Goal: Transaction & Acquisition: Purchase product/service

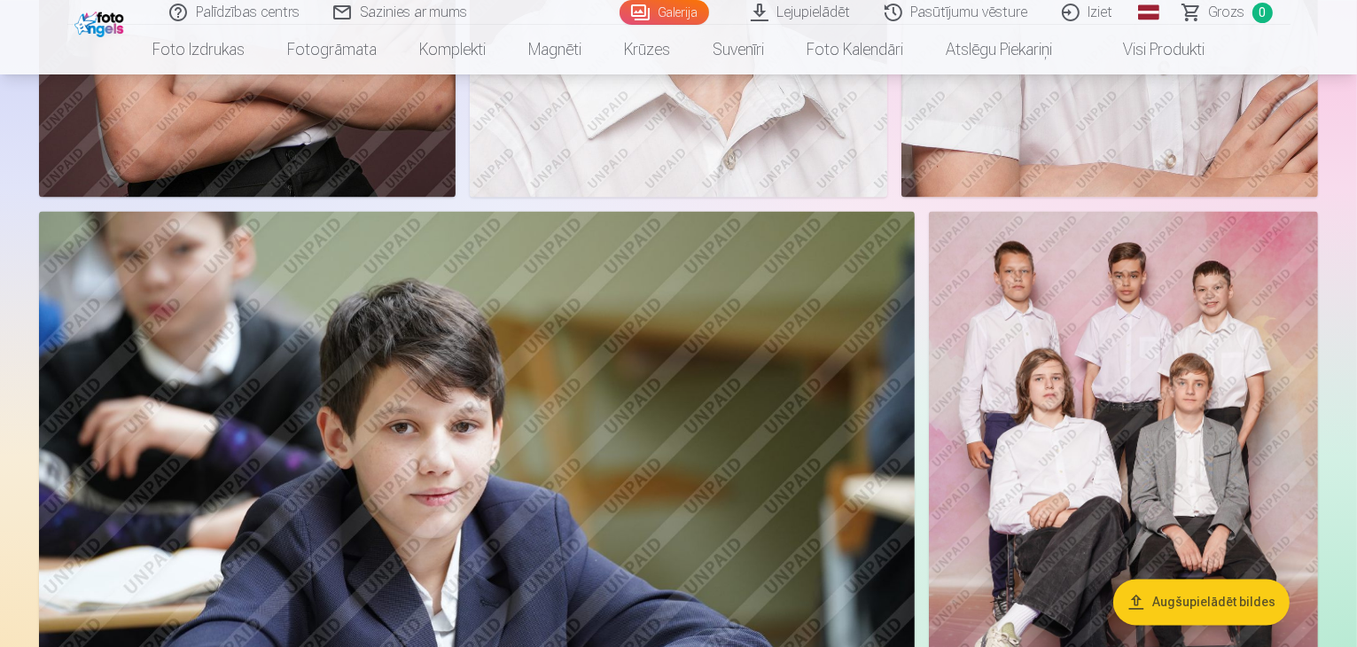
scroll to position [3457, 0]
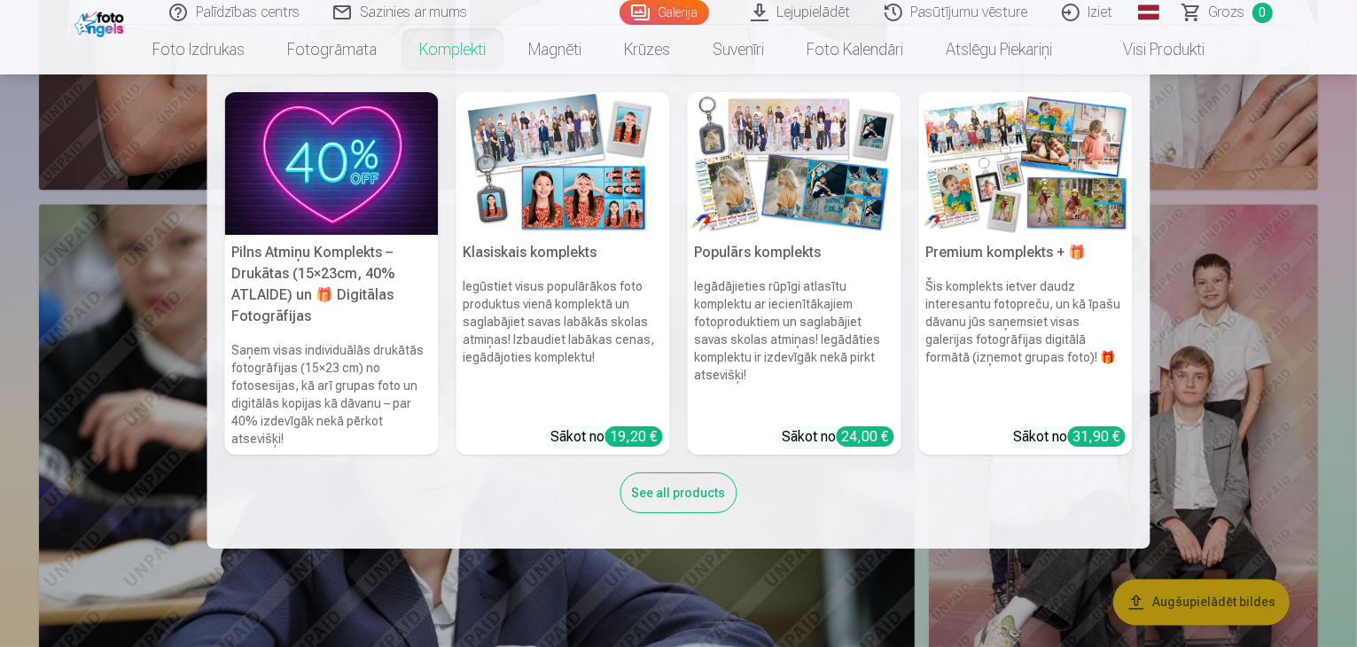
click at [443, 52] on link "Komplekti" at bounding box center [452, 50] width 109 height 50
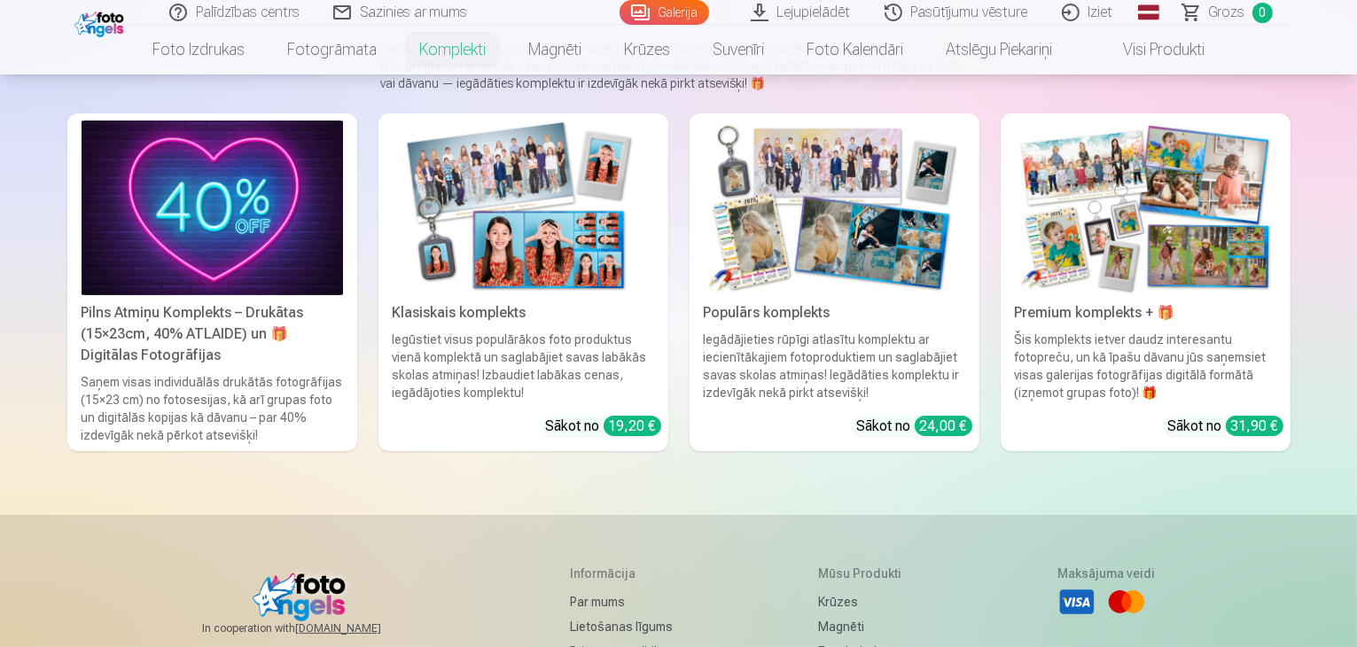
scroll to position [89, 0]
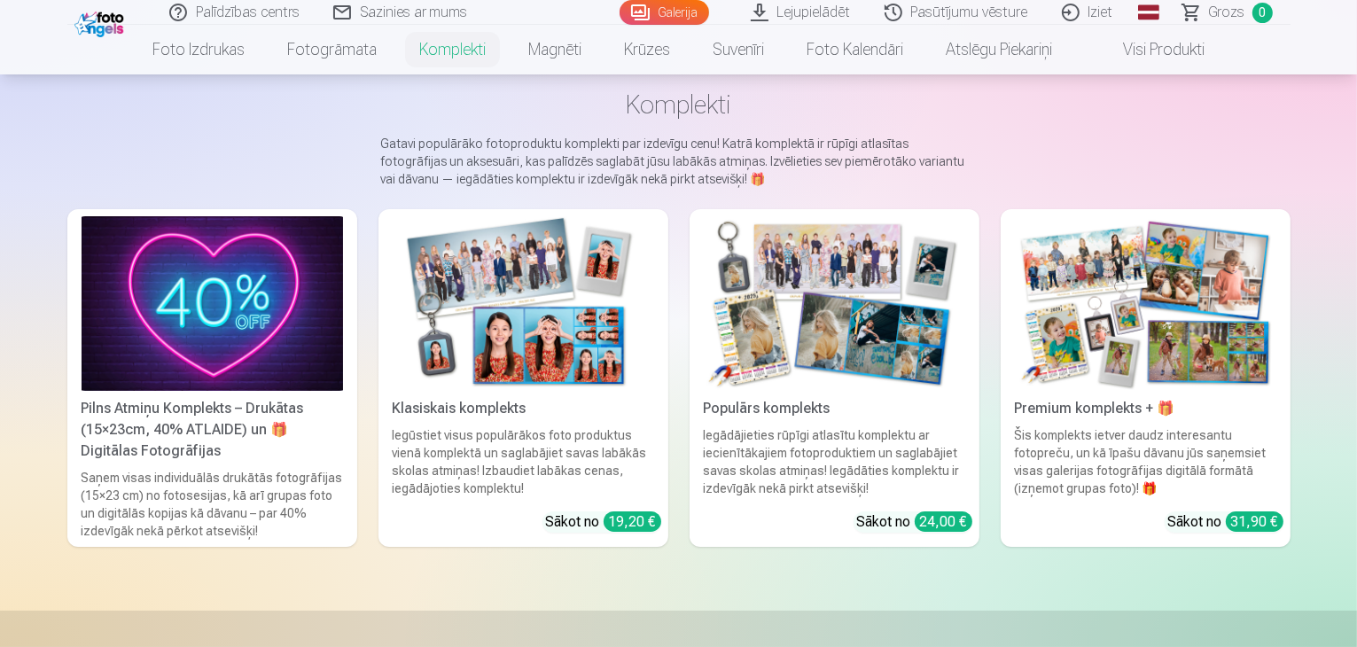
click at [596, 391] on img at bounding box center [524, 303] width 262 height 175
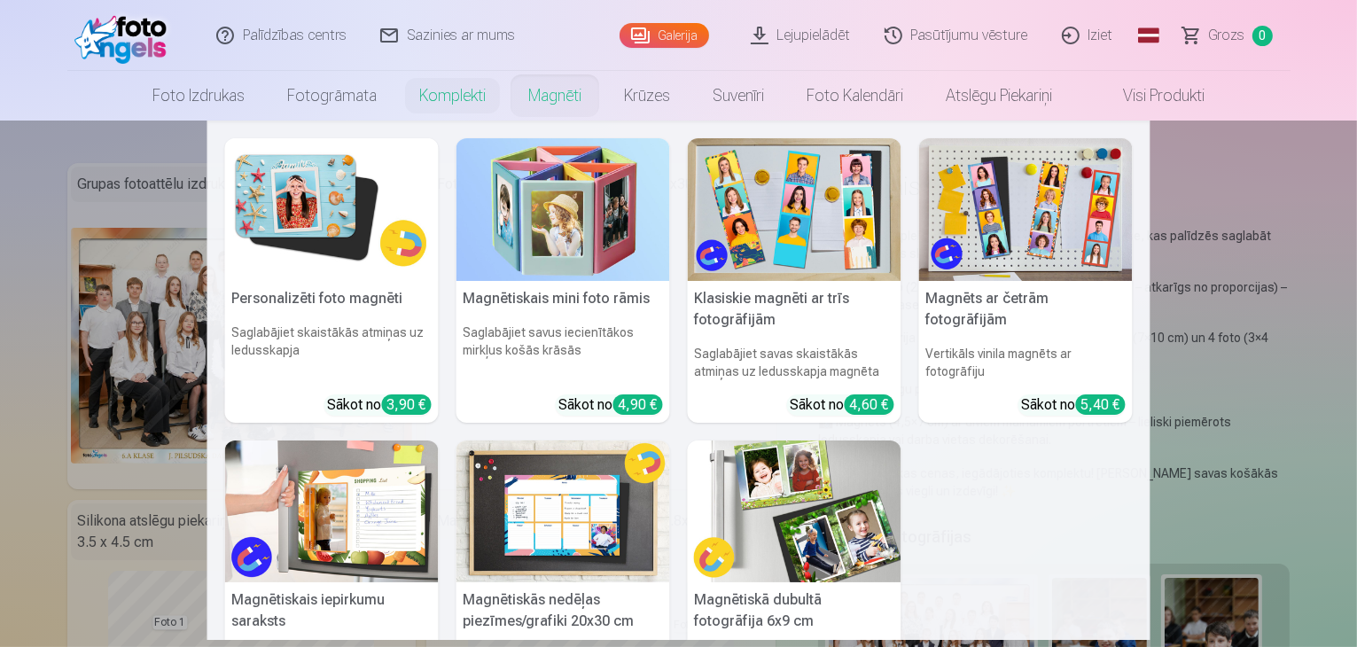
click at [558, 100] on link "Magnēti" at bounding box center [555, 96] width 96 height 50
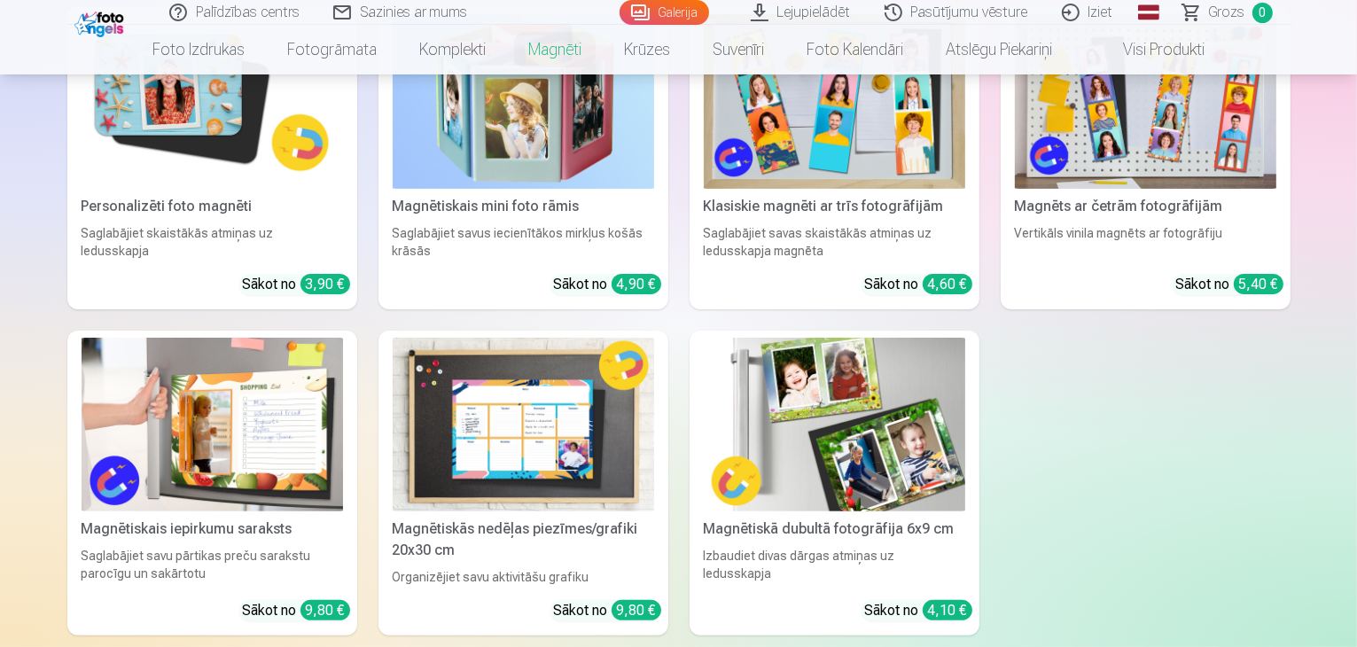
scroll to position [355, 0]
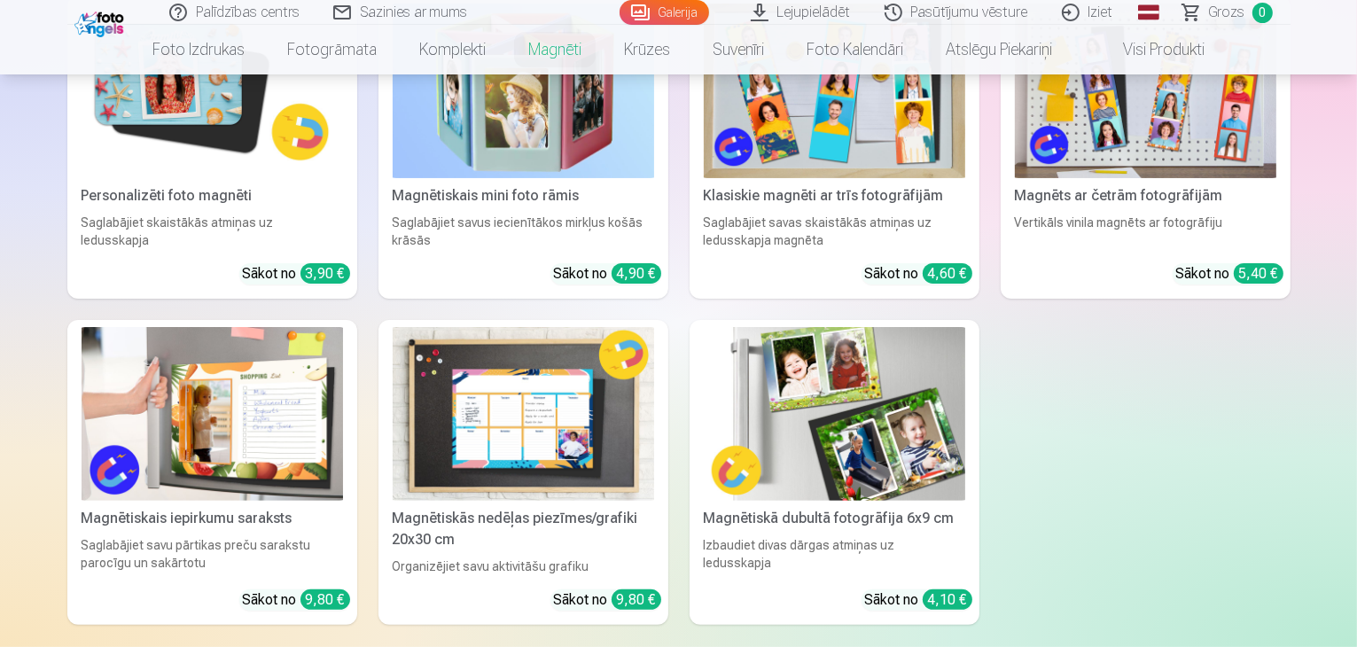
click at [204, 215] on link "Personalizēti foto magnēti Saglabājiet skaistākās atmiņas uz ledusskapja Sākot …" at bounding box center [212, 147] width 290 height 302
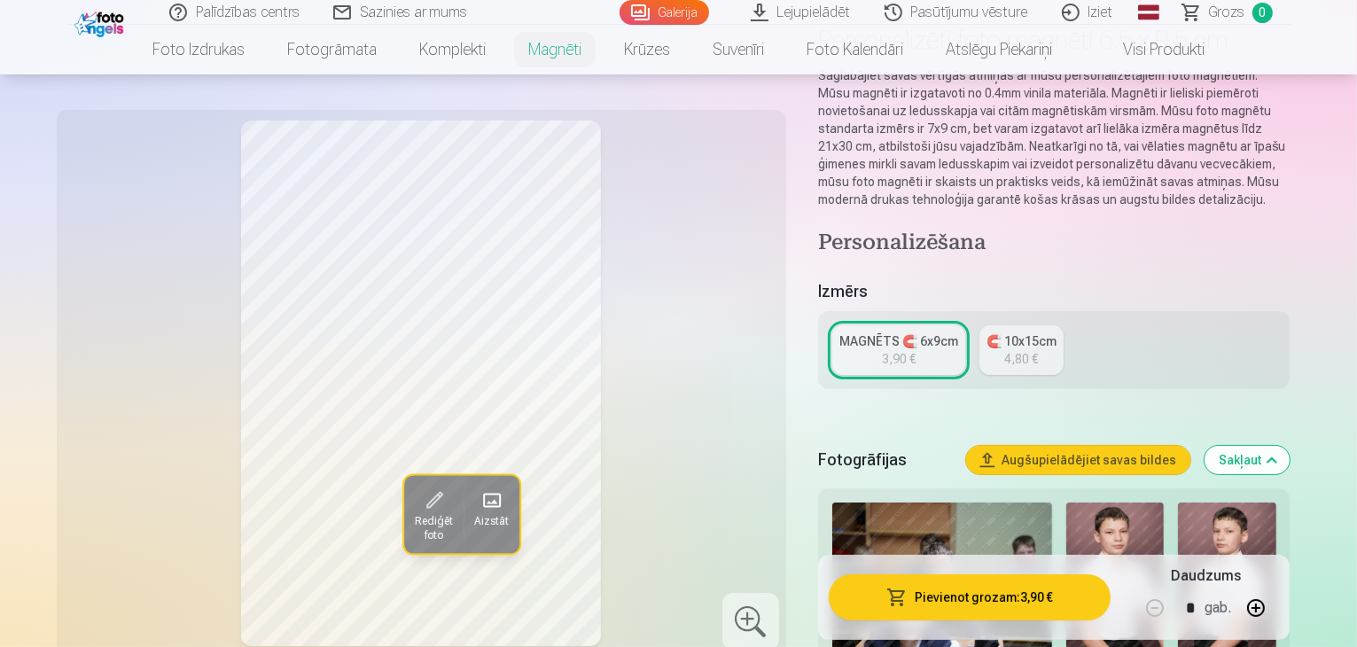
scroll to position [266, 0]
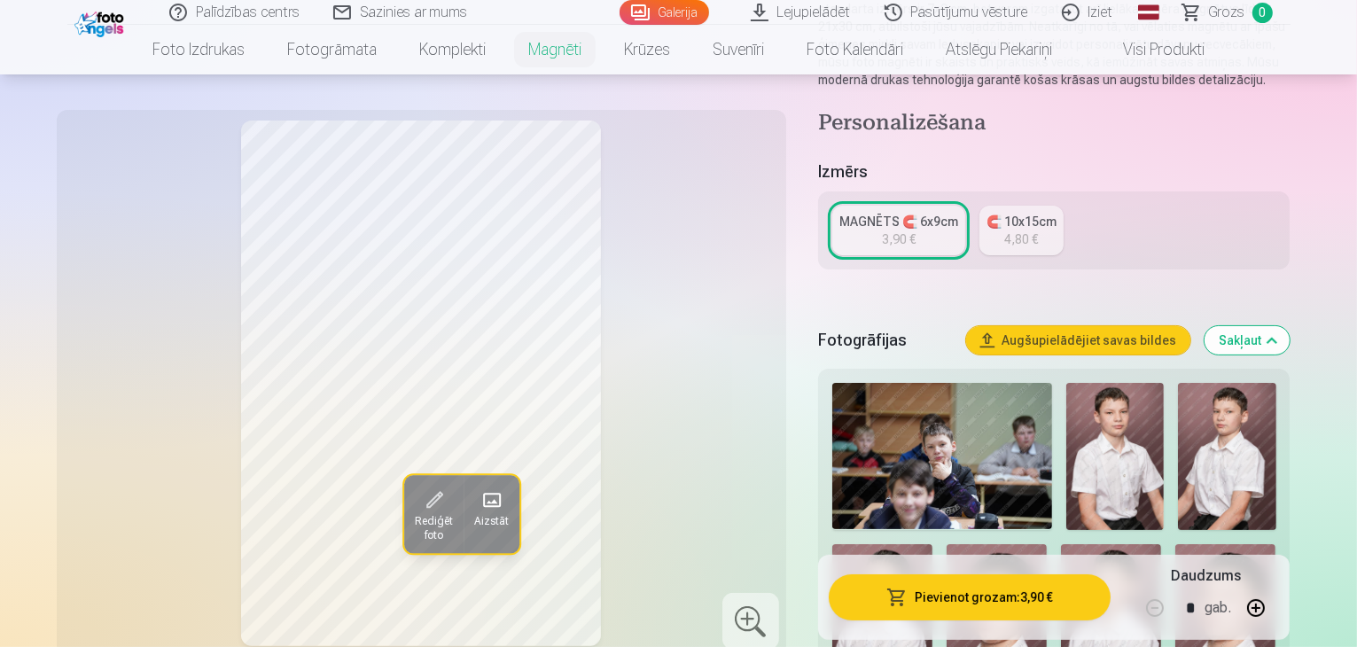
click at [1129, 453] on img at bounding box center [1115, 456] width 98 height 147
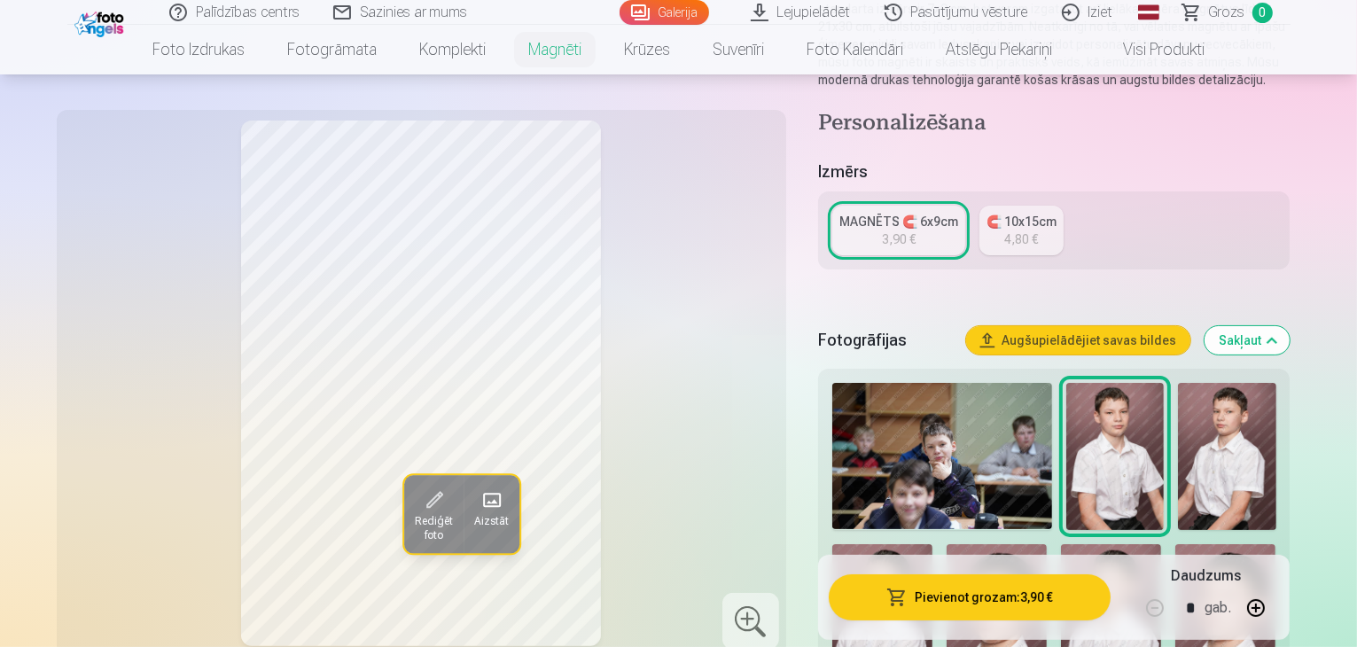
click at [1209, 460] on img at bounding box center [1227, 456] width 98 height 147
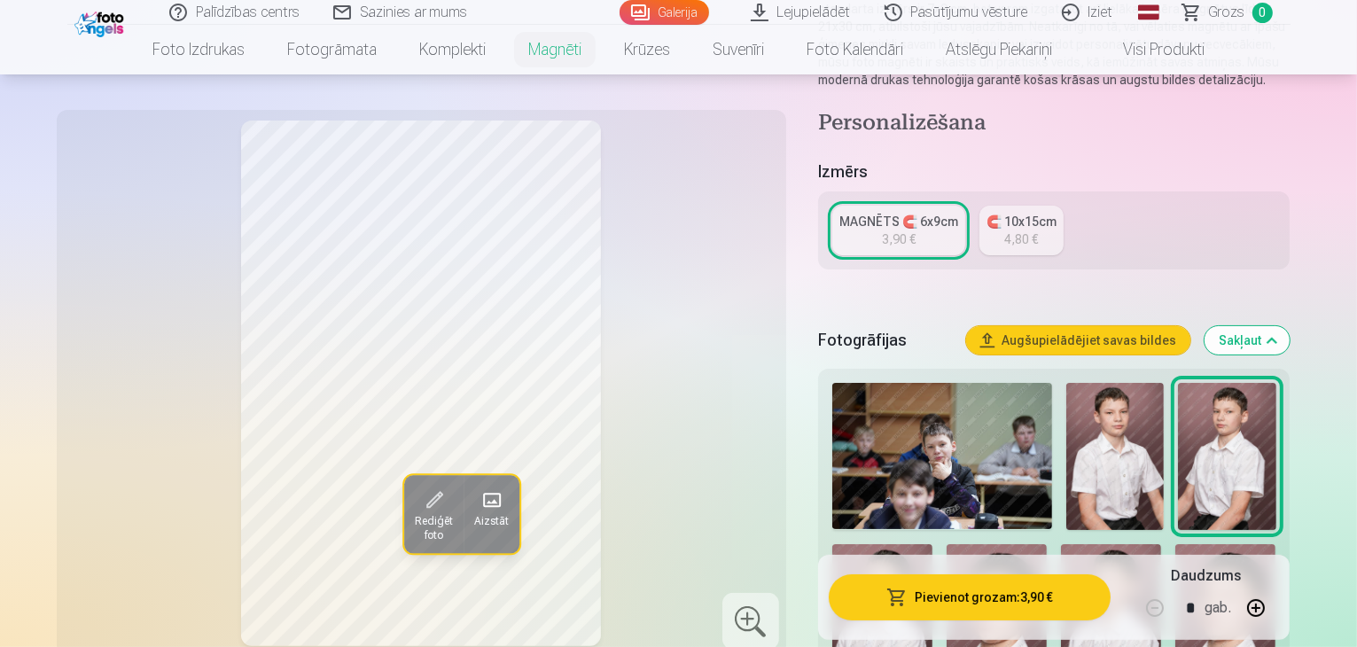
click at [933, 544] on img at bounding box center [882, 619] width 100 height 151
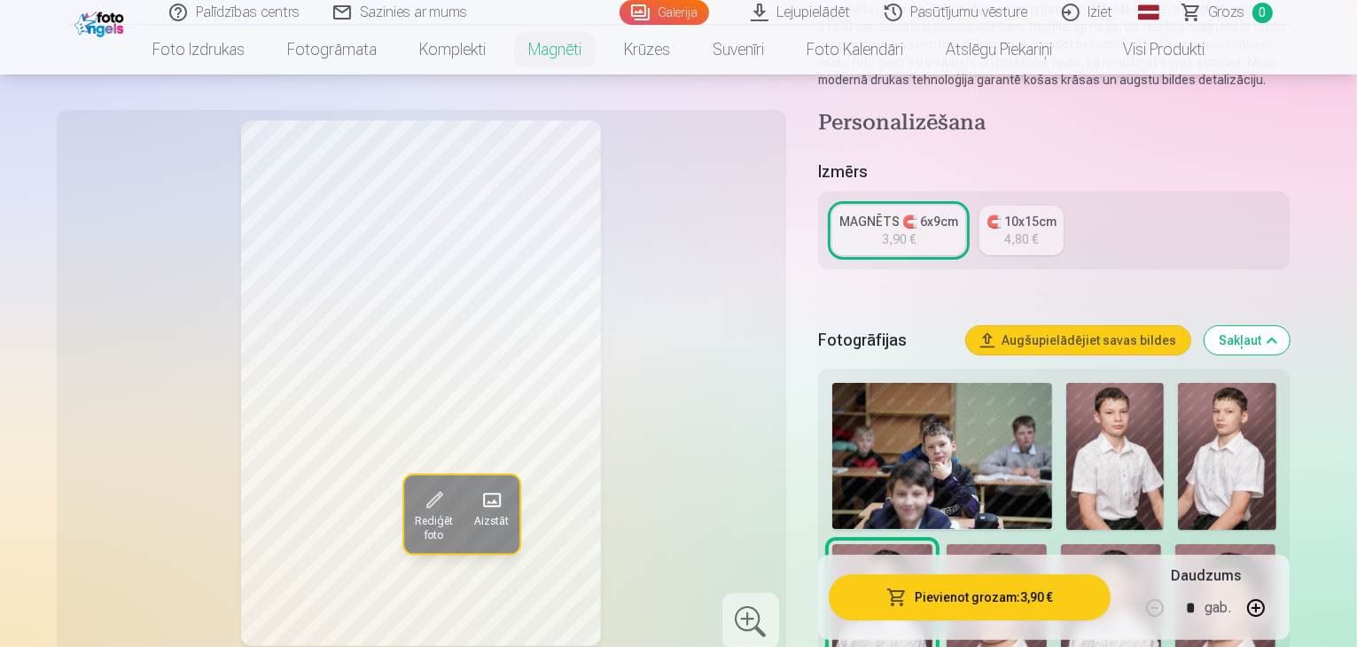
click at [1111, 456] on img at bounding box center [1115, 456] width 98 height 147
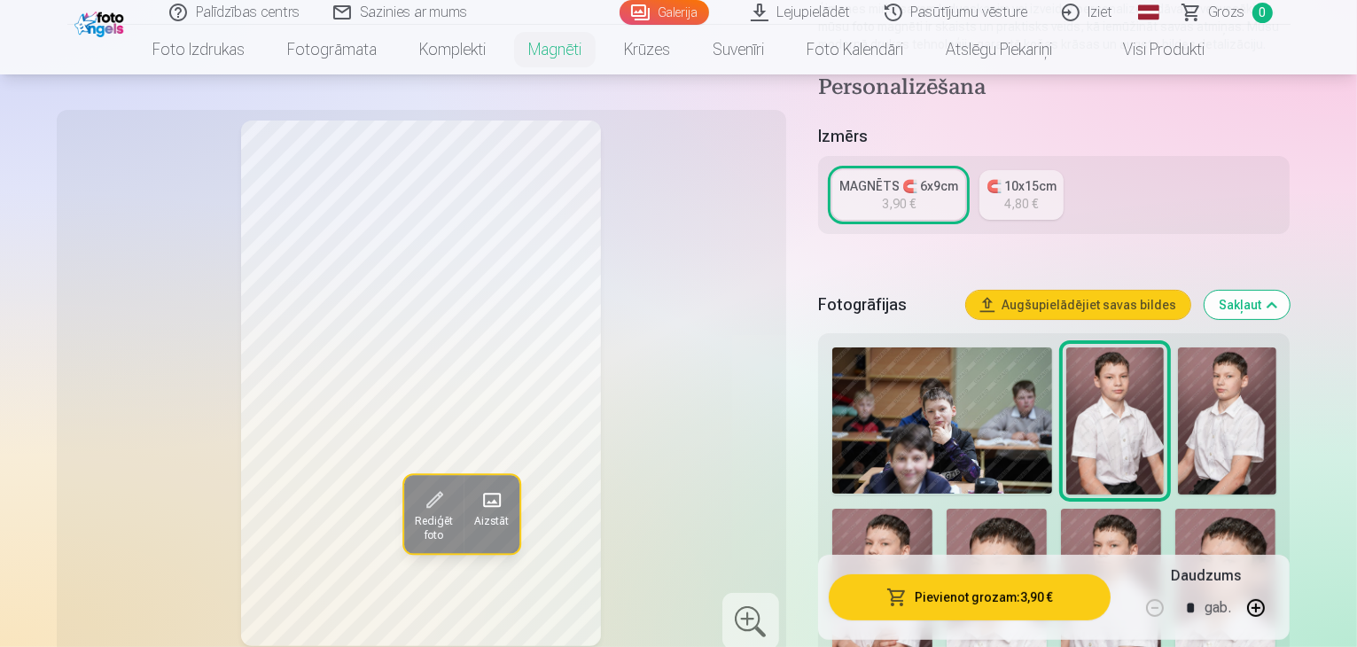
scroll to position [443, 0]
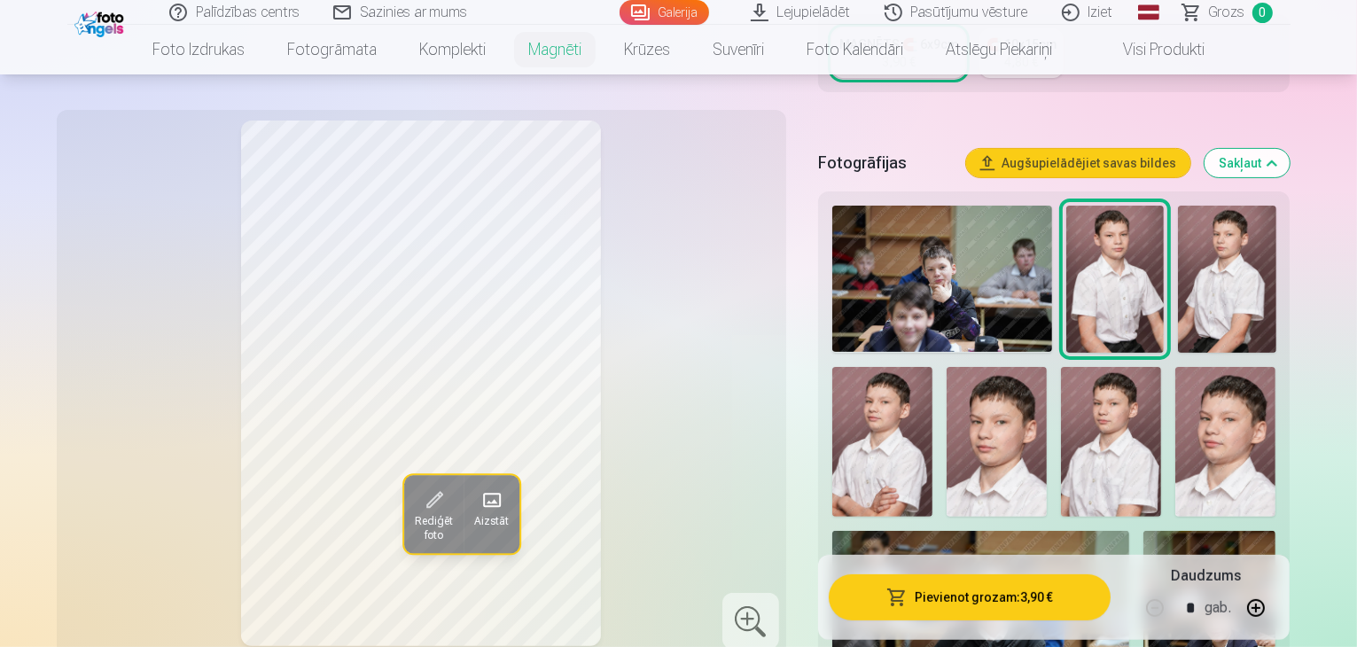
click at [1061, 423] on img at bounding box center [1111, 442] width 100 height 151
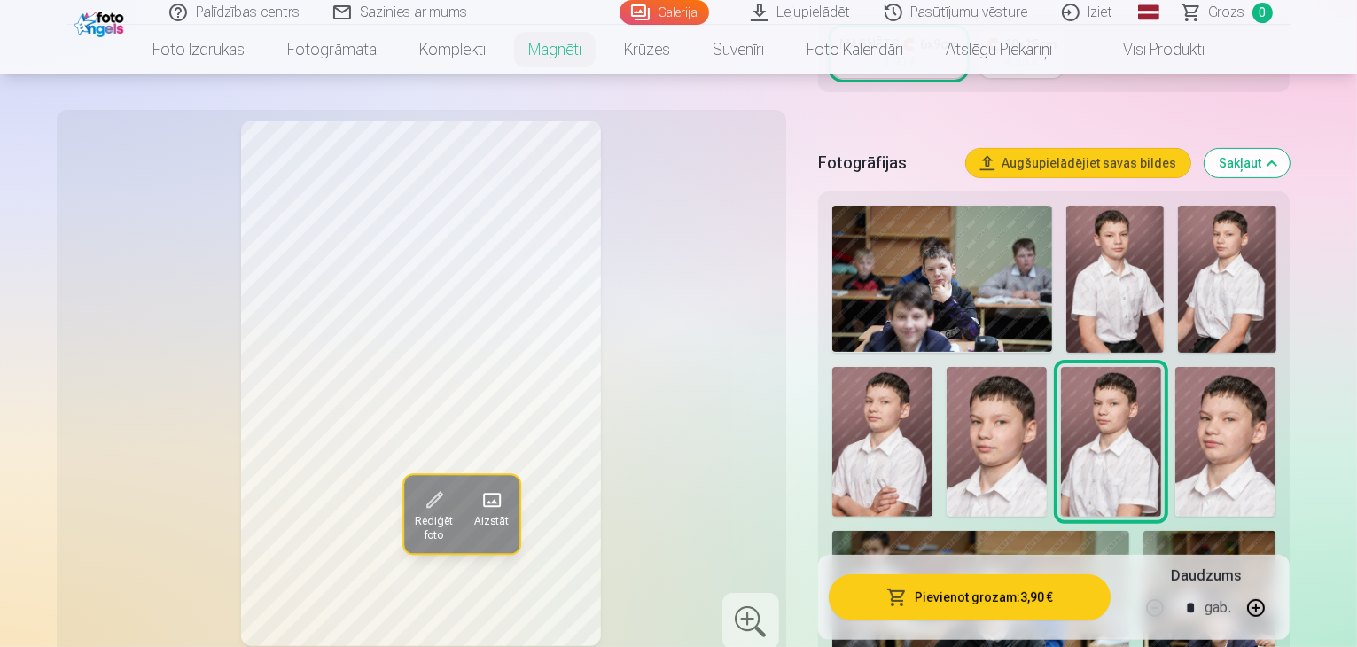
click at [947, 429] on img at bounding box center [997, 442] width 100 height 151
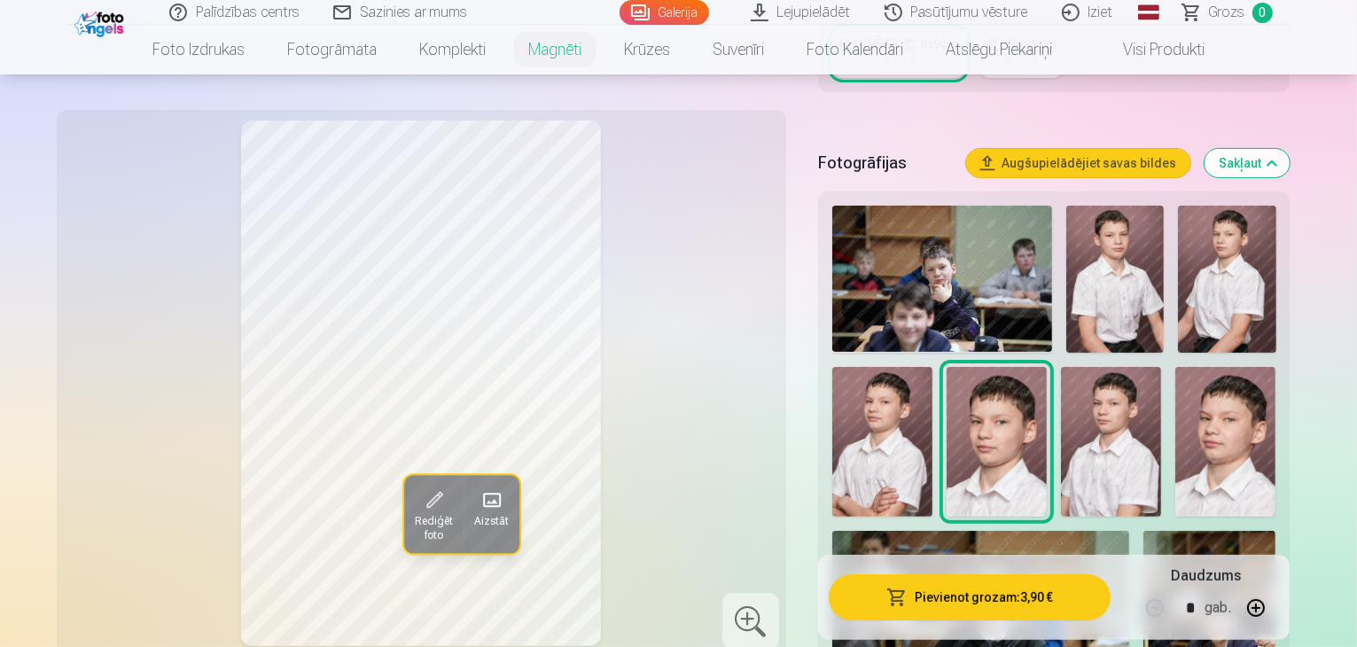
click at [1176, 429] on img at bounding box center [1226, 442] width 100 height 151
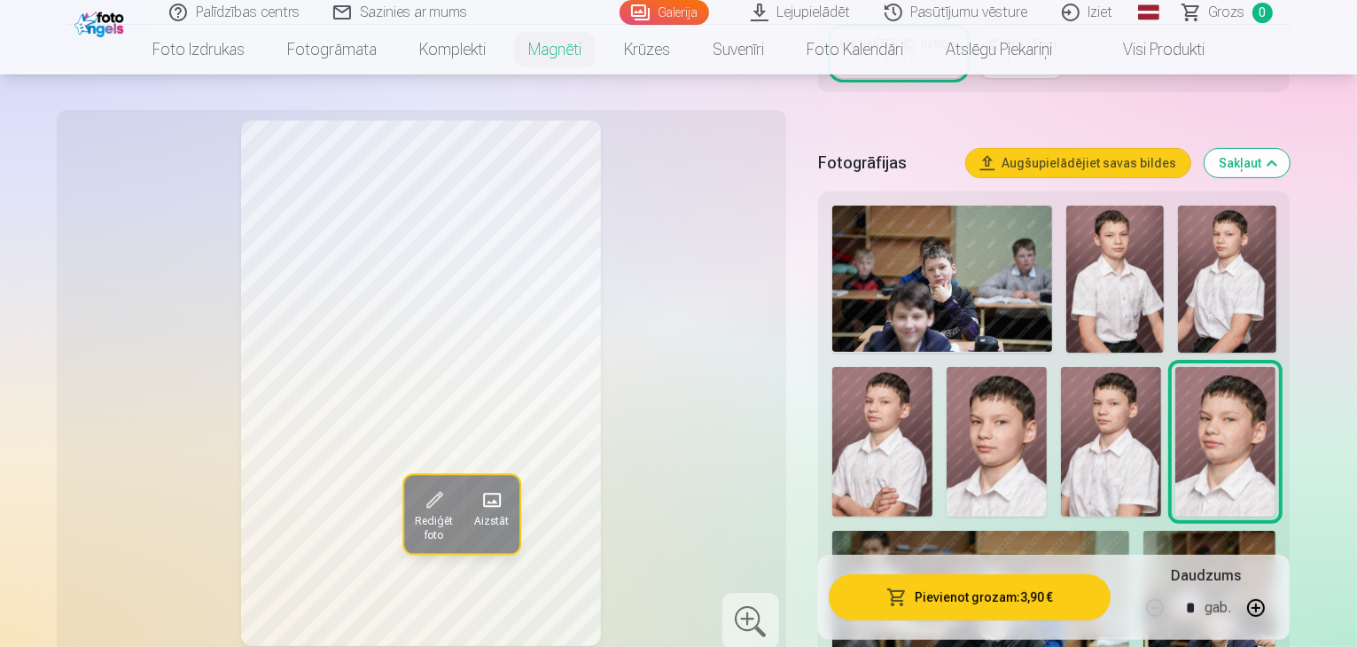
click at [1061, 423] on img at bounding box center [1111, 442] width 100 height 151
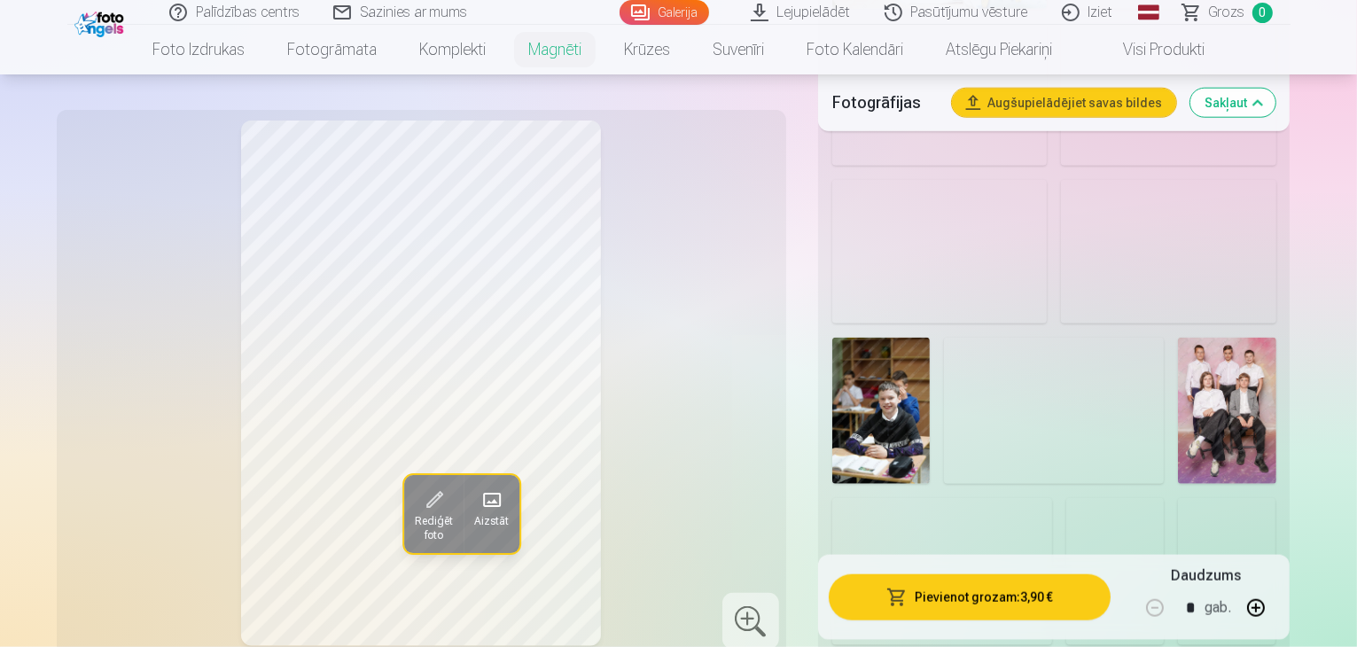
scroll to position [2039, 0]
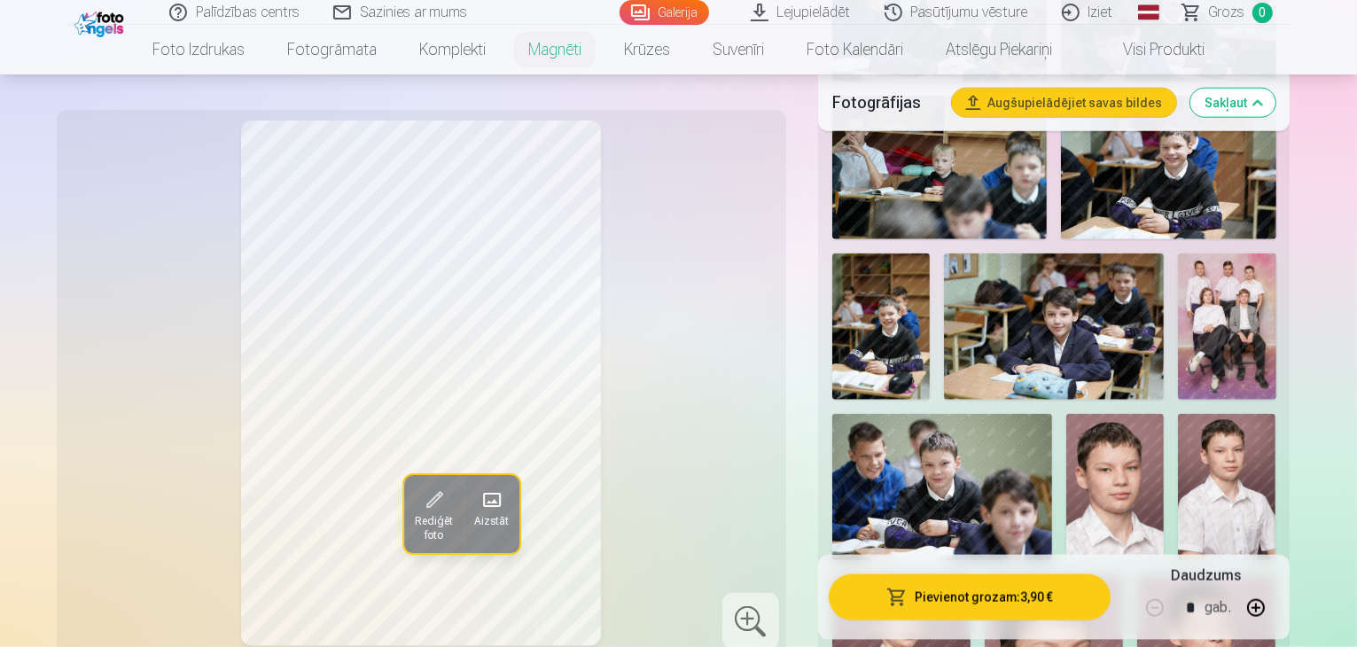
click at [1178, 414] on img at bounding box center [1227, 487] width 98 height 146
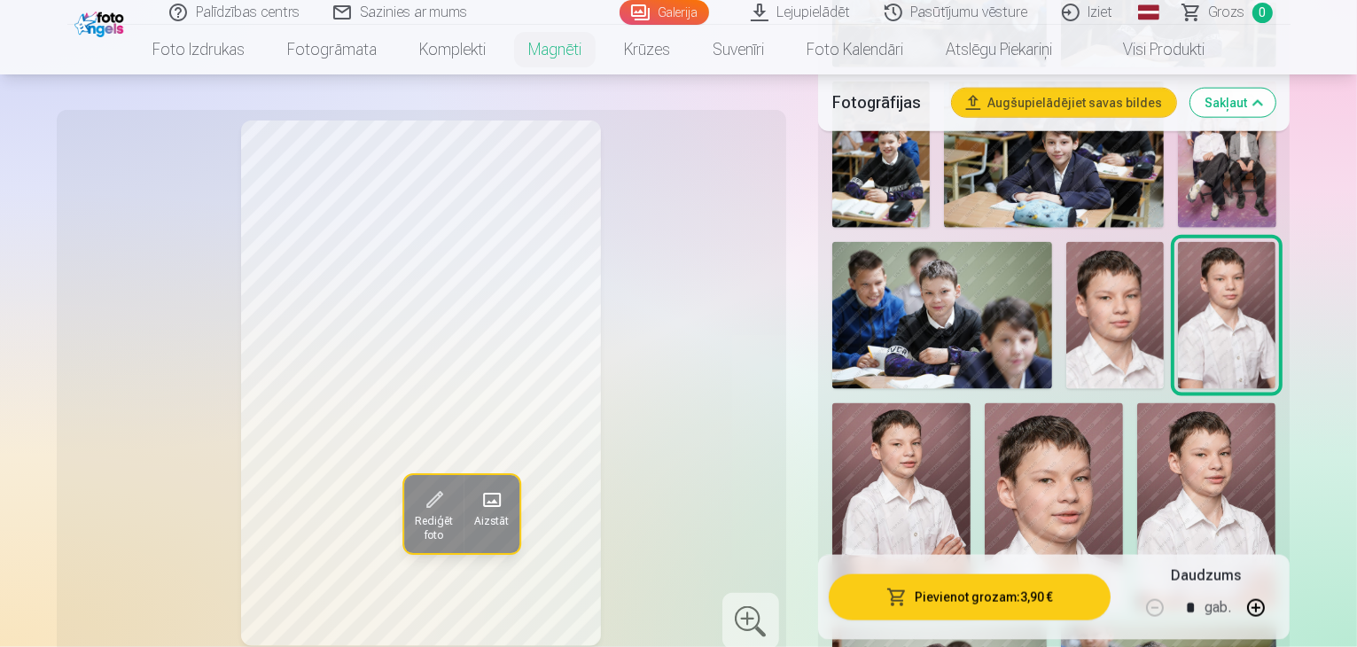
scroll to position [2216, 0]
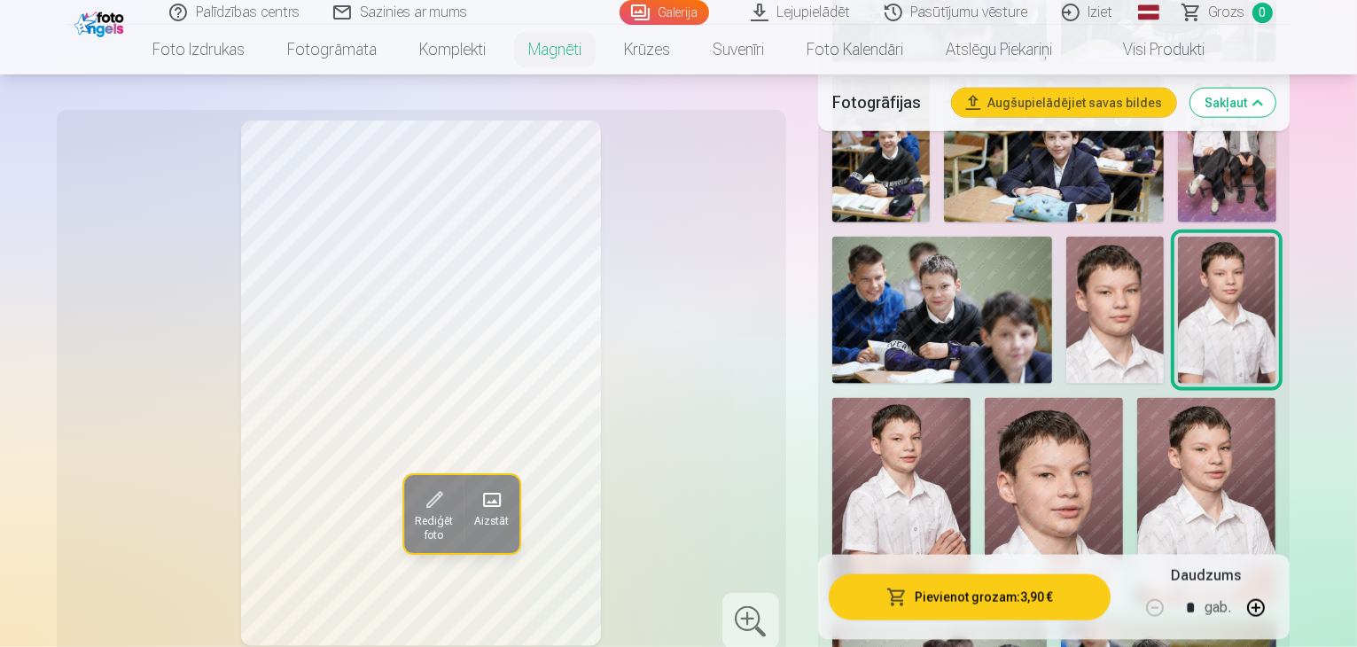
click at [414, 517] on span "Rediģēt foto" at bounding box center [433, 529] width 38 height 28
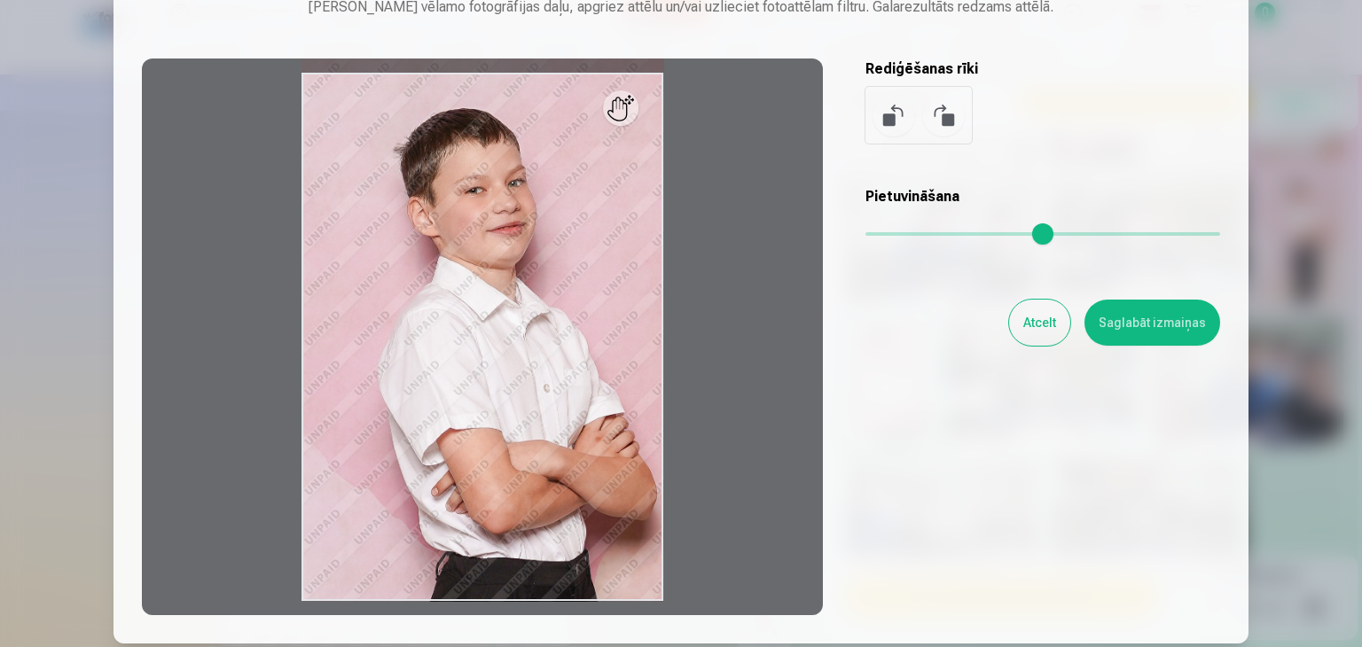
scroll to position [0, 0]
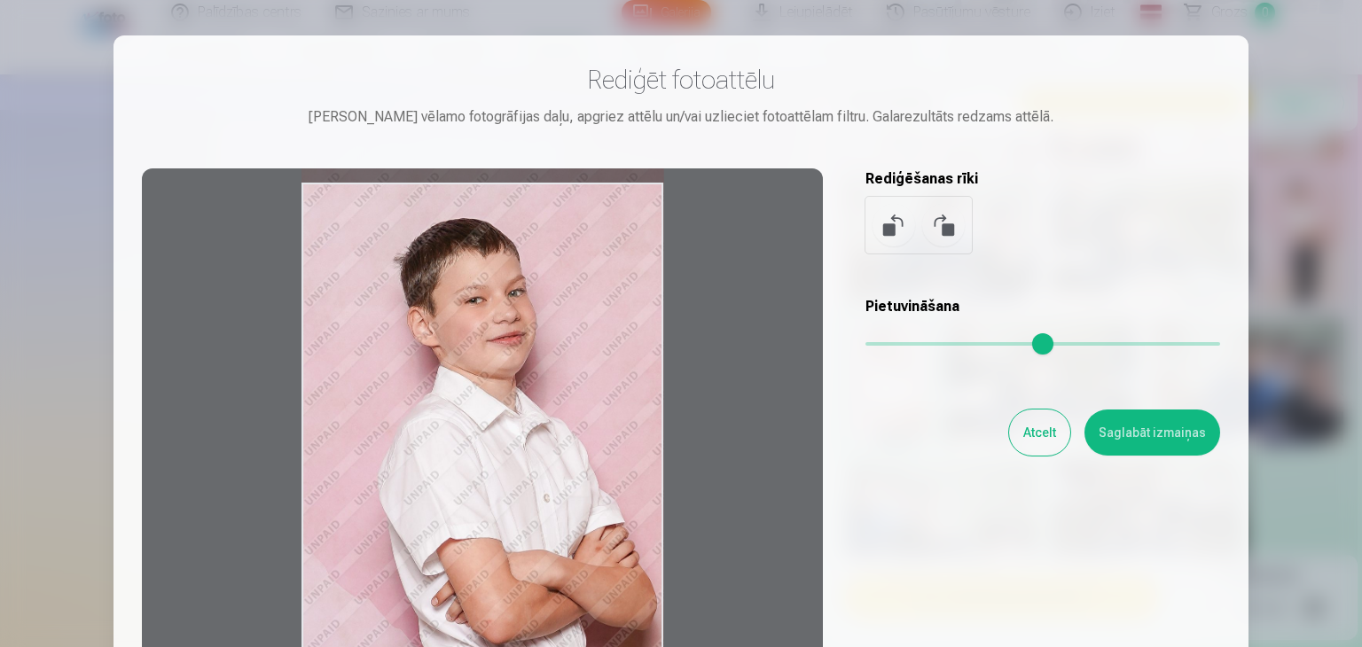
drag, startPoint x: 620, startPoint y: 262, endPoint x: 642, endPoint y: 257, distance: 22.6
click at [642, 257] on div at bounding box center [482, 446] width 681 height 557
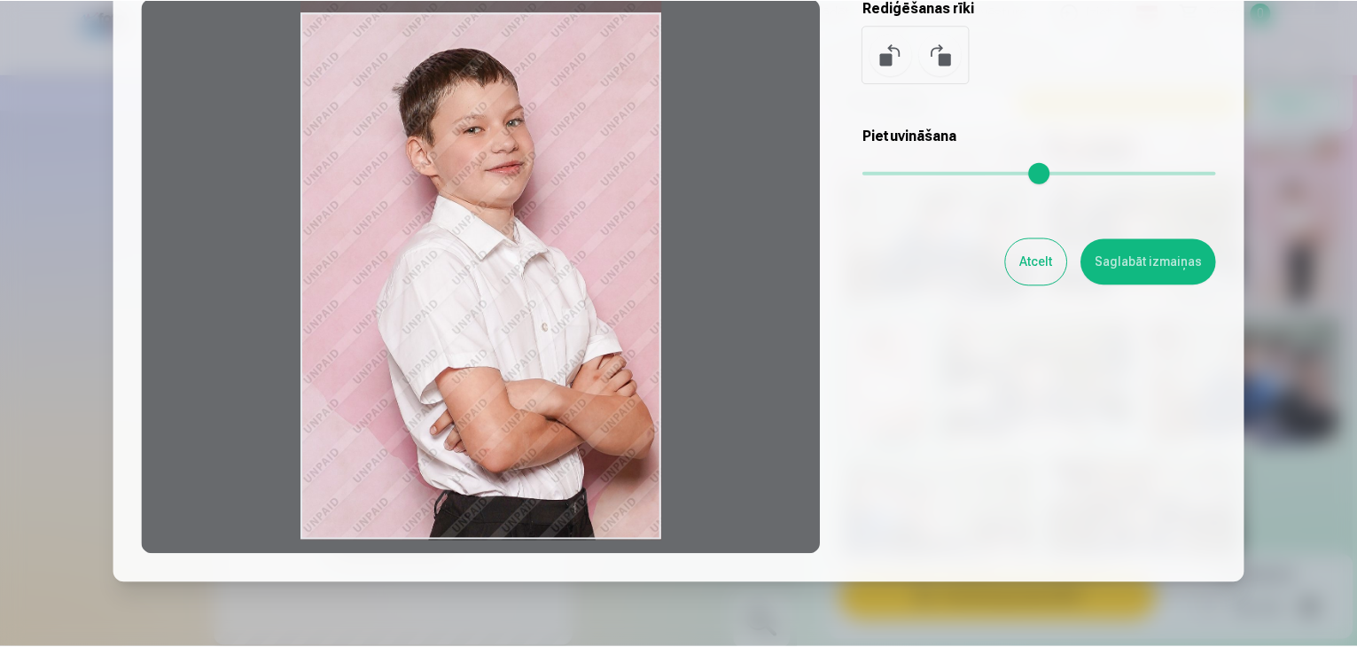
scroll to position [160, 0]
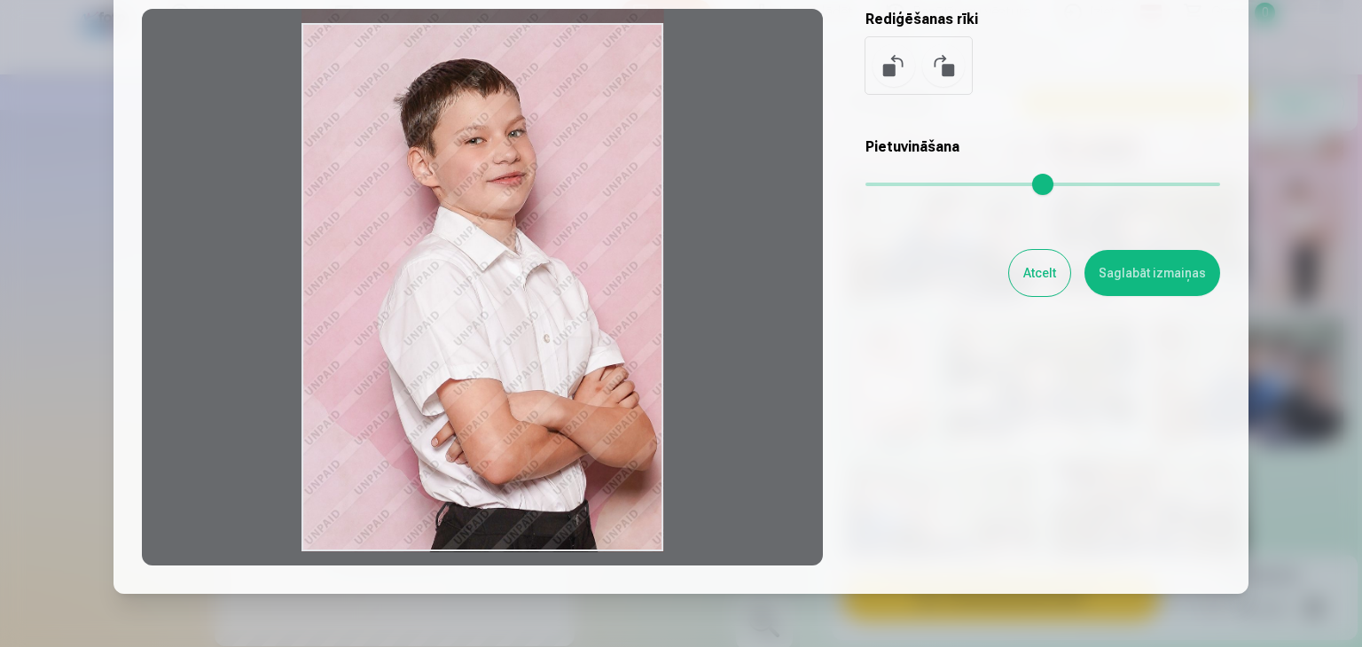
click at [1035, 267] on button "Atcelt" at bounding box center [1039, 273] width 61 height 46
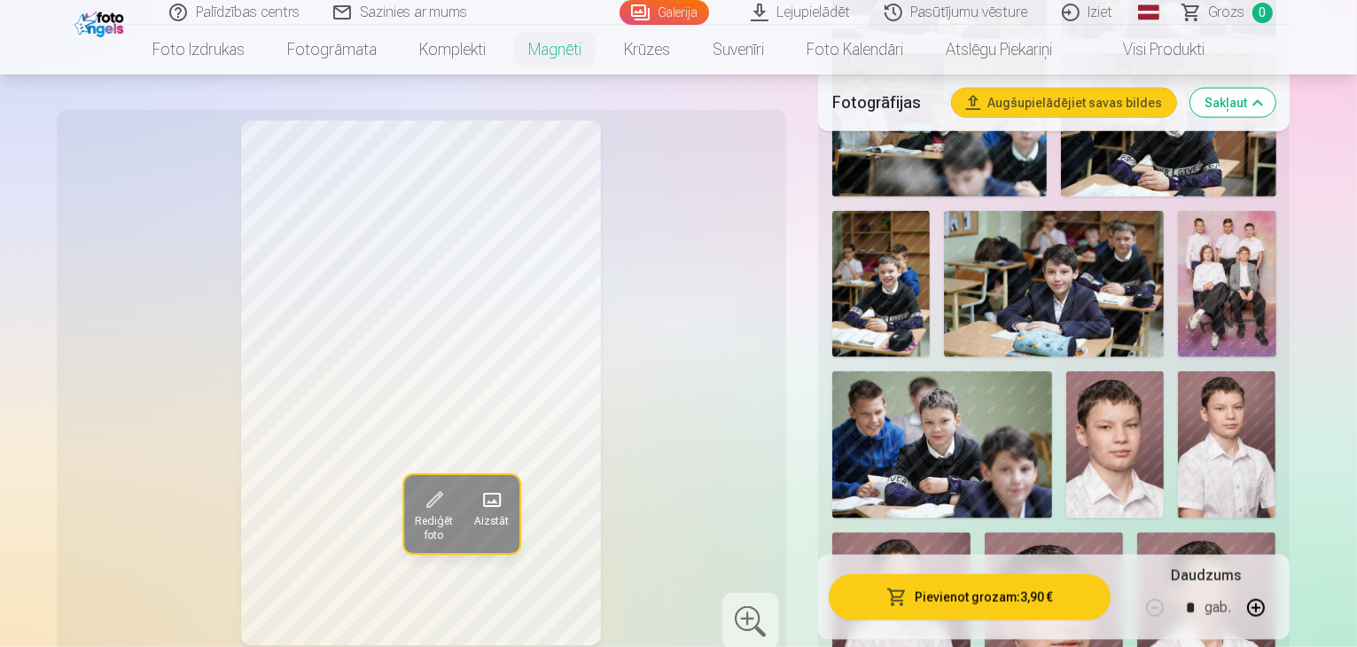
scroll to position [2039, 0]
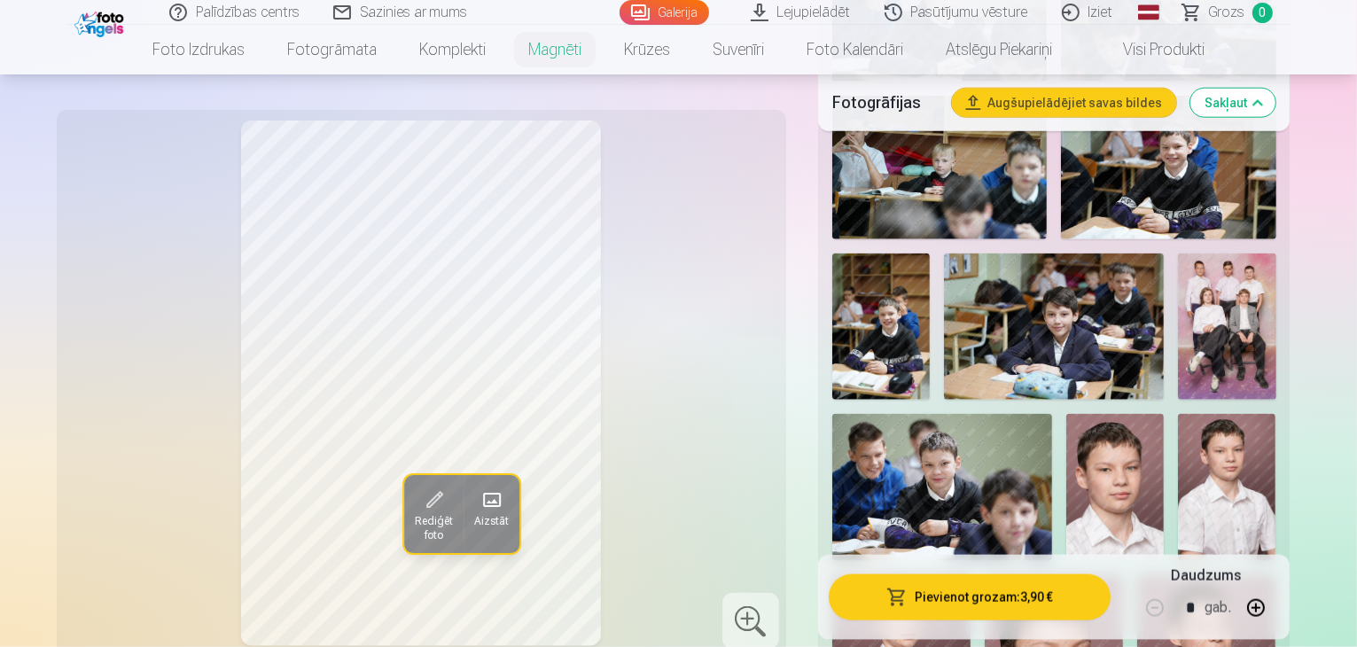
click at [1178, 414] on img at bounding box center [1227, 487] width 98 height 146
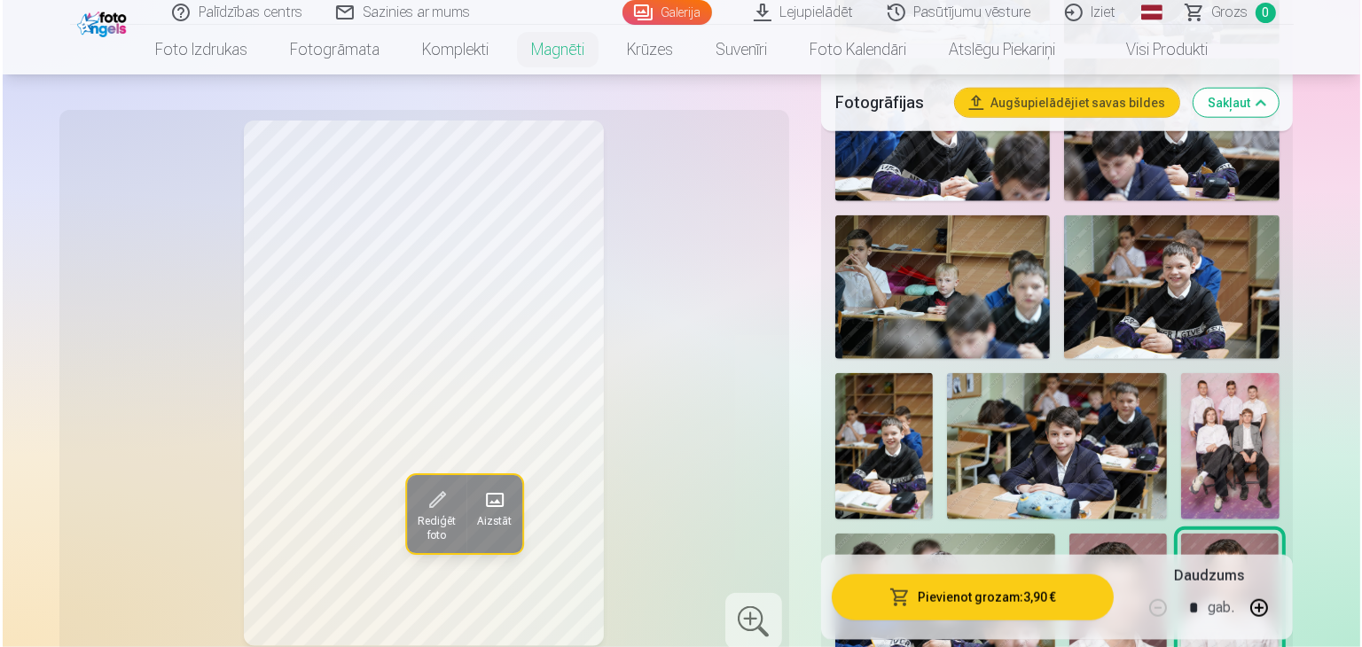
scroll to position [1950, 0]
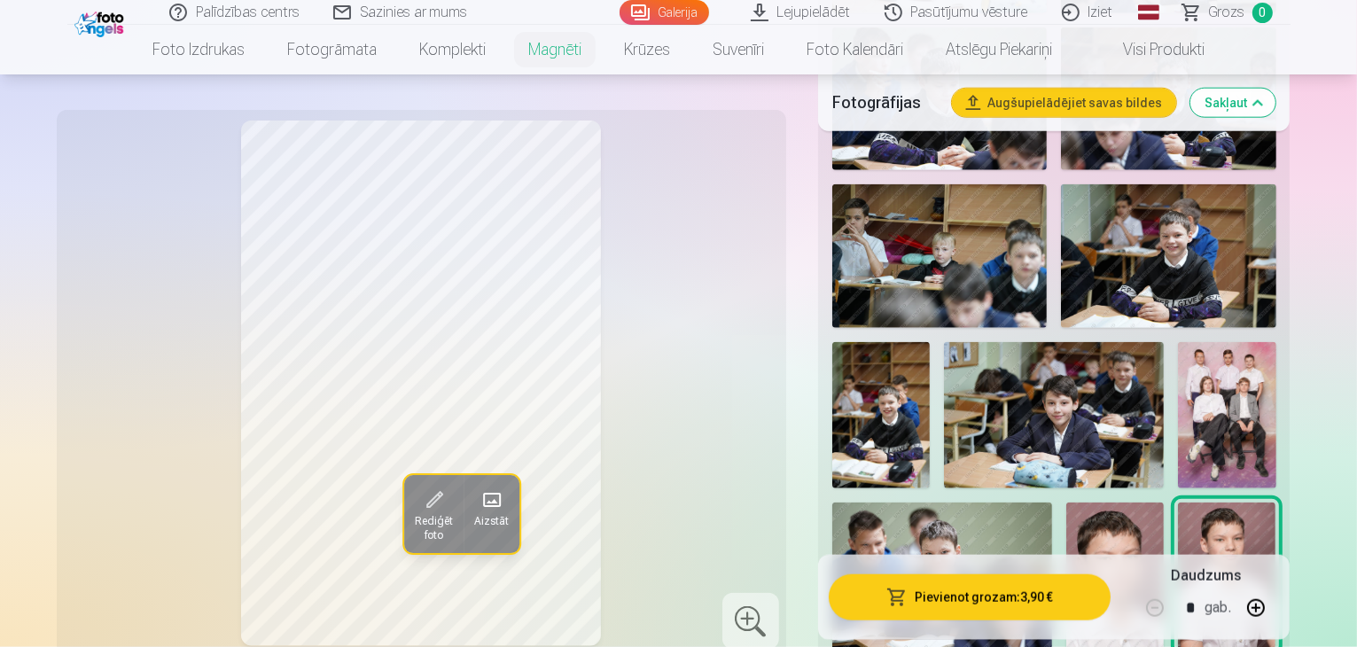
click at [1064, 604] on button "Pievienot grozam : 3,90 €" at bounding box center [970, 597] width 283 height 46
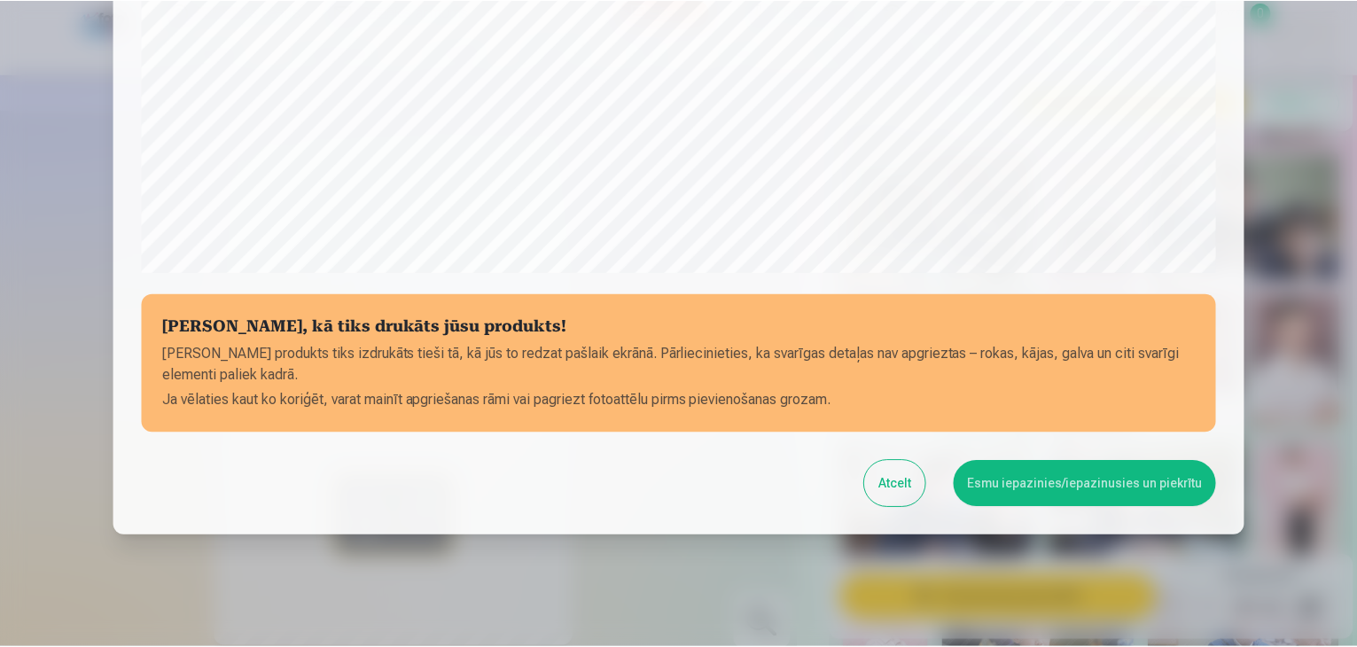
scroll to position [629, 0]
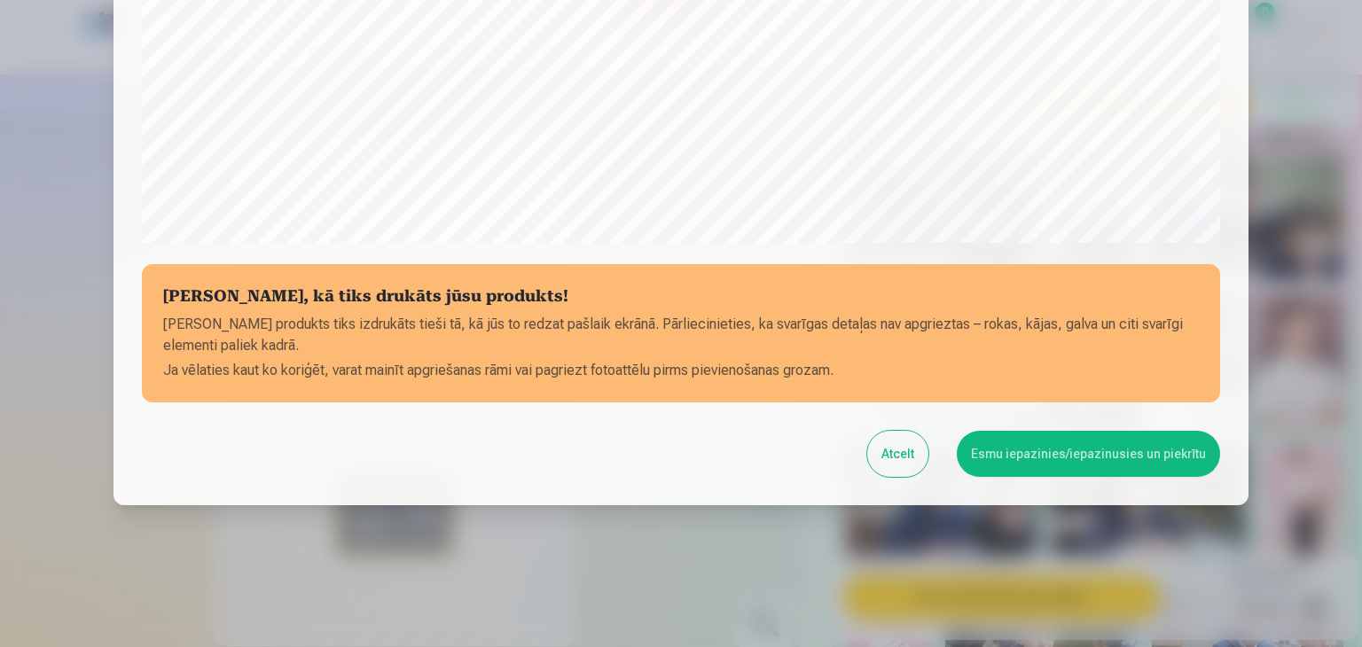
click at [901, 463] on button "Atcelt" at bounding box center [897, 454] width 61 height 46
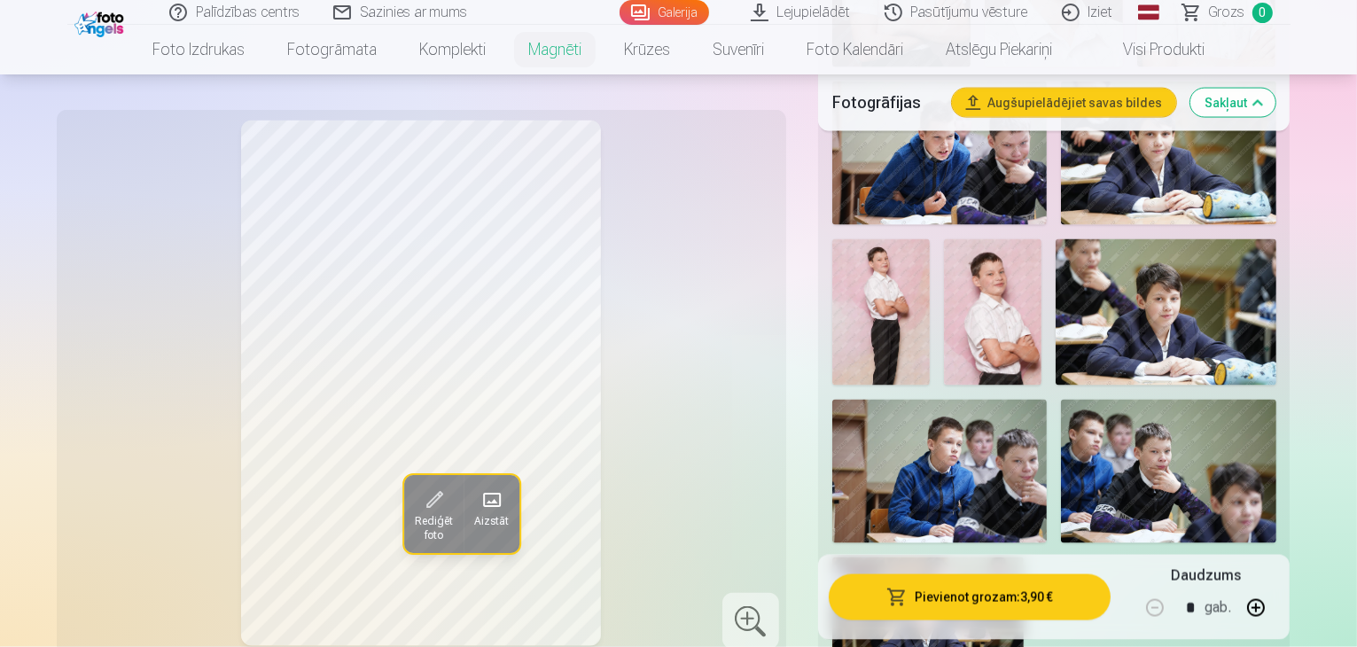
scroll to position [2748, 0]
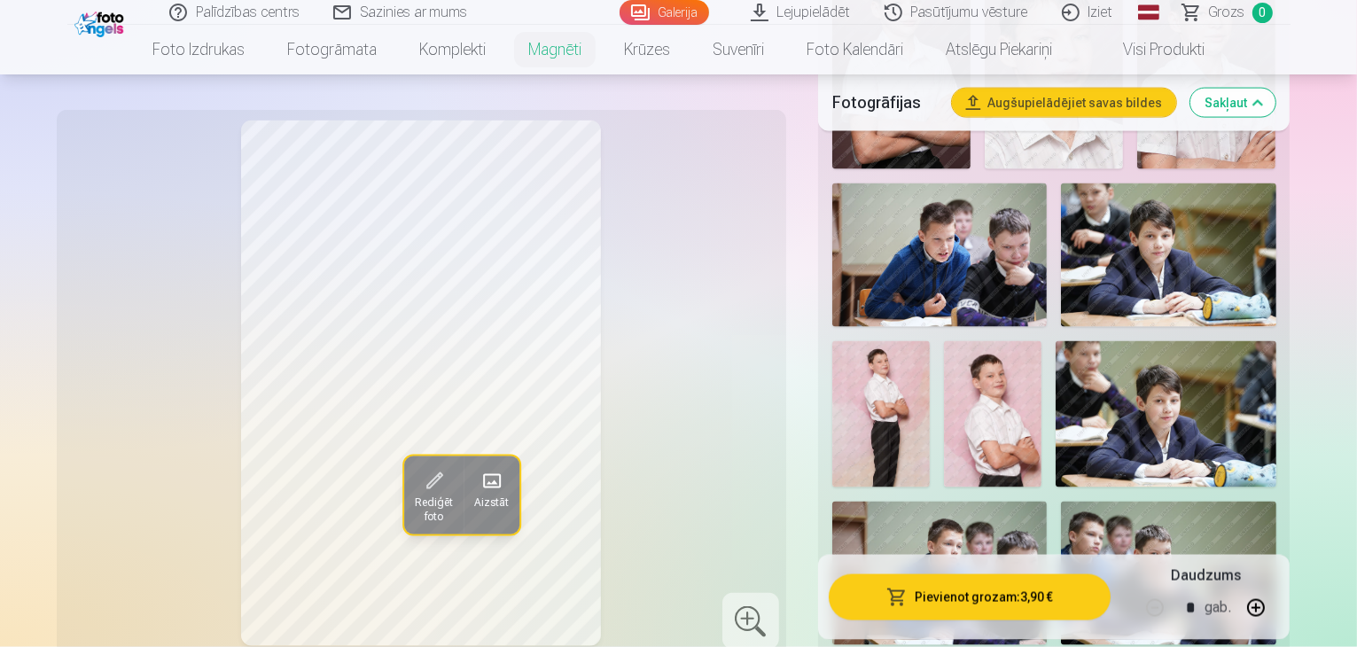
scroll to position [2660, 0]
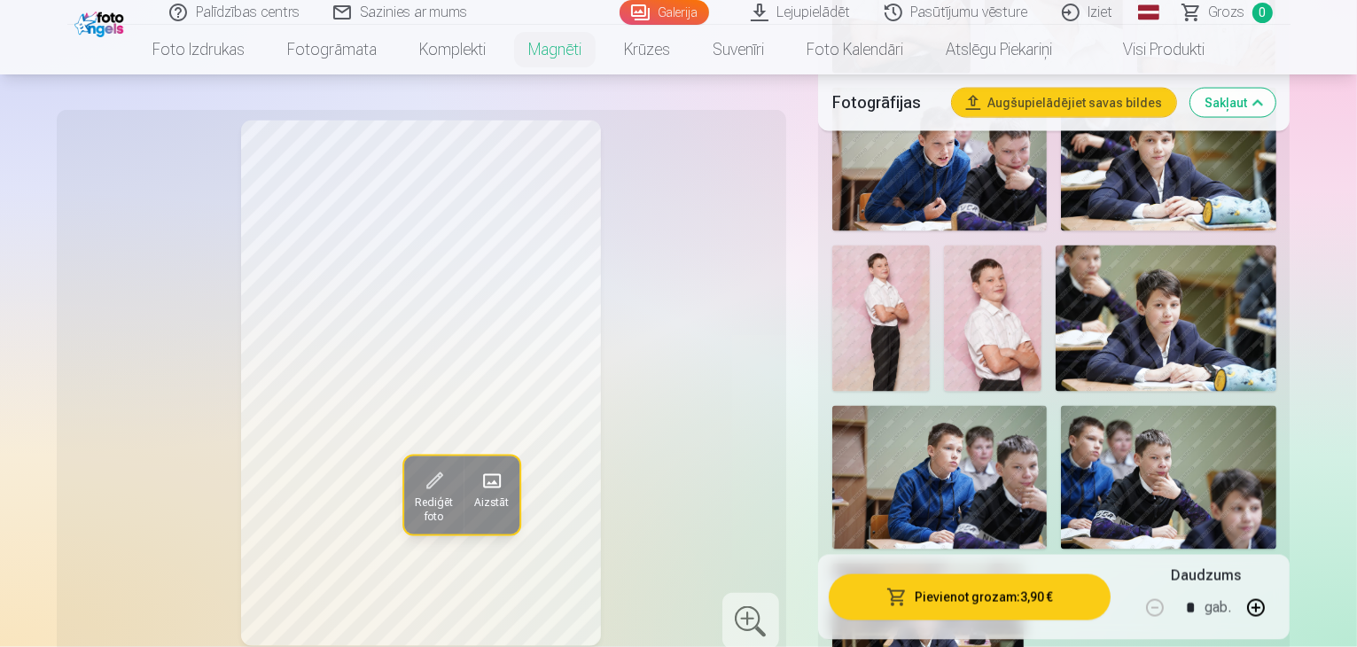
scroll to position [2748, 0]
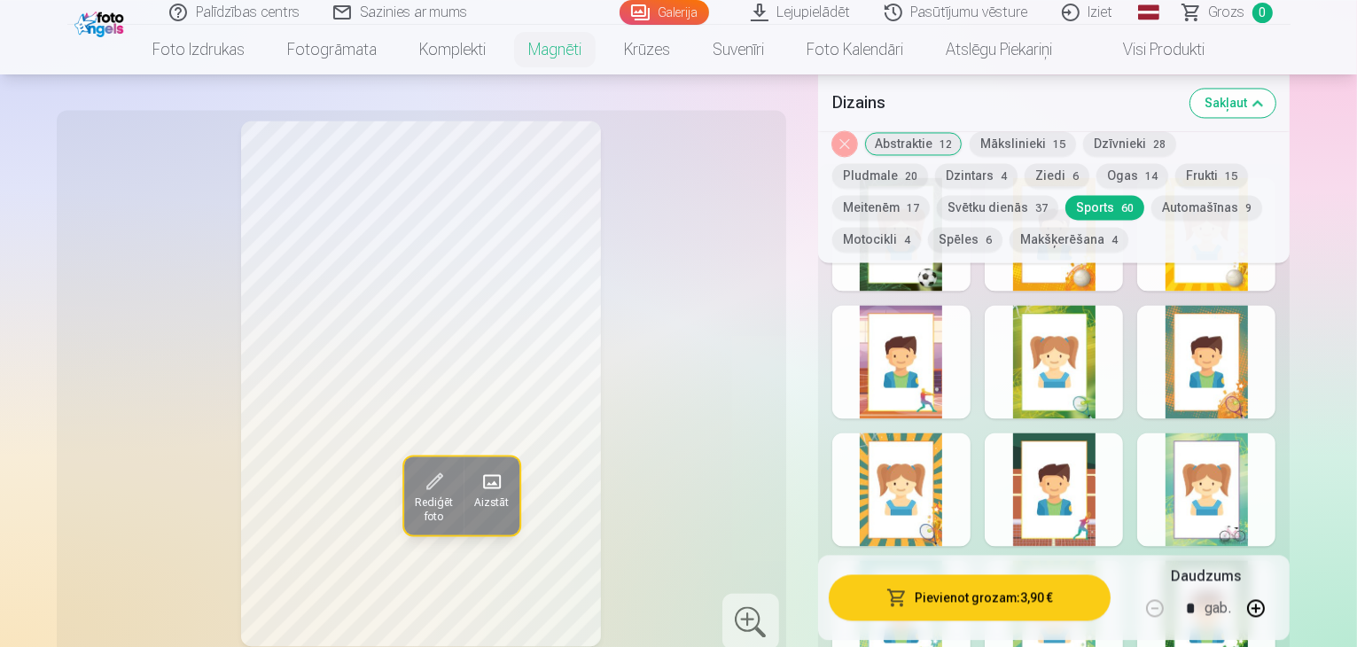
scroll to position [3546, 0]
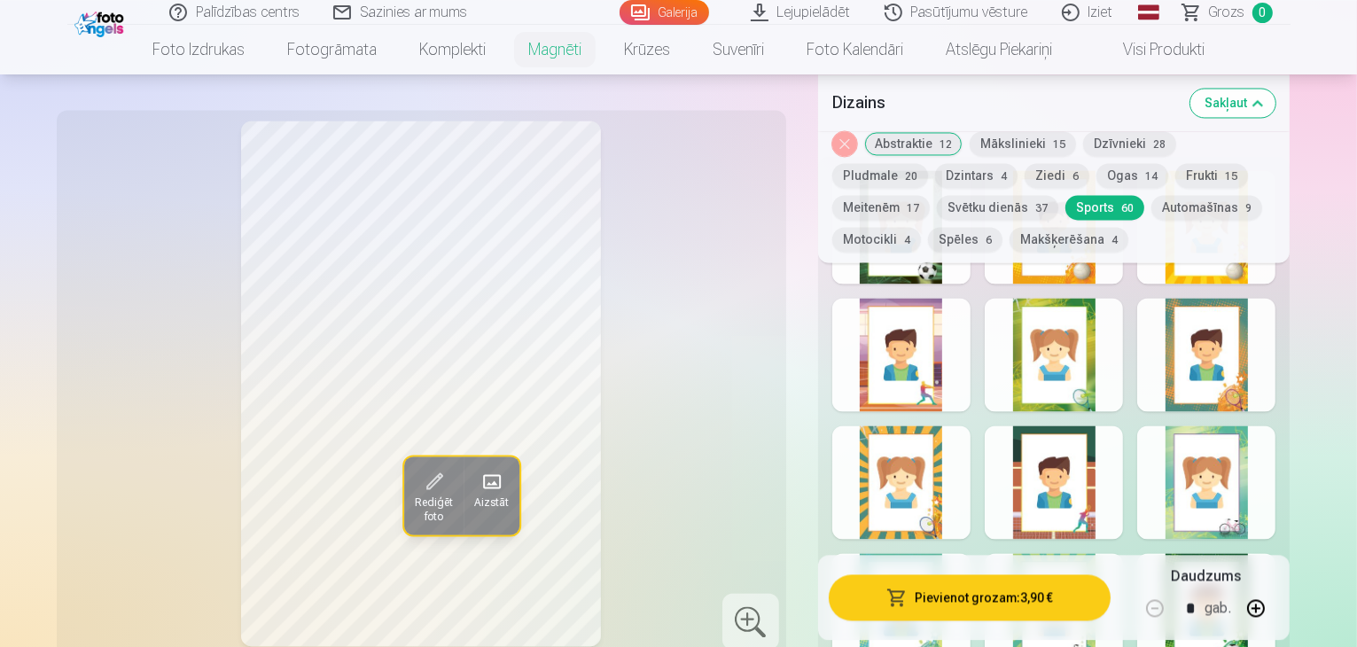
click at [921, 227] on button "Motocikli 4" at bounding box center [876, 239] width 89 height 25
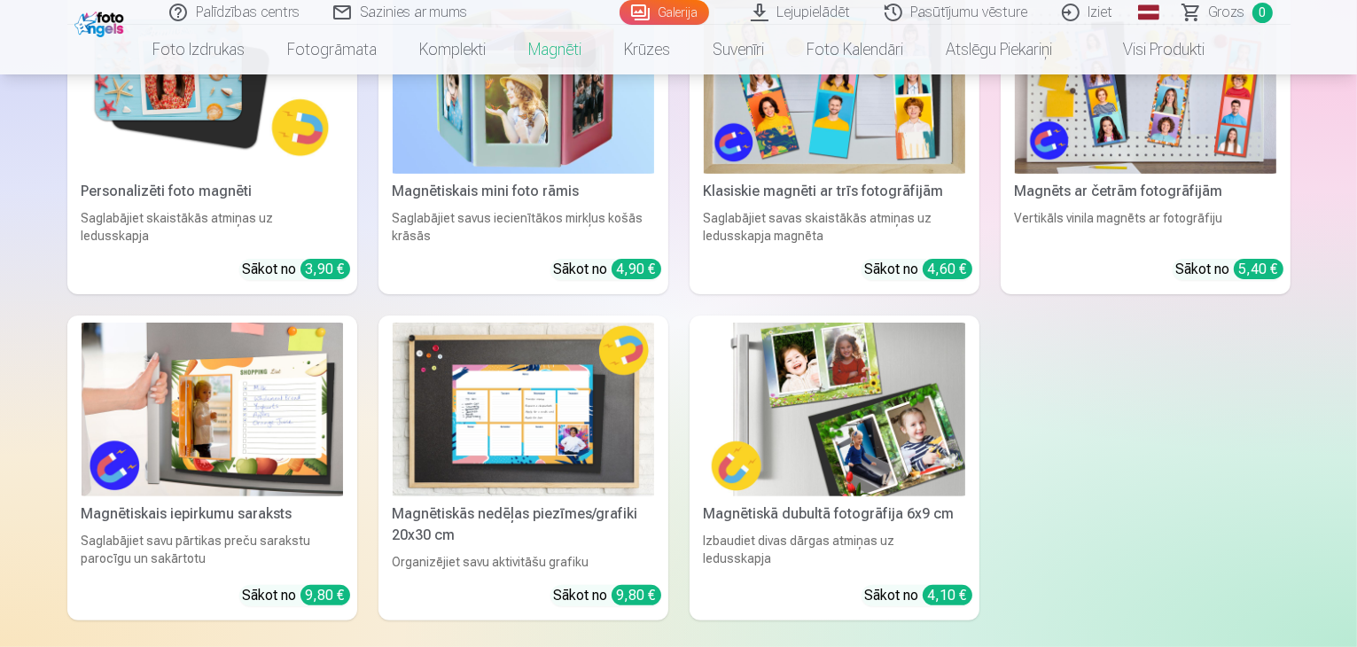
scroll to position [266, 0]
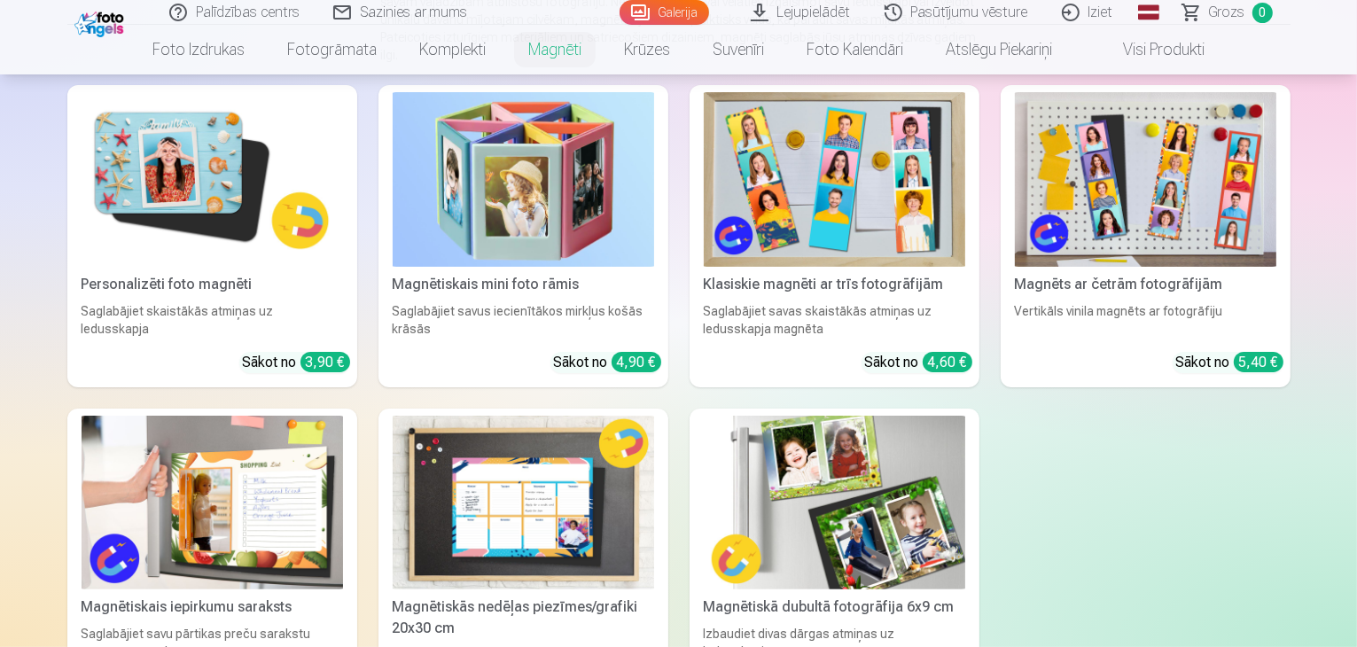
click at [181, 281] on div "Personalizēti foto magnēti" at bounding box center [212, 284] width 276 height 21
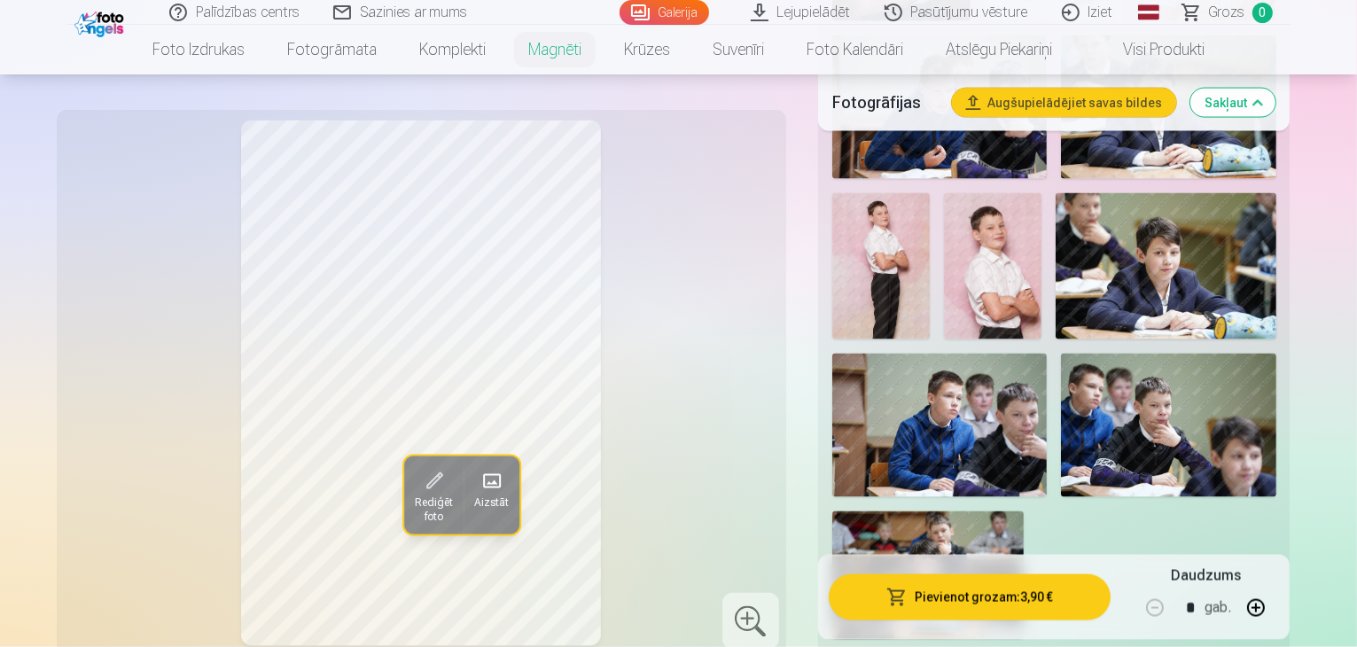
scroll to position [2837, 0]
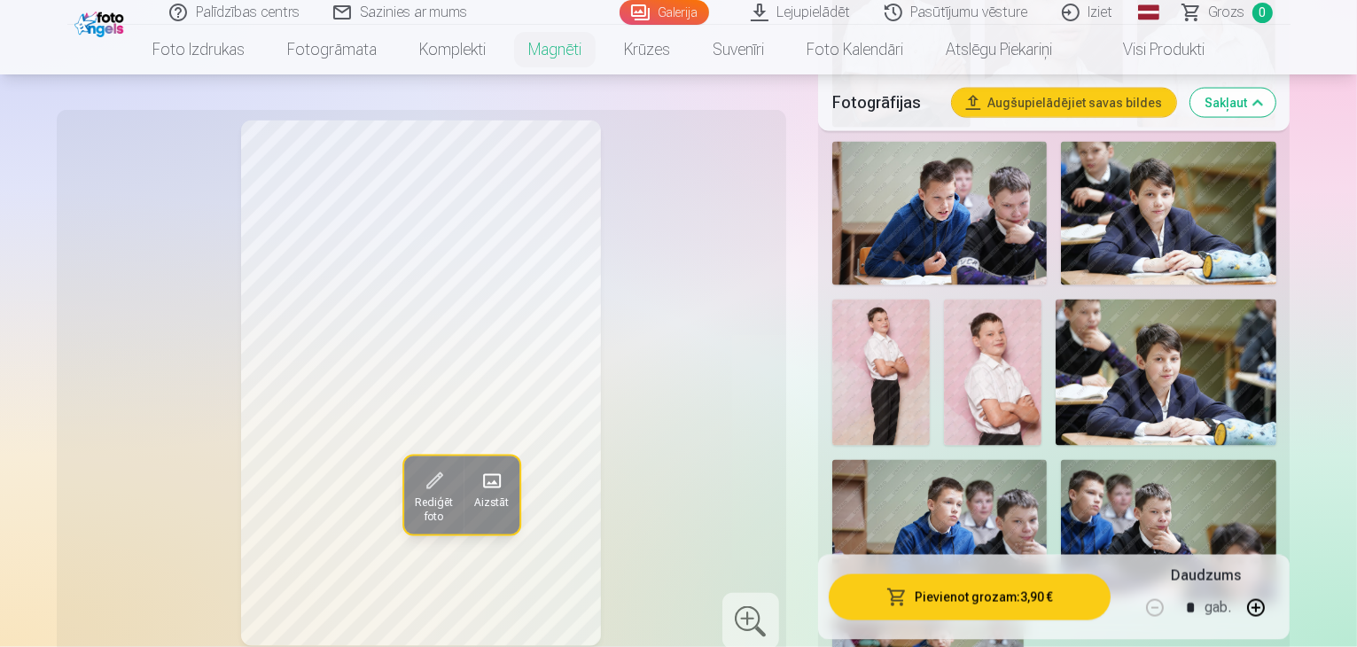
scroll to position [2660, 0]
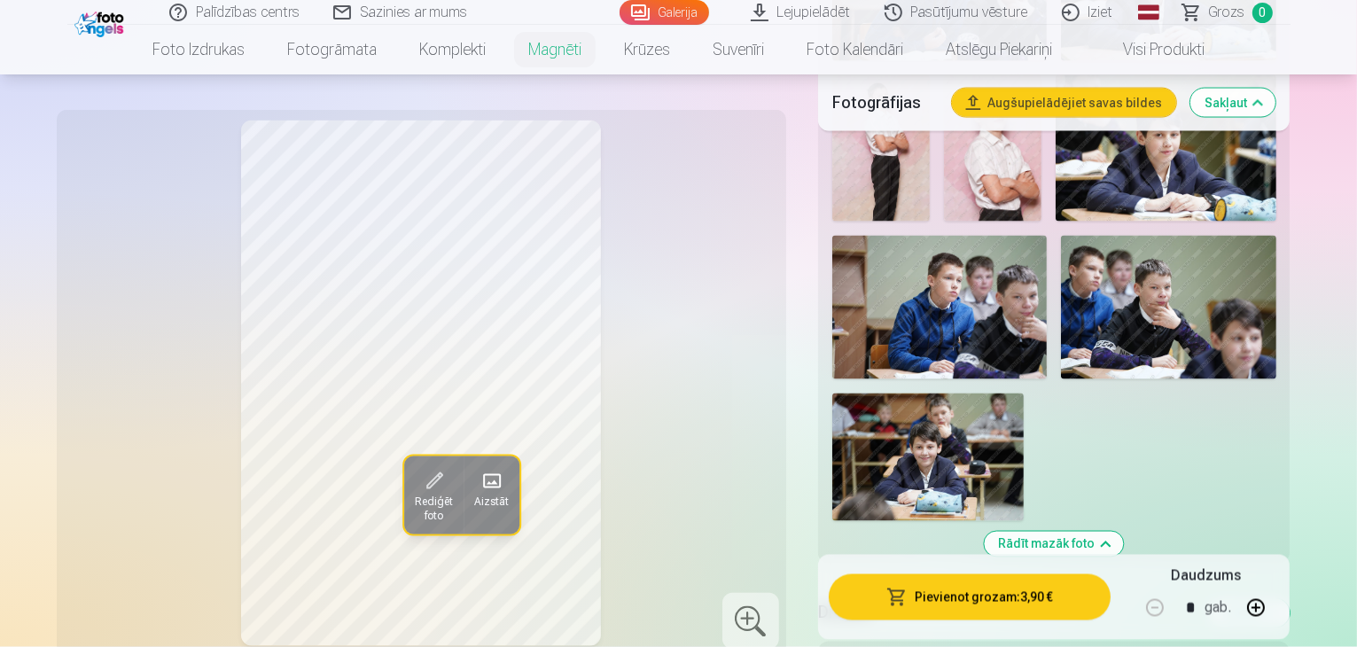
scroll to position [2926, 0]
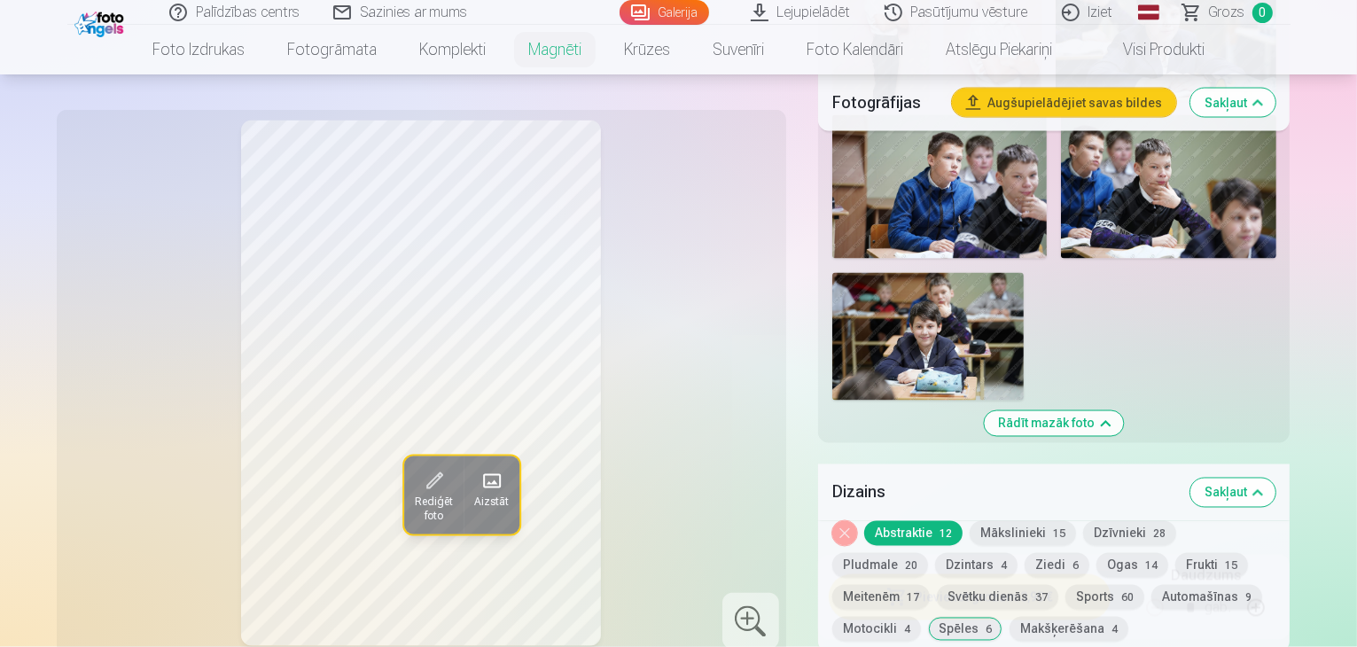
scroll to position [3103, 0]
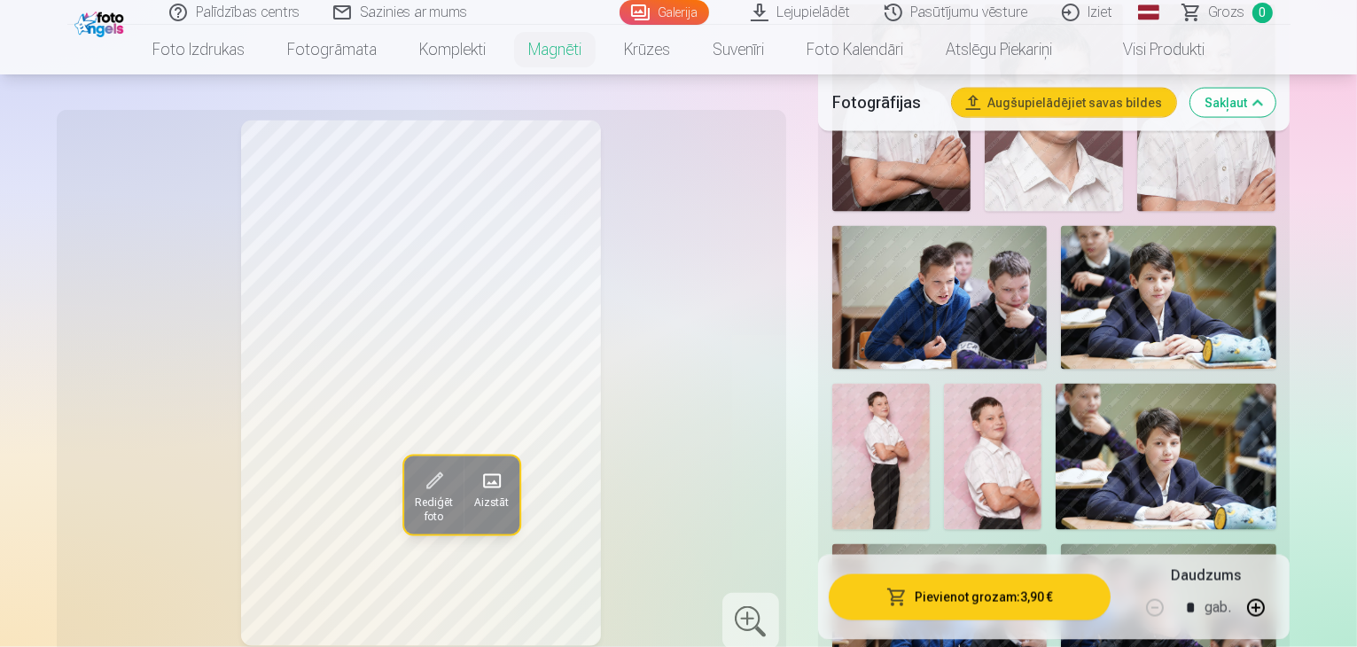
scroll to position [2571, 0]
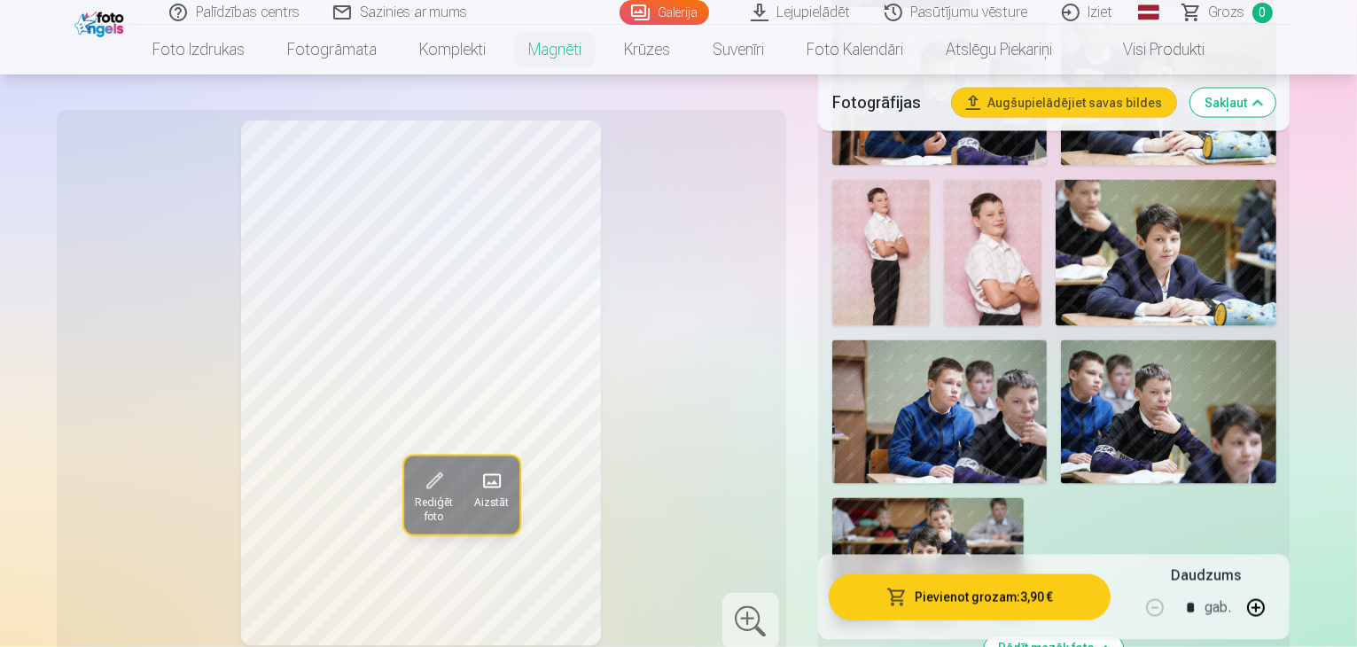
scroll to position [2837, 0]
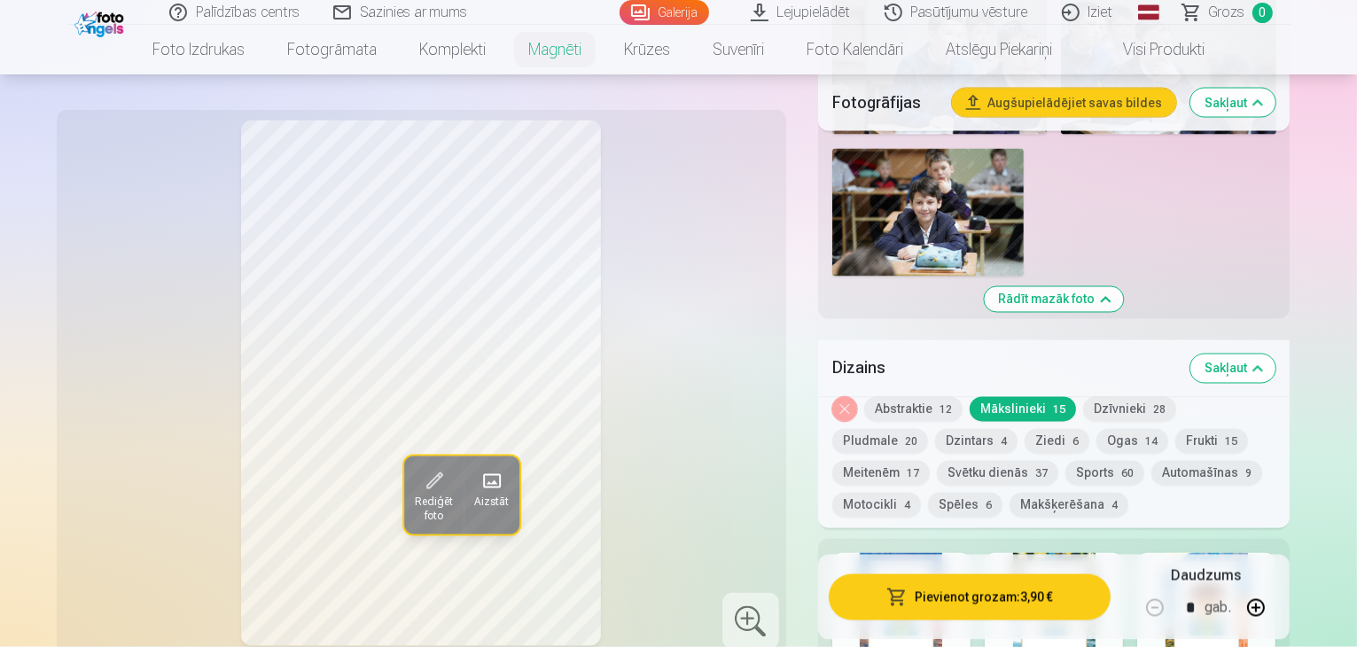
scroll to position [3191, 0]
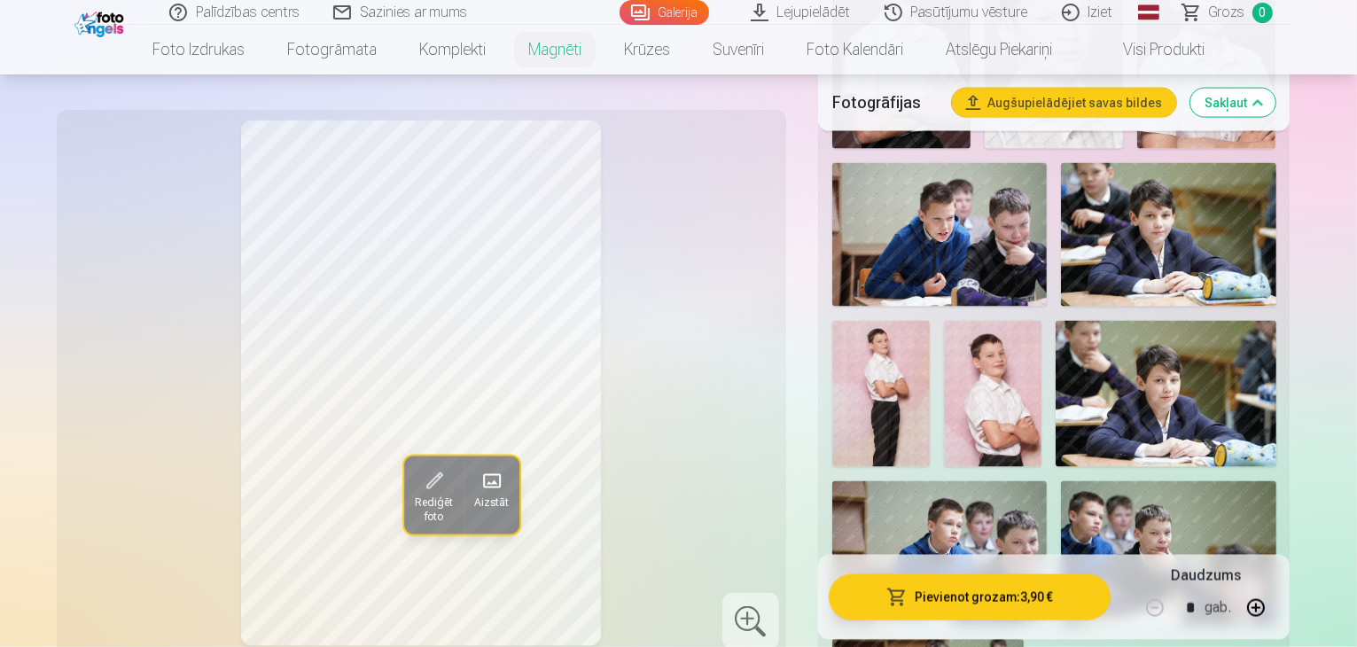
scroll to position [2660, 0]
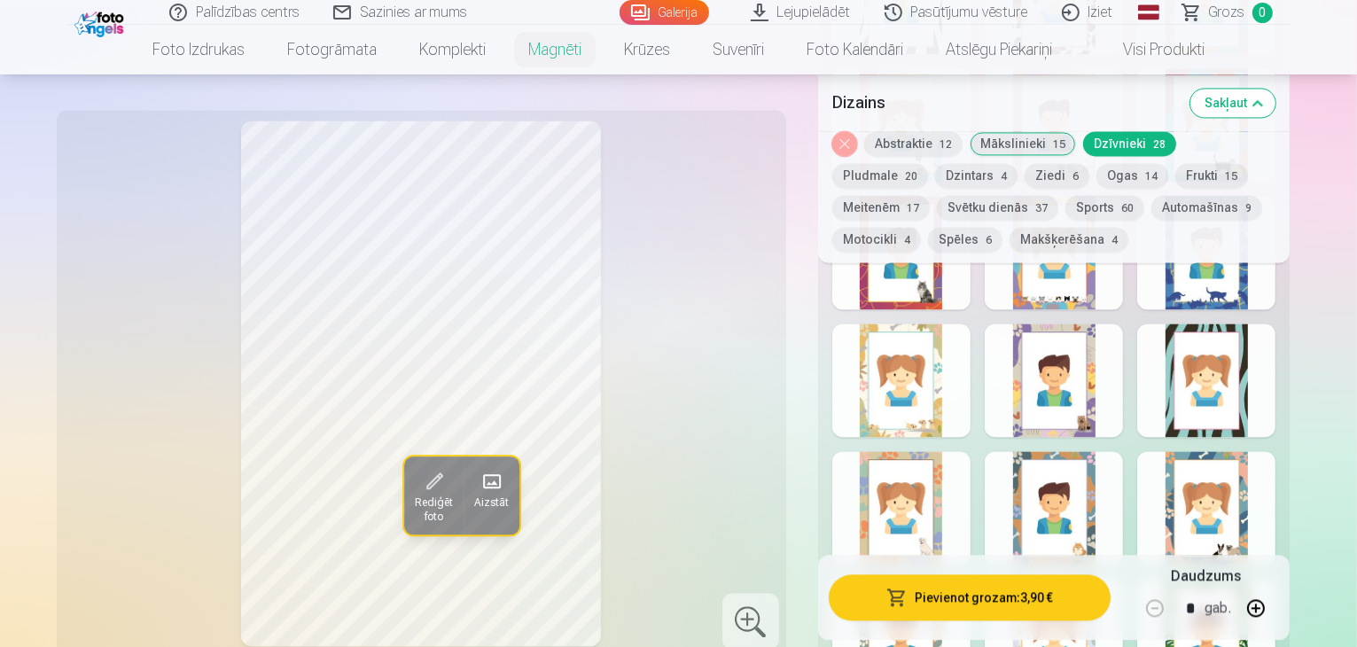
scroll to position [3812, 0]
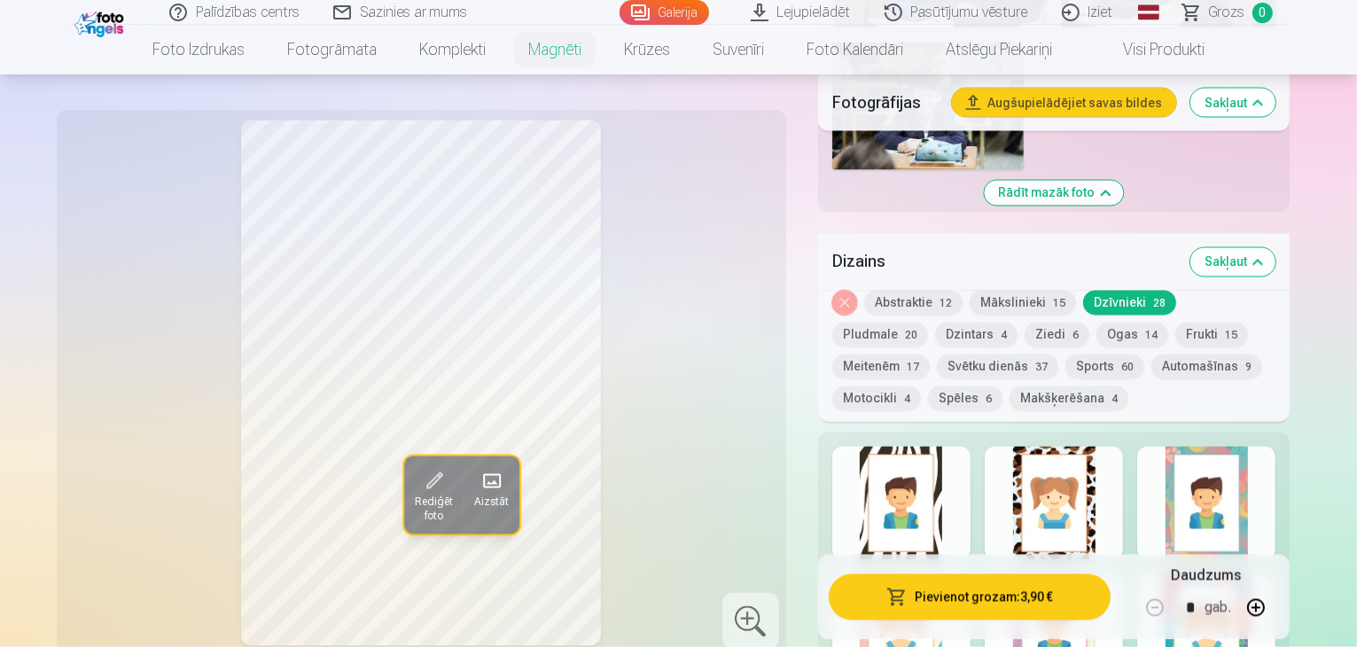
scroll to position [3191, 0]
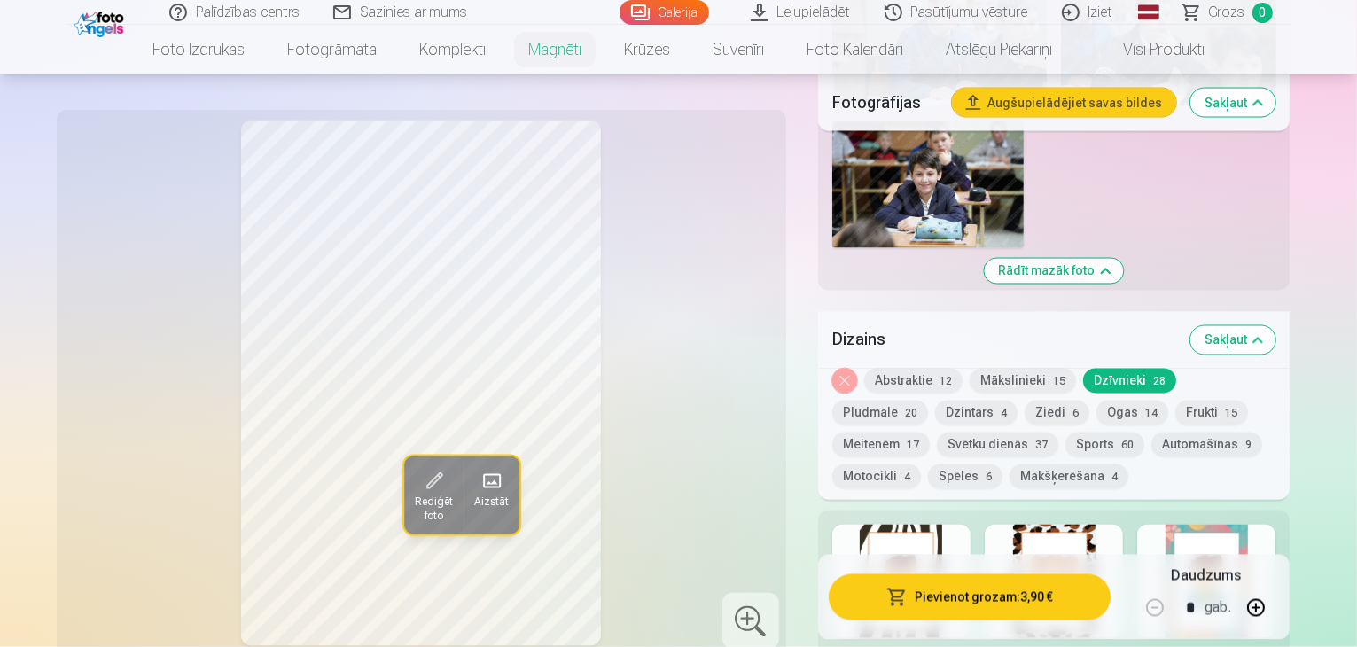
click at [928, 401] on button "Pludmale 20" at bounding box center [880, 413] width 96 height 25
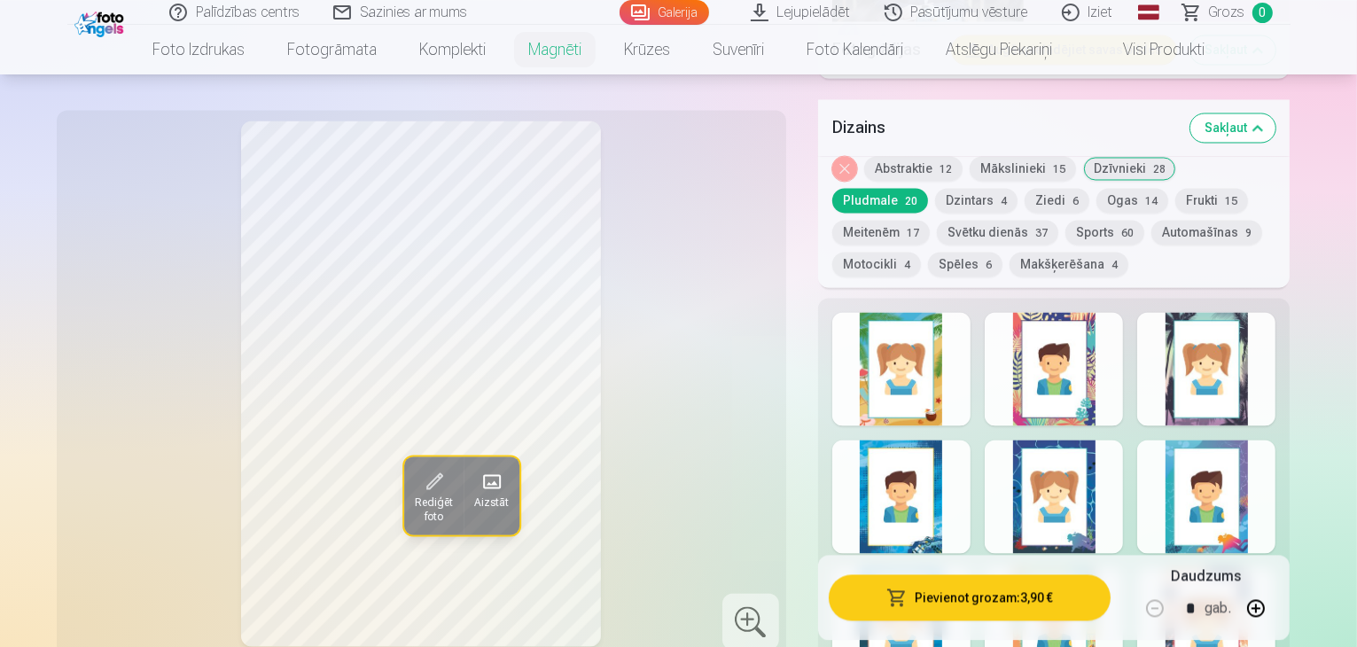
scroll to position [3369, 0]
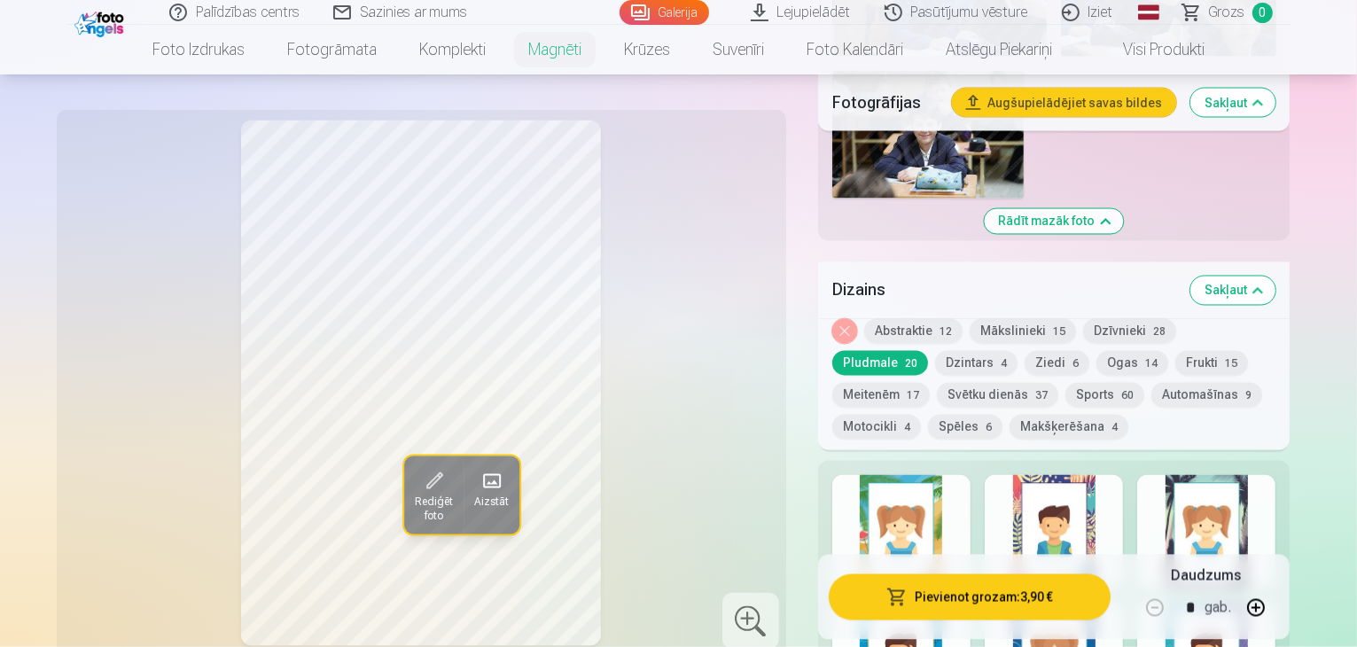
scroll to position [3103, 0]
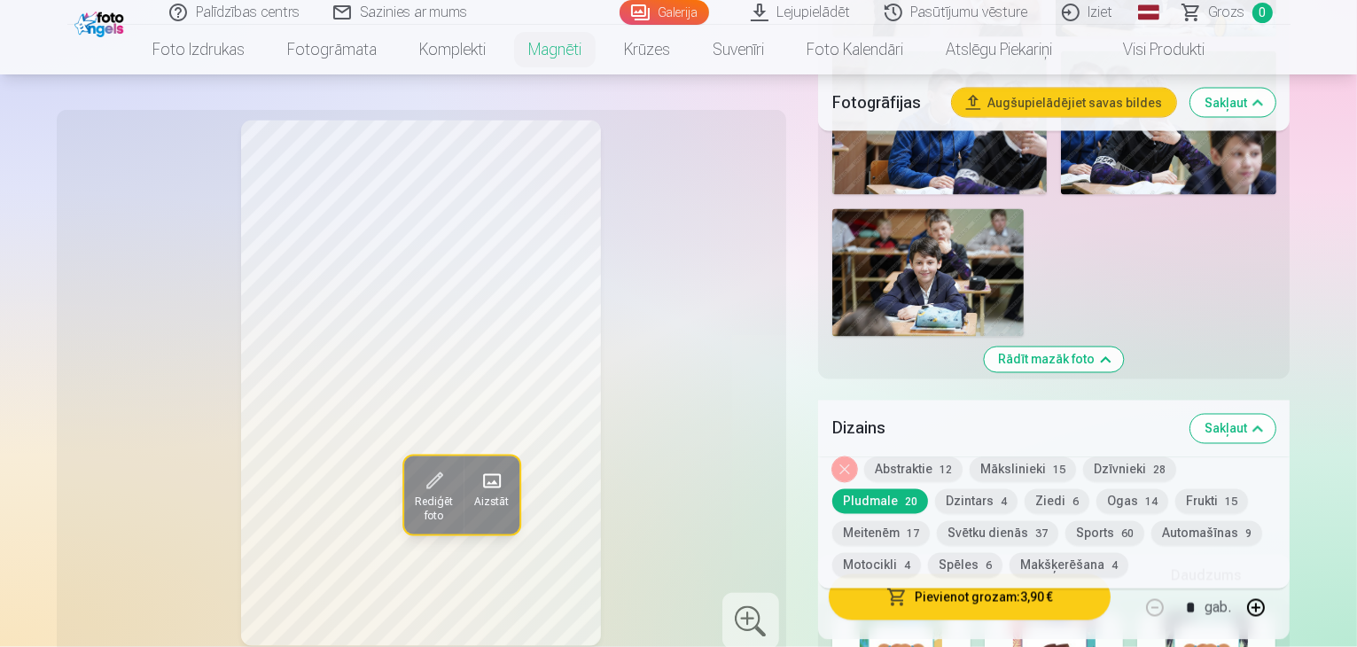
click at [935, 489] on button "Dzintars 4" at bounding box center [976, 501] width 82 height 25
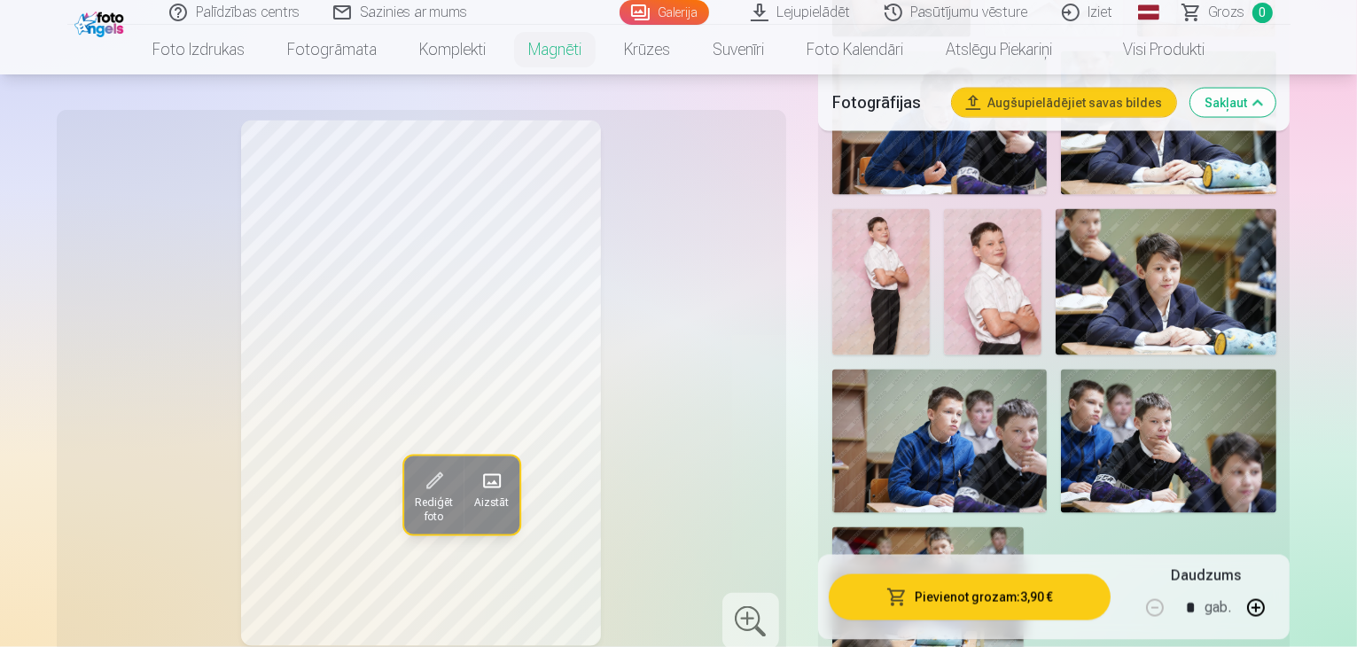
scroll to position [2748, 0]
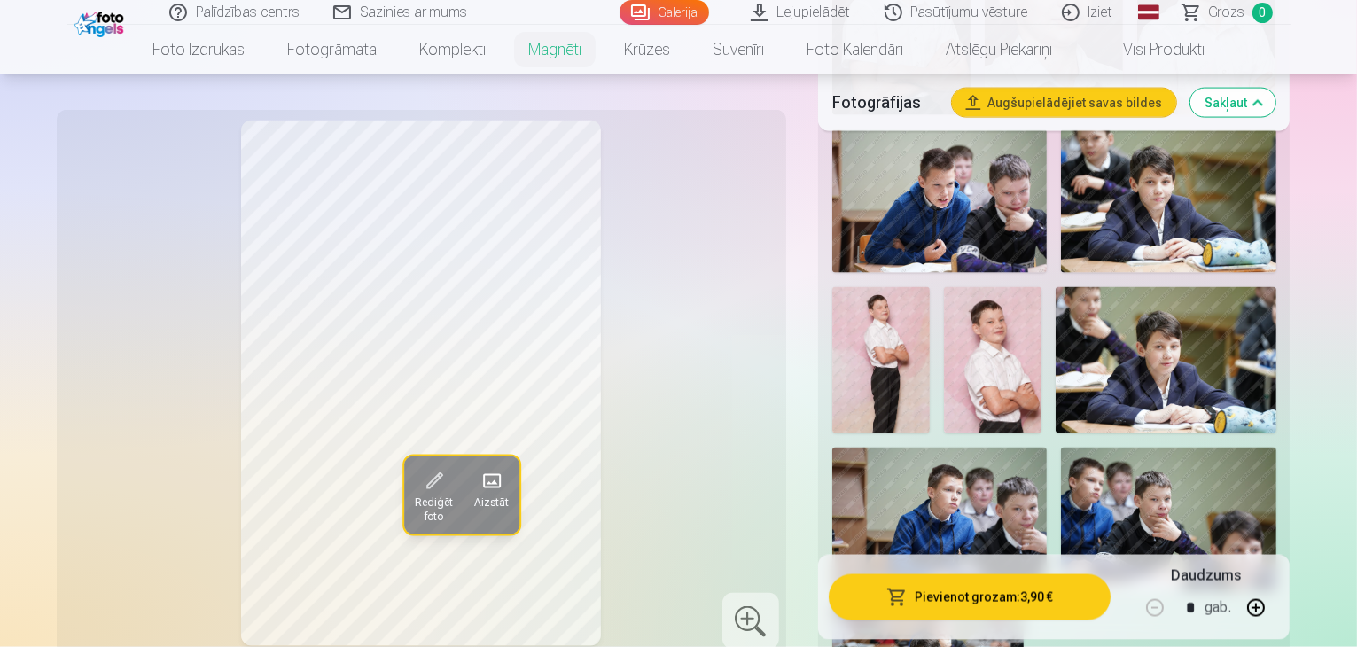
scroll to position [2571, 0]
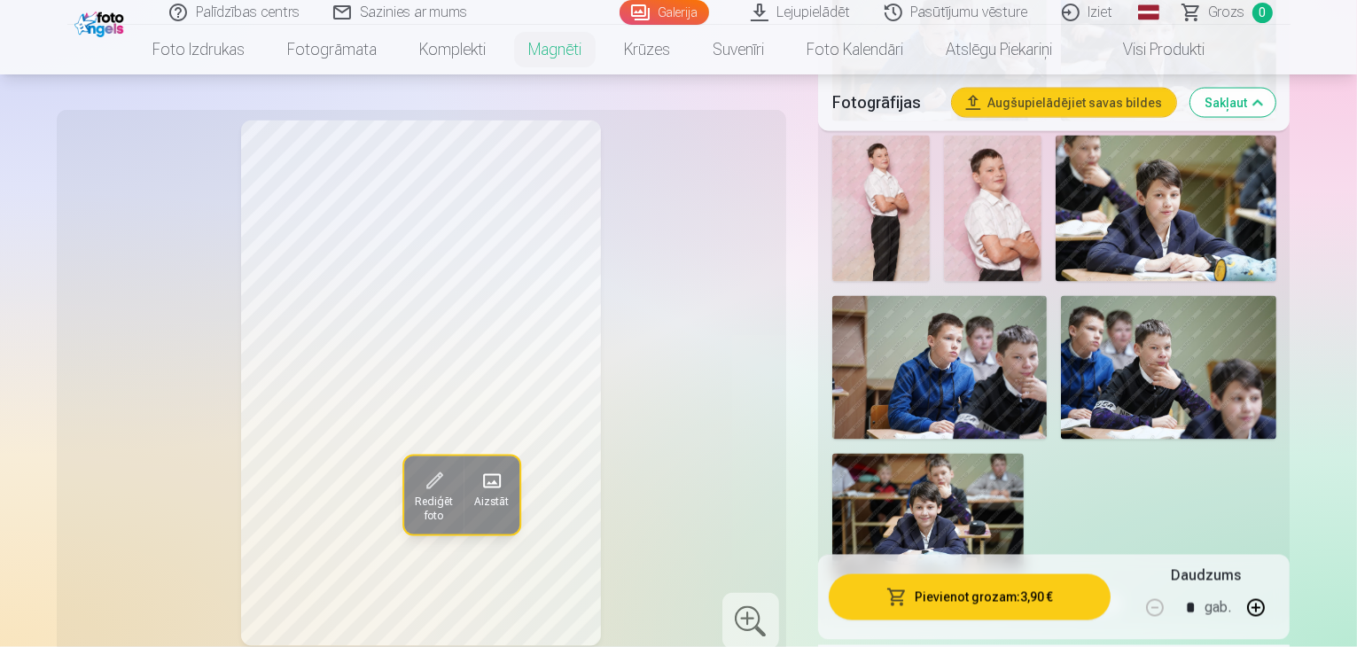
scroll to position [2837, 0]
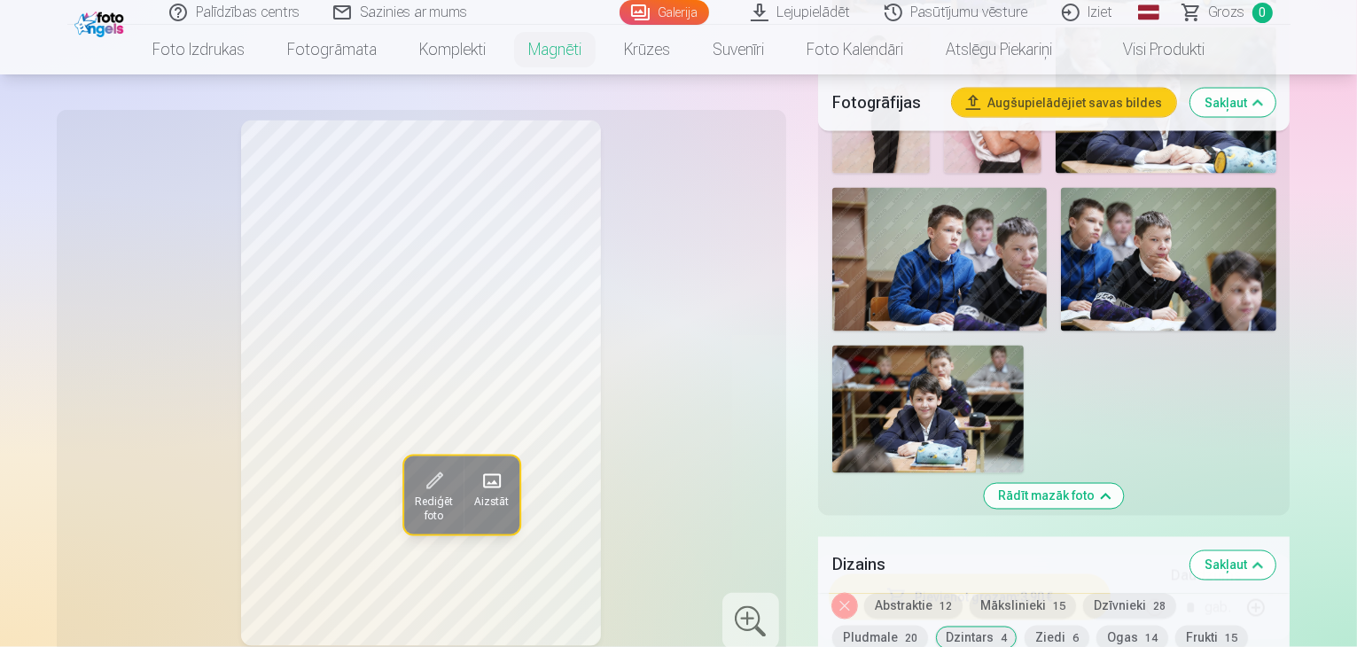
scroll to position [3014, 0]
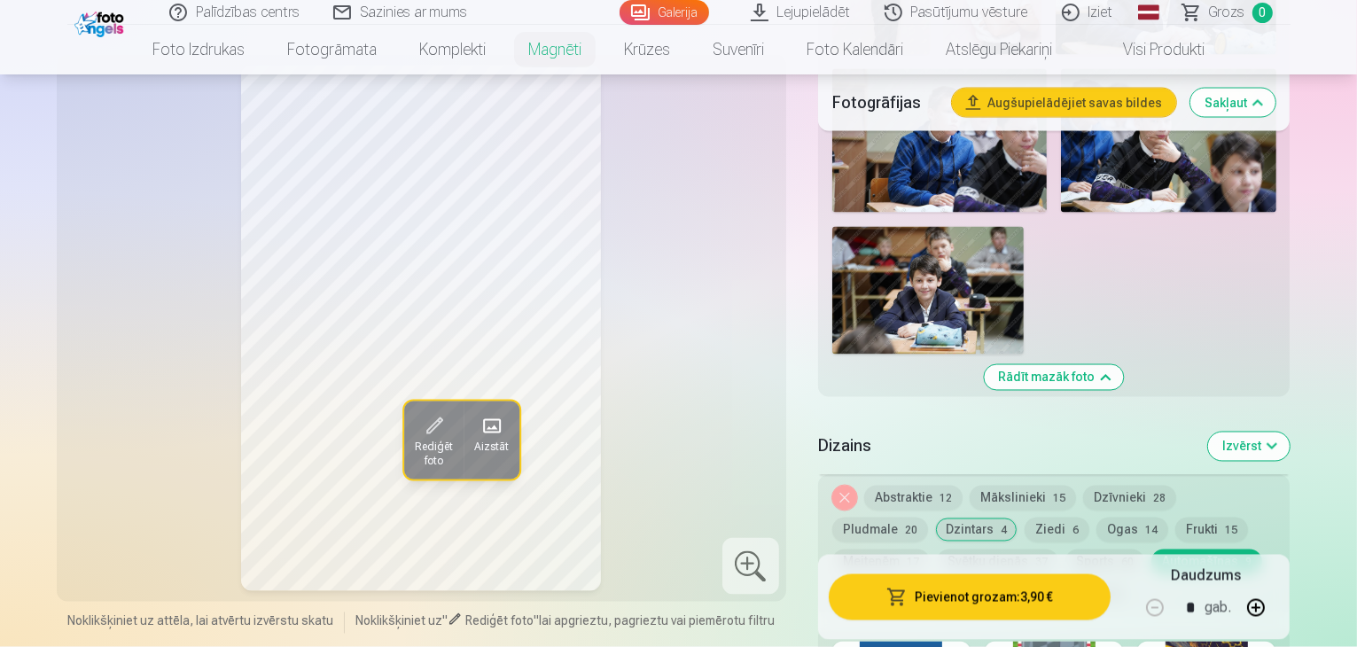
scroll to position [3113, 0]
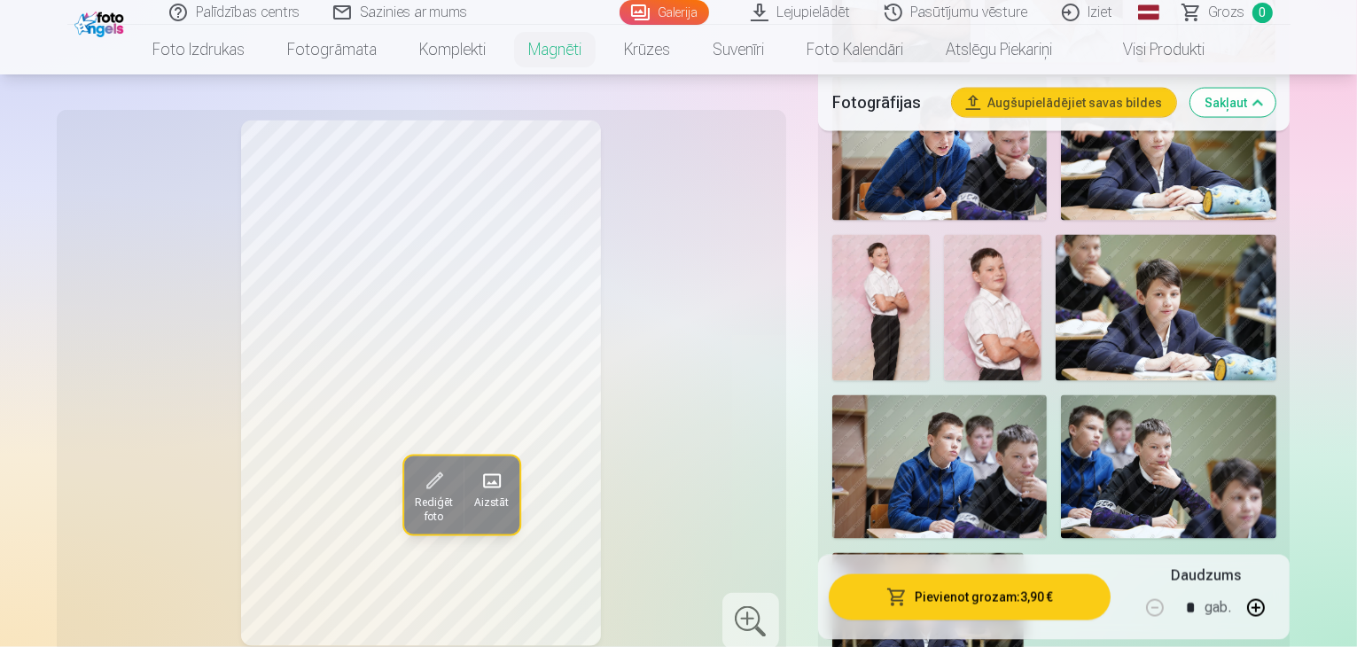
scroll to position [2758, 0]
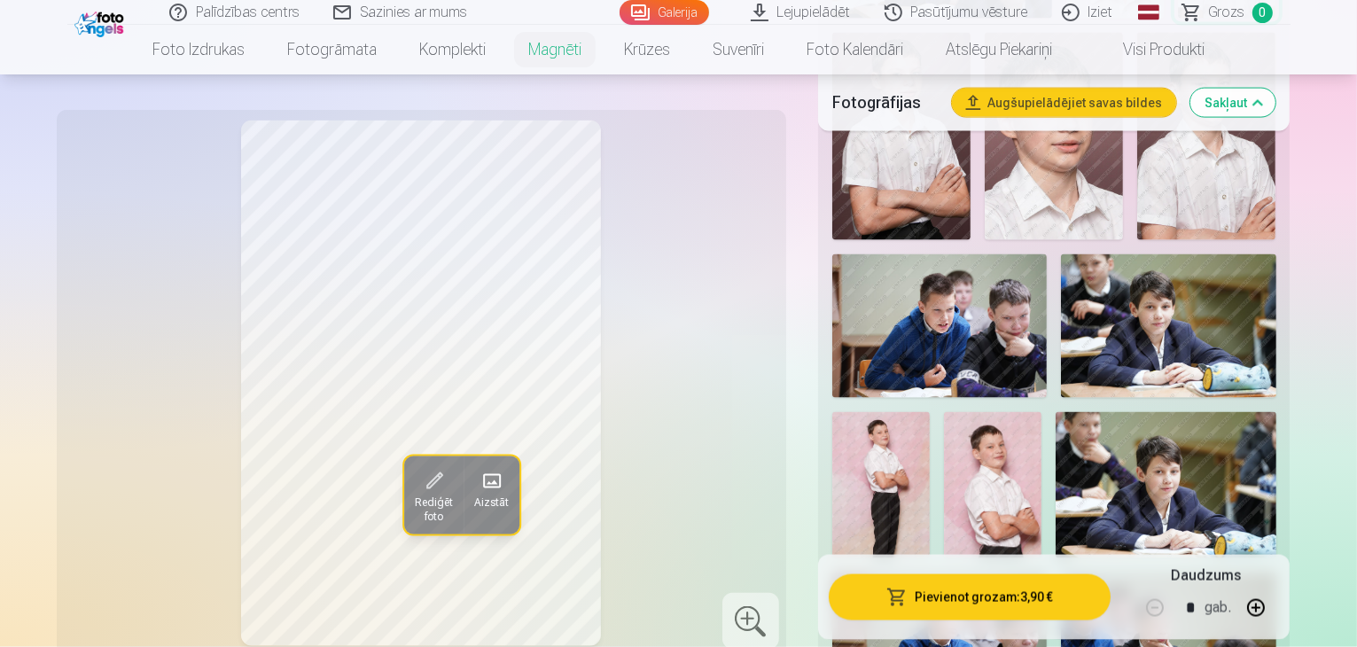
scroll to position [2581, 0]
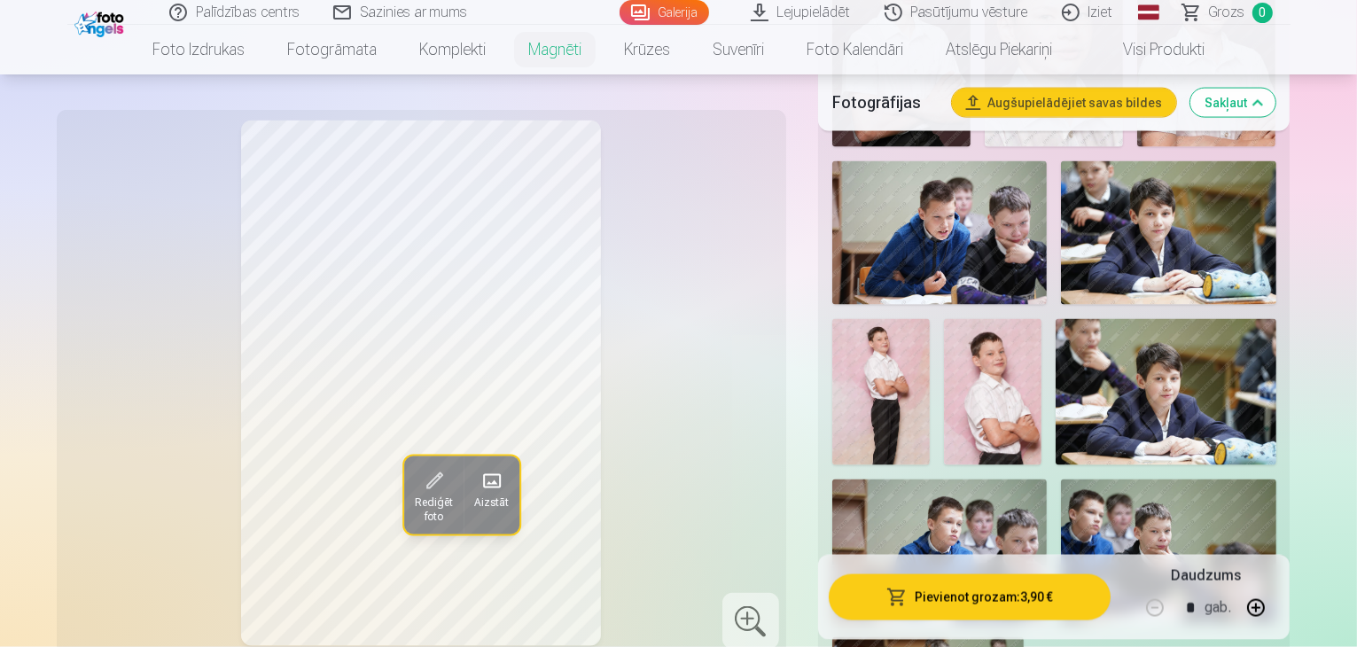
scroll to position [2669, 0]
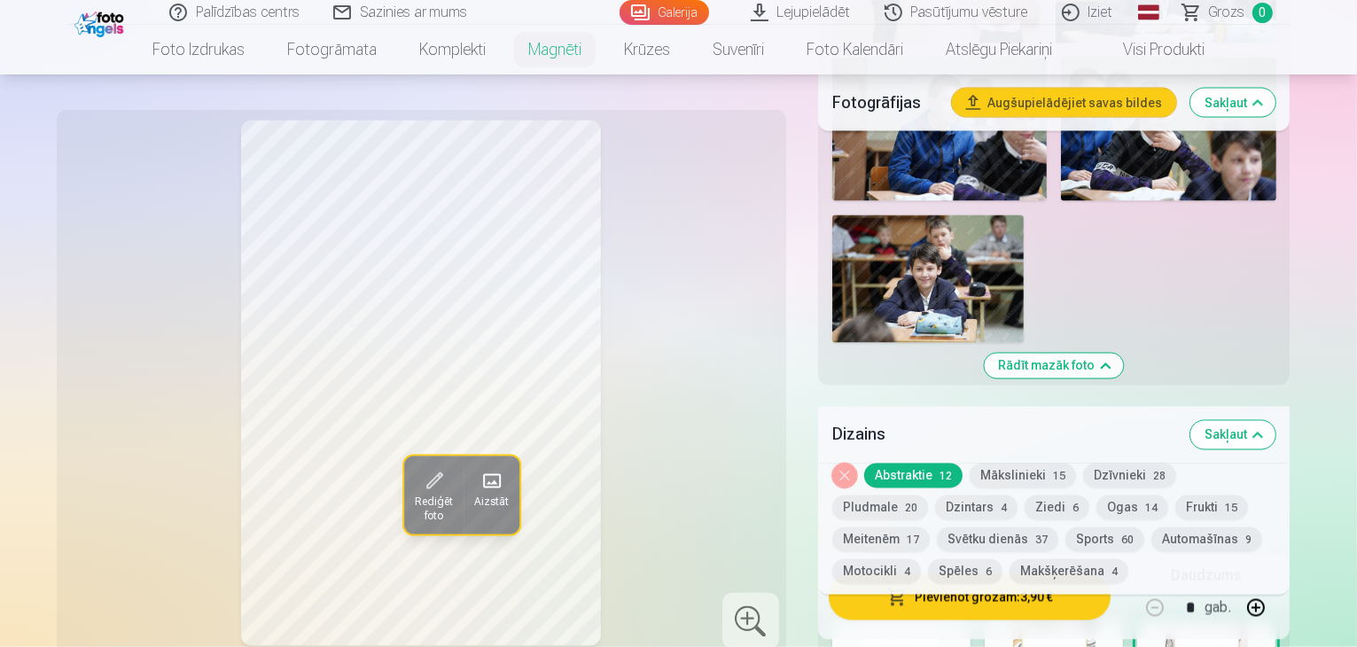
scroll to position [3113, 0]
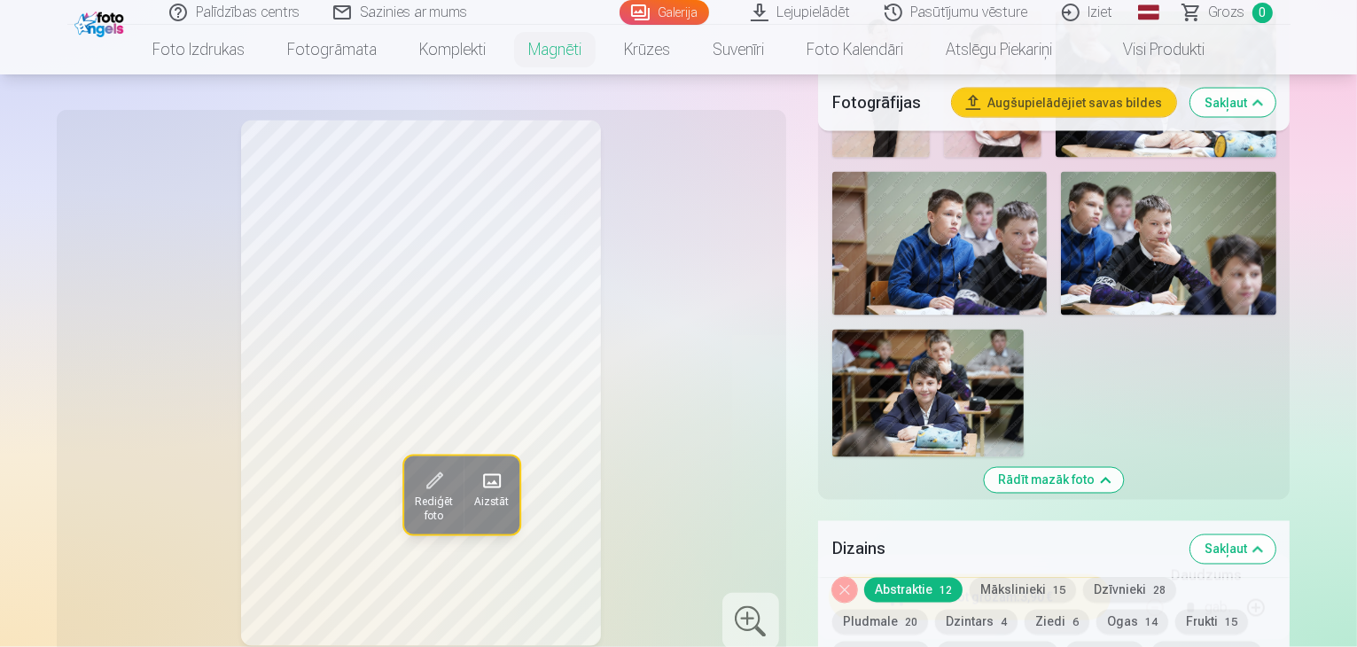
scroll to position [3024, 0]
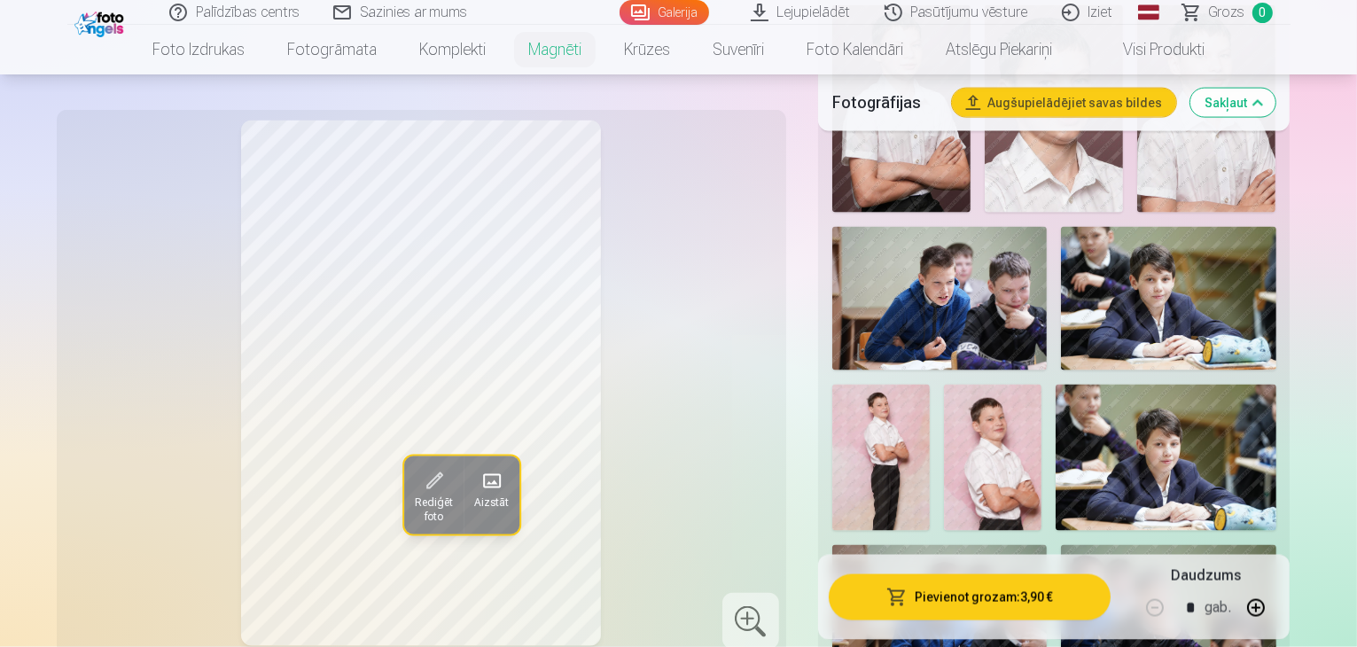
scroll to position [2581, 0]
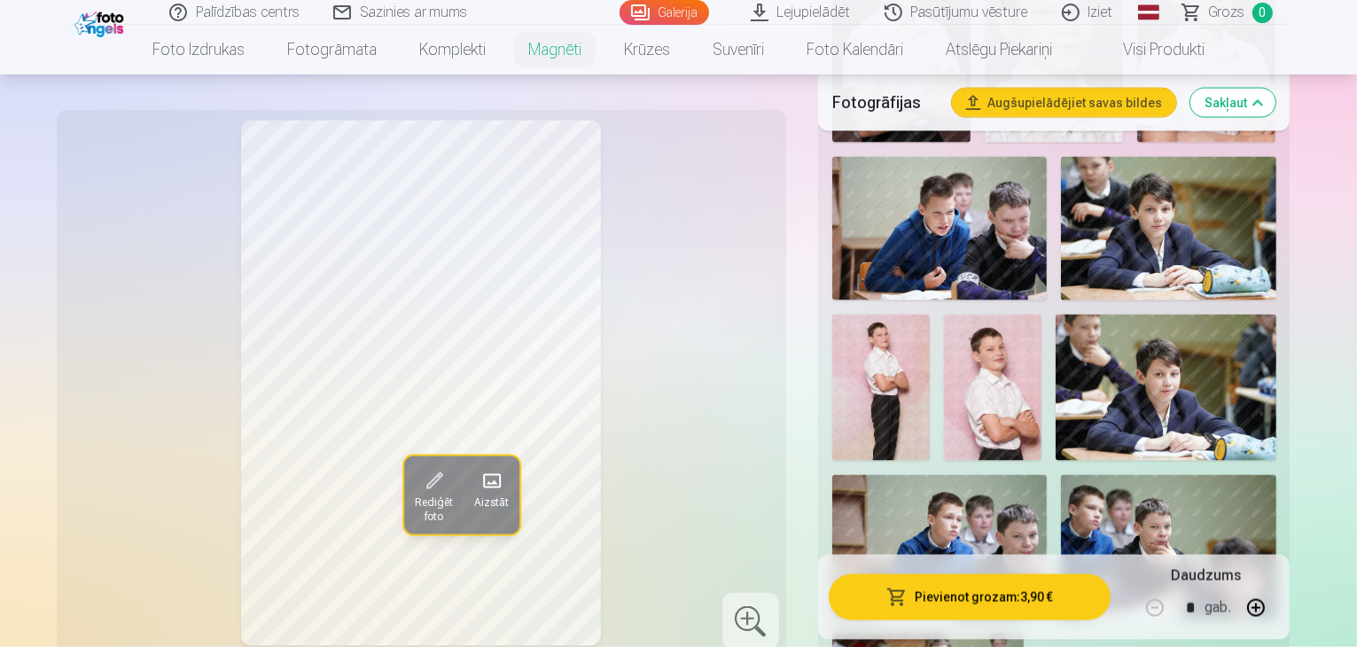
scroll to position [2758, 0]
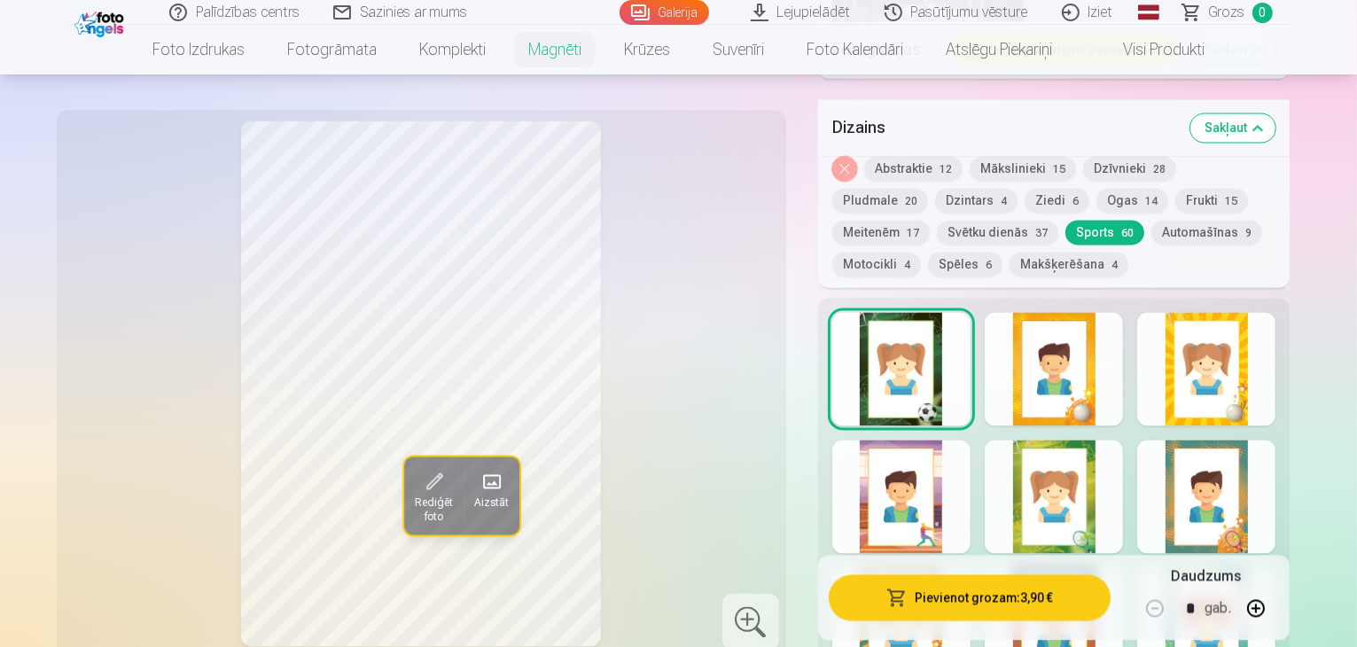
scroll to position [3467, 0]
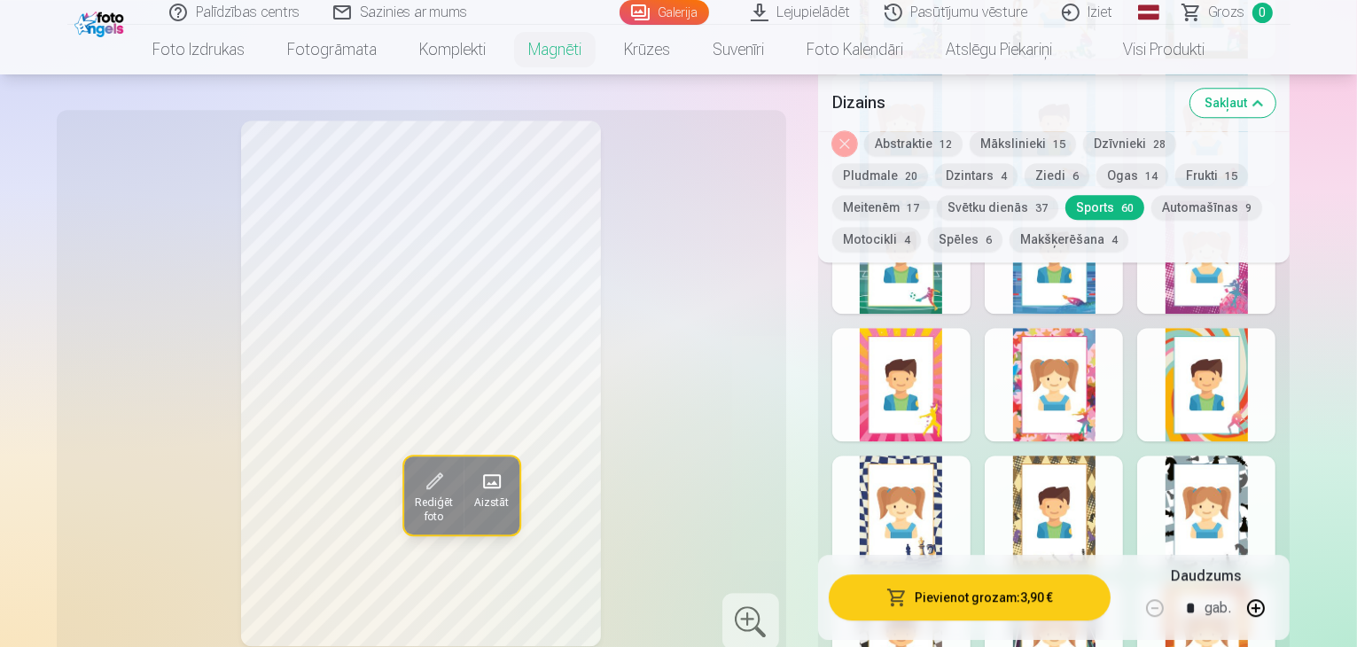
scroll to position [4797, 0]
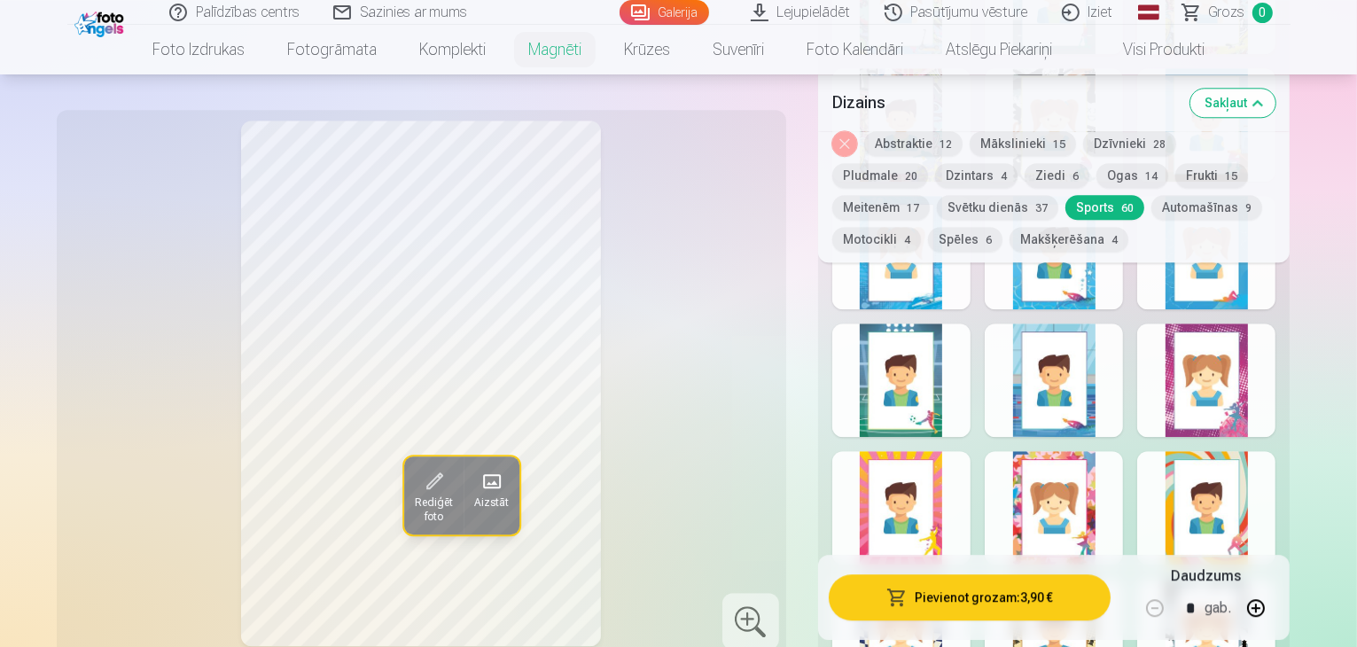
click at [1025, 179] on button "Ziedi 6" at bounding box center [1057, 175] width 65 height 25
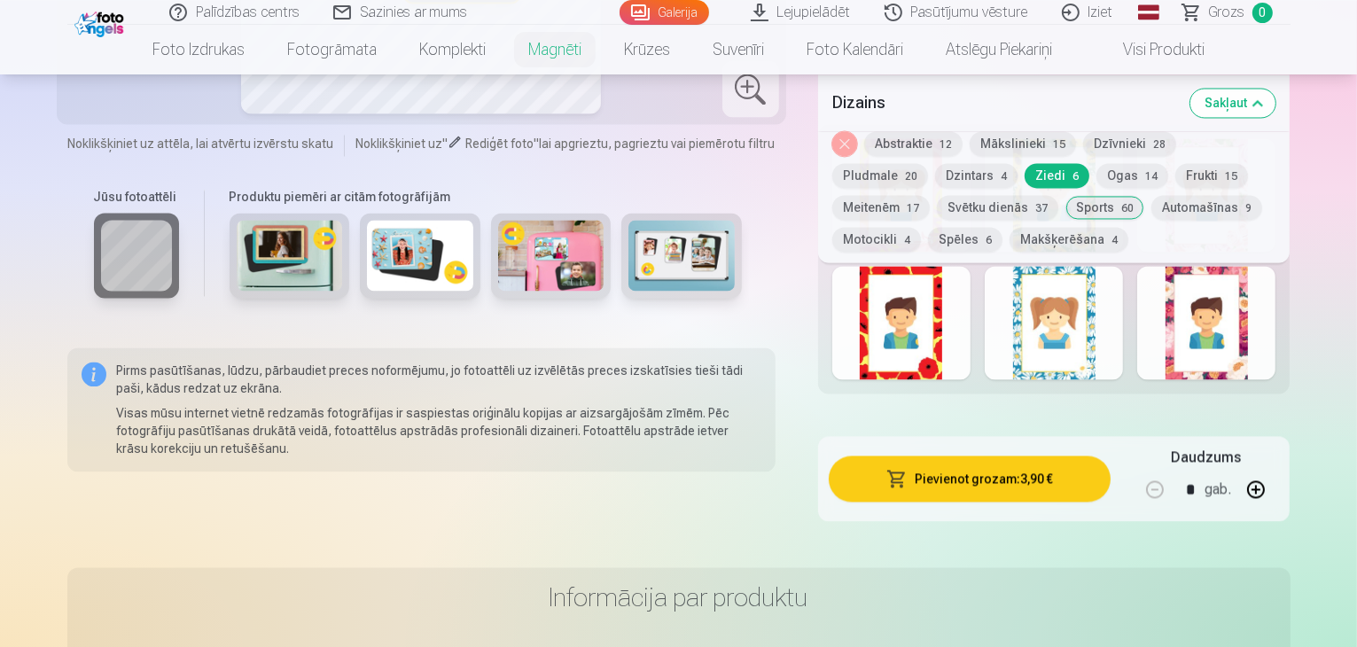
scroll to position [3556, 0]
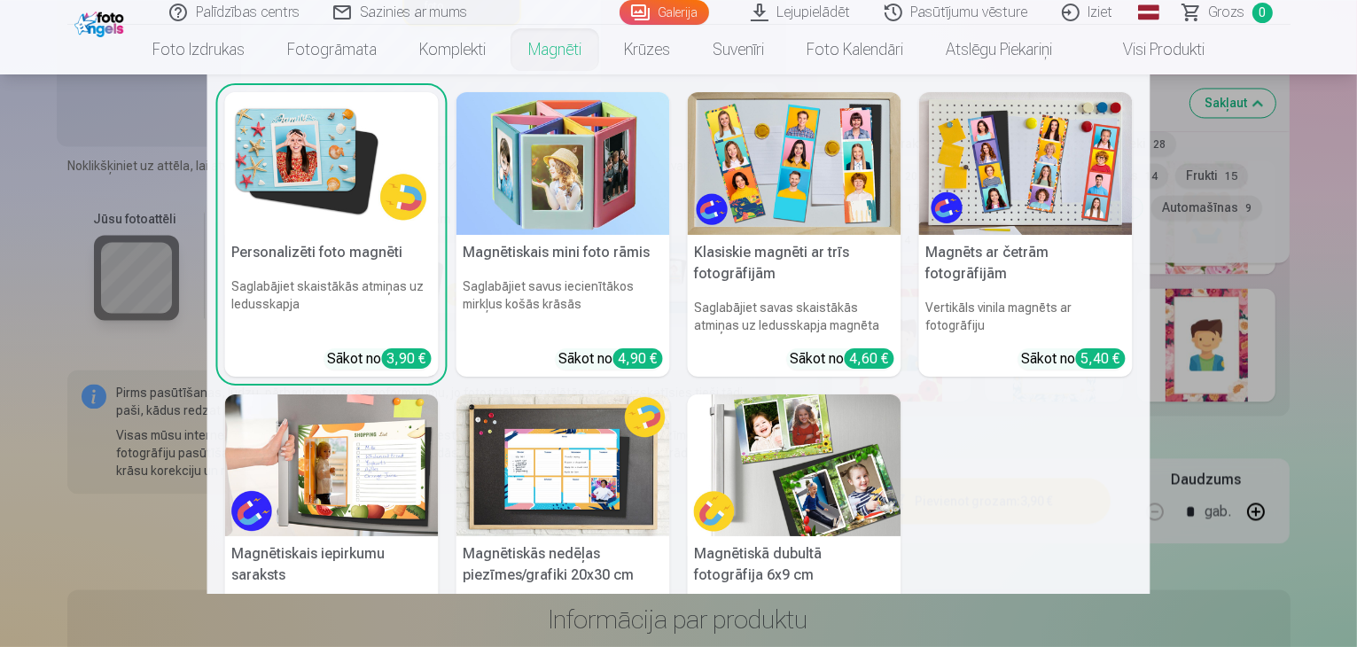
click at [335, 301] on h6 "Saglabājiet skaistākās atmiņas uz ledusskapja" at bounding box center [332, 305] width 214 height 71
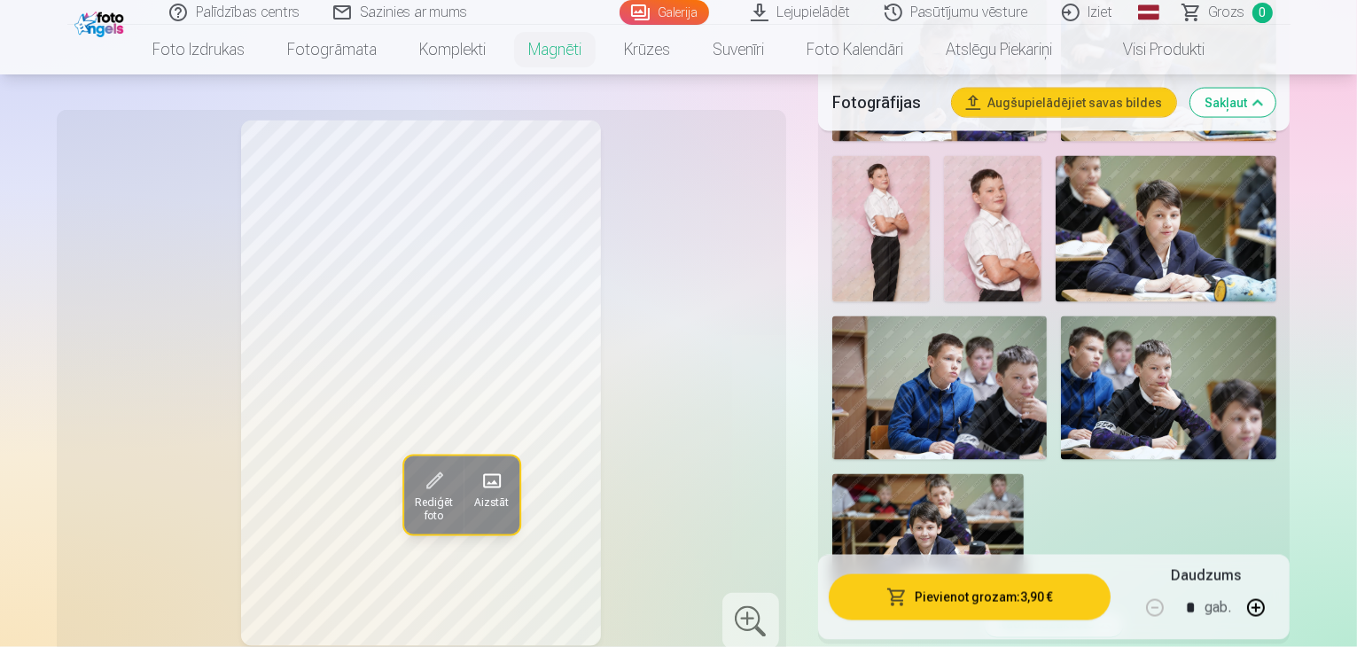
scroll to position [2748, 0]
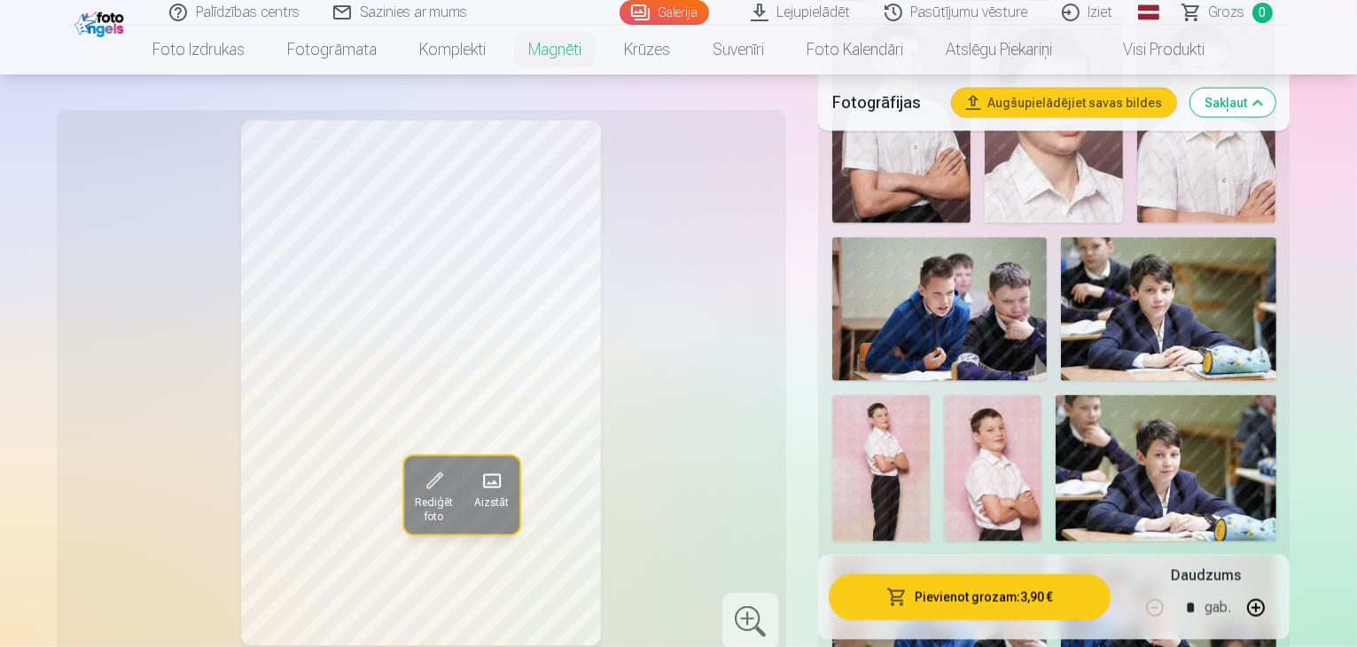
scroll to position [2660, 0]
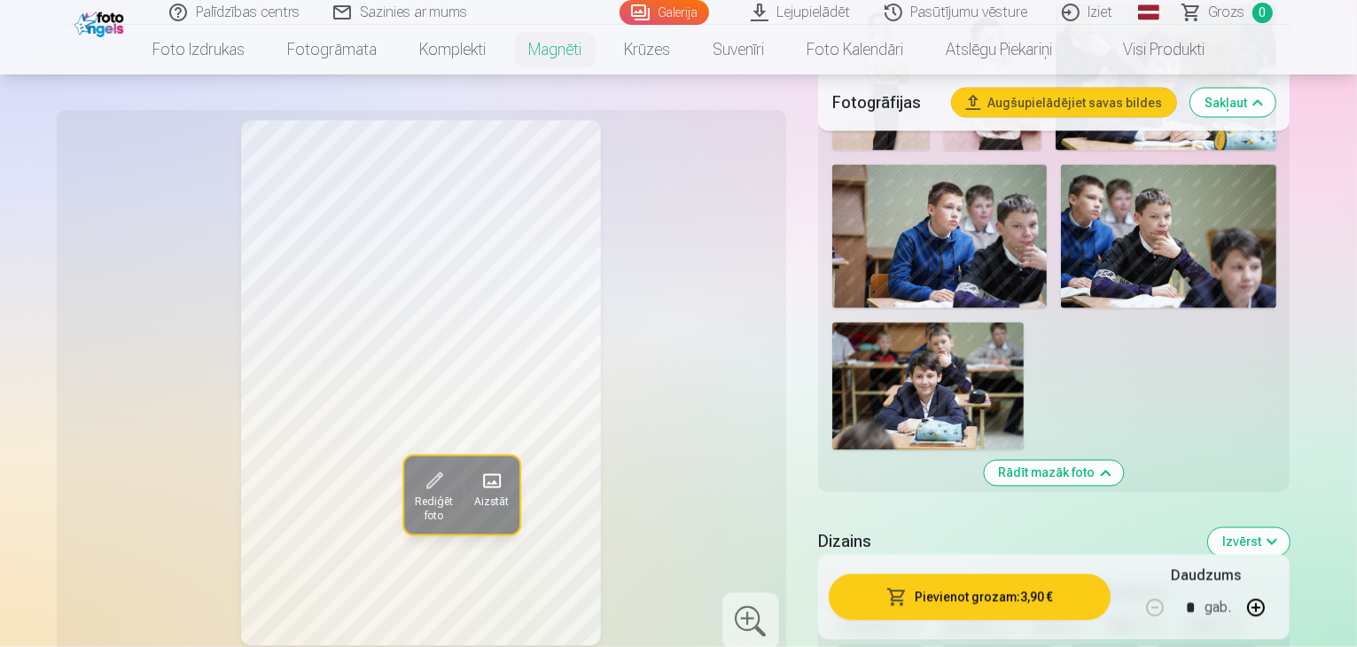
scroll to position [3014, 0]
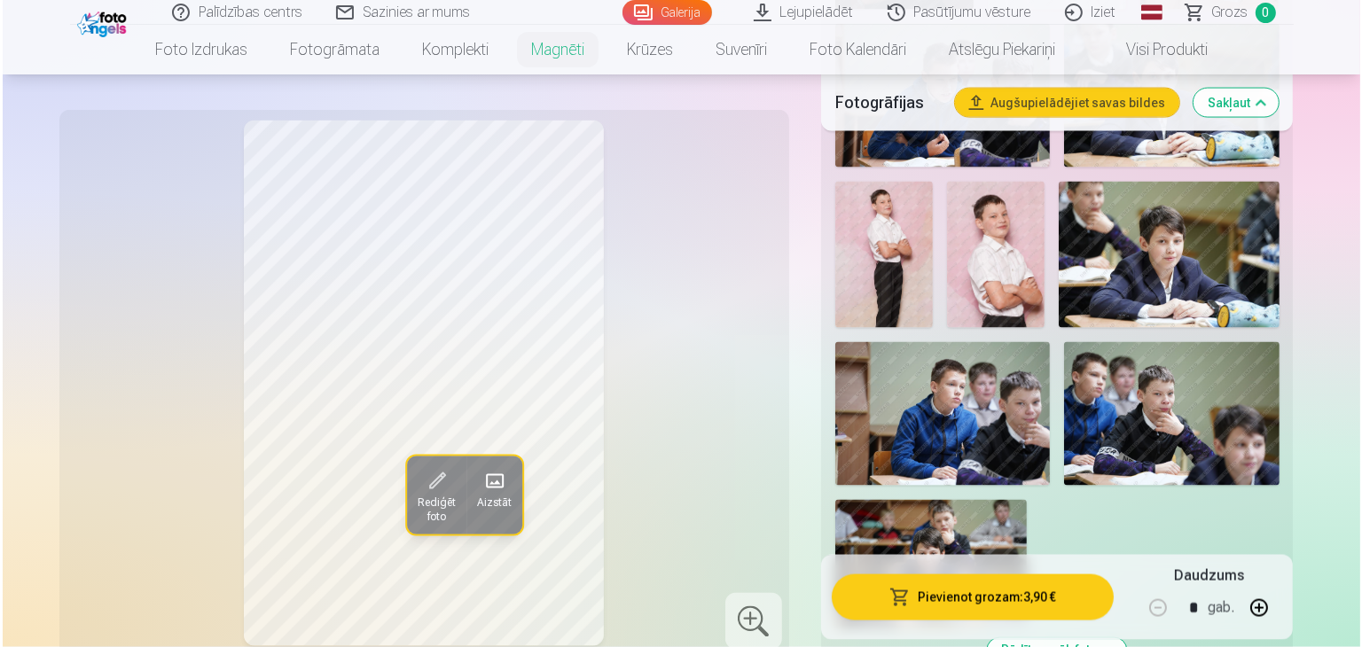
scroll to position [2837, 0]
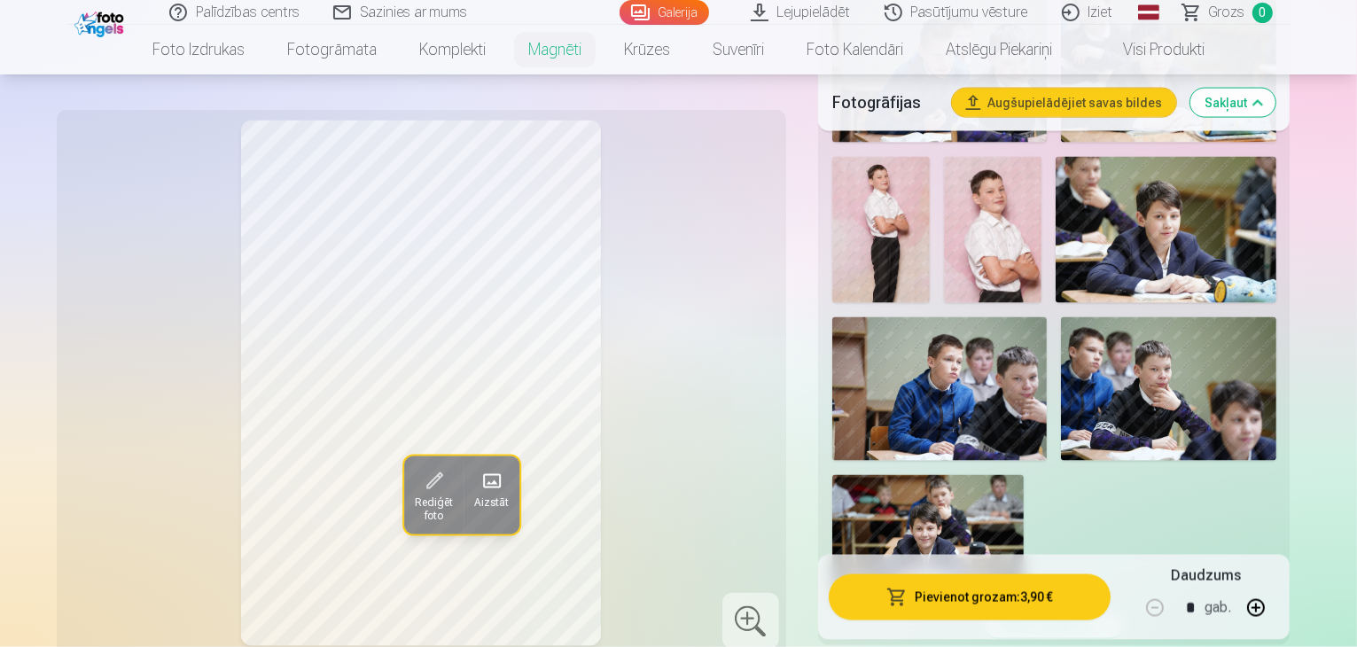
click at [1046, 604] on button "Pievienot grozam : 3,90 €" at bounding box center [970, 597] width 283 height 46
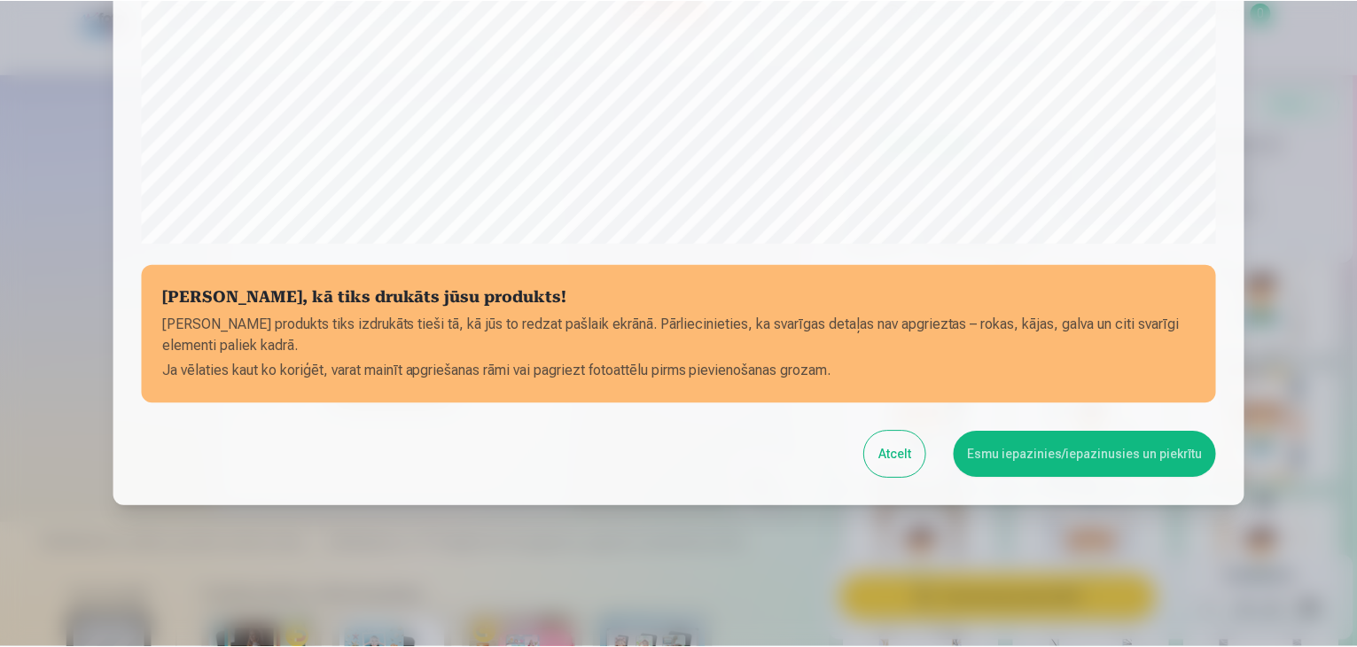
scroll to position [629, 0]
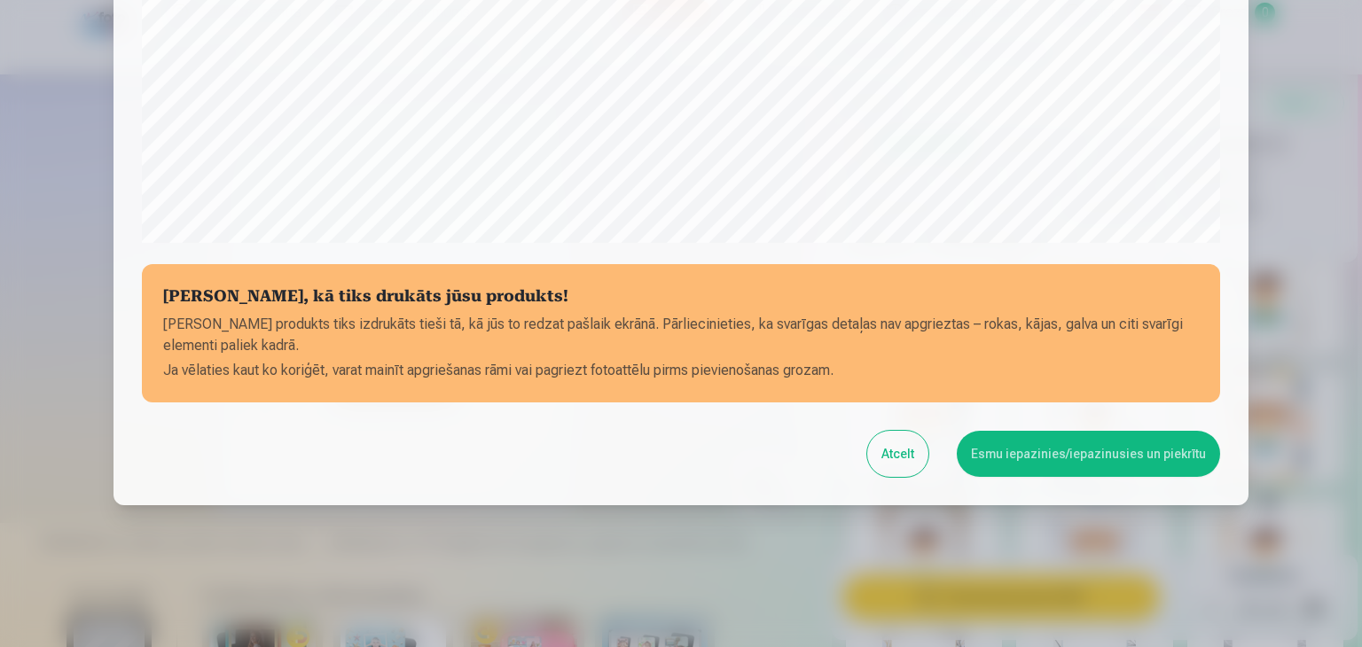
click at [1051, 463] on button "Esmu iepazinies/iepazinusies un piekrītu" at bounding box center [1088, 454] width 263 height 46
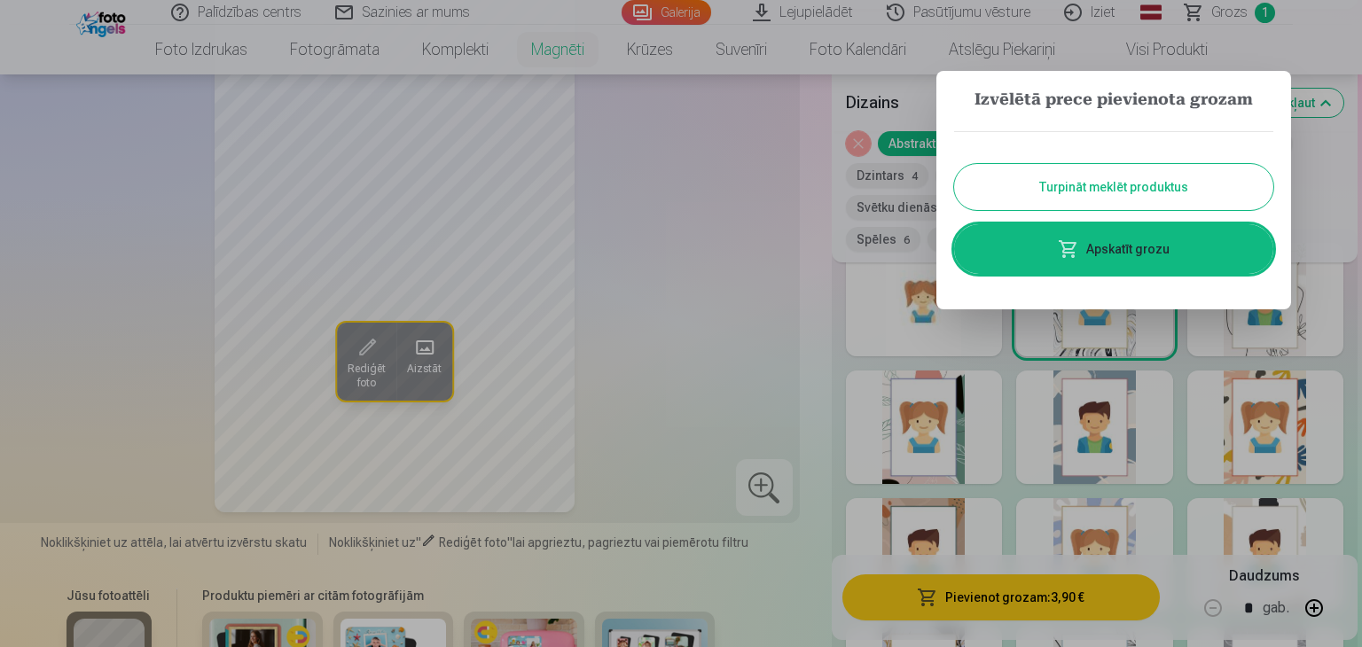
click at [1112, 189] on button "Turpināt meklēt produktus" at bounding box center [1113, 187] width 319 height 46
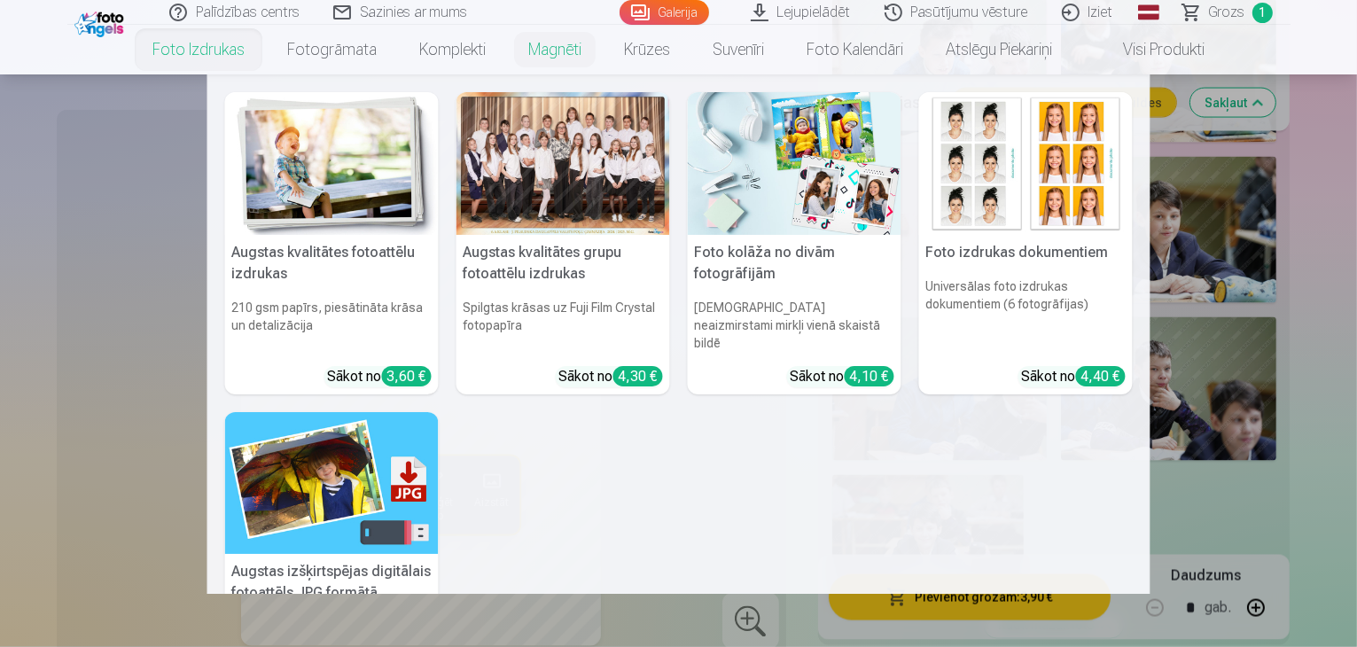
click at [532, 182] on div at bounding box center [564, 163] width 214 height 143
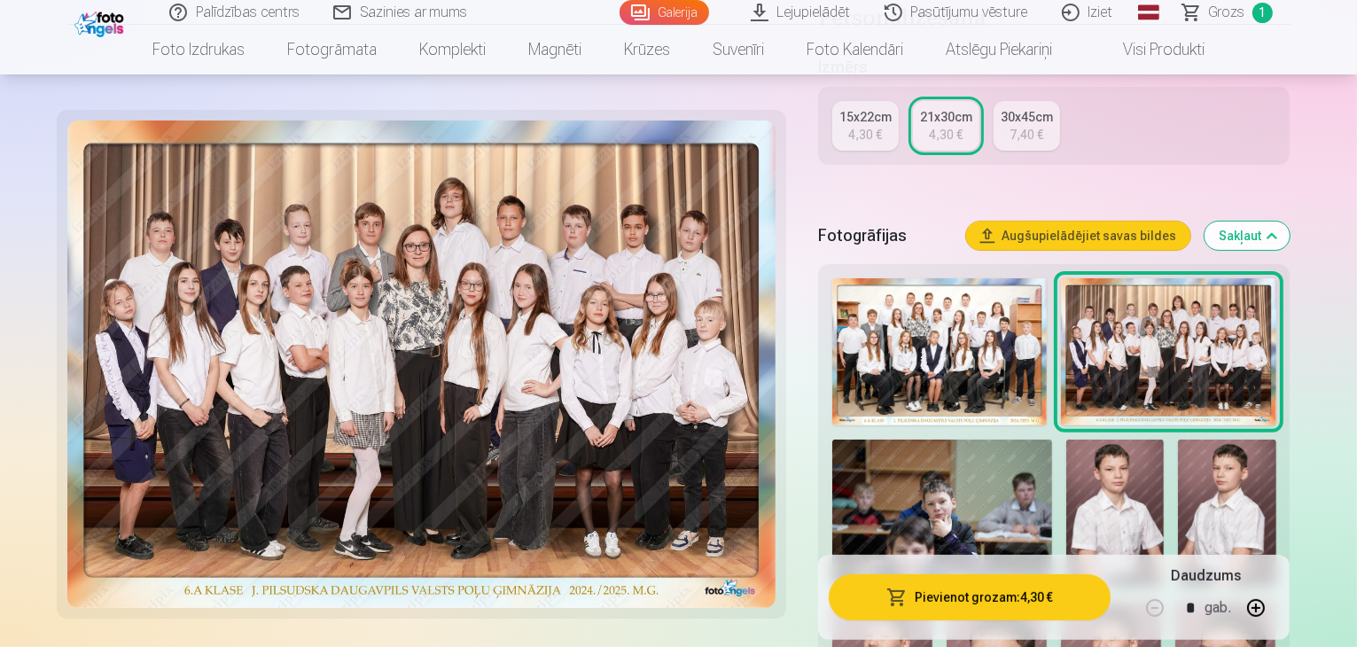
scroll to position [443, 0]
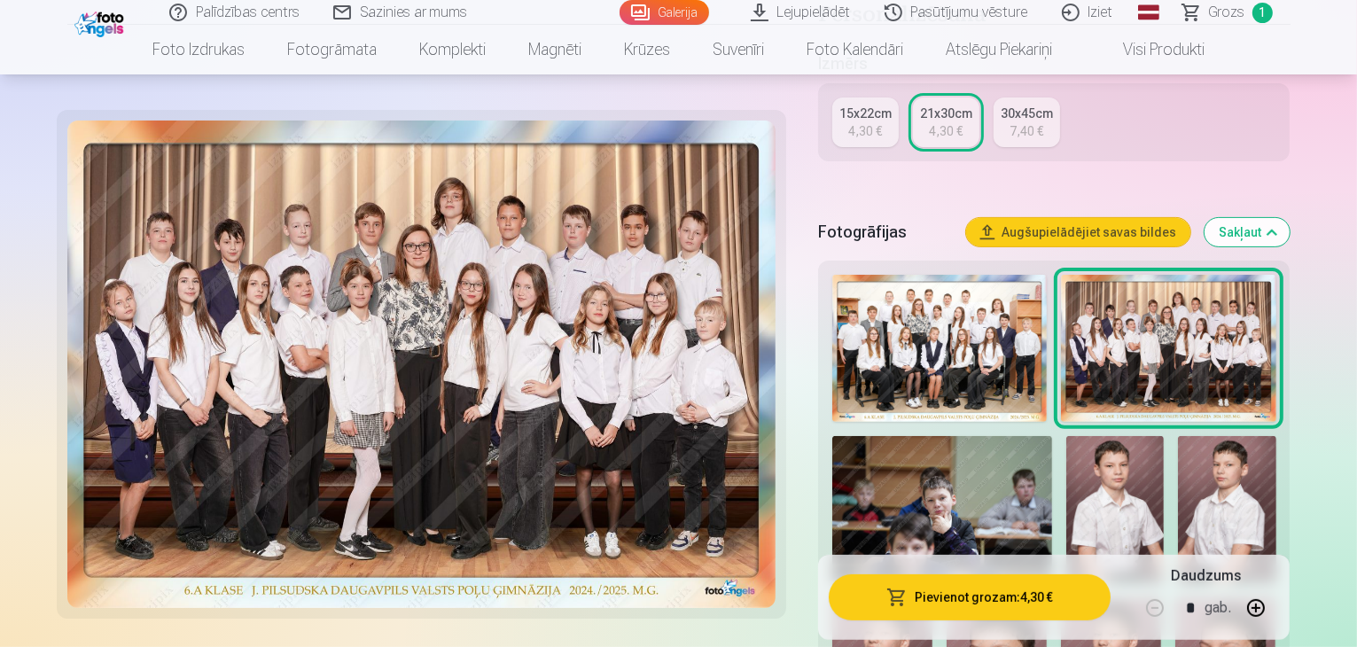
click at [1013, 362] on img at bounding box center [939, 349] width 215 height 148
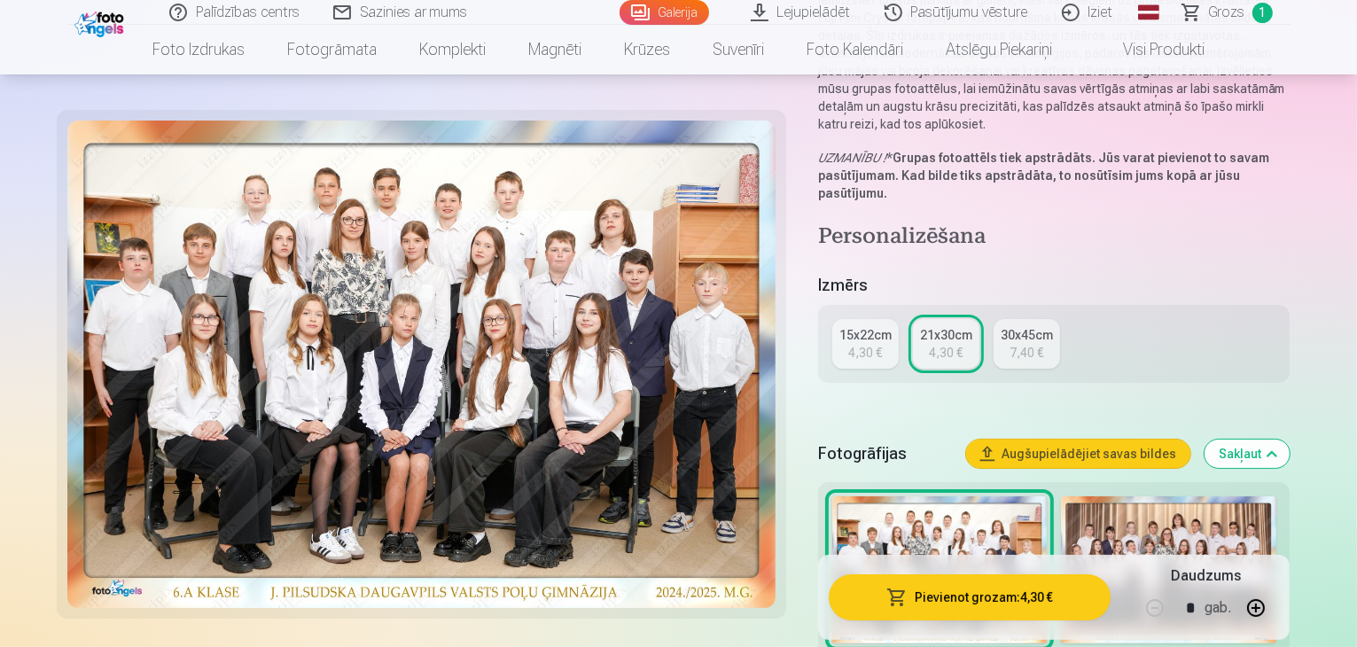
scroll to position [266, 0]
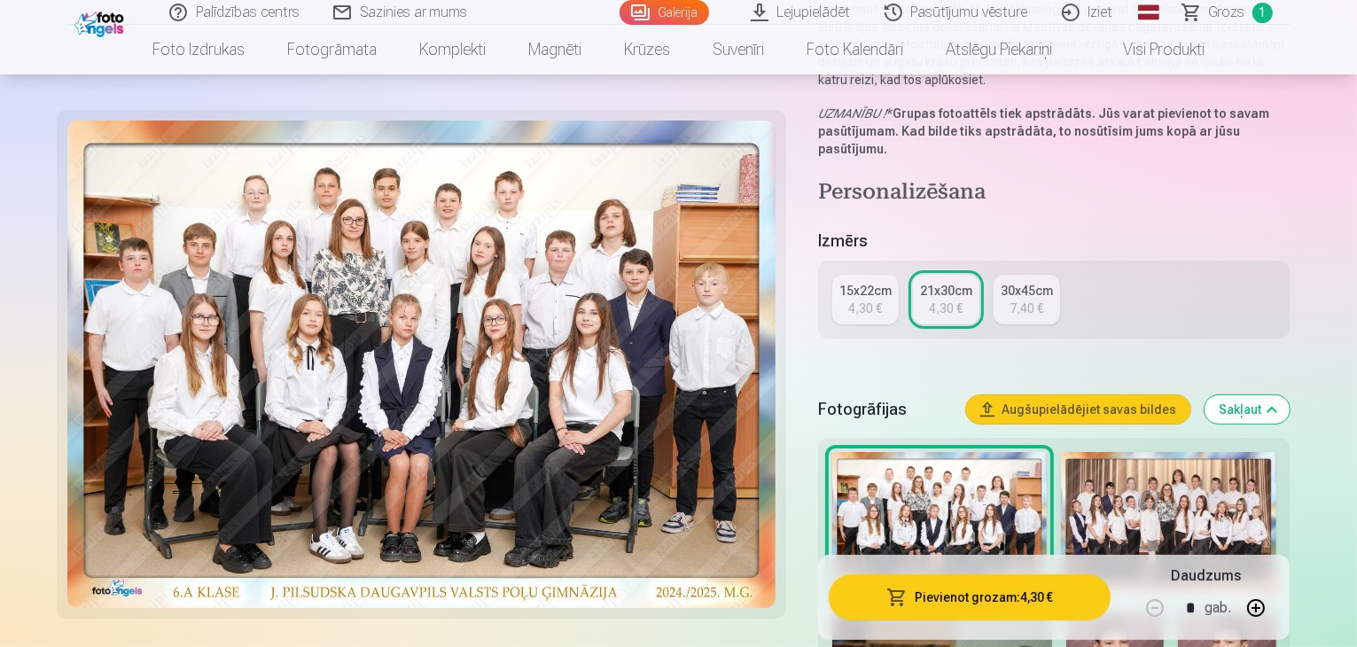
click at [1190, 494] on img at bounding box center [1168, 526] width 215 height 148
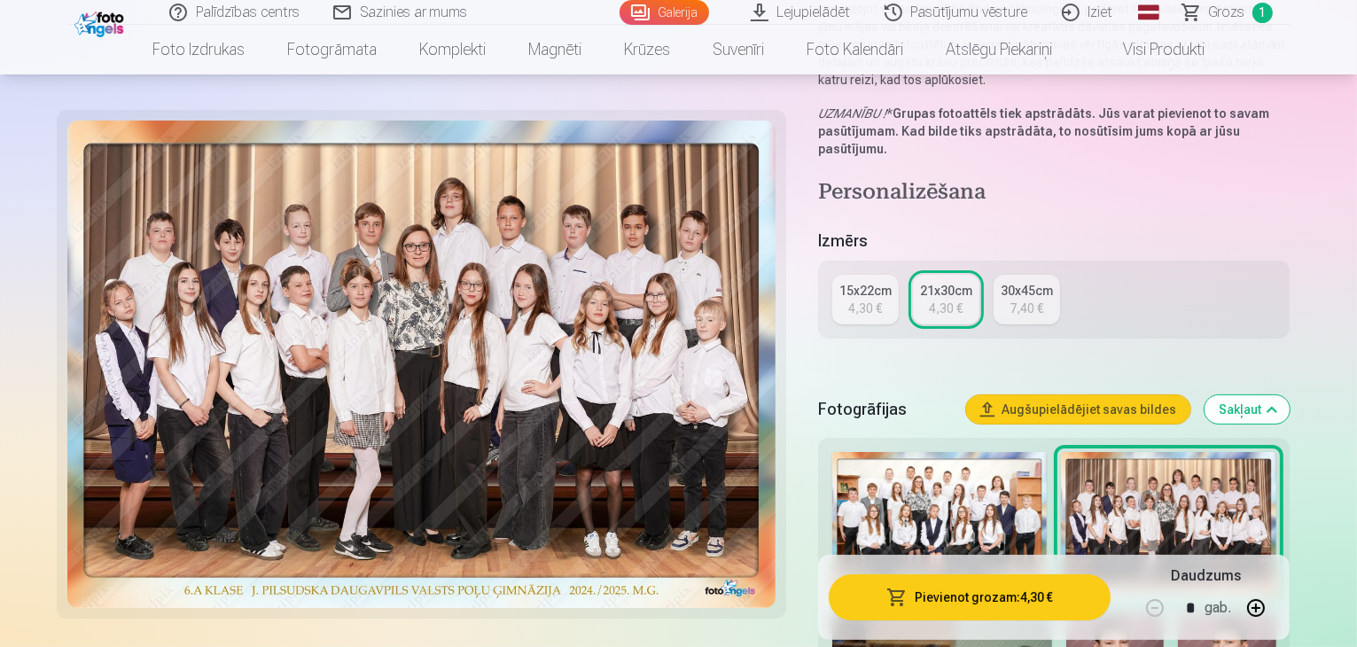
click at [965, 487] on img at bounding box center [939, 526] width 215 height 148
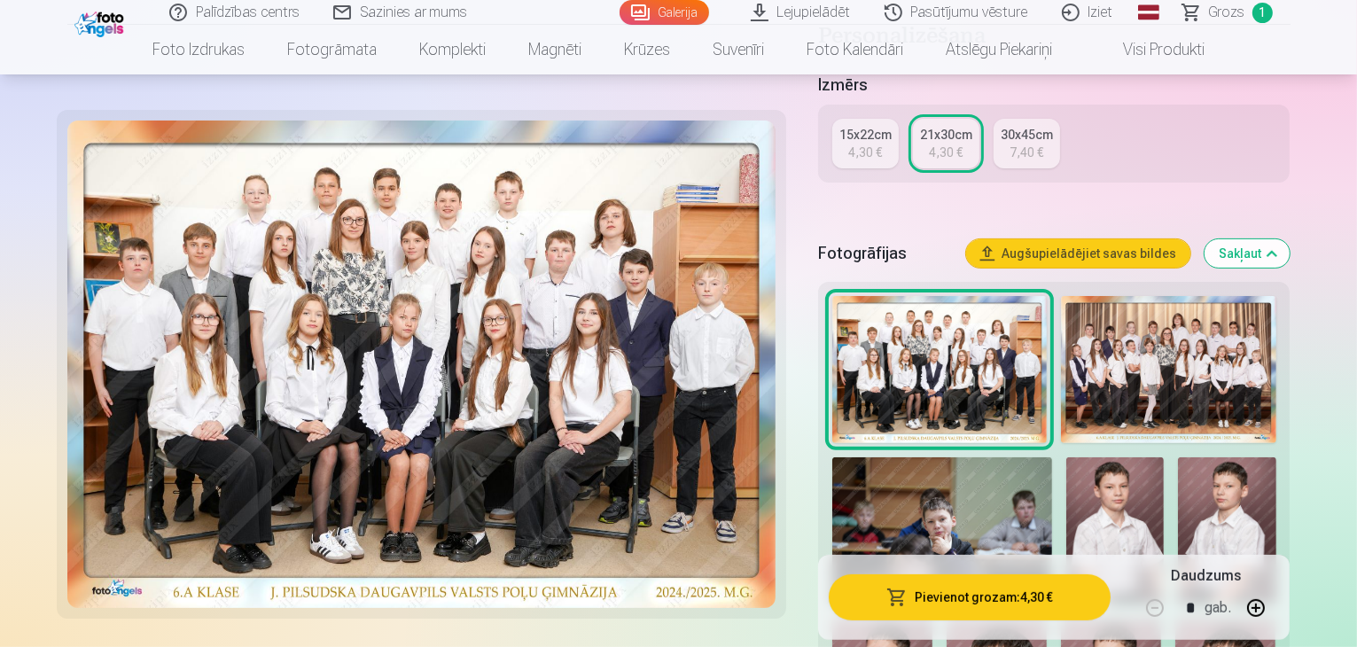
scroll to position [798, 0]
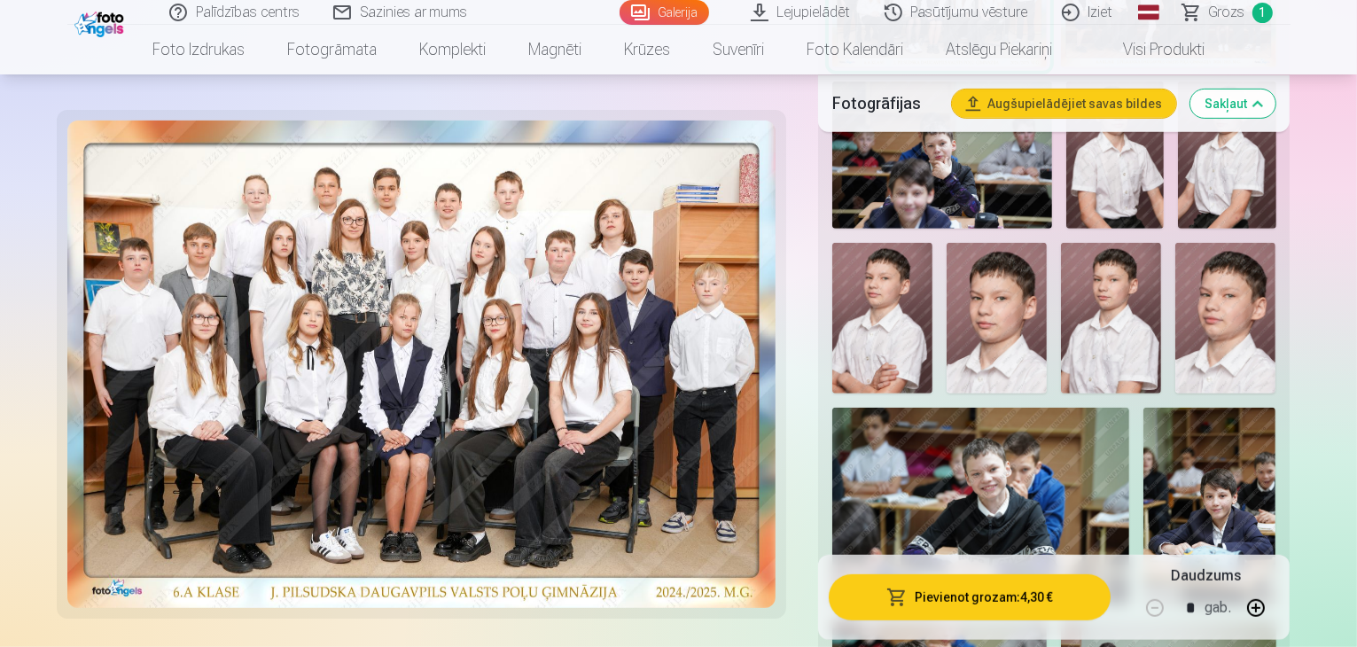
click at [1043, 607] on button "Pievienot grozam : 4,30 €" at bounding box center [970, 597] width 283 height 46
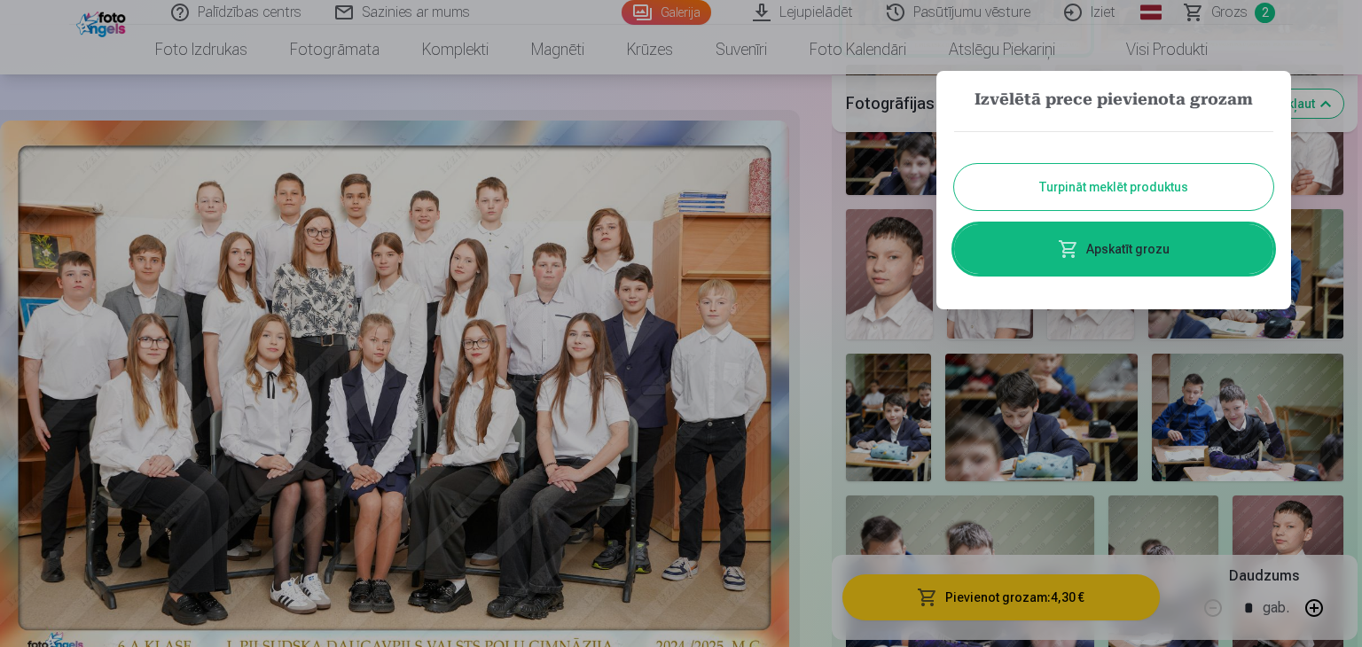
click at [1129, 182] on button "Turpināt meklēt produktus" at bounding box center [1113, 187] width 319 height 46
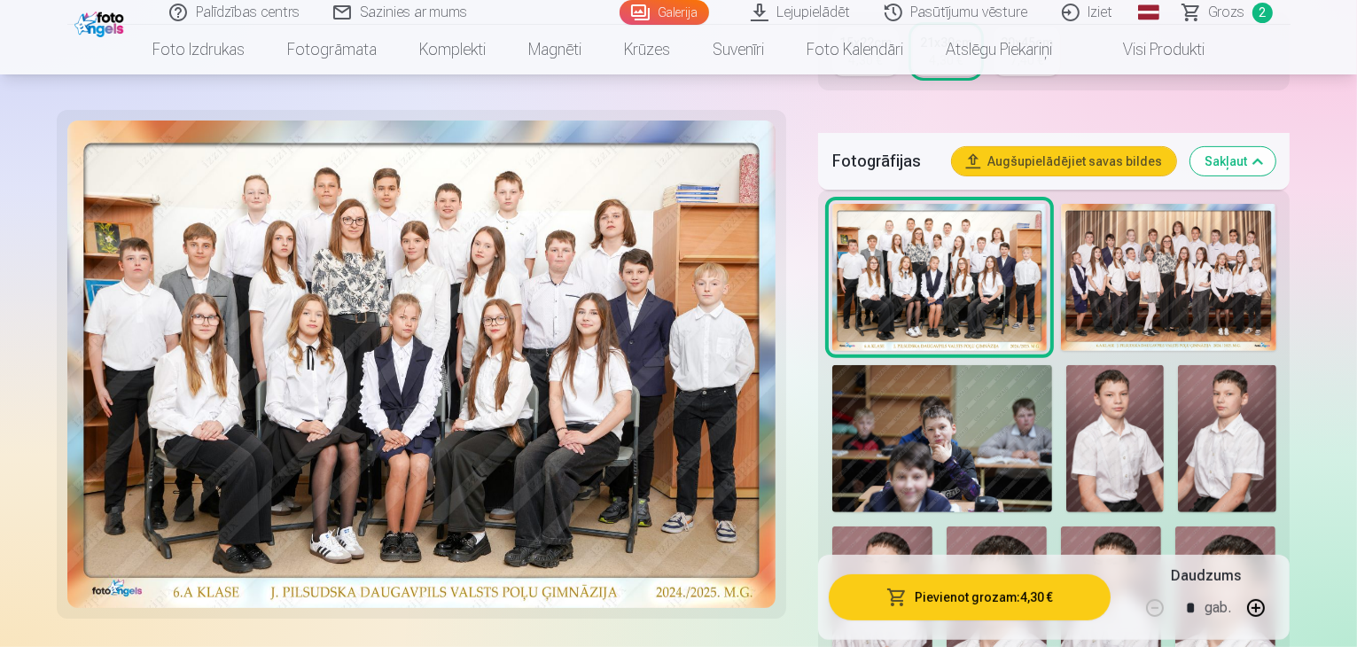
scroll to position [443, 0]
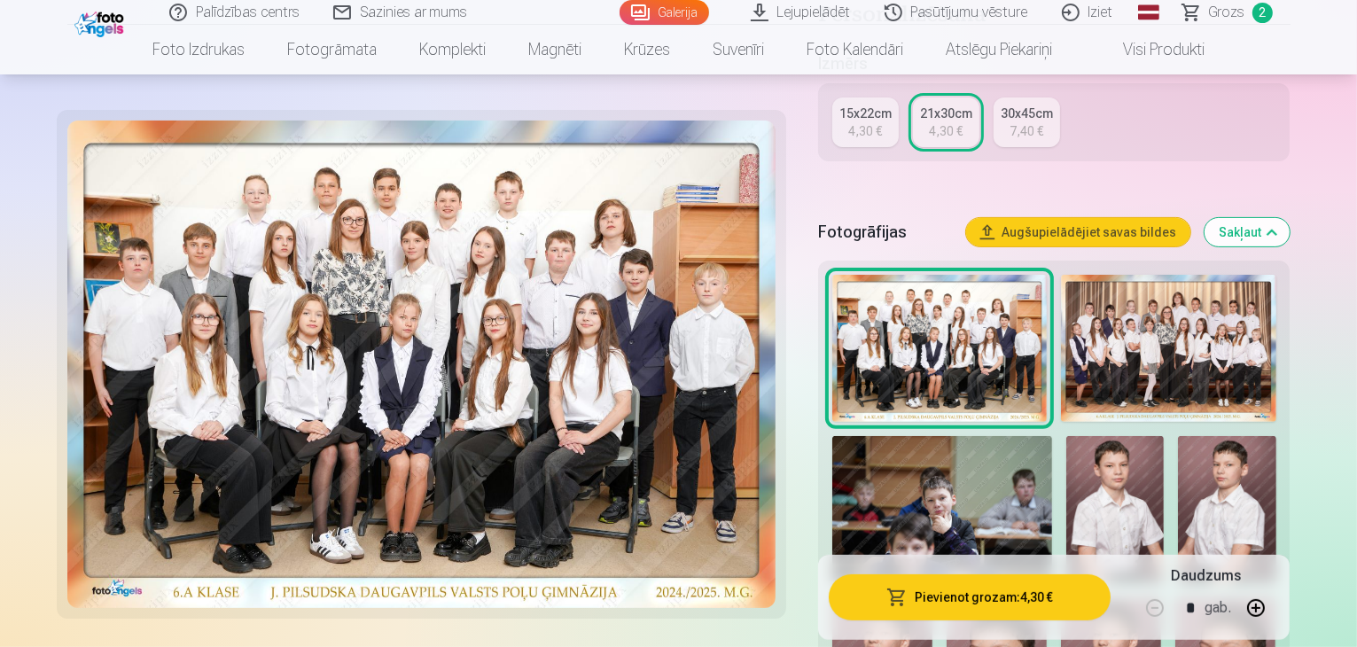
click at [882, 122] on div "4,30 €" at bounding box center [865, 131] width 34 height 18
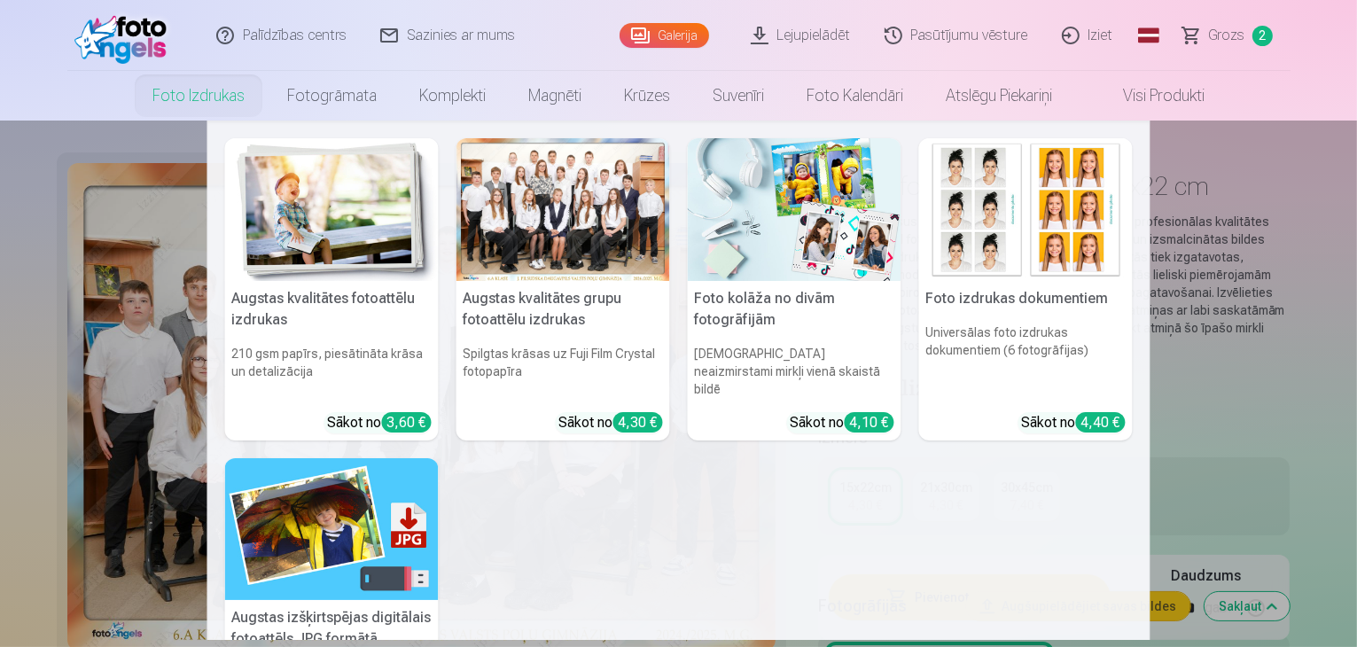
click at [369, 274] on img at bounding box center [332, 209] width 214 height 143
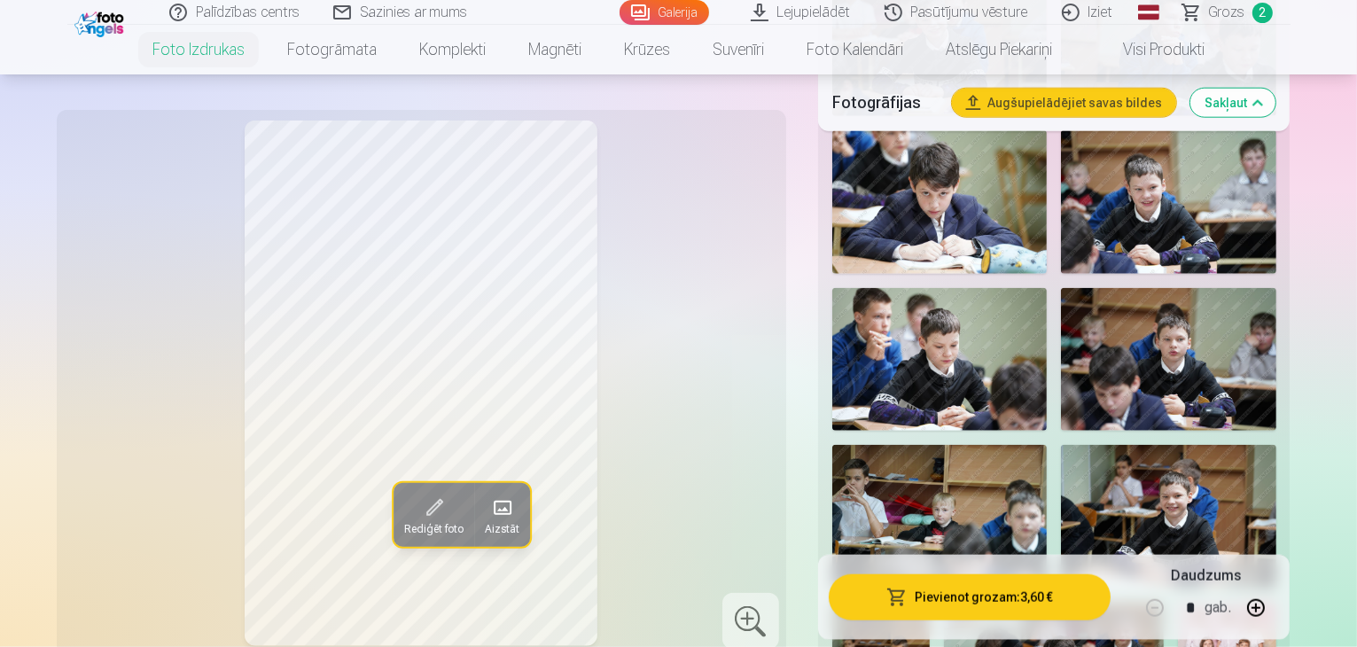
scroll to position [1950, 0]
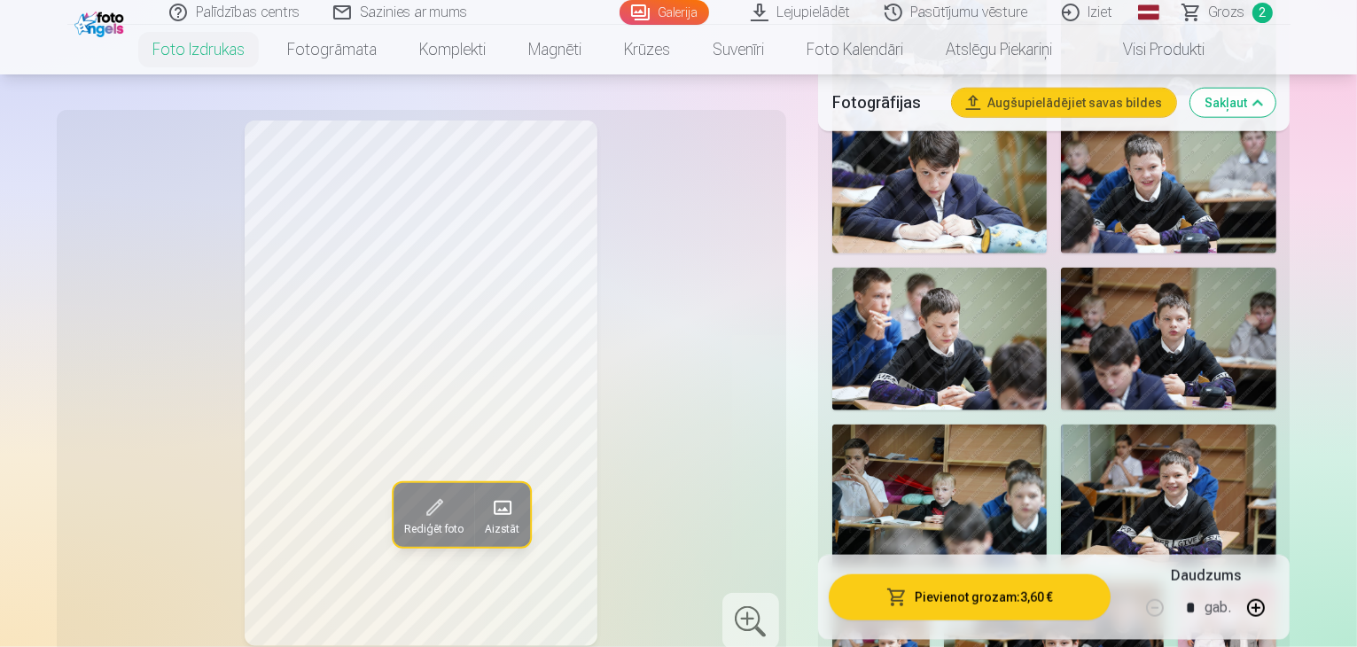
click at [1178, 582] on img at bounding box center [1227, 655] width 98 height 147
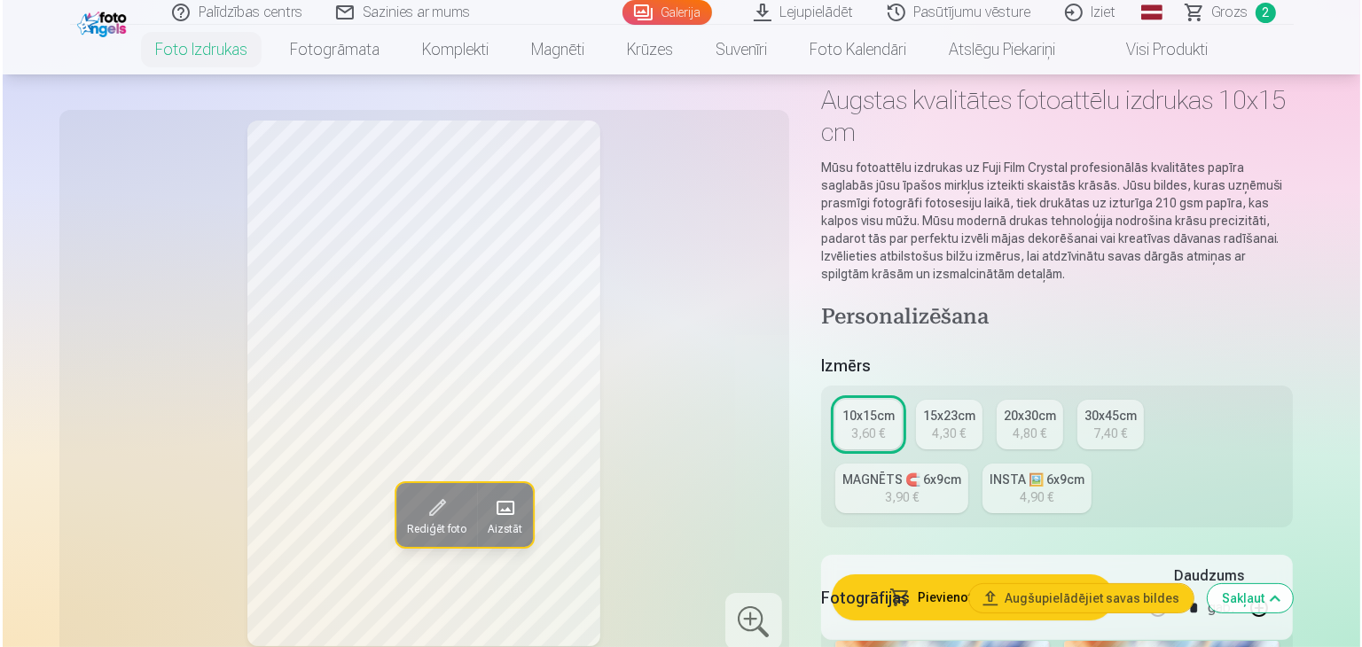
scroll to position [0, 0]
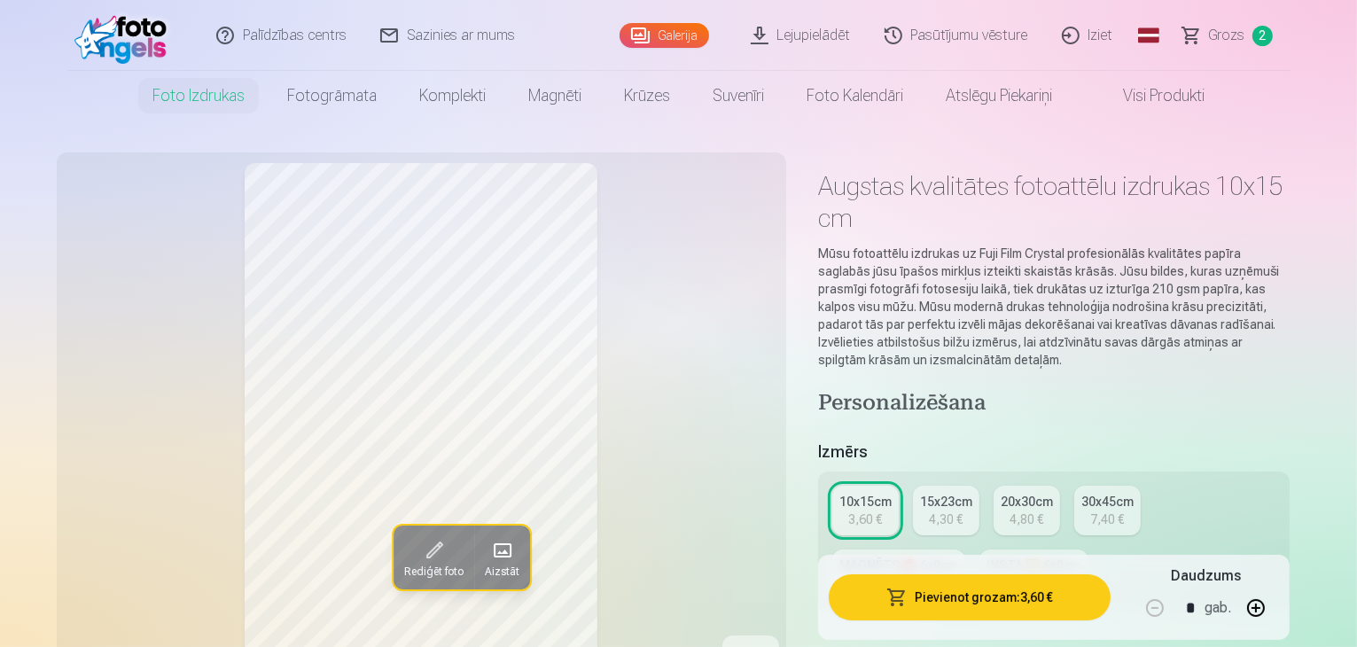
click at [1059, 600] on button "Pievienot grozam : 3,60 €" at bounding box center [970, 597] width 283 height 46
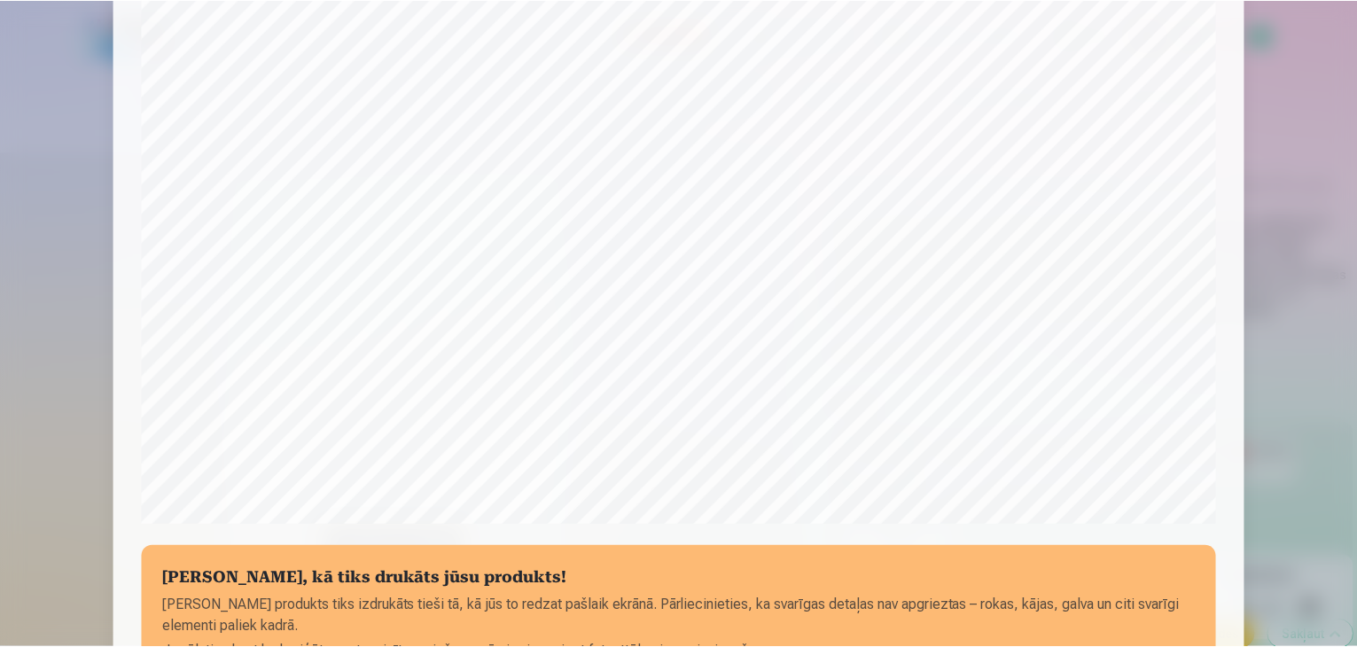
scroll to position [629, 0]
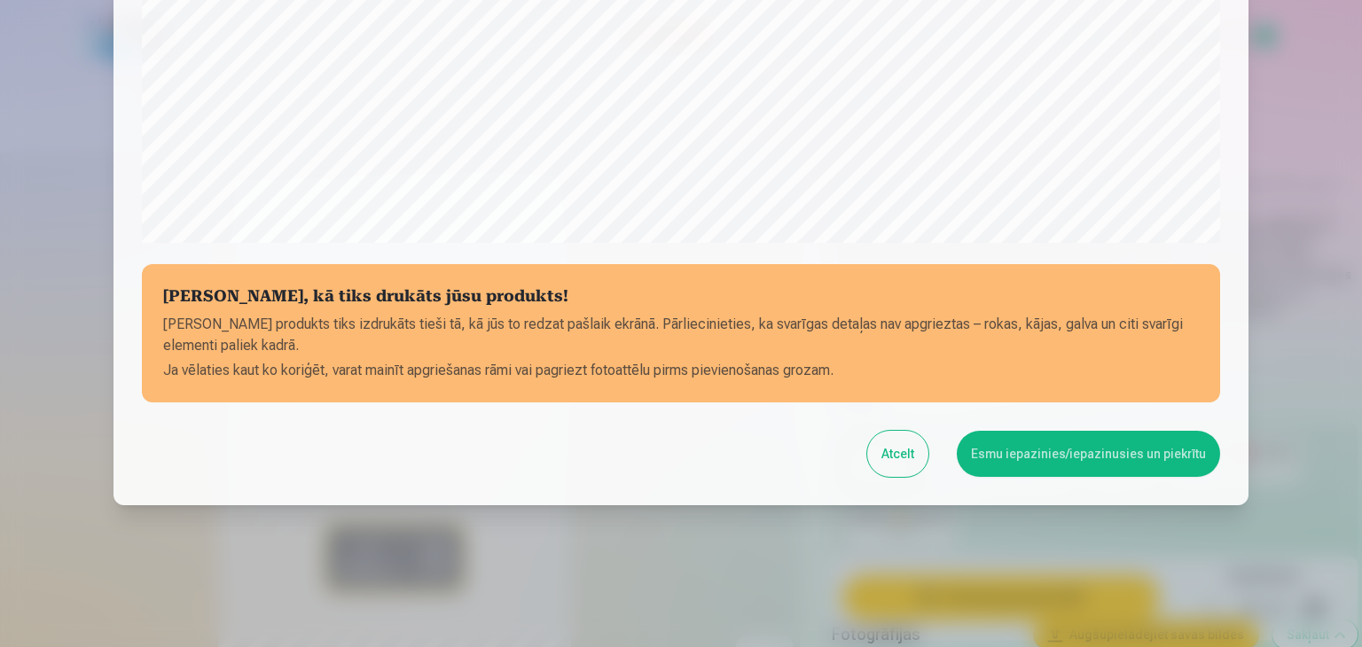
click at [1090, 457] on button "Esmu iepazinies/iepazinusies un piekrītu" at bounding box center [1088, 454] width 263 height 46
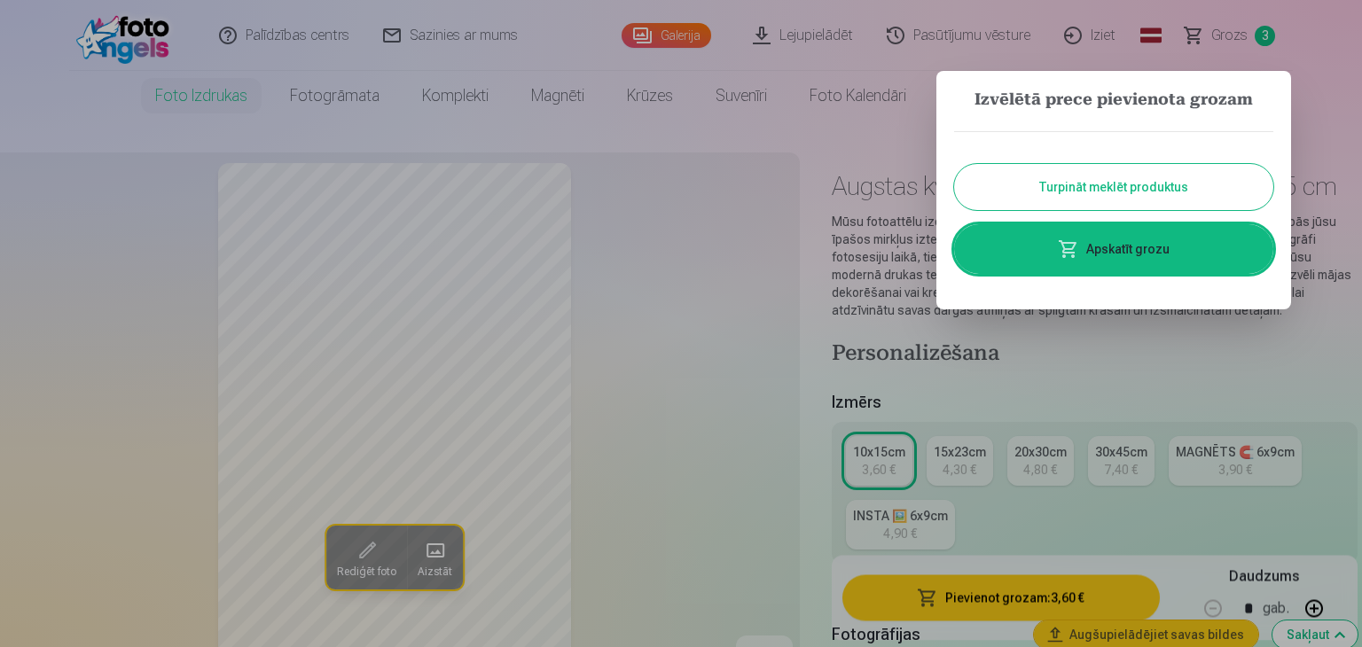
click at [1113, 190] on button "Turpināt meklēt produktus" at bounding box center [1113, 187] width 319 height 46
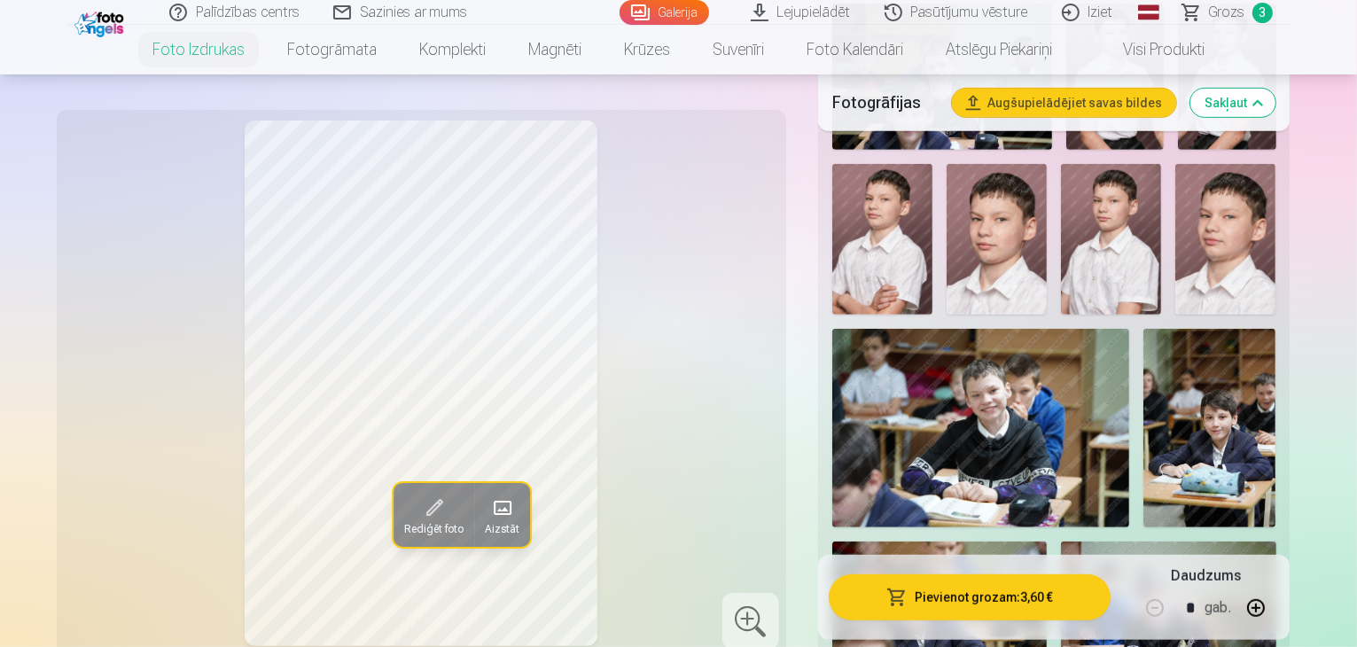
scroll to position [887, 0]
click at [1130, 328] on img at bounding box center [981, 427] width 298 height 199
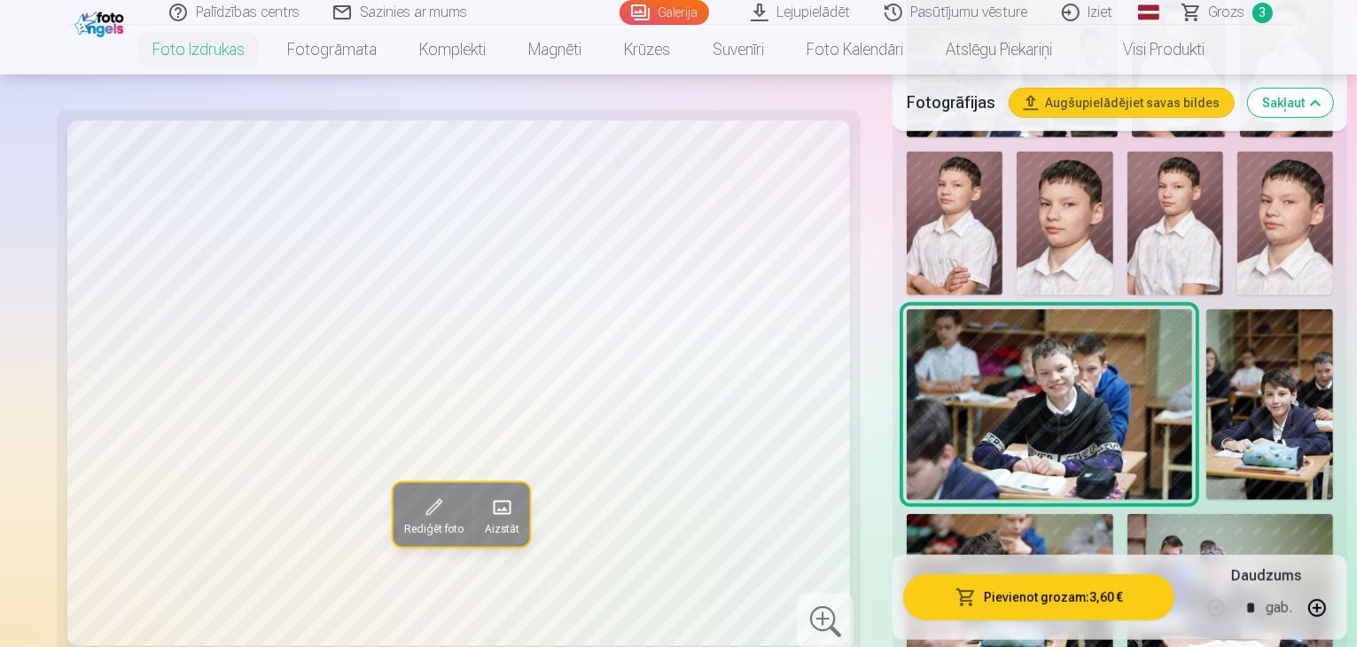
click at [1229, 514] on img at bounding box center [1231, 582] width 207 height 137
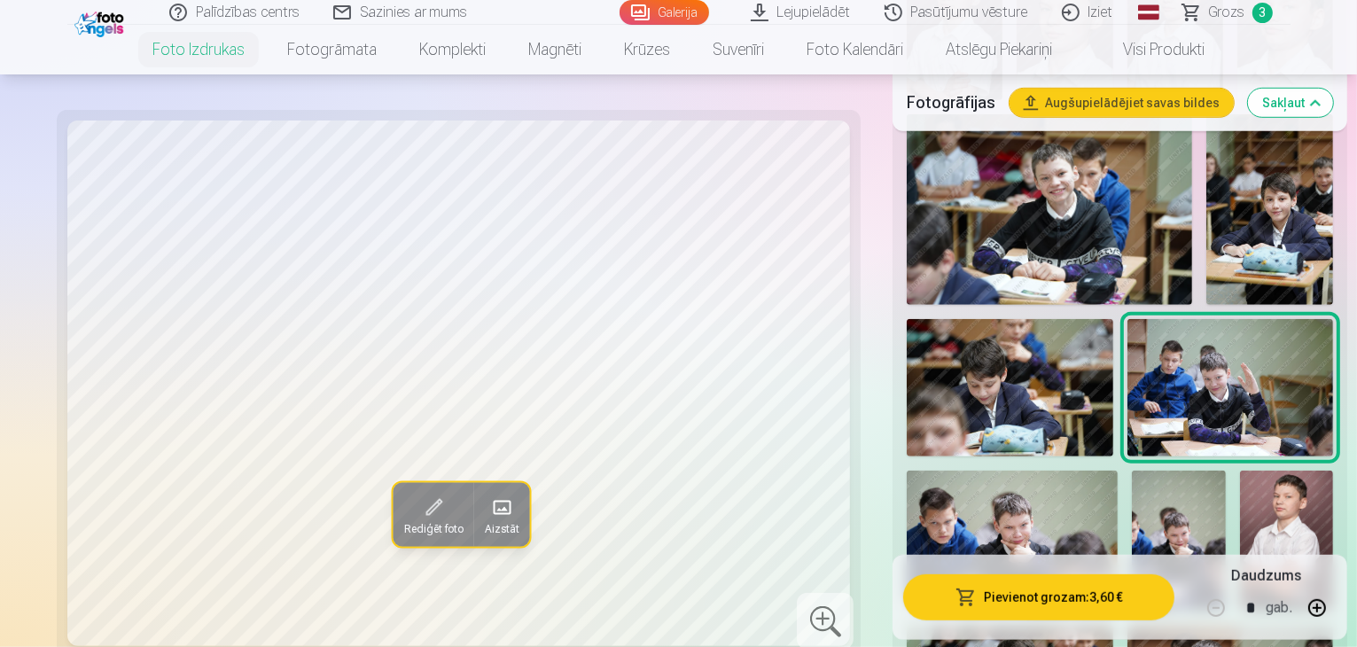
scroll to position [1152, 0]
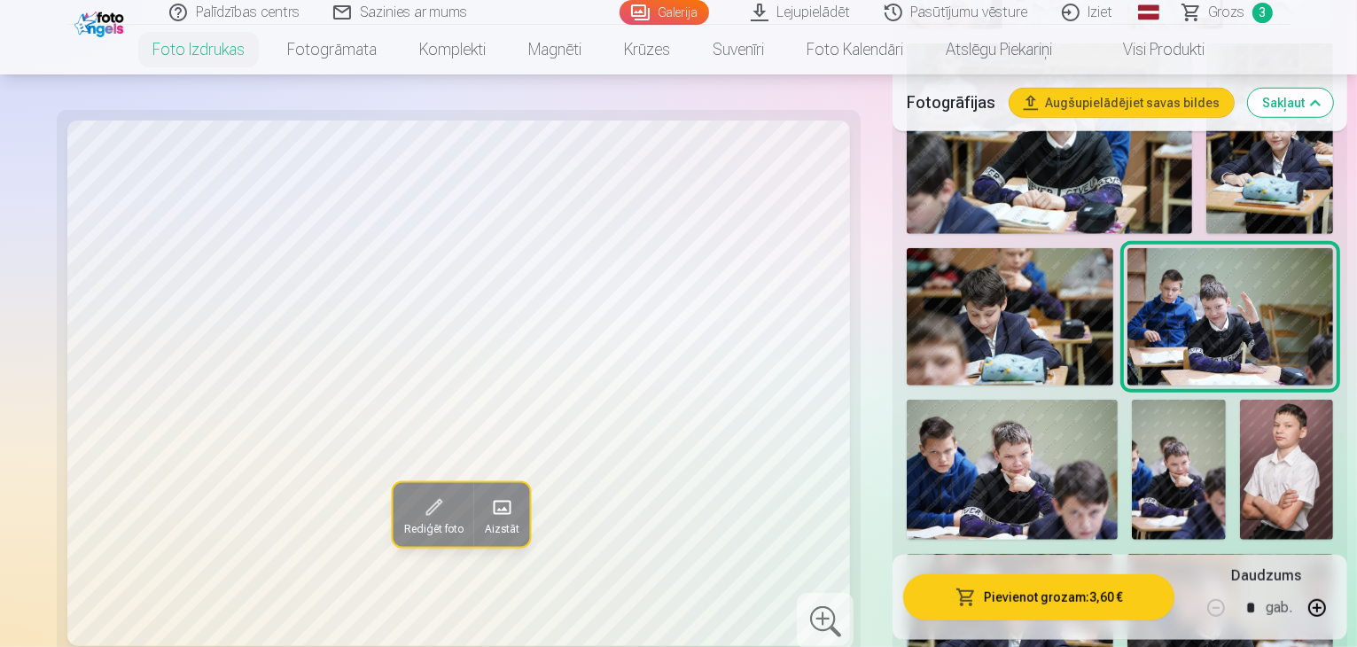
click at [1243, 554] on img at bounding box center [1231, 622] width 207 height 137
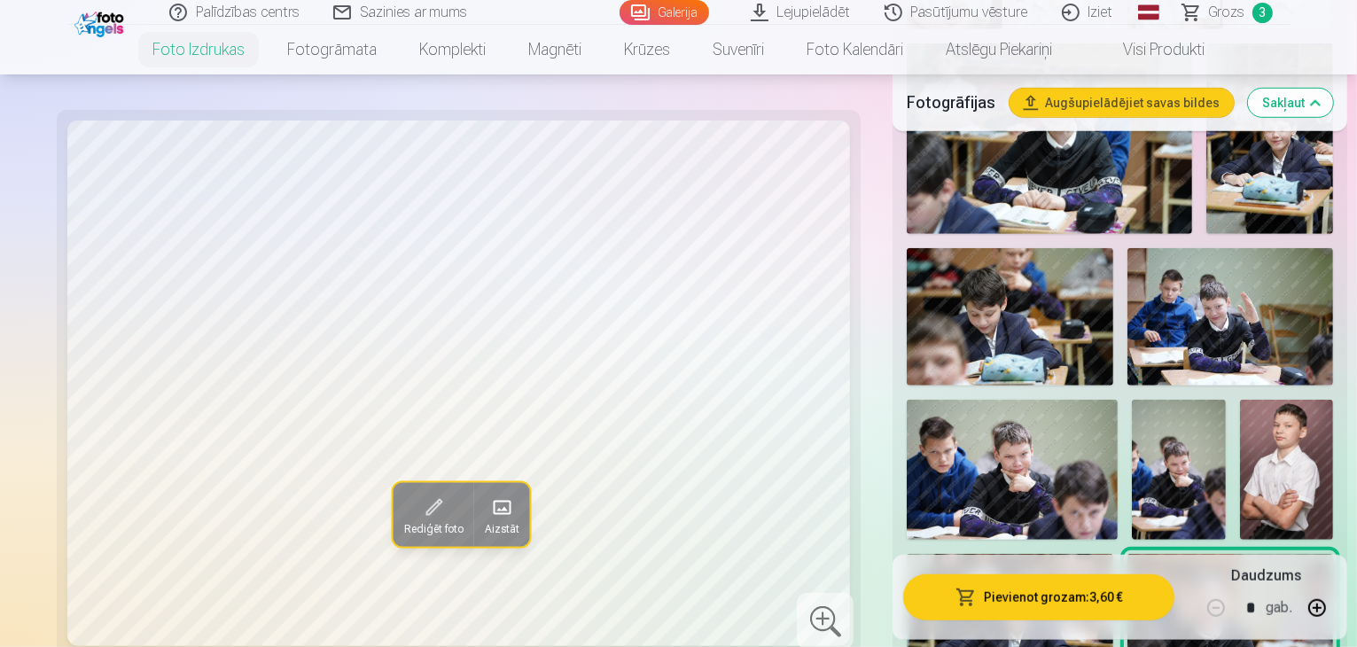
click at [1215, 554] on img at bounding box center [1231, 622] width 207 height 137
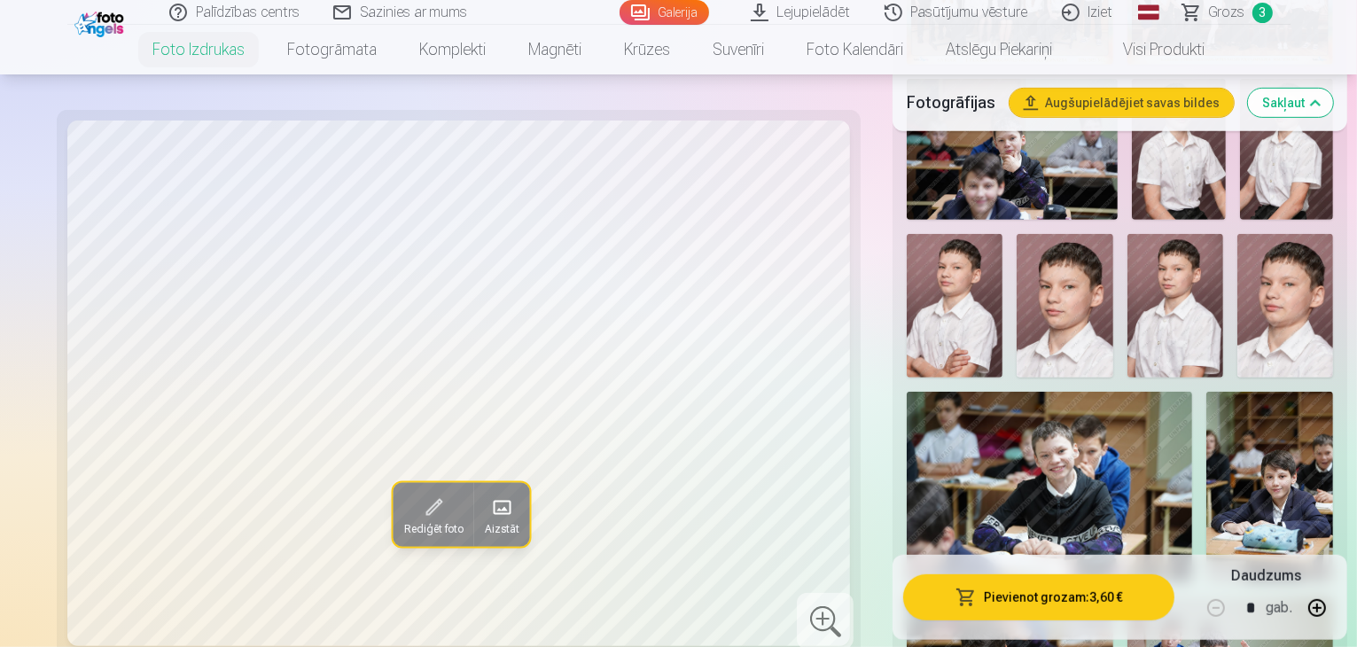
scroll to position [798, 0]
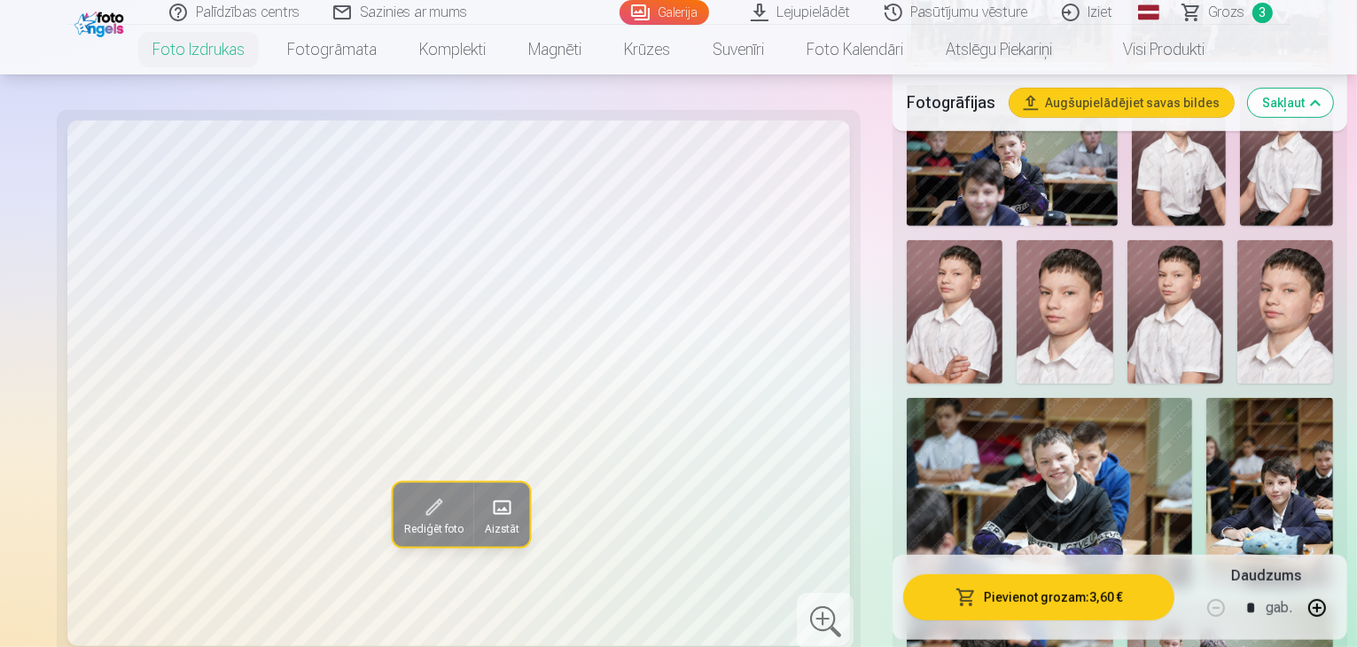
click at [1192, 398] on img at bounding box center [1049, 493] width 285 height 191
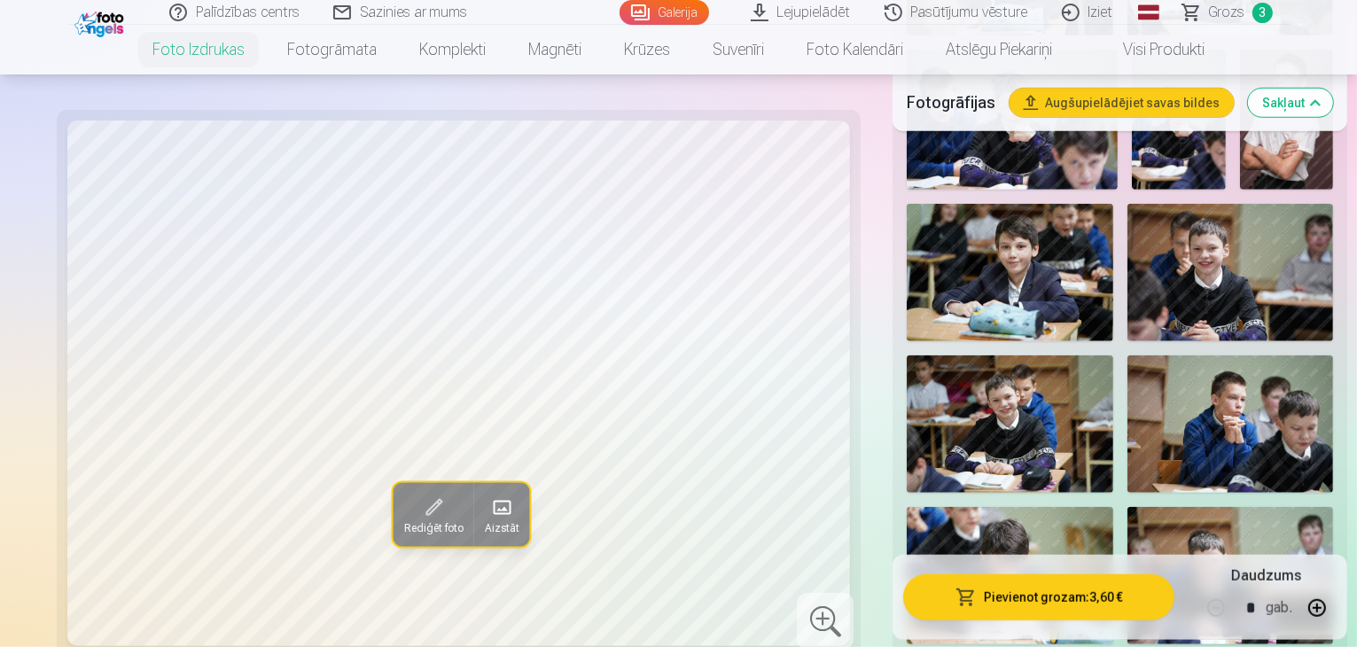
scroll to position [1507, 0]
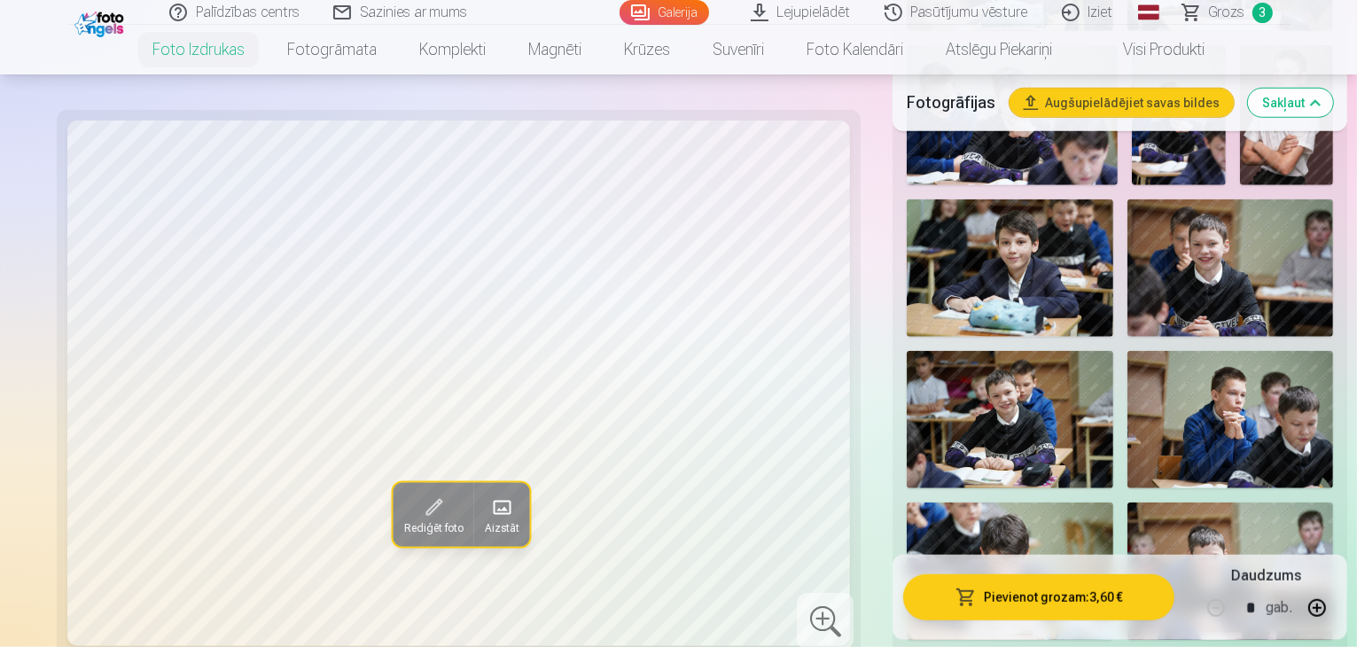
click at [1038, 351] on img at bounding box center [1010, 419] width 207 height 137
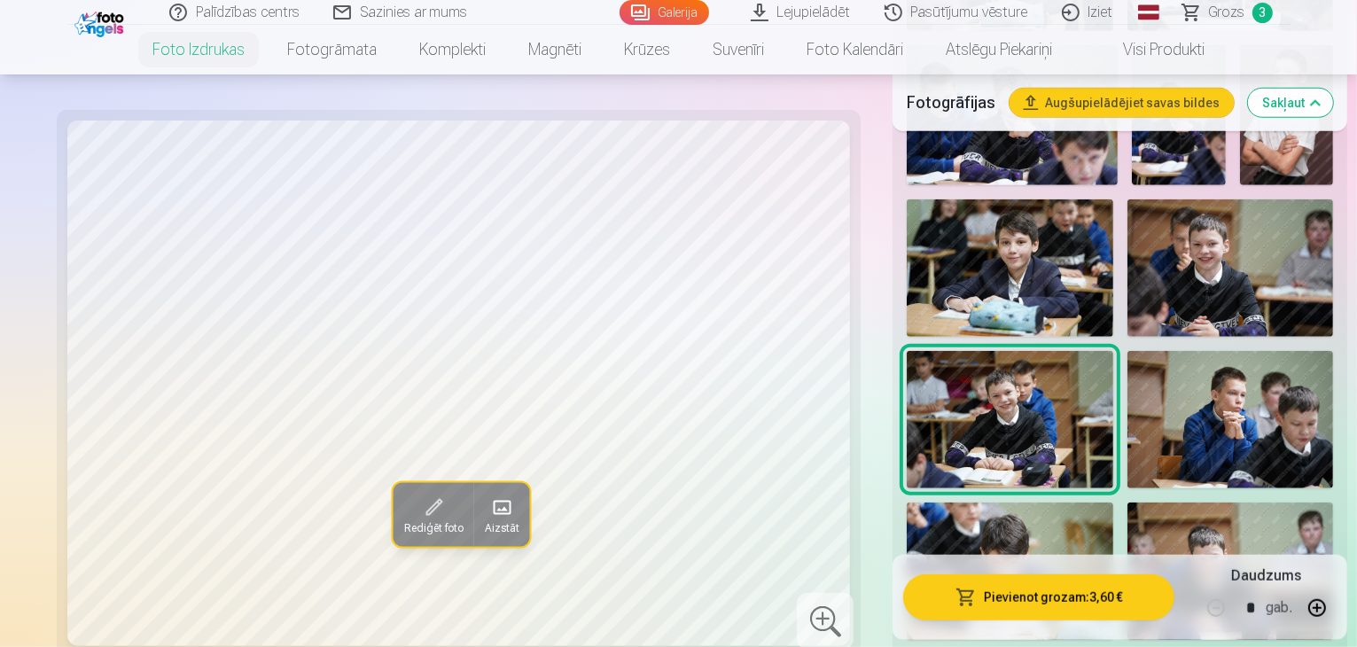
click at [1230, 503] on img at bounding box center [1231, 571] width 207 height 137
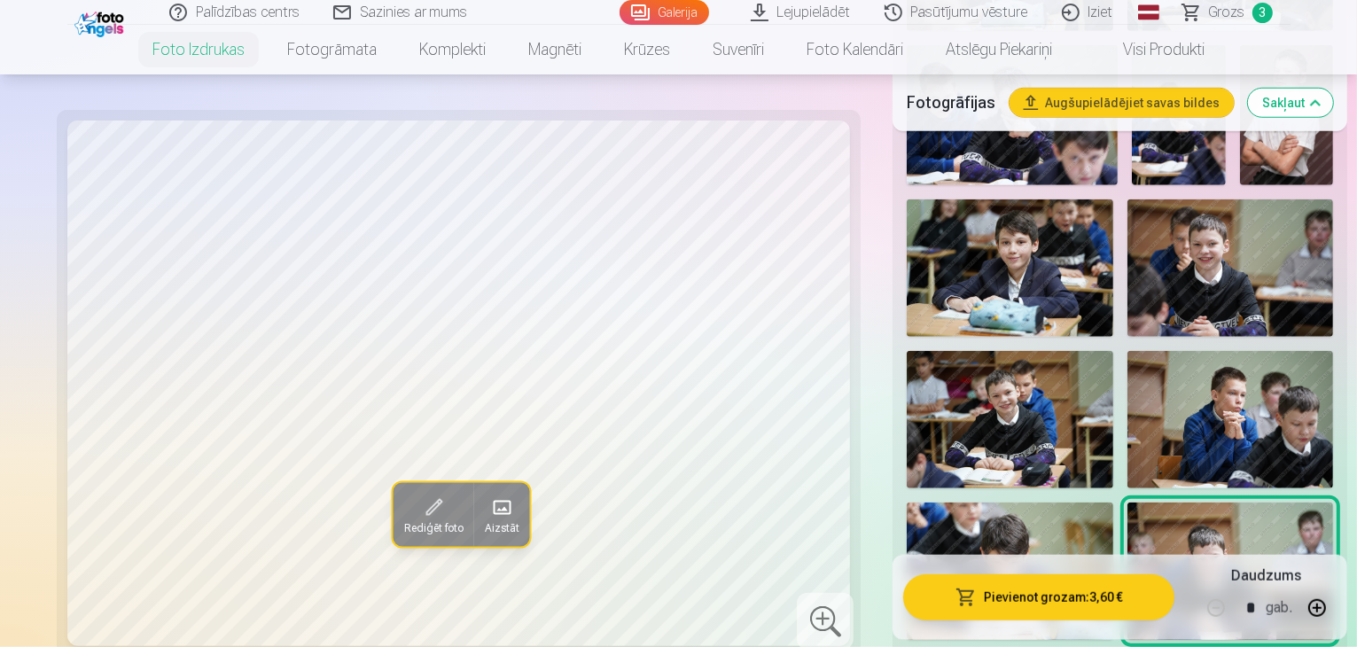
click at [979, 351] on img at bounding box center [1010, 419] width 207 height 137
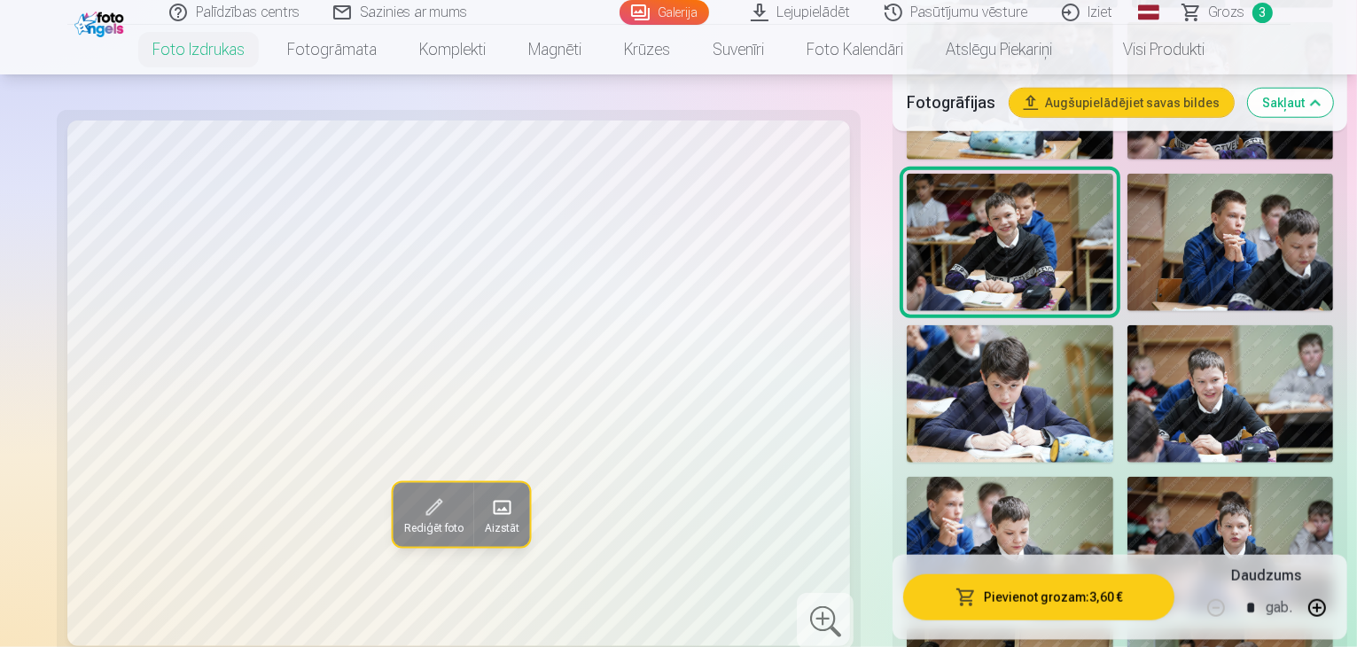
scroll to position [1773, 0]
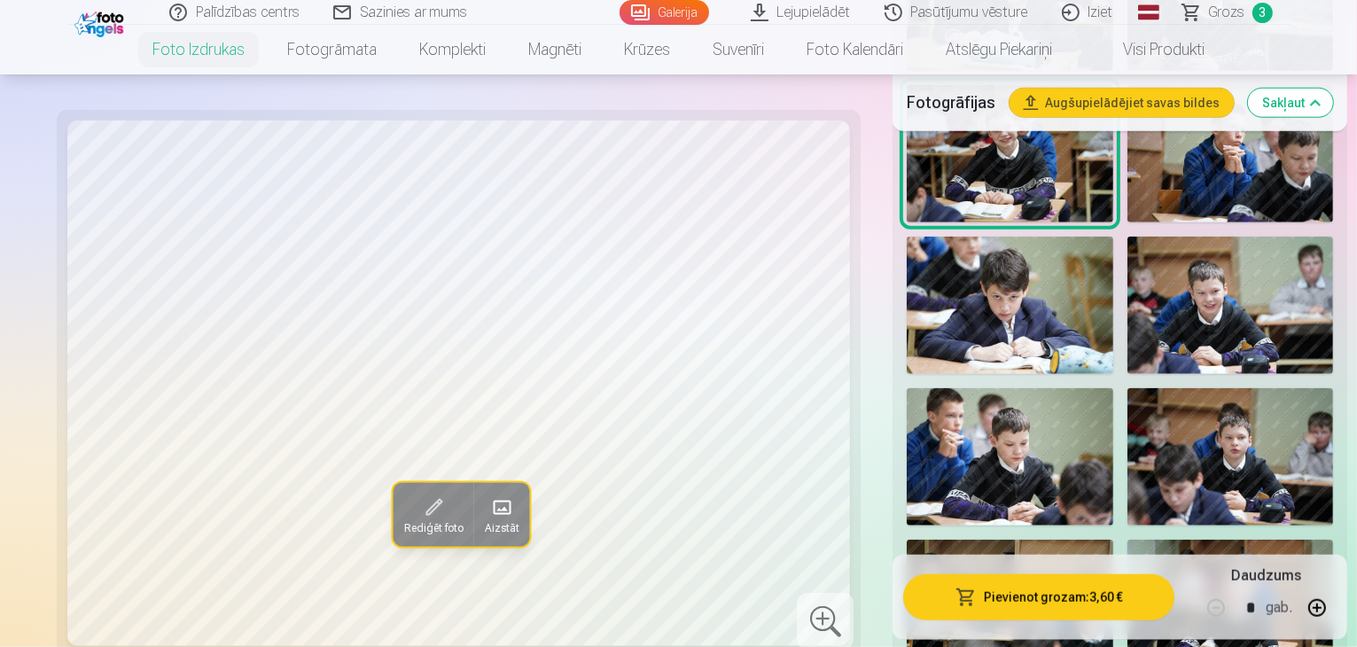
click at [1167, 540] on img at bounding box center [1231, 608] width 207 height 137
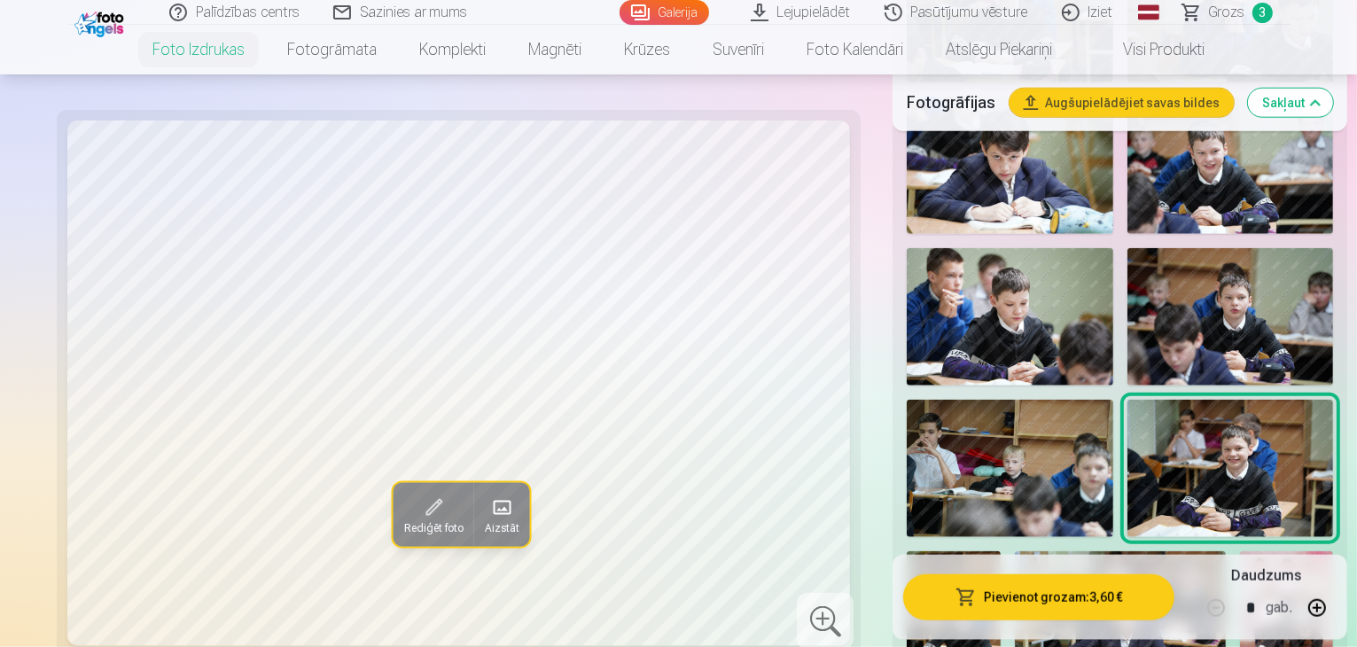
scroll to position [1950, 0]
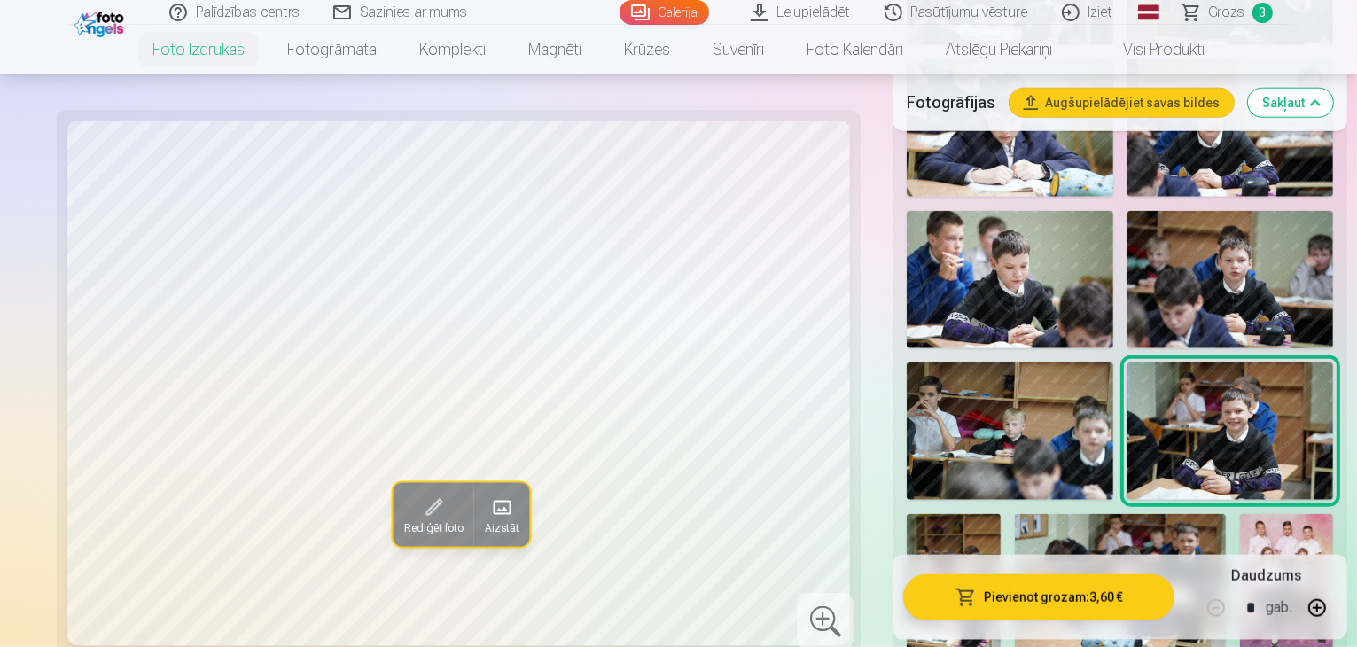
click at [1001, 514] on img at bounding box center [954, 584] width 94 height 141
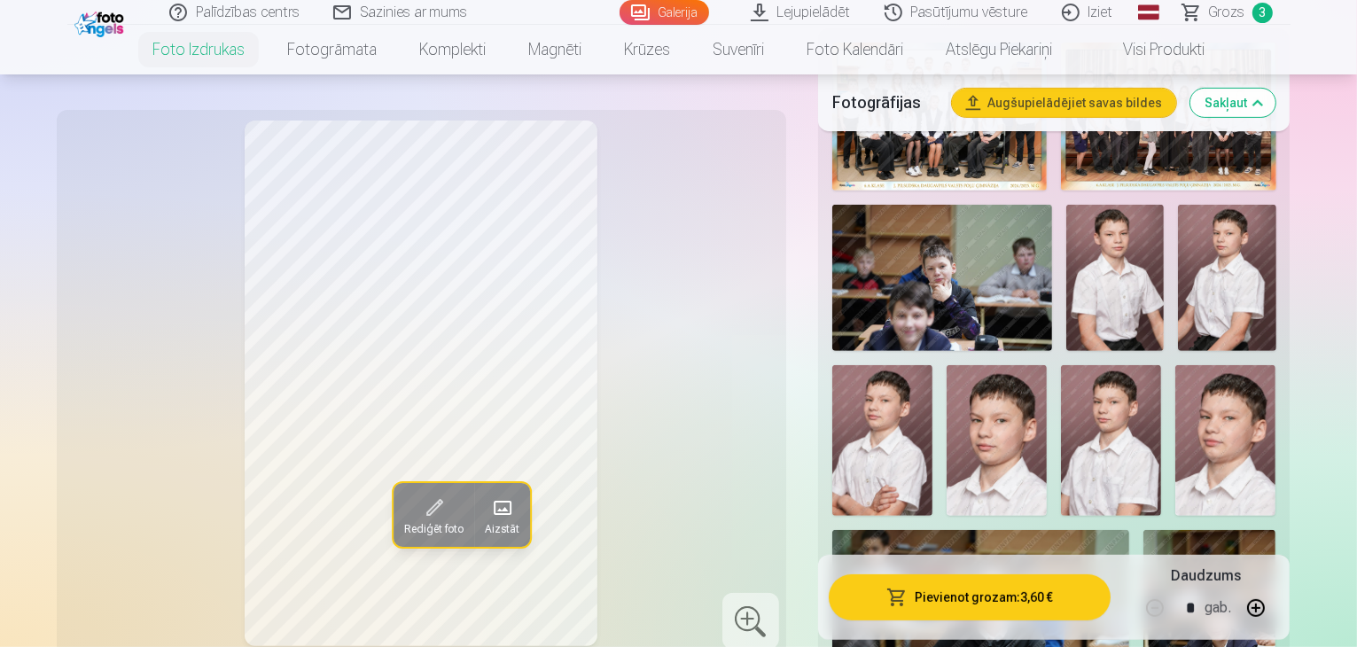
scroll to position [621, 0]
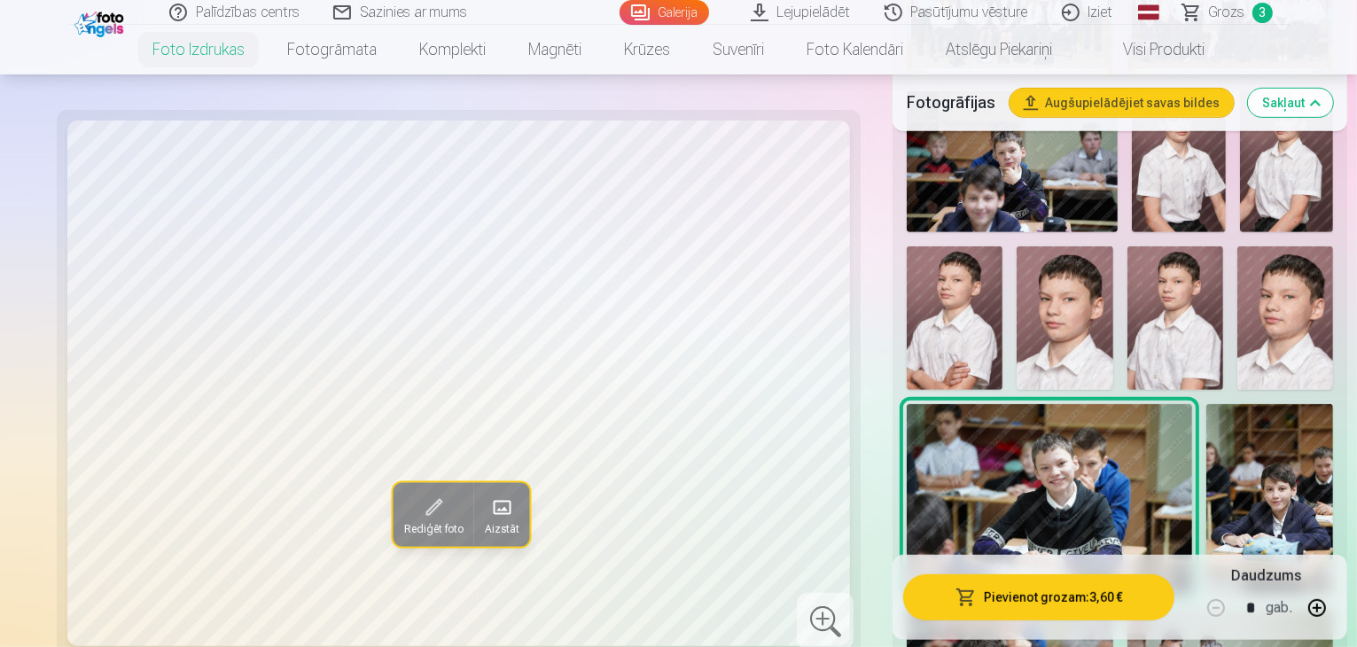
scroll to position [798, 0]
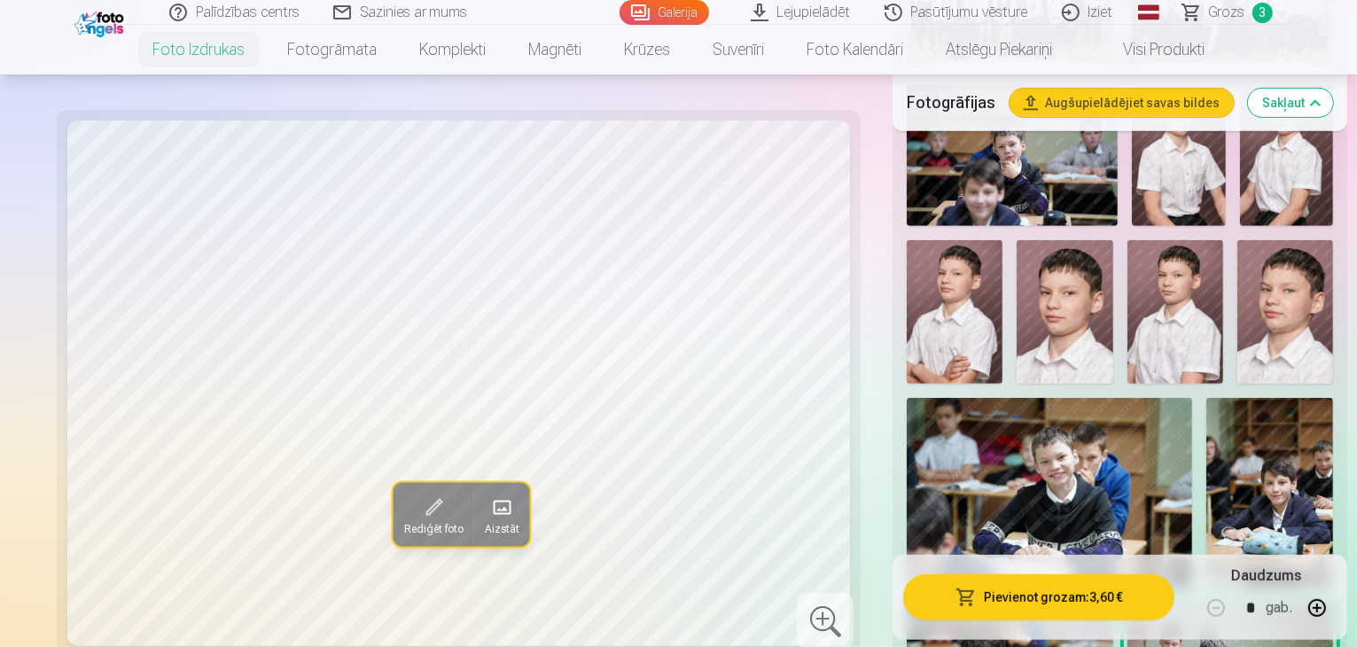
click at [1192, 398] on img at bounding box center [1049, 493] width 285 height 191
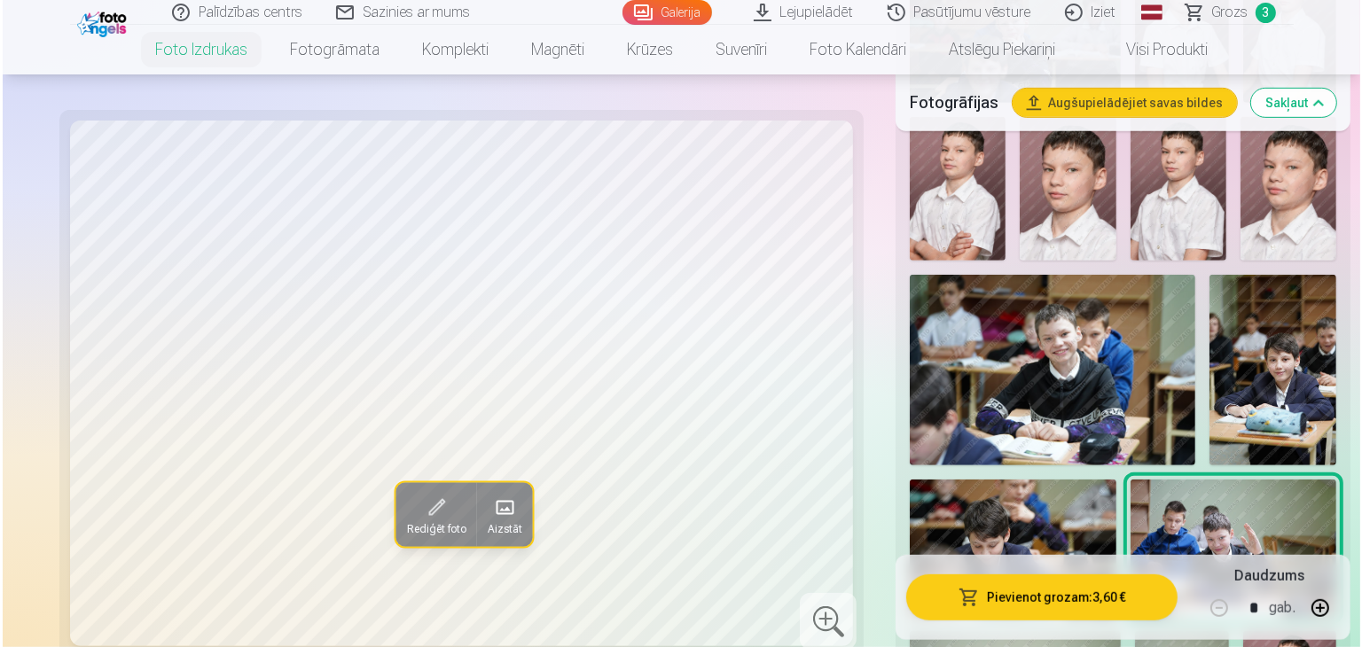
scroll to position [975, 0]
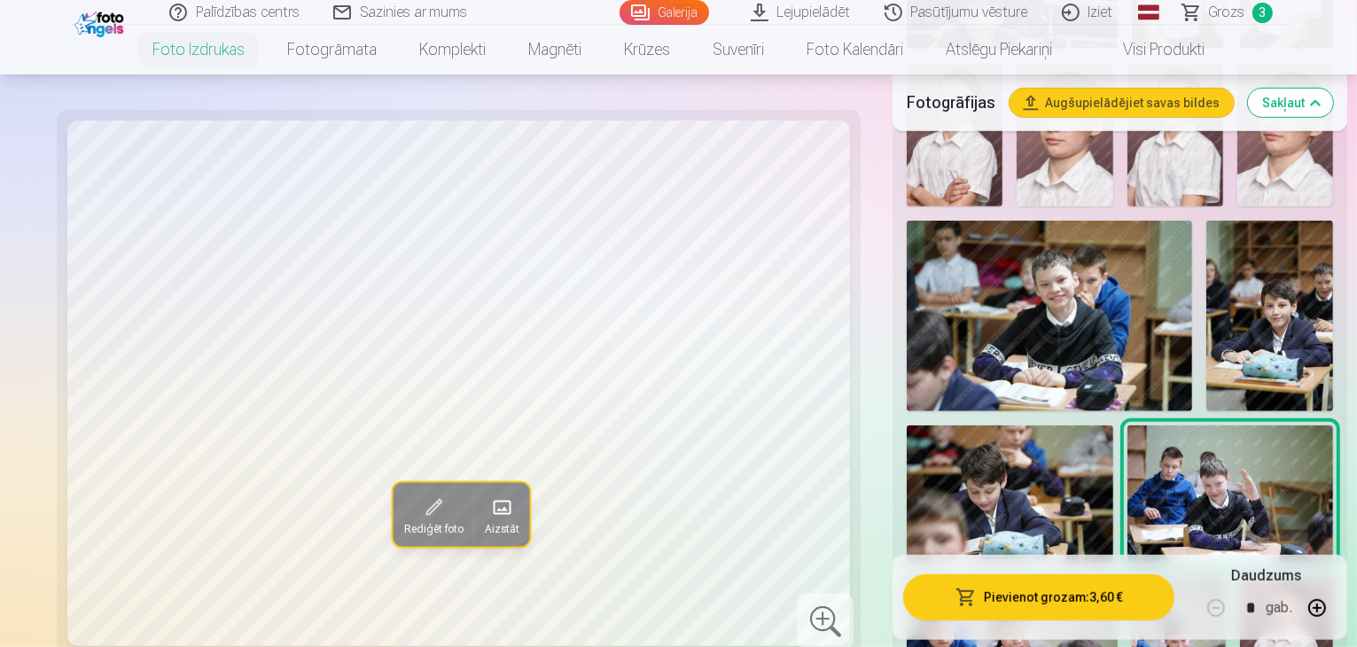
click at [419, 512] on span at bounding box center [433, 508] width 28 height 28
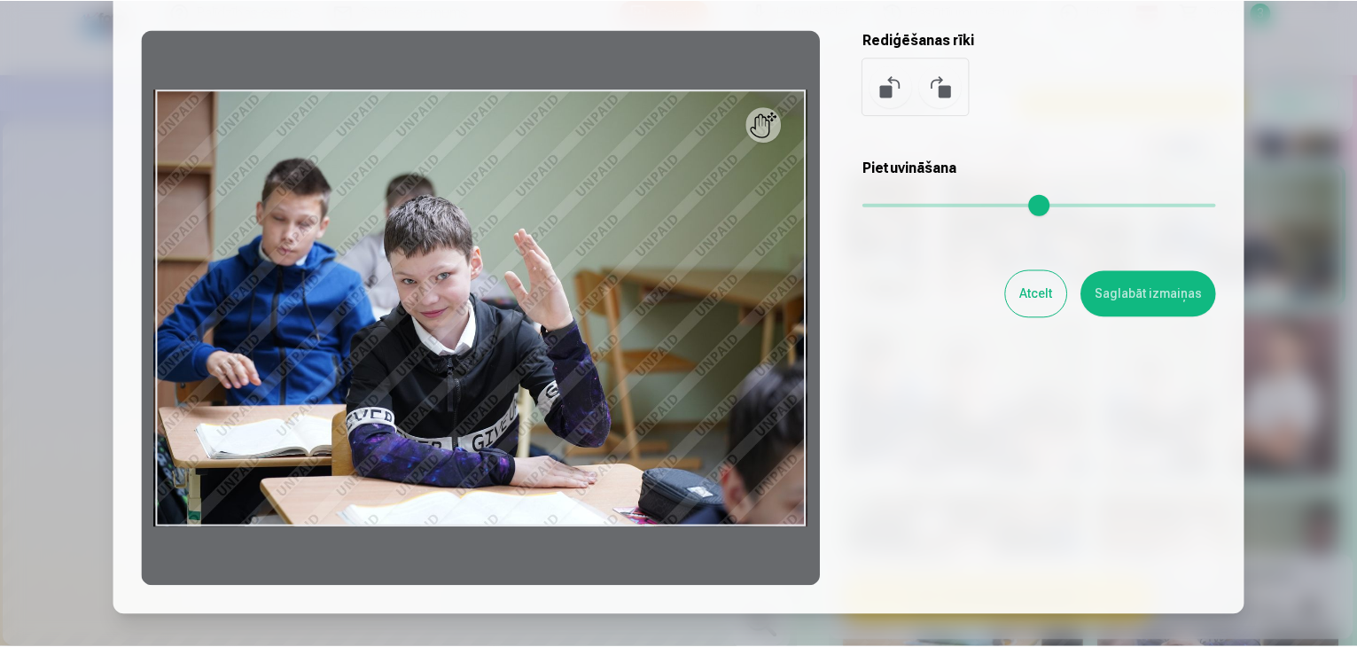
scroll to position [177, 0]
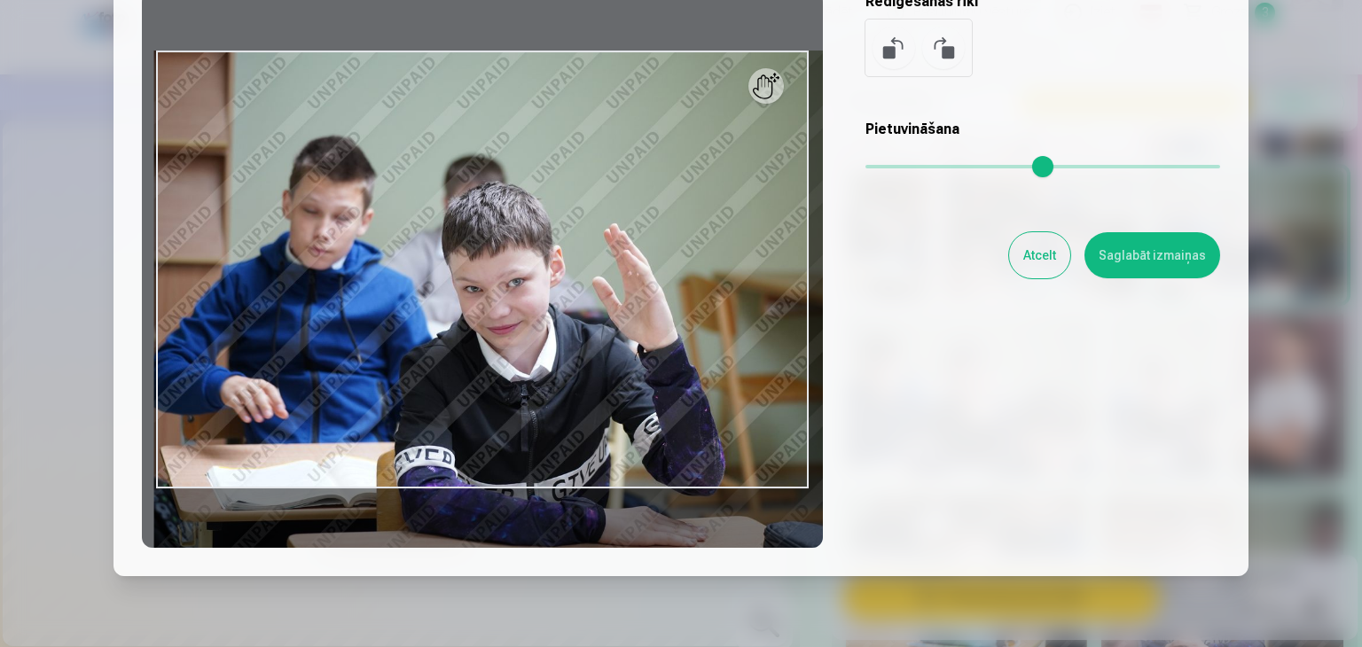
drag, startPoint x: 868, startPoint y: 163, endPoint x: 908, endPoint y: 166, distance: 40.0
click at [915, 165] on input "range" at bounding box center [1042, 167] width 355 height 4
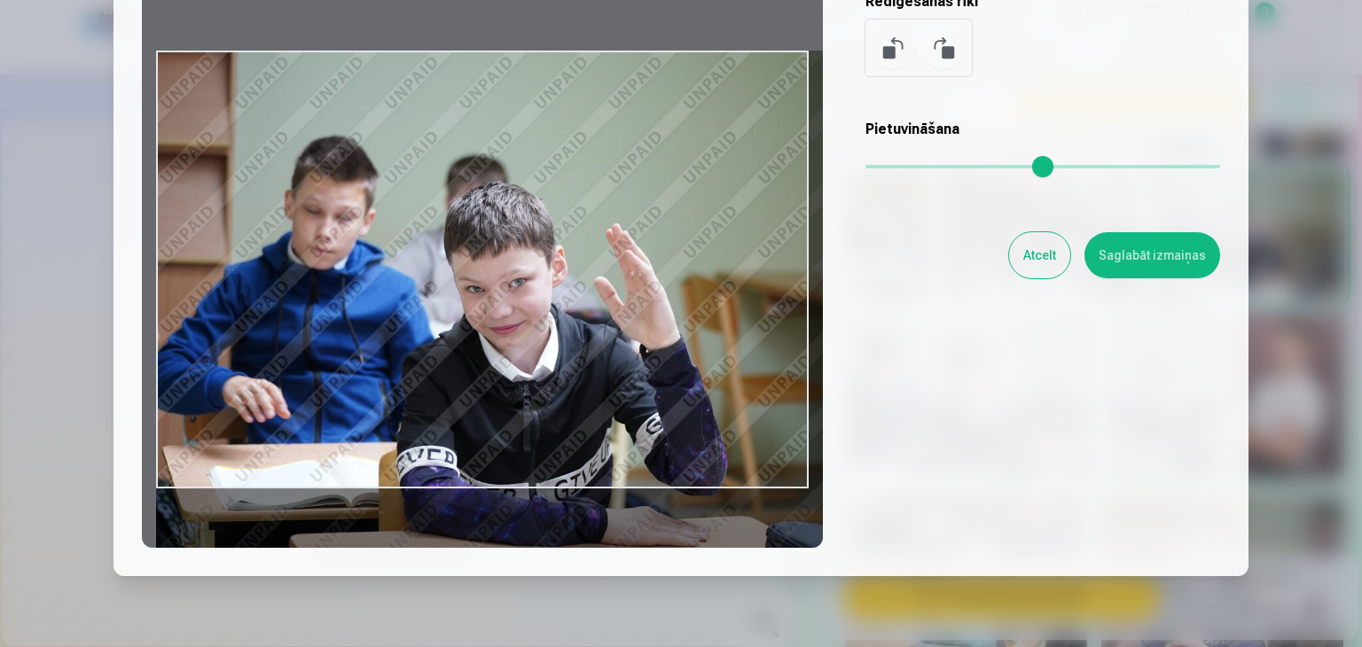
drag, startPoint x: 562, startPoint y: 240, endPoint x: 684, endPoint y: 345, distance: 160.3
click at [684, 345] on div at bounding box center [482, 269] width 681 height 557
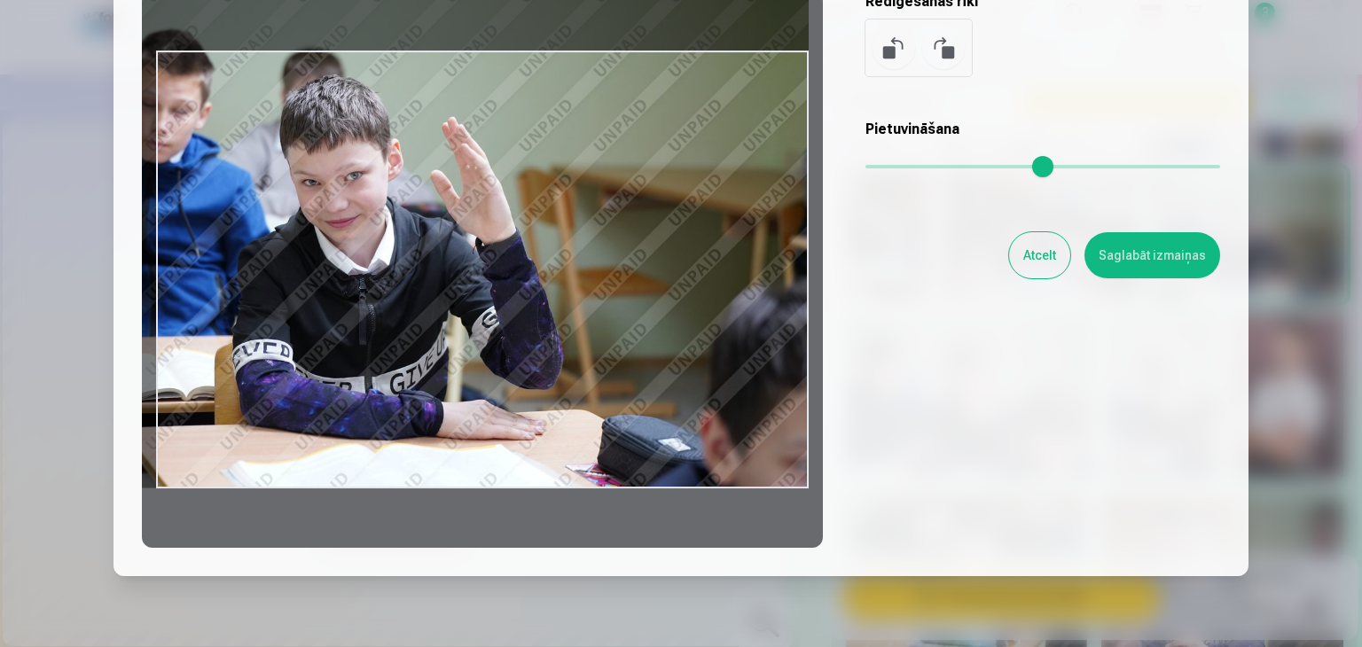
drag, startPoint x: 679, startPoint y: 258, endPoint x: 418, endPoint y: 98, distance: 305.6
click at [418, 98] on div at bounding box center [482, 269] width 681 height 557
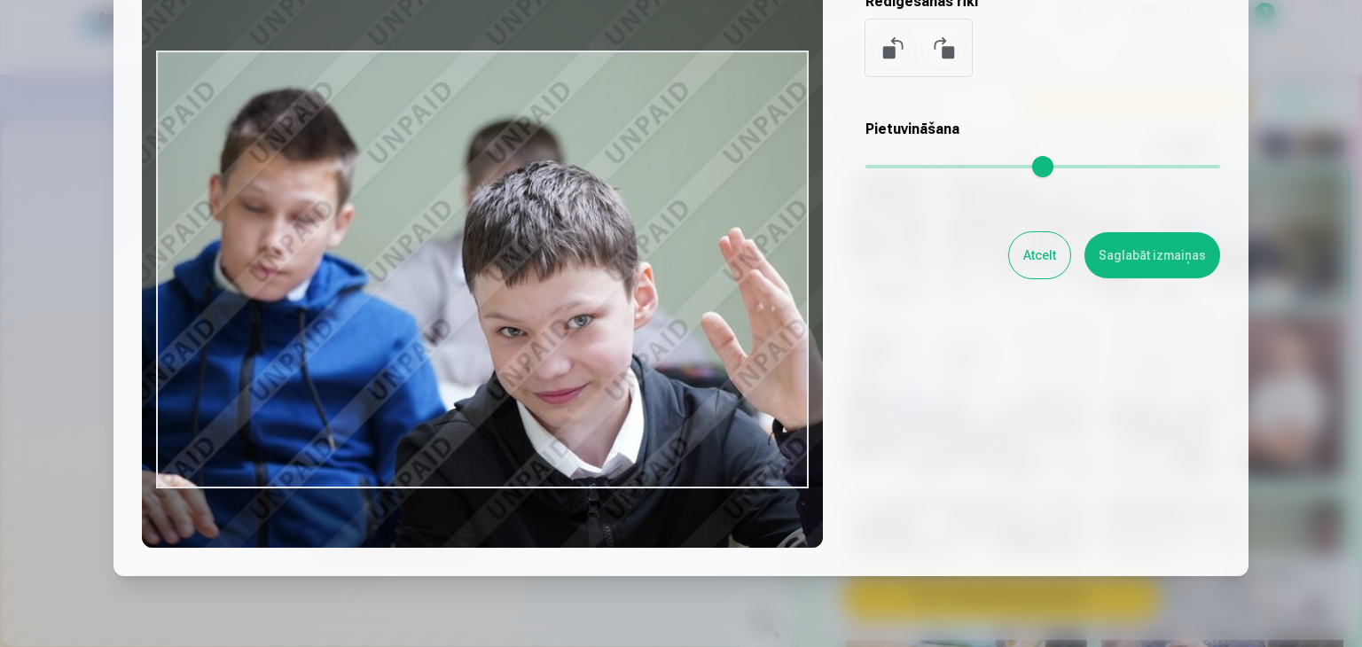
drag, startPoint x: 911, startPoint y: 165, endPoint x: 1033, endPoint y: 164, distance: 121.5
click at [1033, 165] on input "range" at bounding box center [1042, 167] width 355 height 4
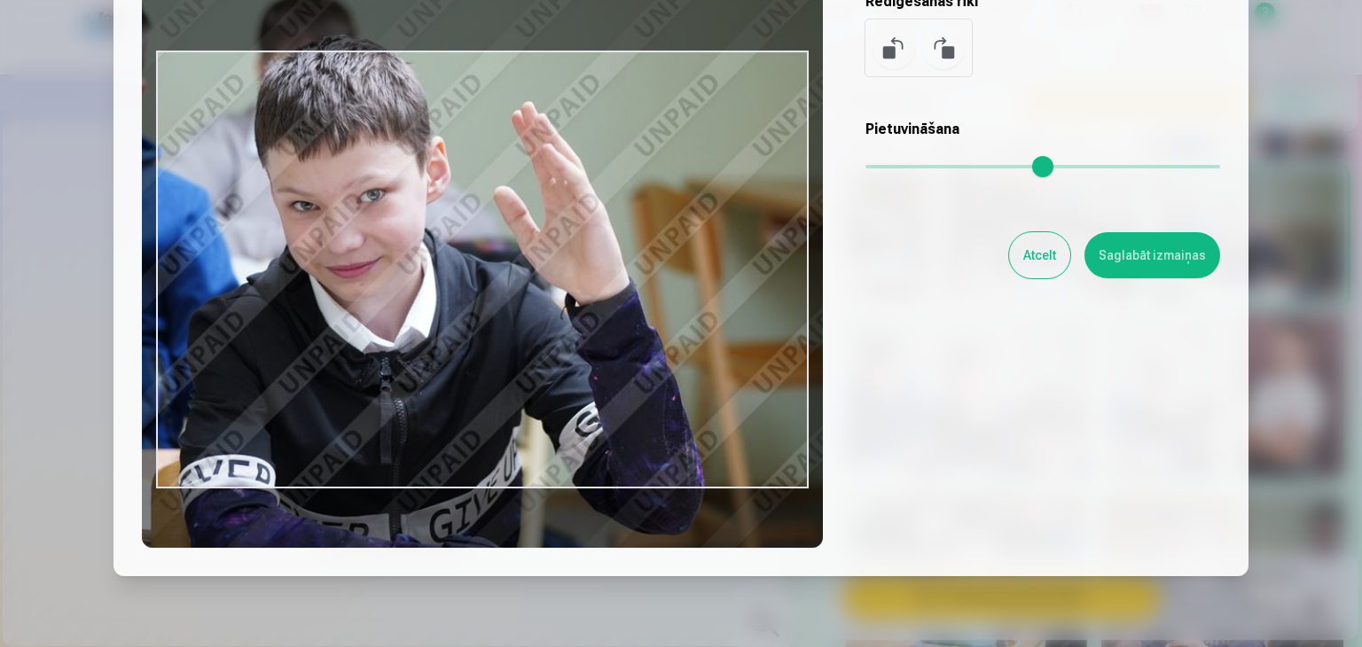
drag, startPoint x: 625, startPoint y: 346, endPoint x: 410, endPoint y: 266, distance: 229.7
click at [410, 266] on div at bounding box center [482, 269] width 681 height 557
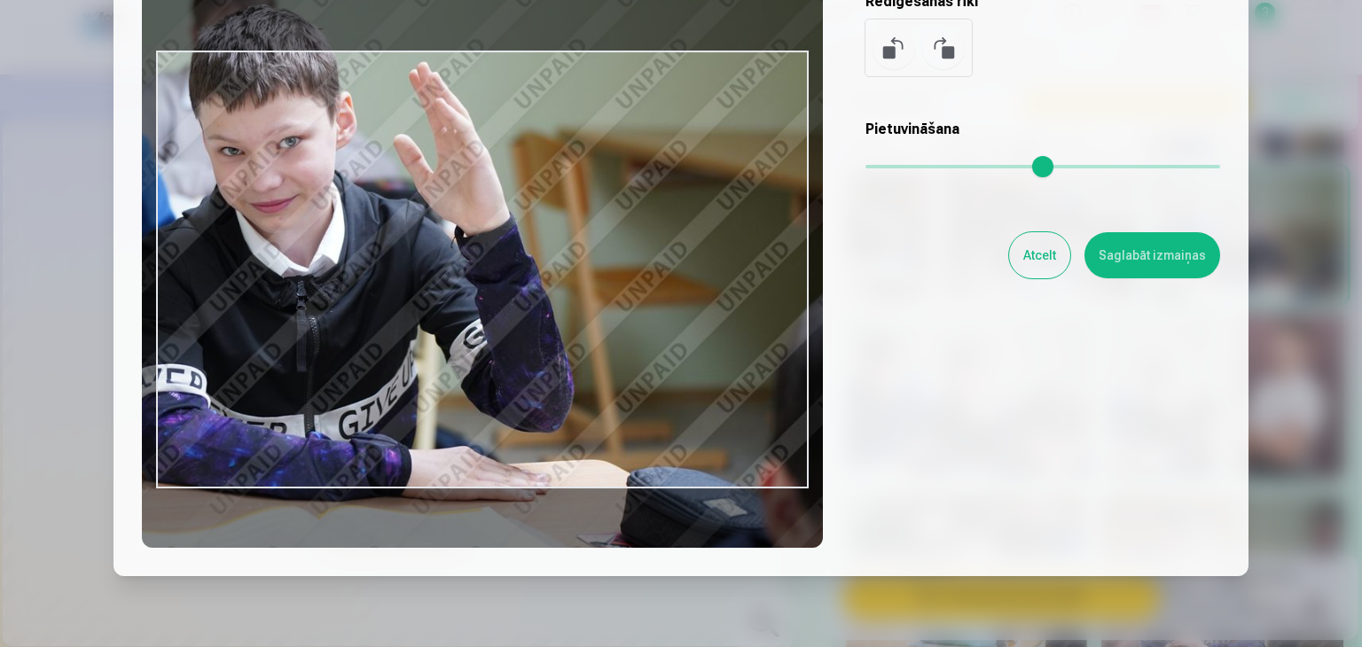
drag, startPoint x: 1021, startPoint y: 159, endPoint x: 987, endPoint y: 168, distance: 35.7
click at [987, 168] on input "range" at bounding box center [1042, 167] width 355 height 4
click at [889, 55] on button at bounding box center [893, 48] width 43 height 43
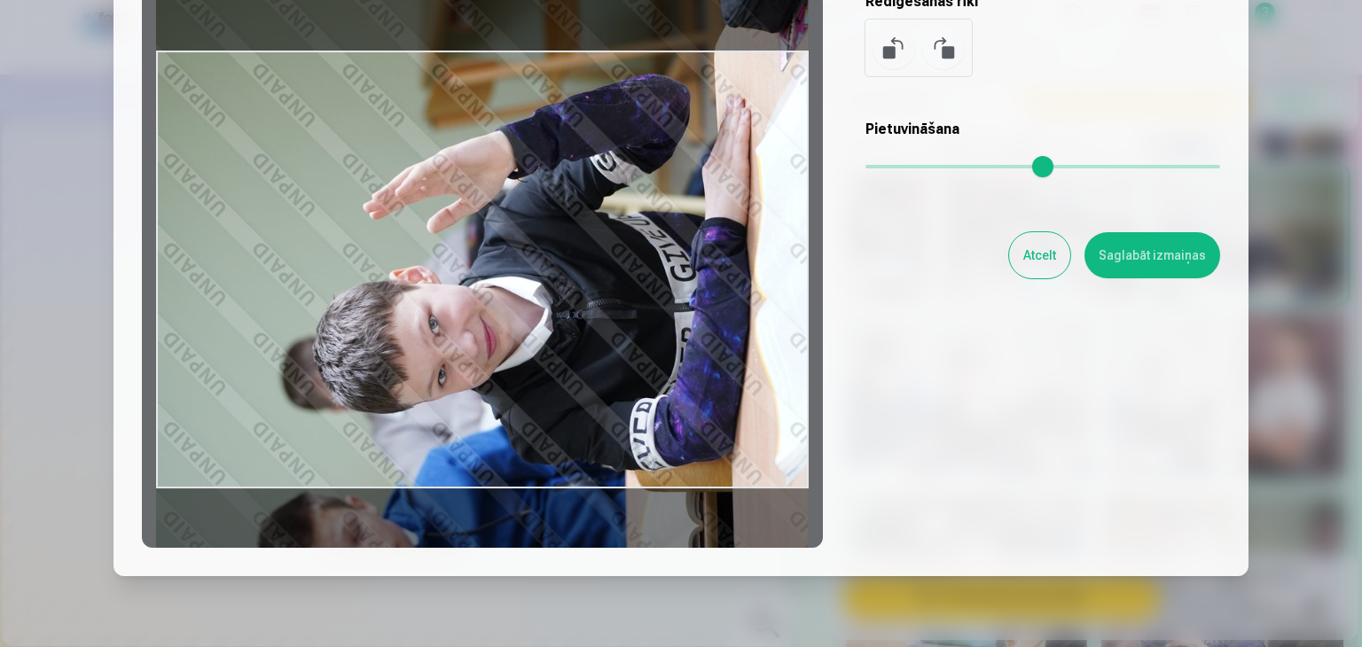
click at [887, 55] on button at bounding box center [893, 48] width 43 height 43
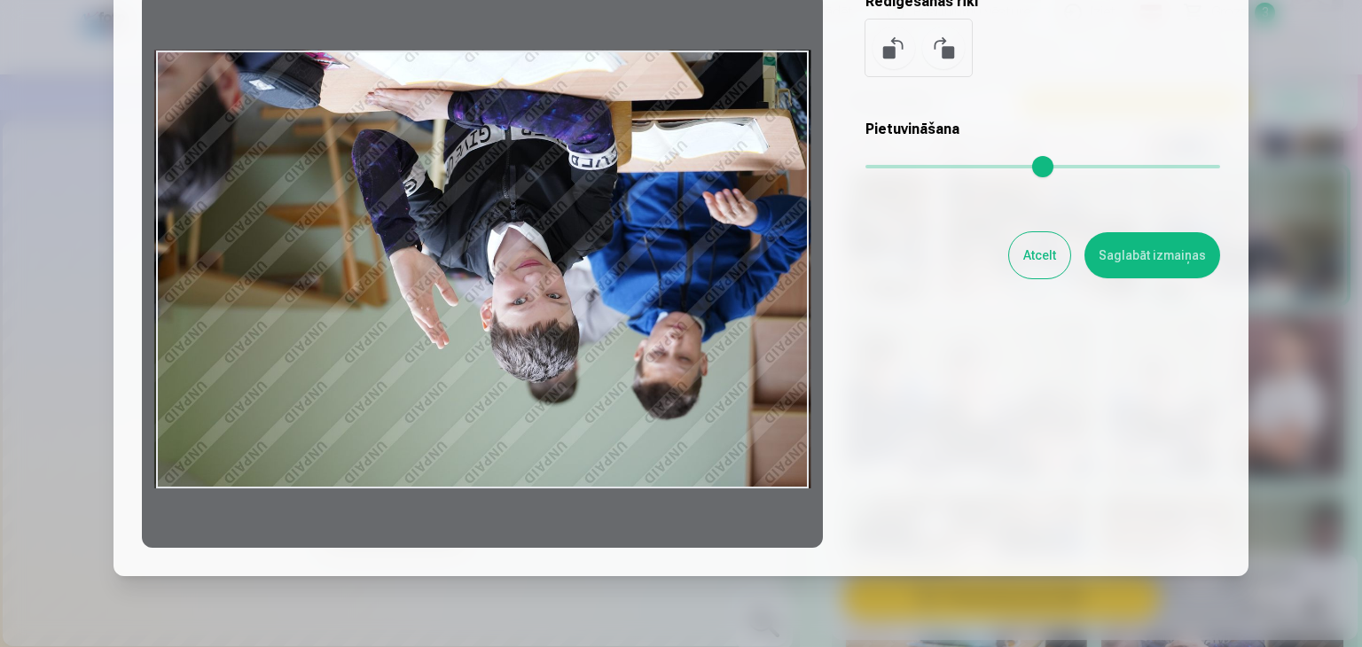
click at [890, 54] on button at bounding box center [893, 48] width 43 height 43
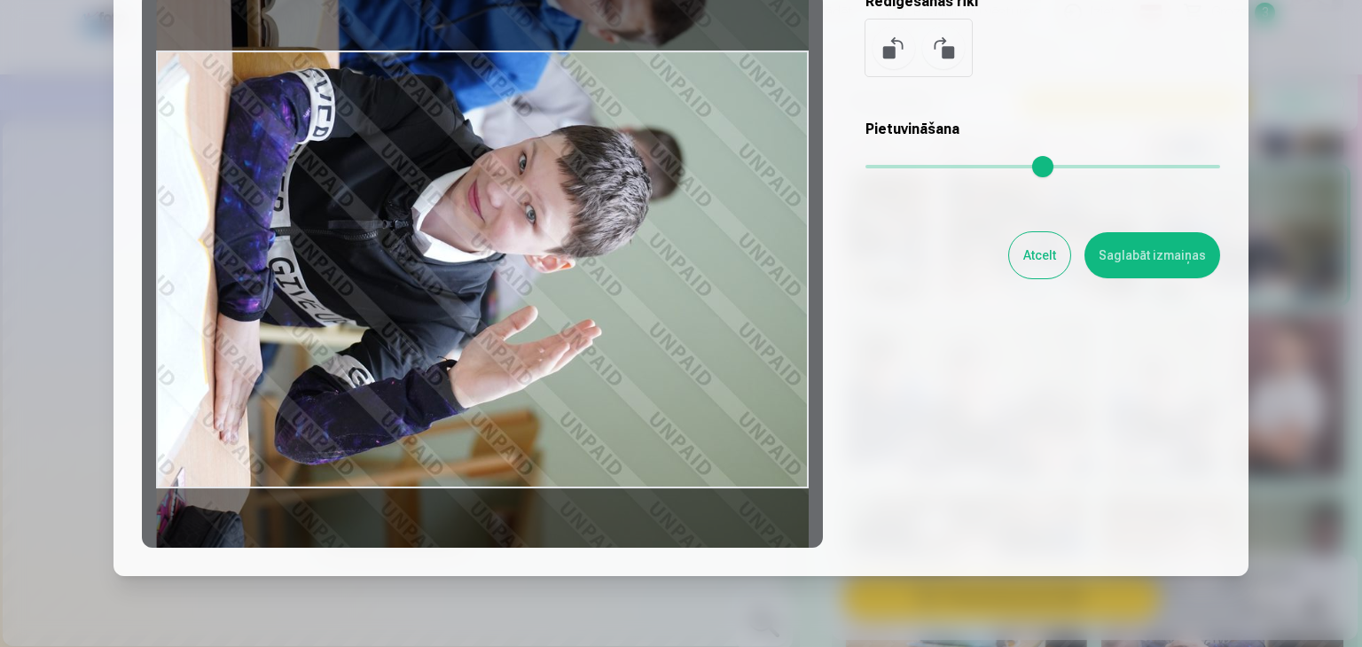
click at [890, 54] on button at bounding box center [893, 48] width 43 height 43
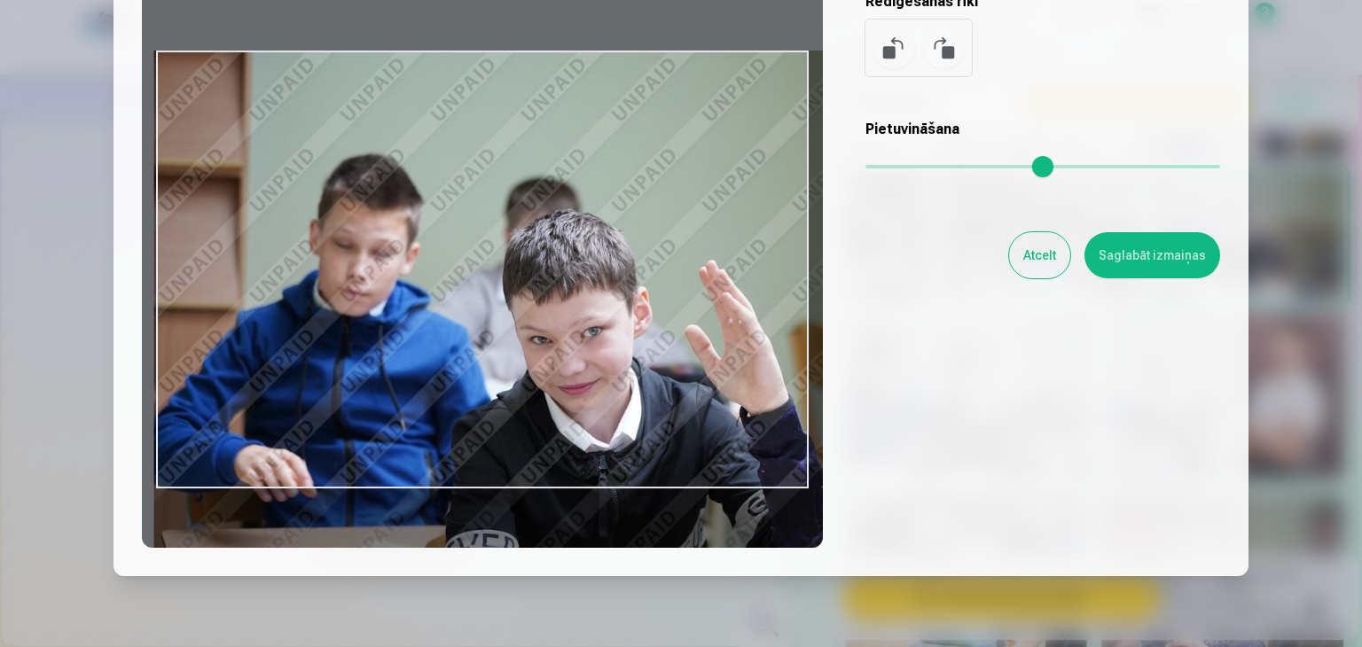
drag, startPoint x: 891, startPoint y: 163, endPoint x: 957, endPoint y: 184, distance: 69.8
type input "****"
click at [957, 168] on input "range" at bounding box center [1042, 167] width 355 height 4
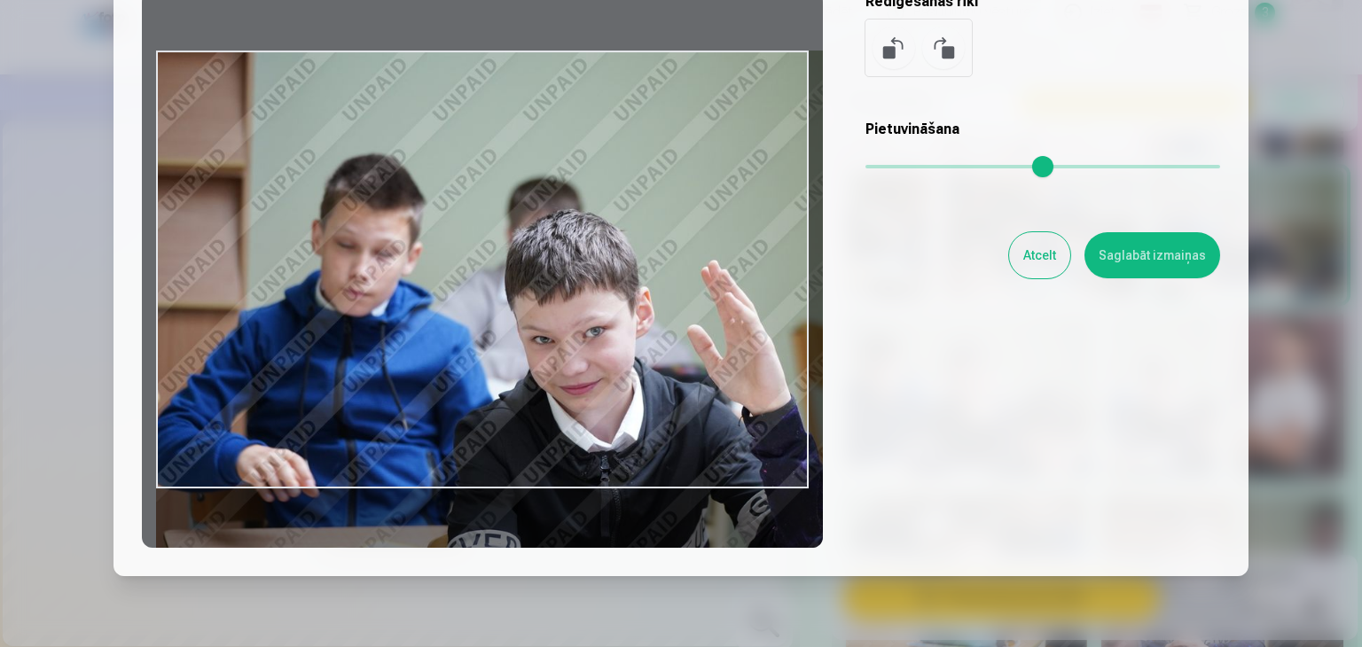
drag, startPoint x: 694, startPoint y: 250, endPoint x: 798, endPoint y: 367, distance: 156.4
click at [816, 395] on div at bounding box center [482, 269] width 681 height 557
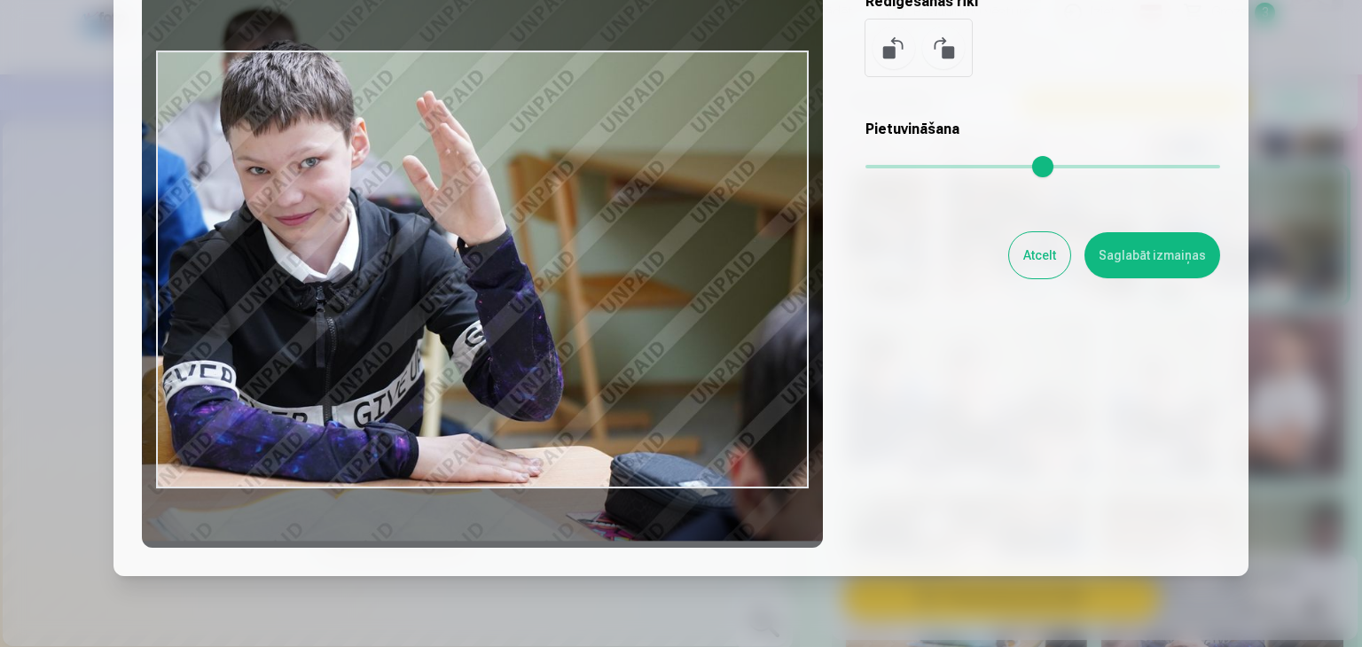
drag, startPoint x: 657, startPoint y: 280, endPoint x: 371, endPoint y: 111, distance: 331.9
click at [371, 111] on div at bounding box center [482, 269] width 681 height 557
click at [1050, 256] on button "Atcelt" at bounding box center [1039, 255] width 61 height 46
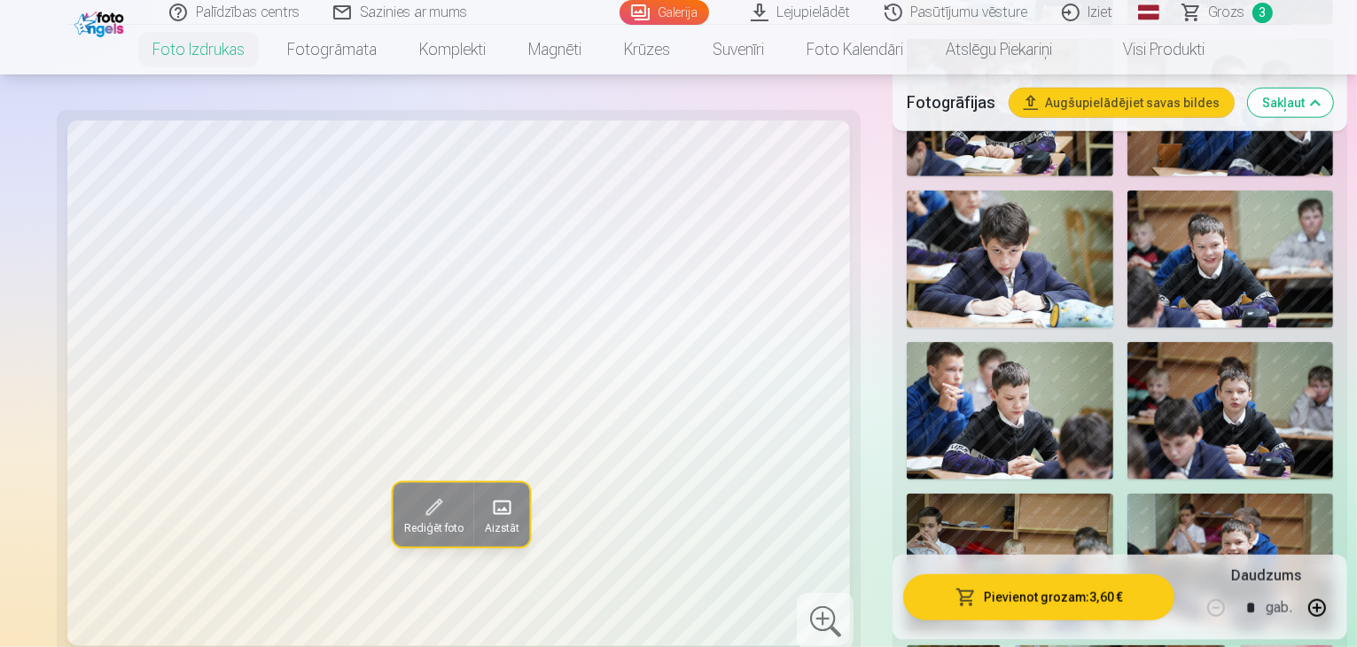
scroll to position [1862, 0]
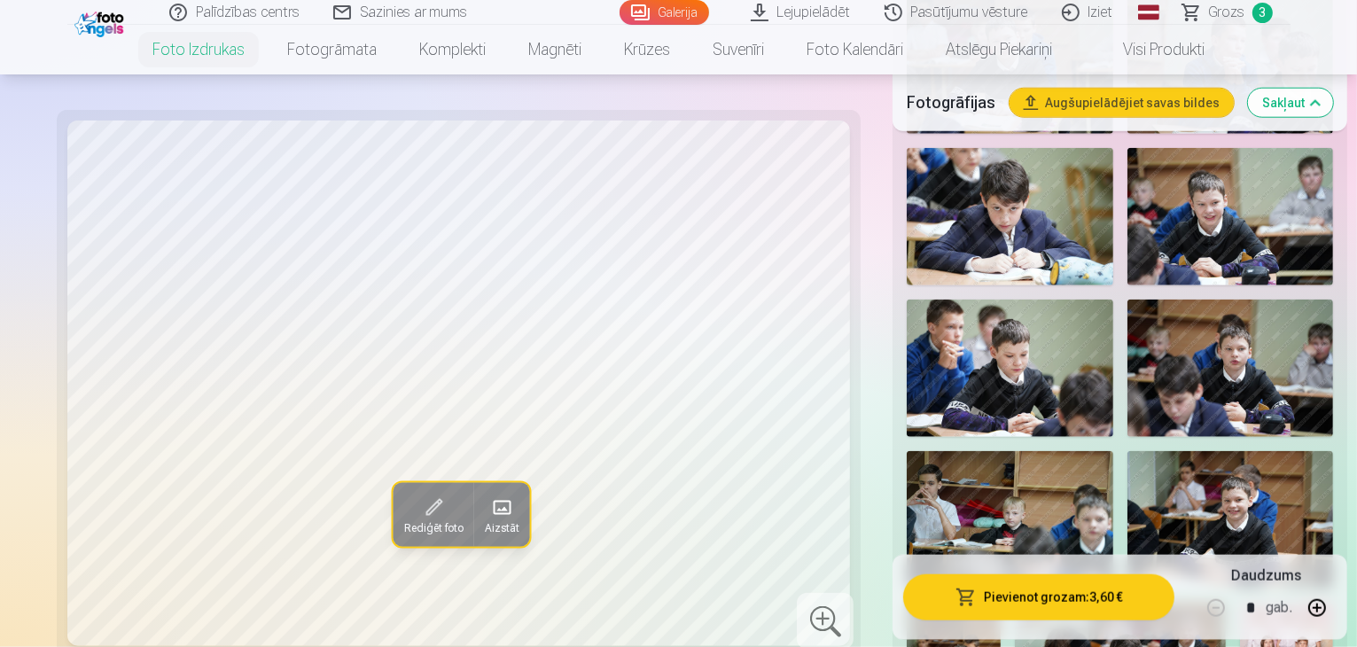
click at [1174, 451] on img at bounding box center [1231, 519] width 207 height 137
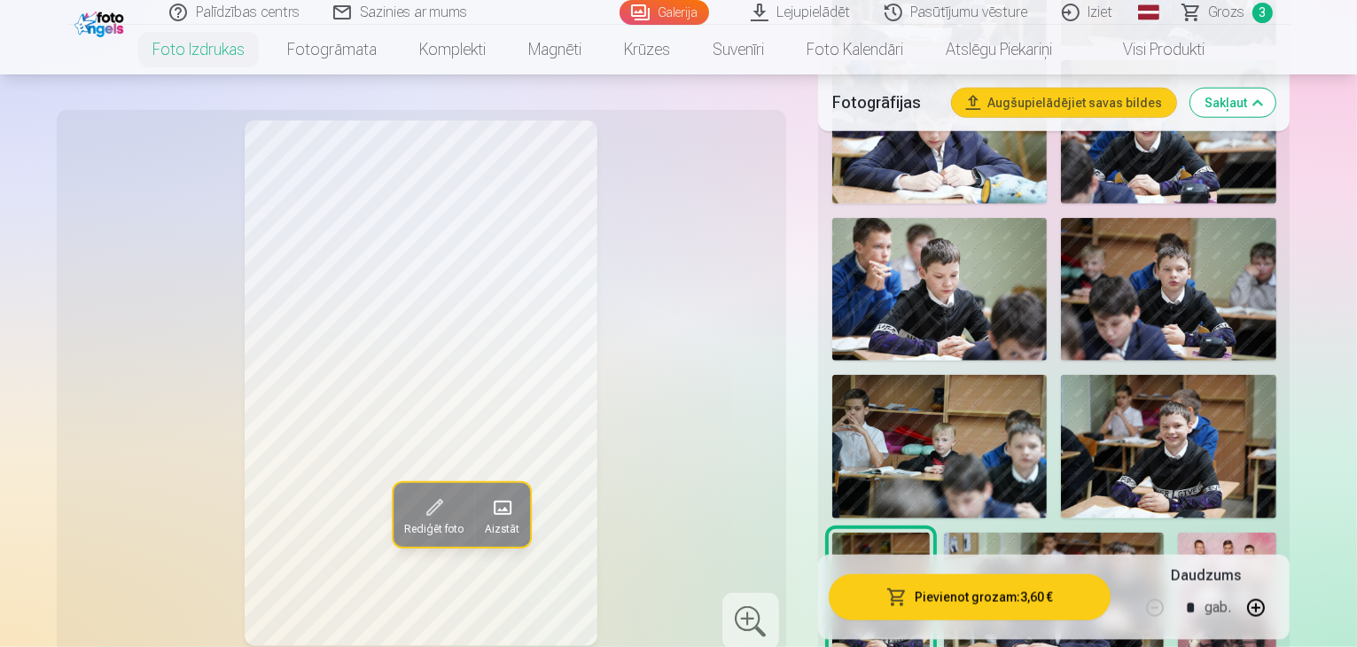
scroll to position [2039, 0]
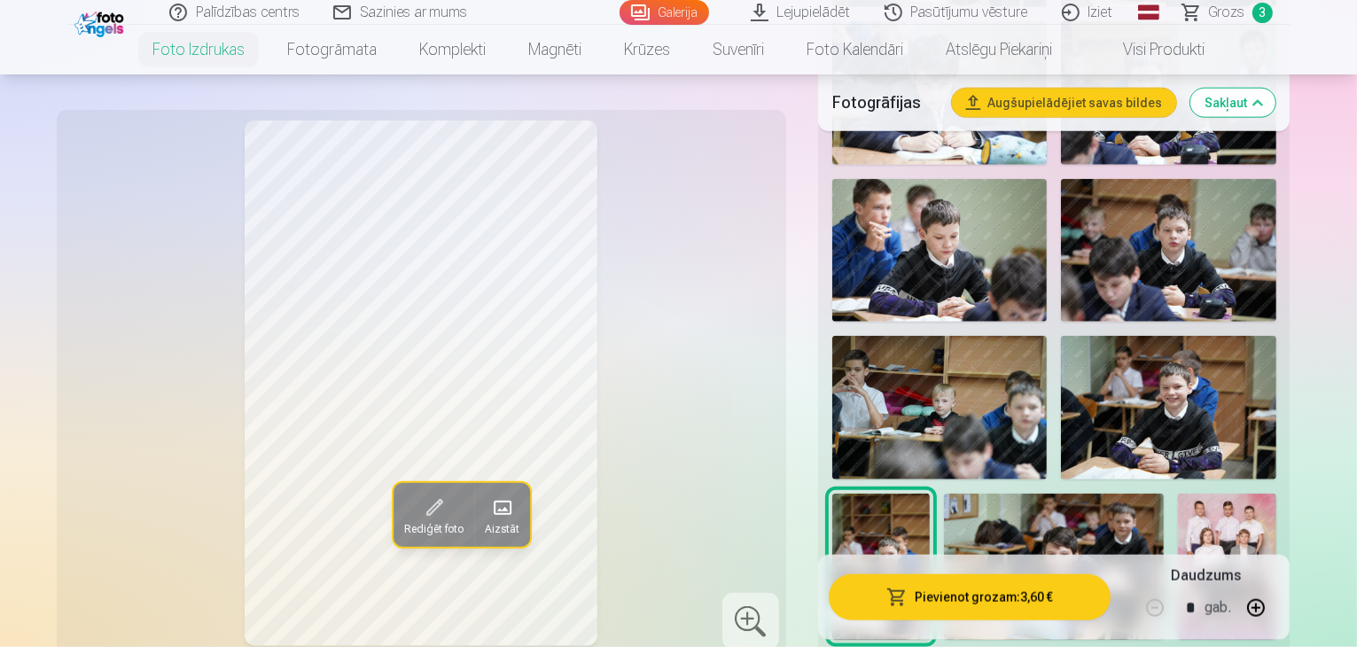
click at [1196, 336] on img at bounding box center [1168, 408] width 215 height 144
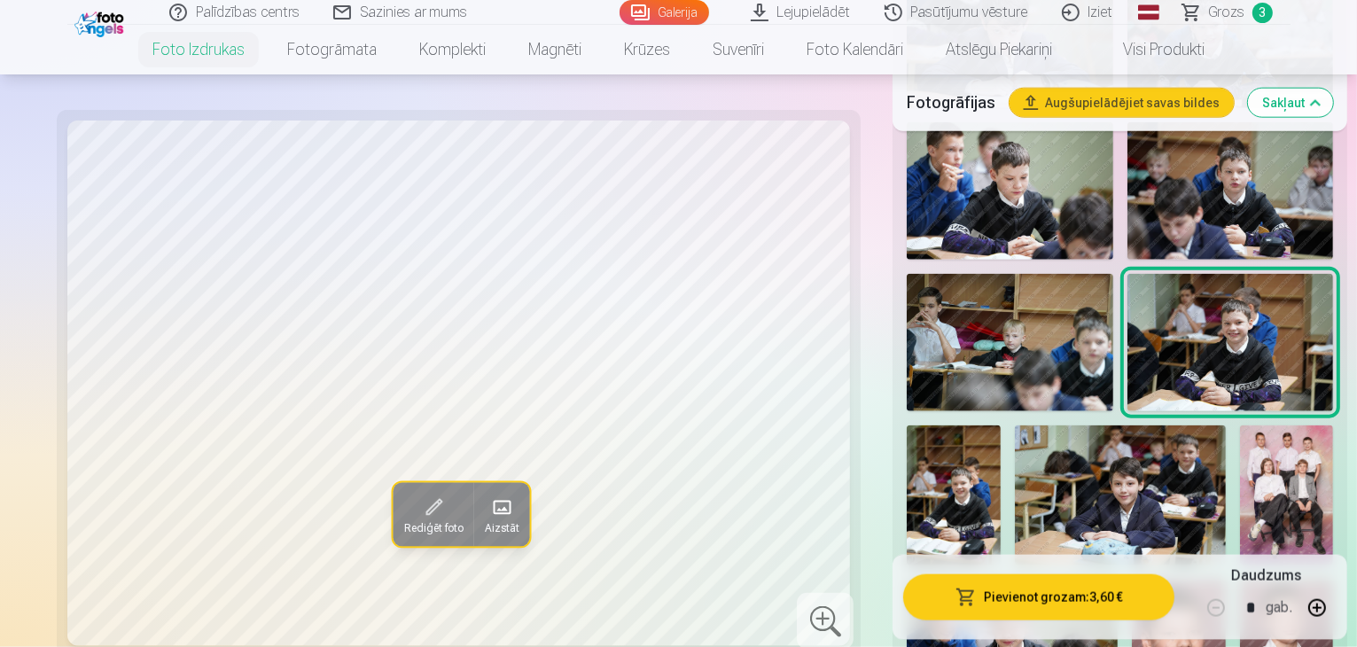
click at [1001, 426] on img at bounding box center [954, 496] width 94 height 141
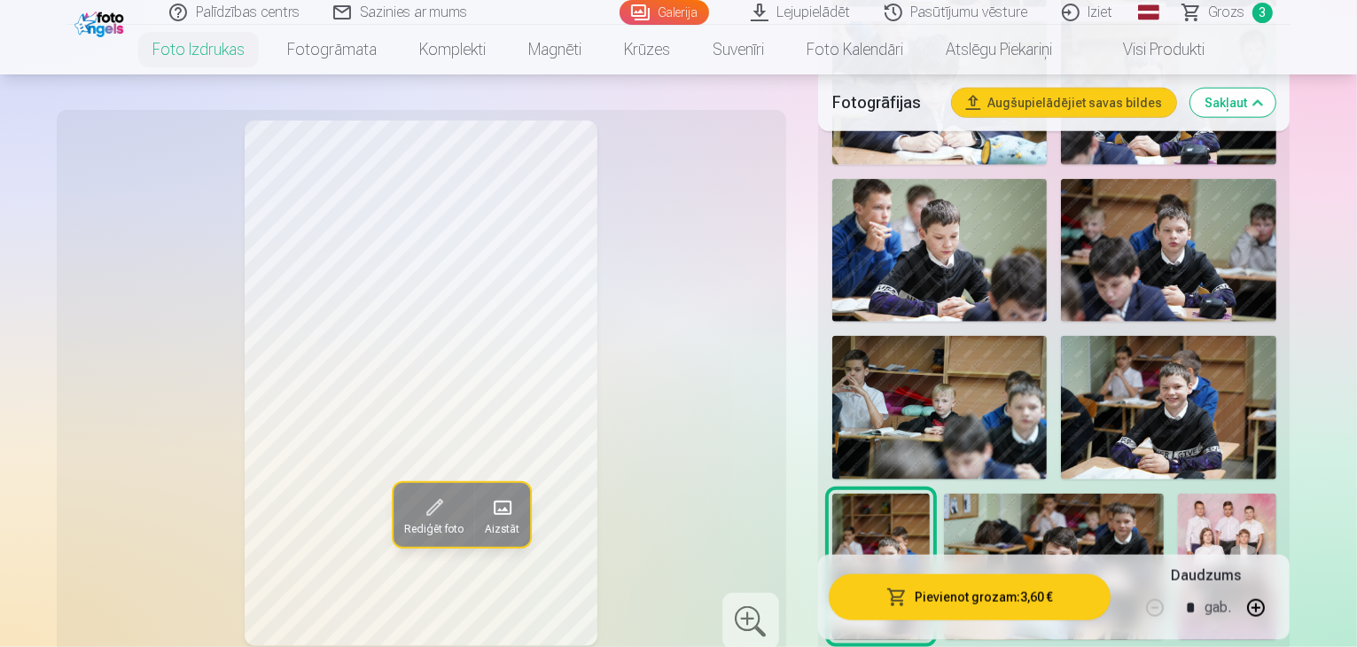
click at [1192, 336] on img at bounding box center [1168, 408] width 215 height 144
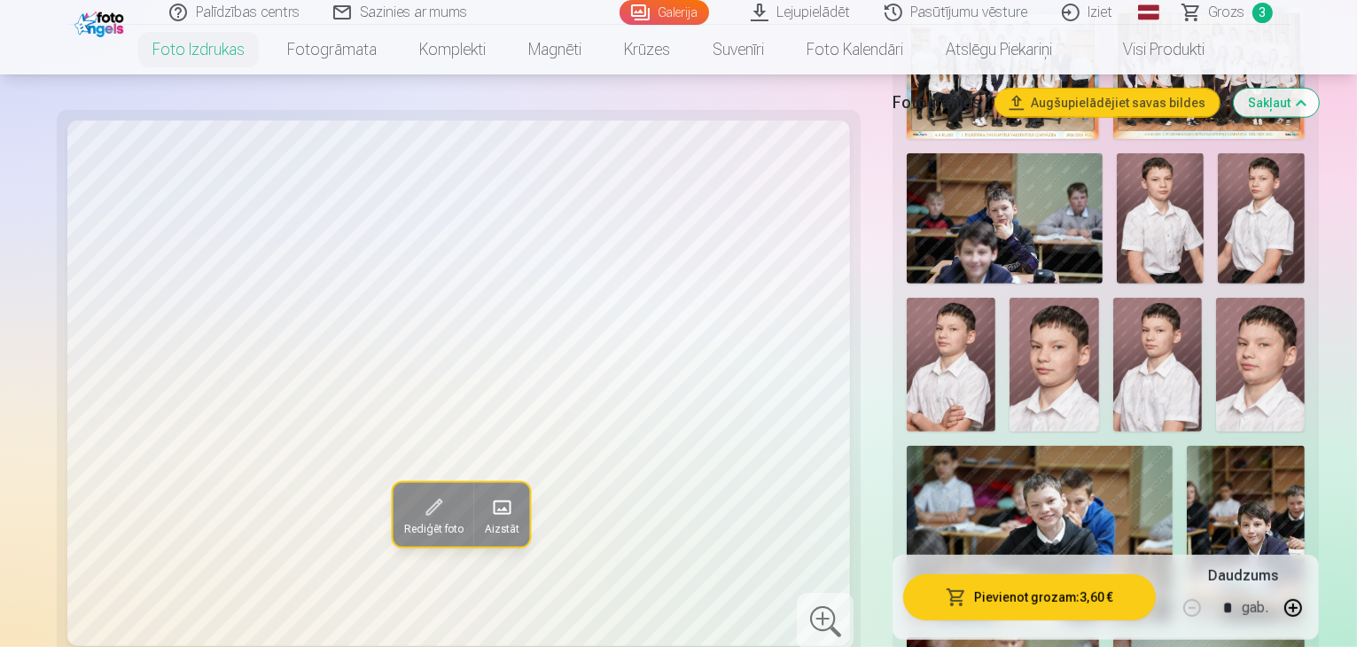
scroll to position [798, 0]
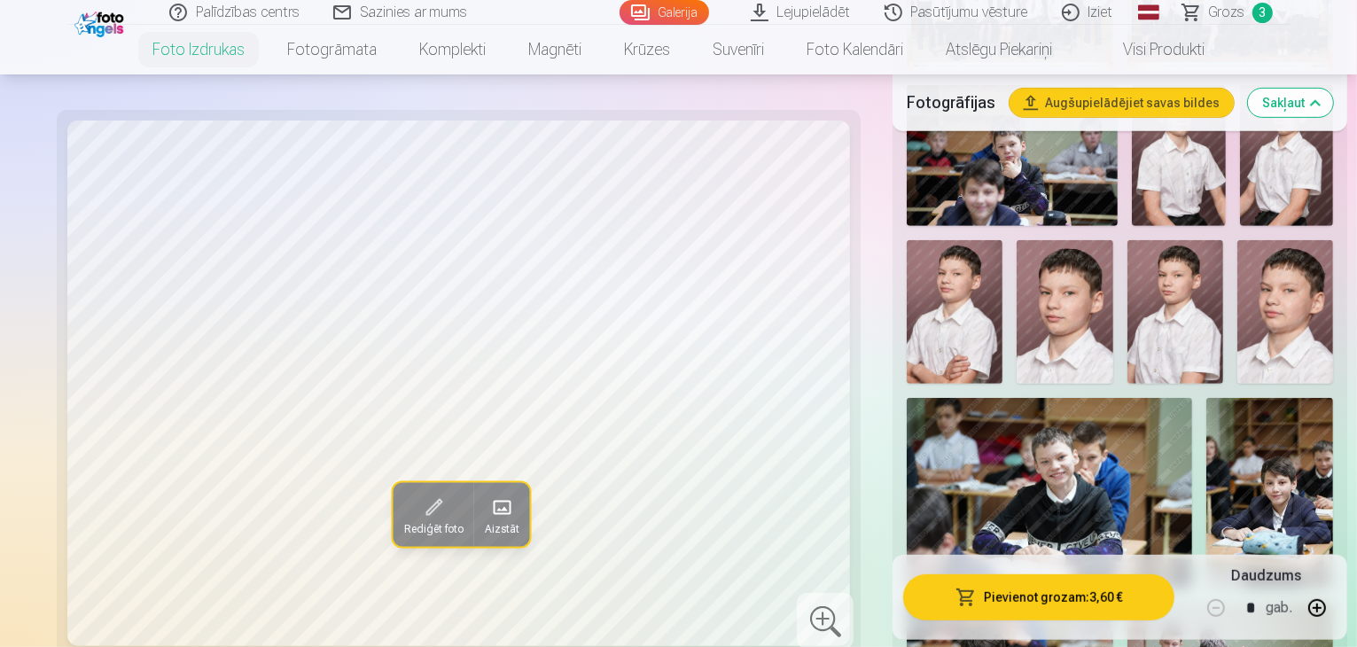
click at [1192, 398] on img at bounding box center [1049, 493] width 285 height 191
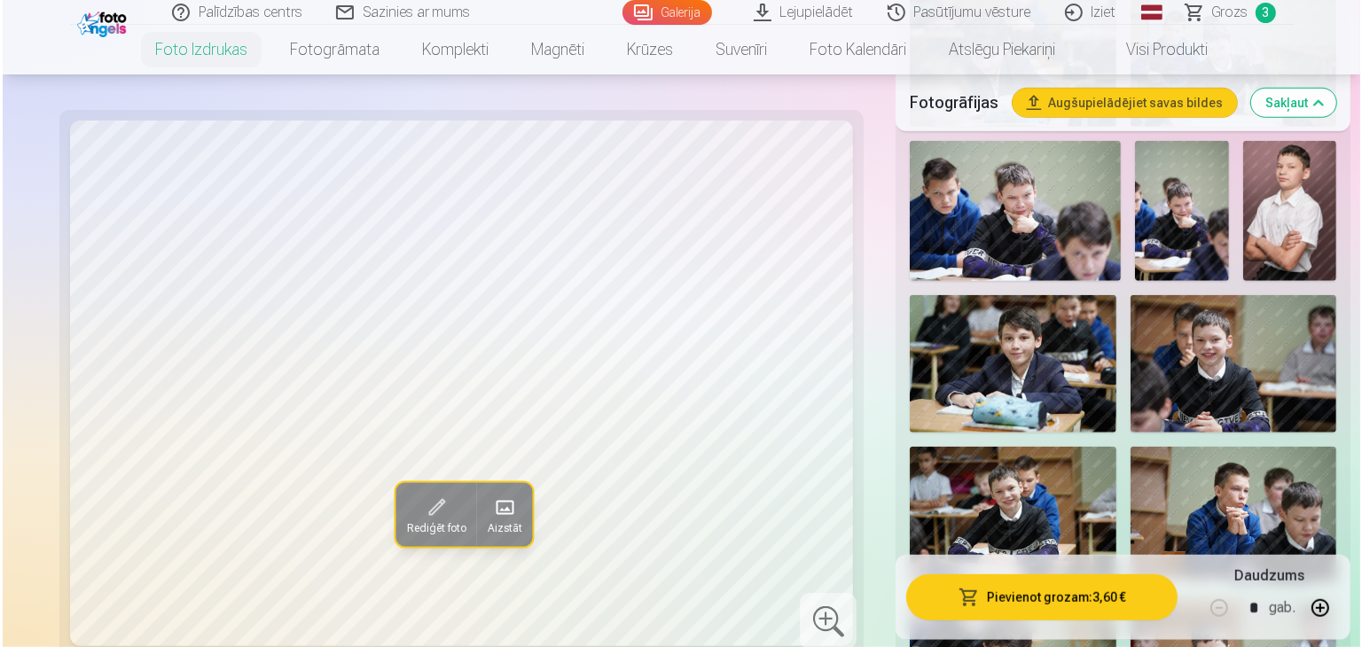
scroll to position [1418, 0]
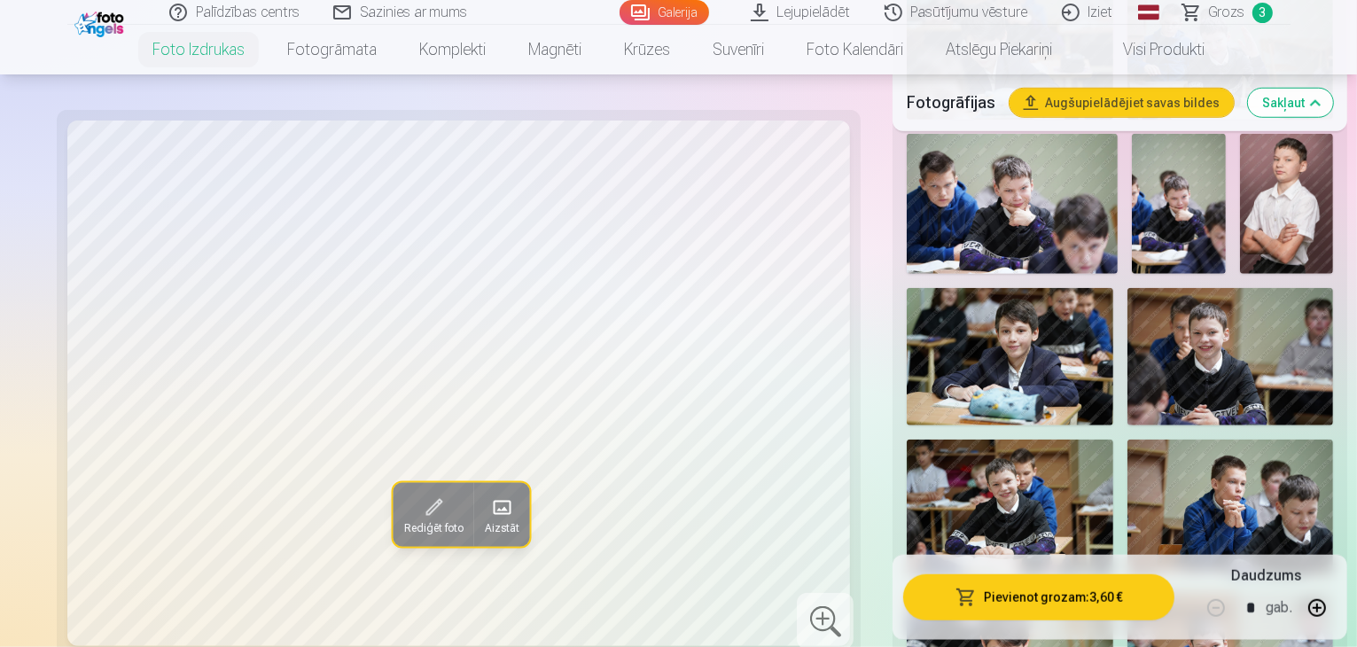
click at [907, 440] on img at bounding box center [1010, 508] width 207 height 137
click at [1025, 598] on button "Pievienot grozam : 3,60 €" at bounding box center [1038, 597] width 271 height 46
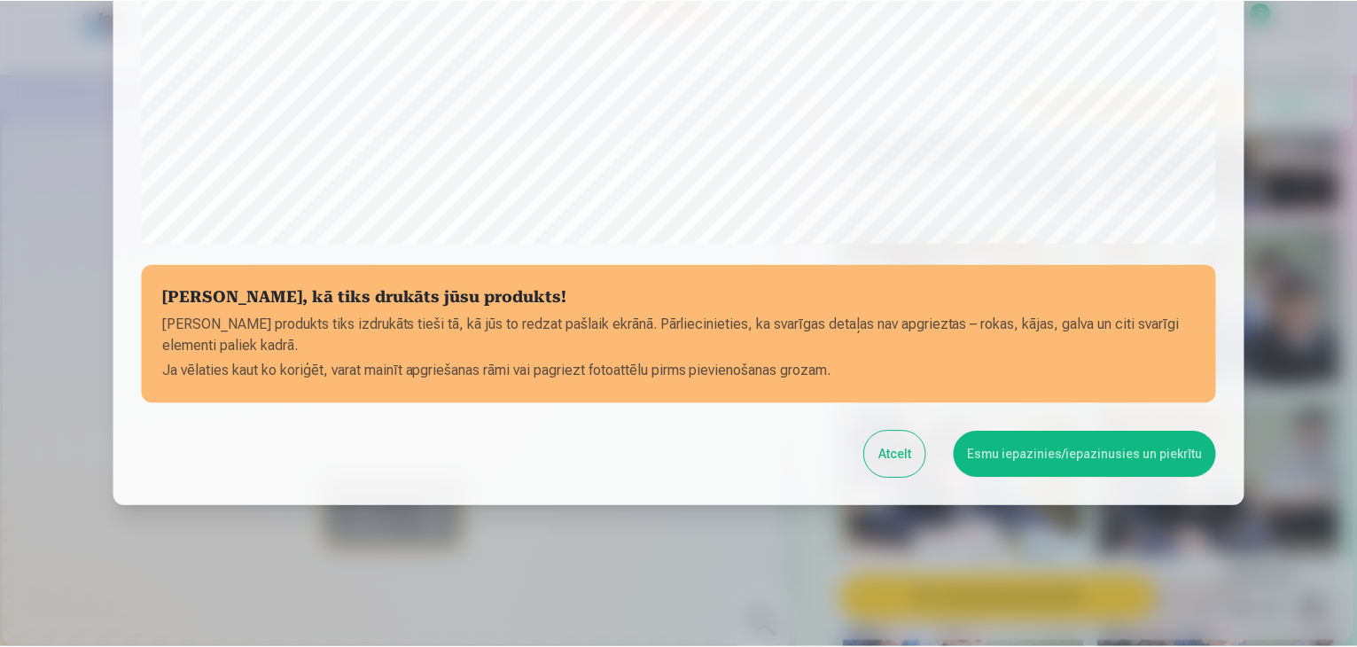
scroll to position [629, 0]
click at [1085, 455] on button "Esmu iepazinies/iepazinusies un piekrītu" at bounding box center [1088, 454] width 263 height 46
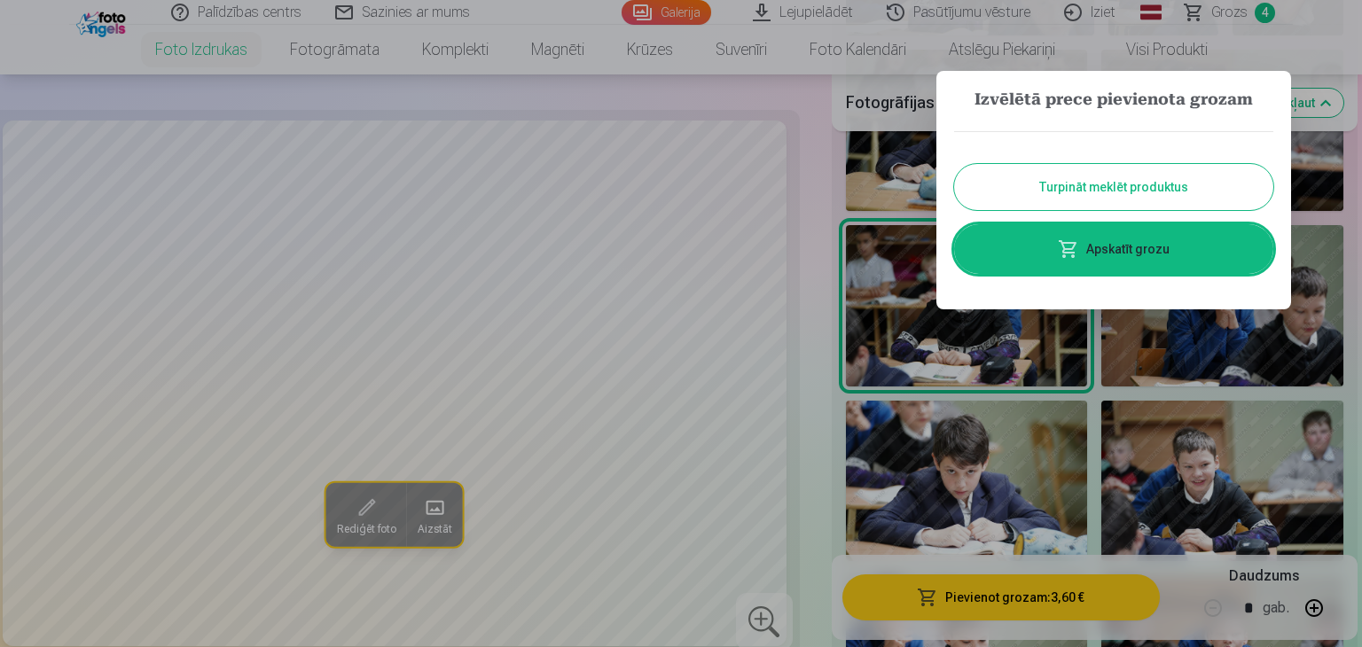
click at [1136, 183] on button "Turpināt meklēt produktus" at bounding box center [1113, 187] width 319 height 46
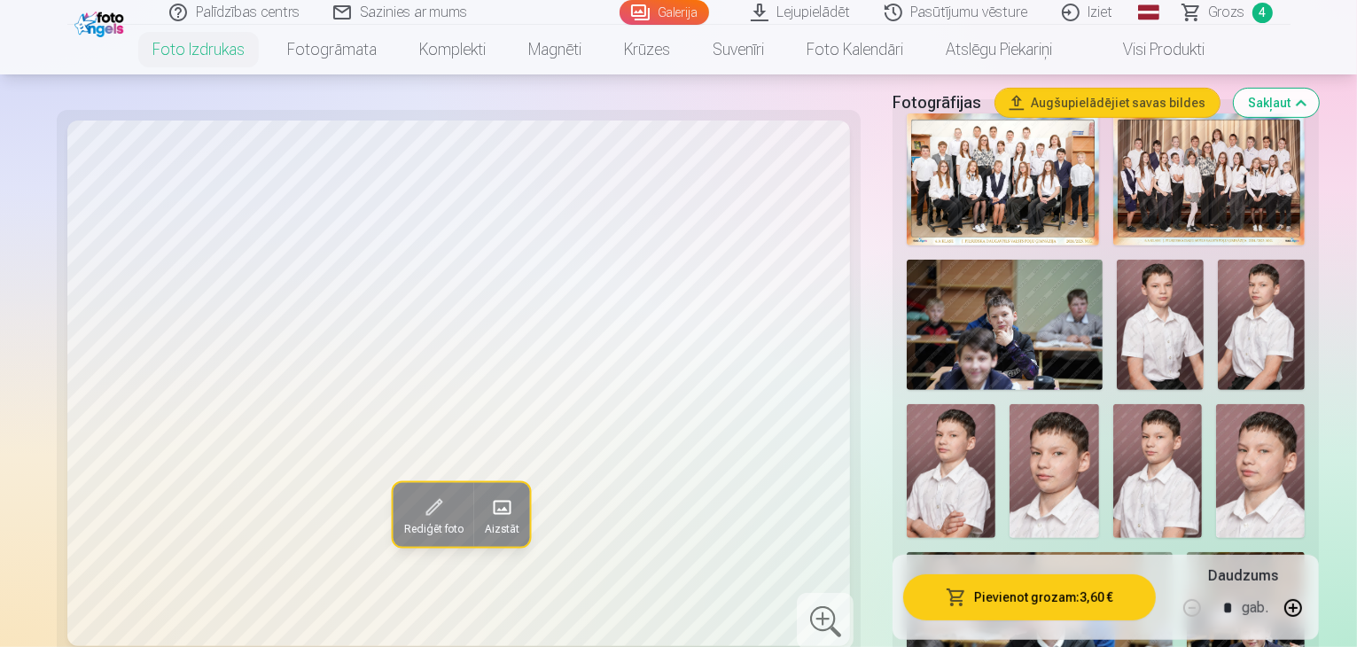
scroll to position [709, 0]
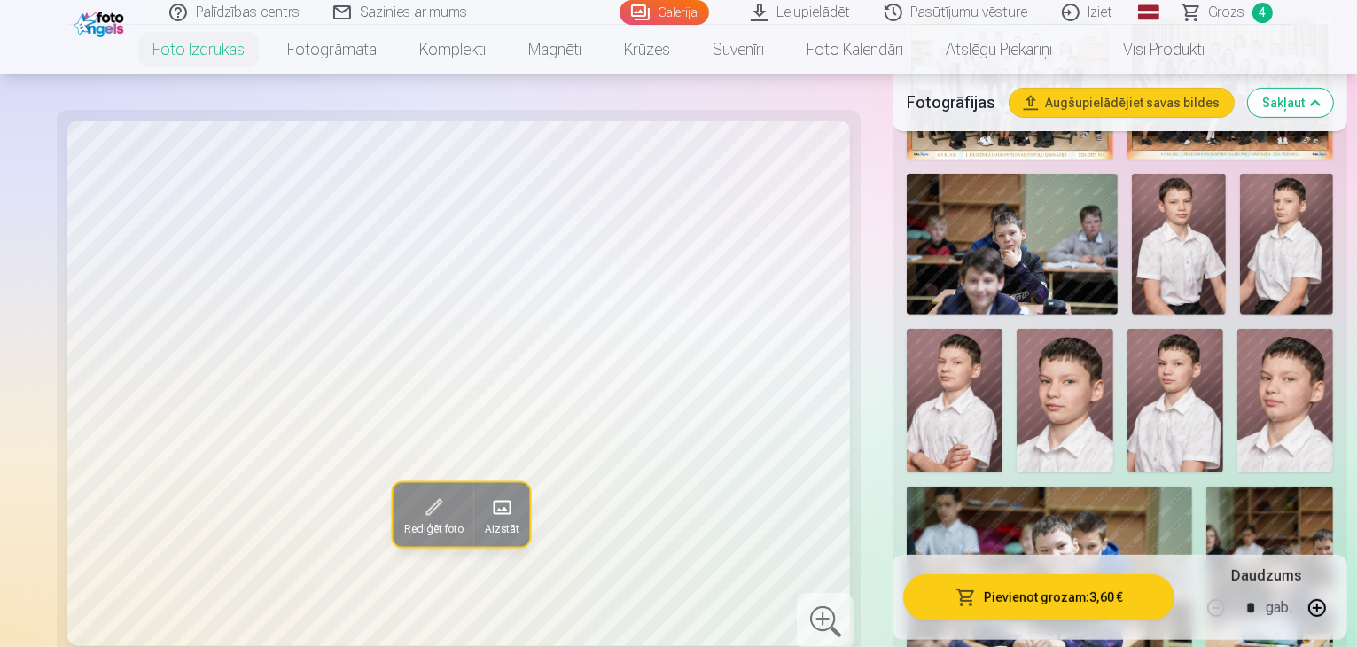
click at [1132, 238] on img at bounding box center [1179, 244] width 94 height 141
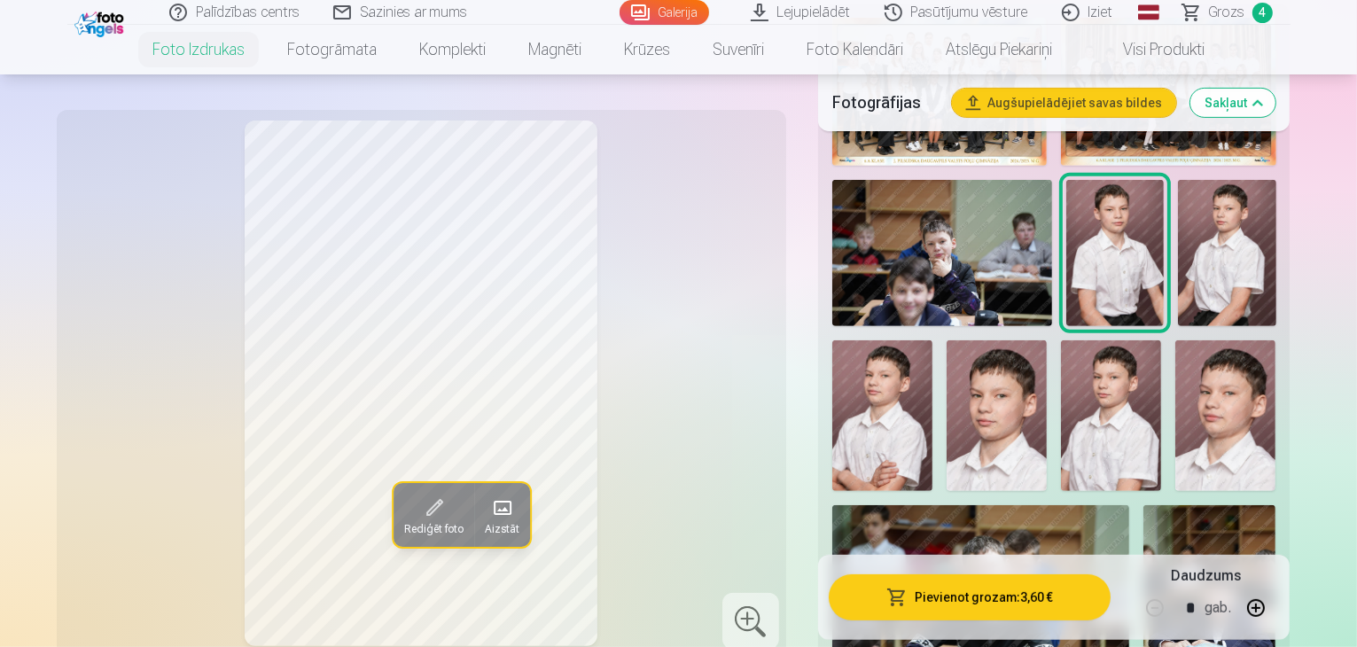
click at [1180, 246] on img at bounding box center [1227, 253] width 98 height 147
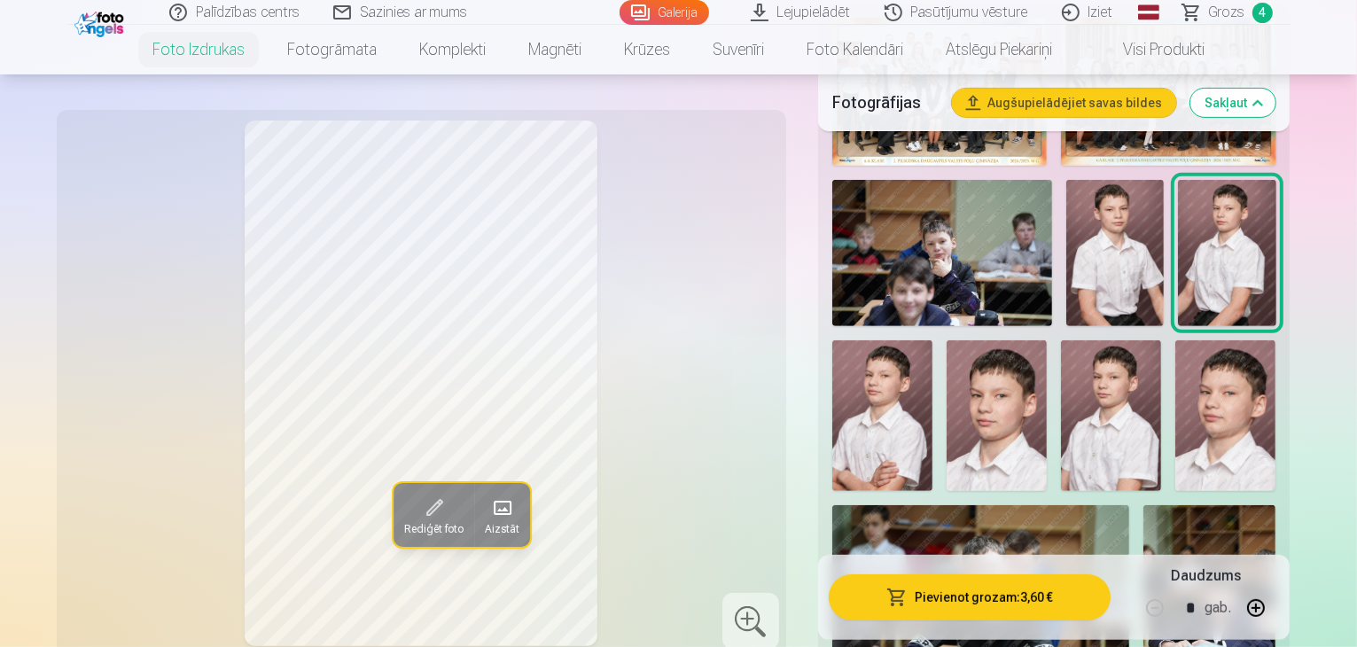
click at [933, 340] on img at bounding box center [882, 415] width 100 height 151
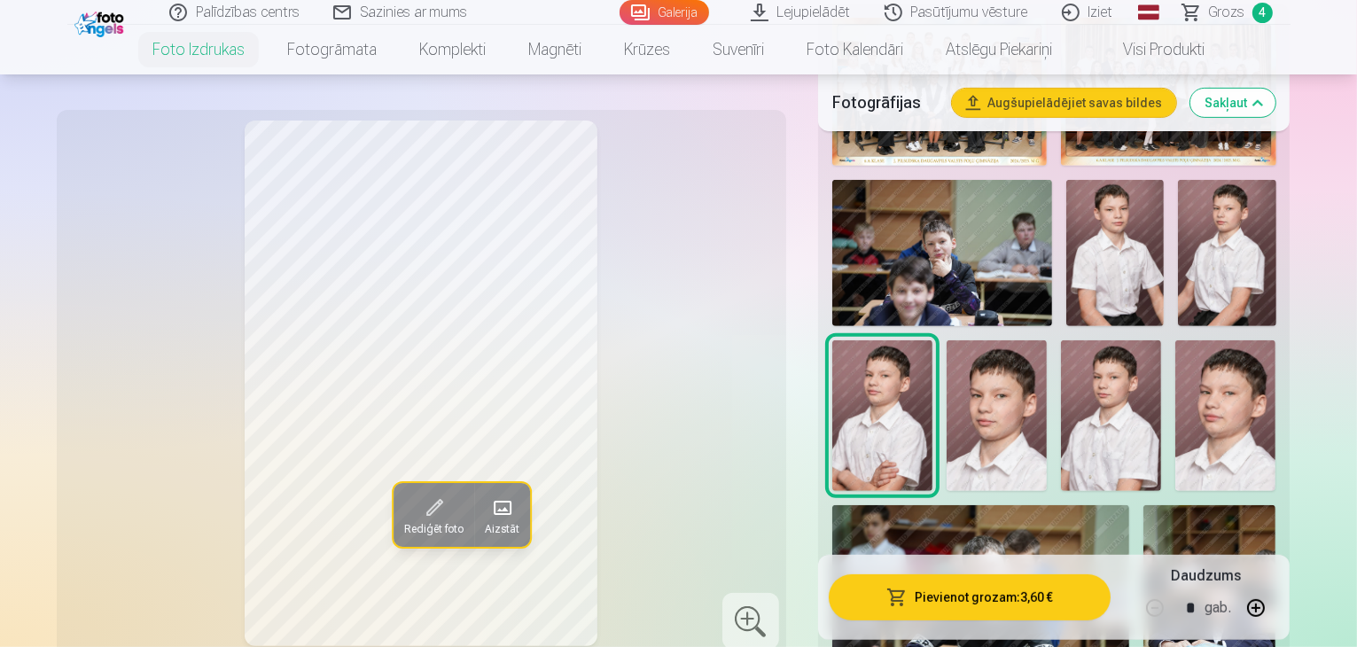
click at [1176, 355] on img at bounding box center [1226, 415] width 100 height 151
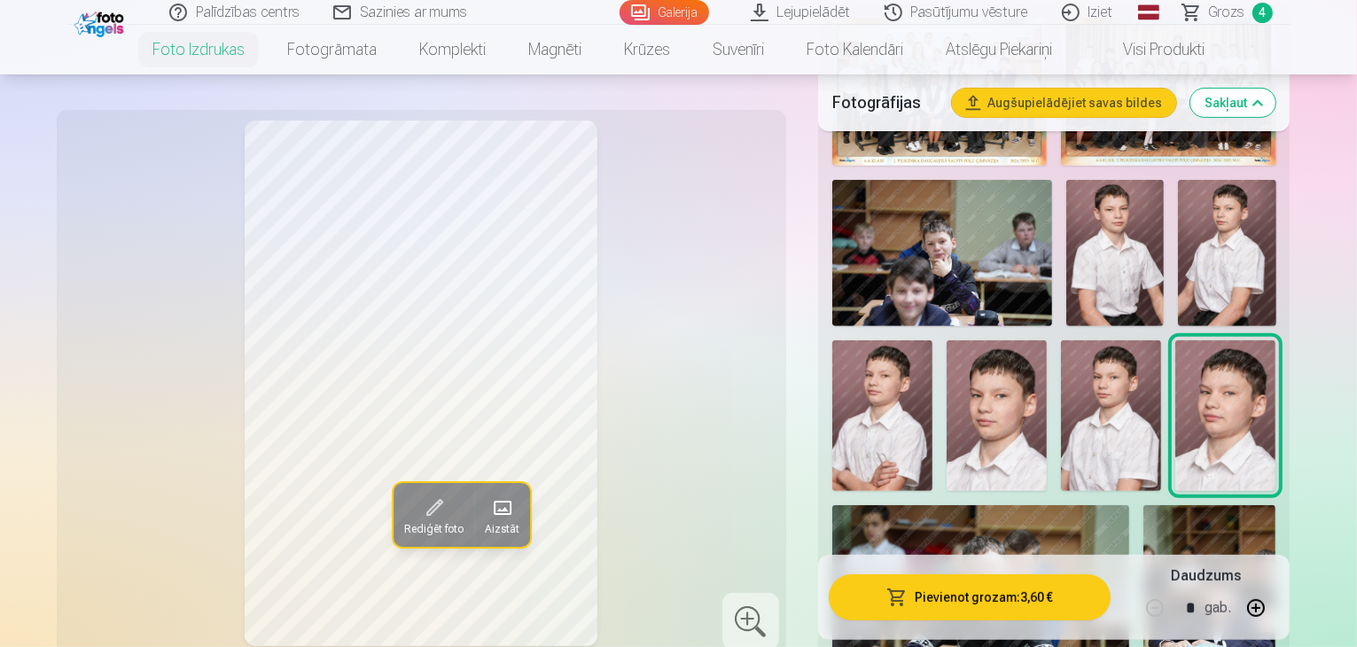
click at [1061, 360] on img at bounding box center [1111, 415] width 100 height 151
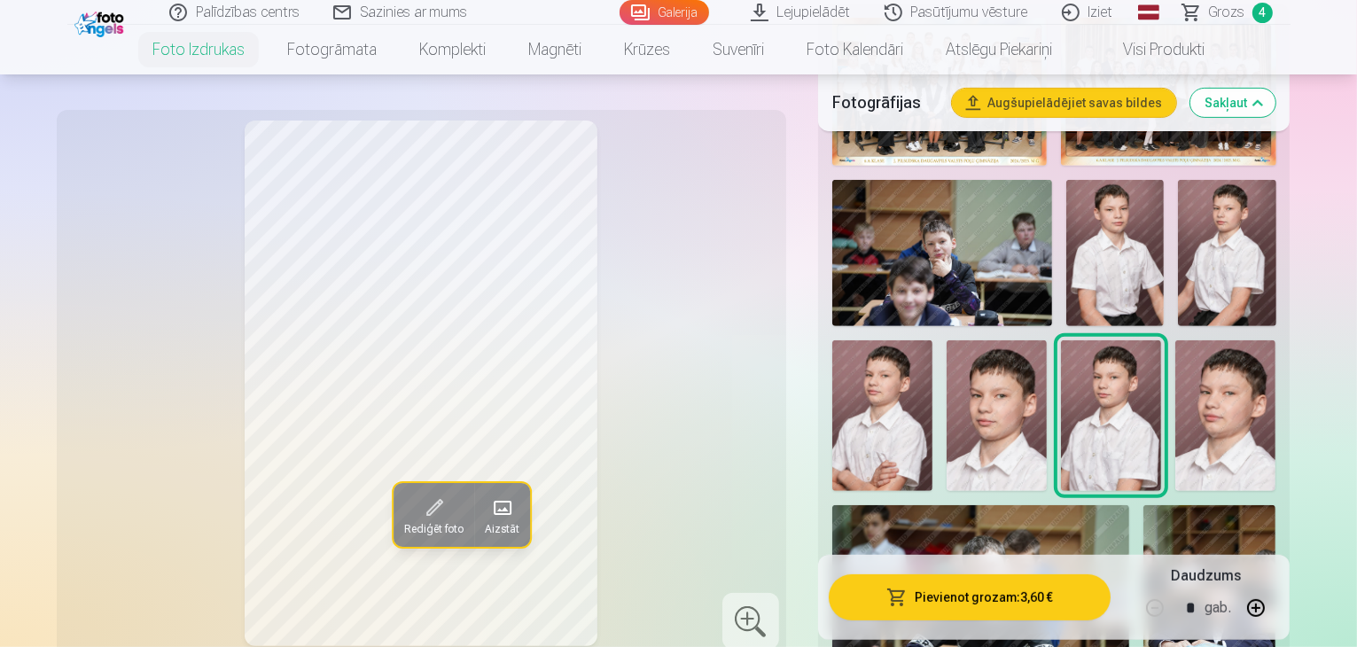
click at [947, 366] on img at bounding box center [997, 415] width 100 height 151
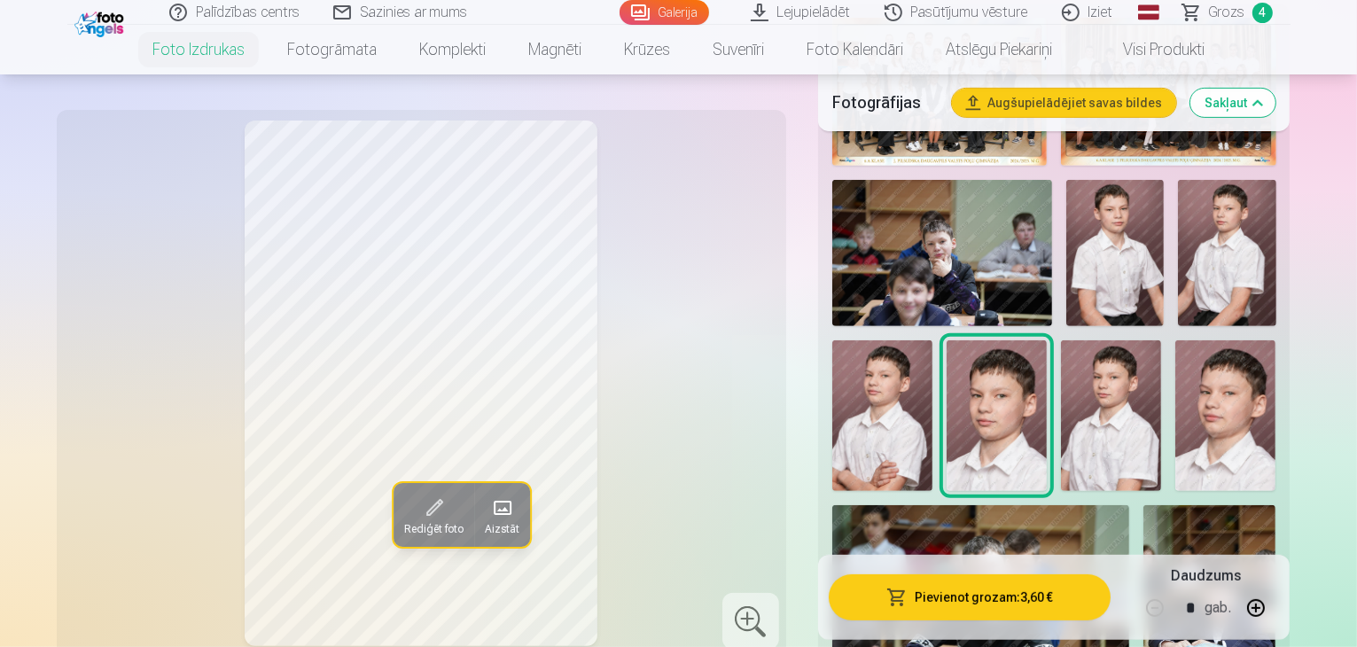
click at [1061, 377] on img at bounding box center [1111, 415] width 100 height 151
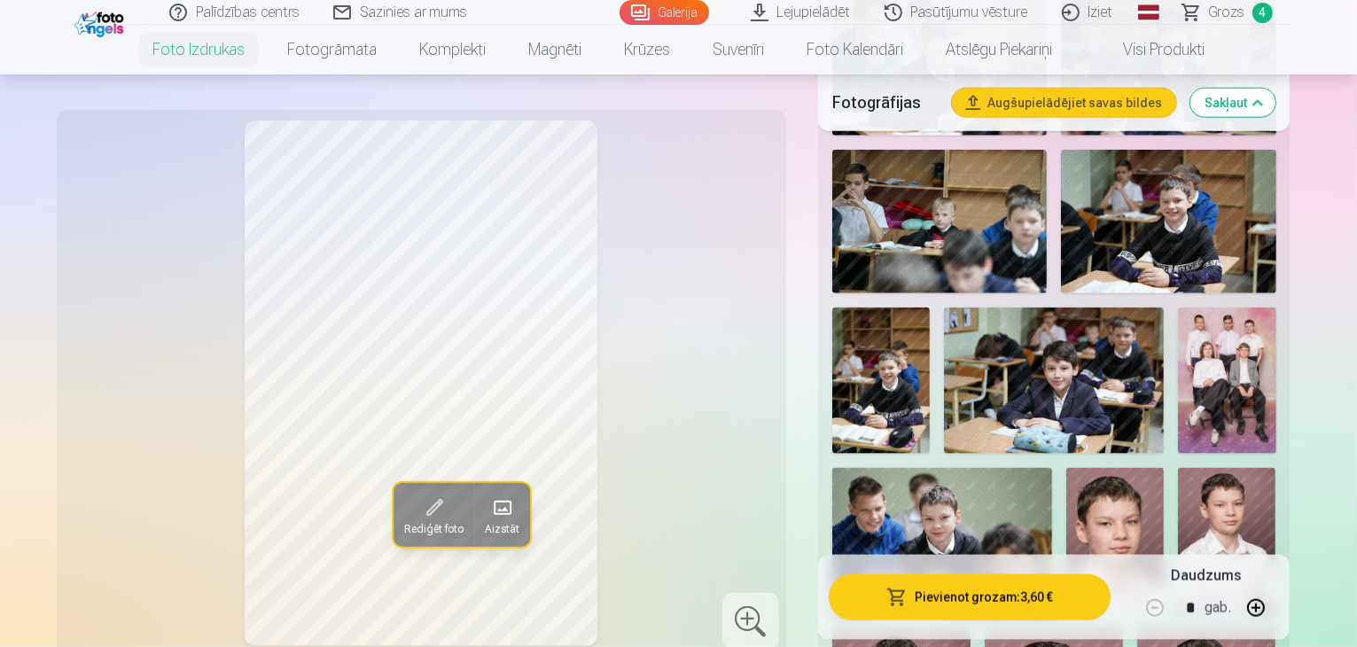
scroll to position [2216, 0]
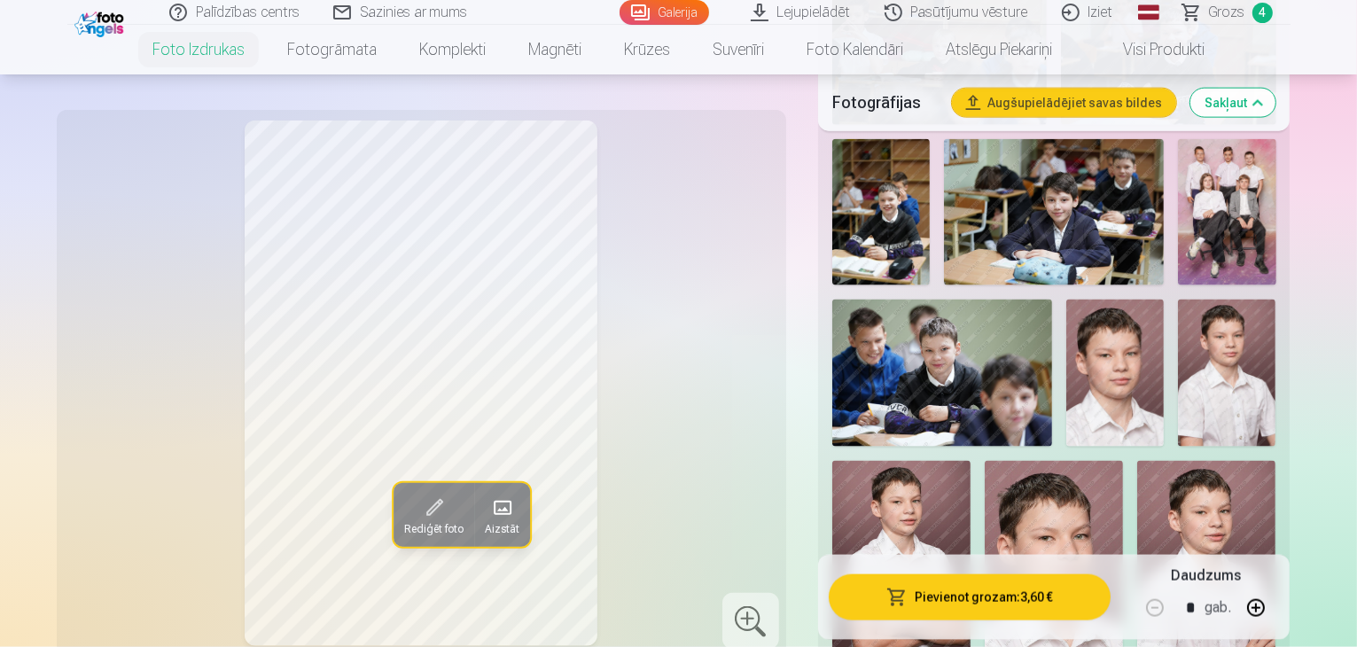
scroll to position [2394, 0]
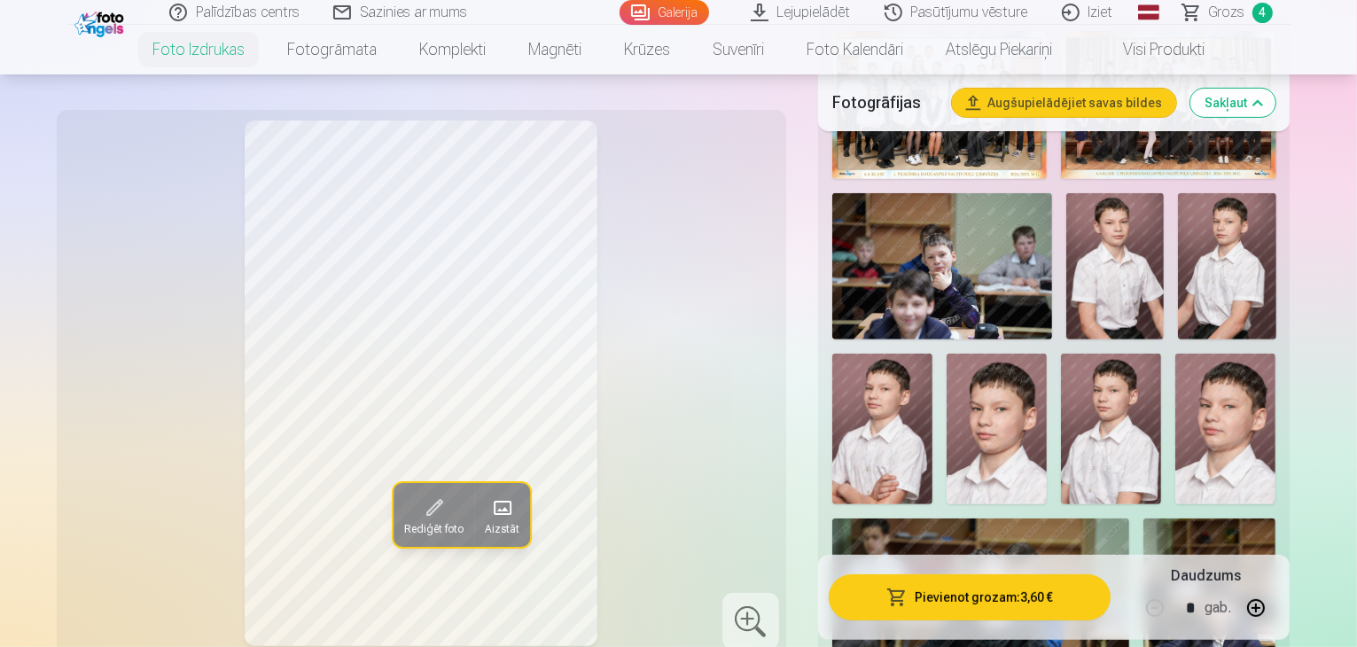
scroll to position [621, 0]
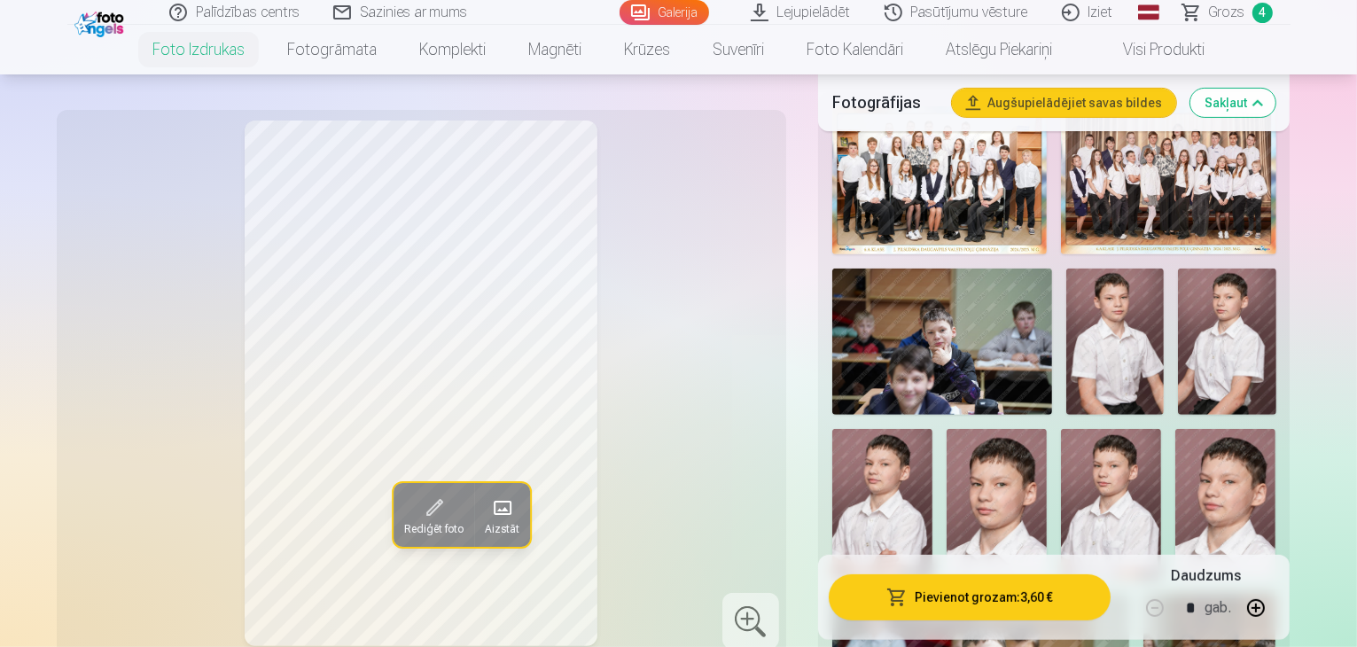
click at [1061, 444] on img at bounding box center [1111, 504] width 100 height 151
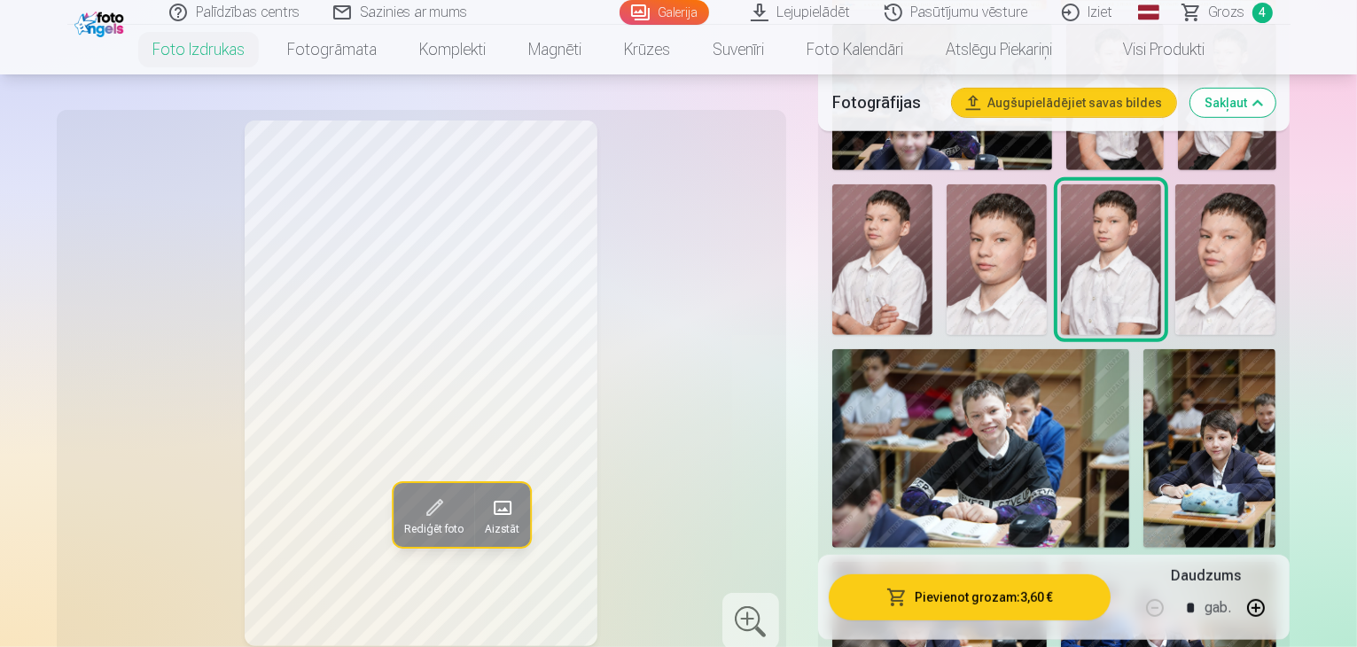
scroll to position [1064, 0]
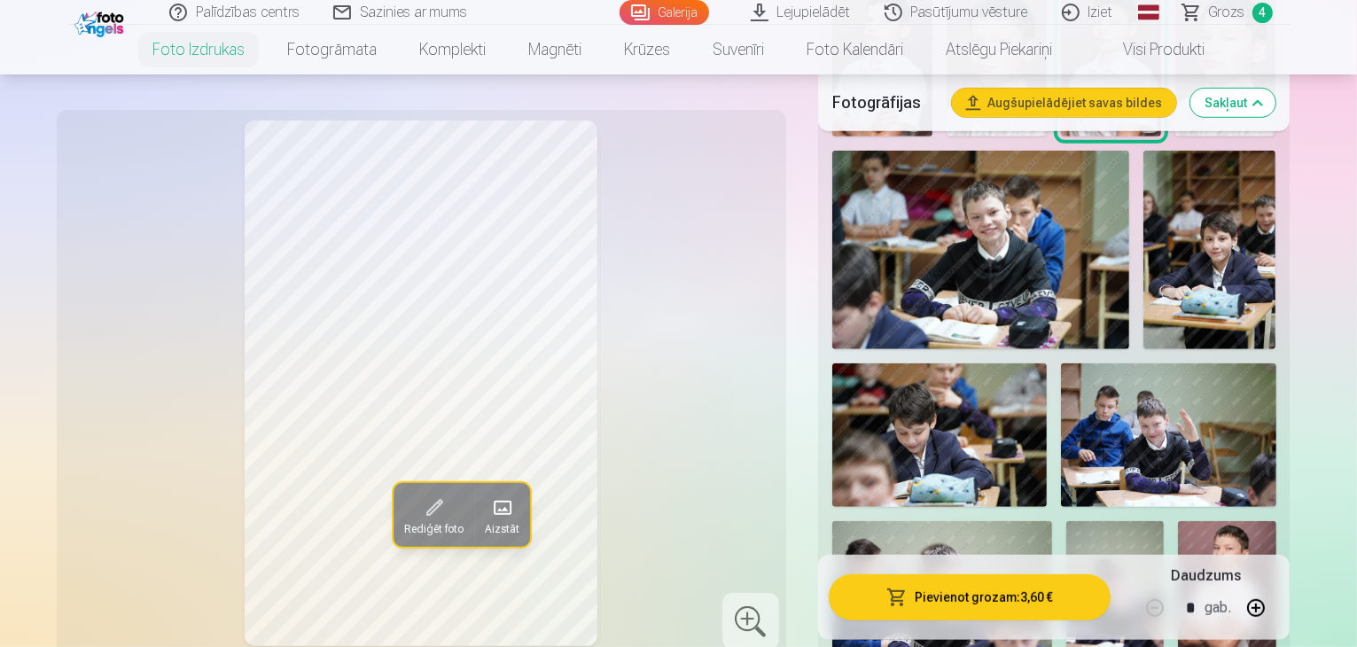
click at [1276, 521] on img at bounding box center [1227, 594] width 98 height 147
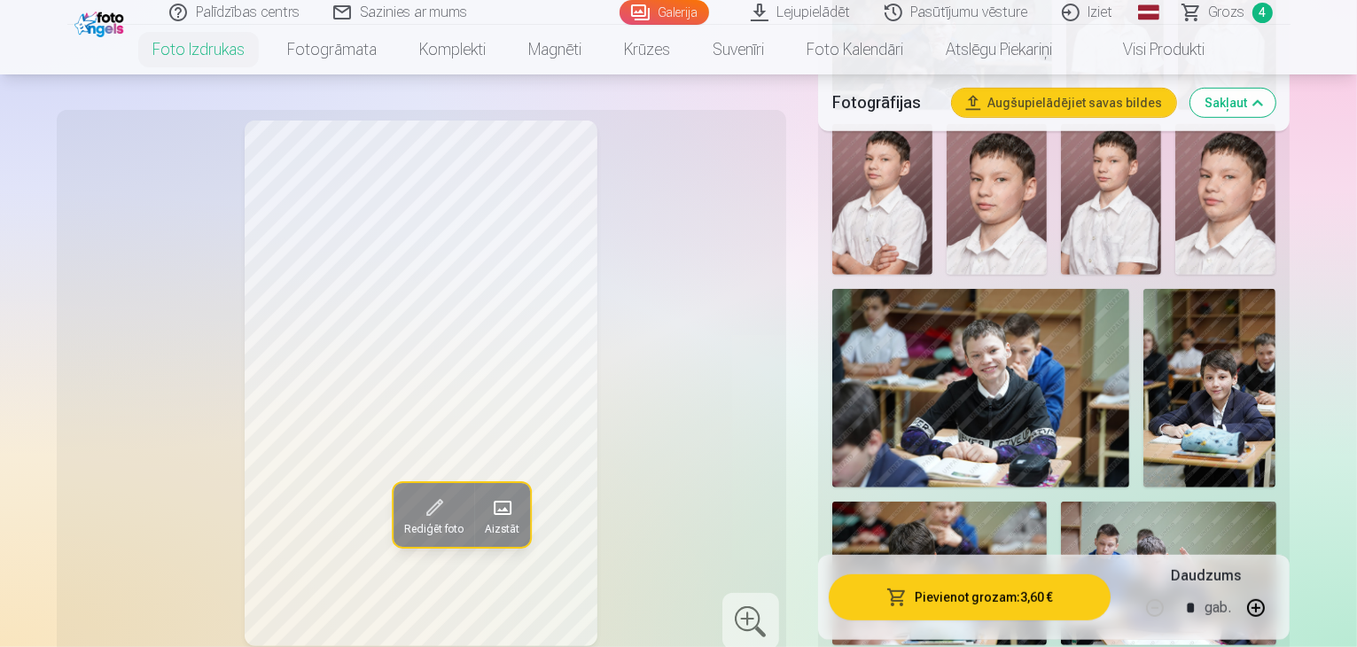
scroll to position [798, 0]
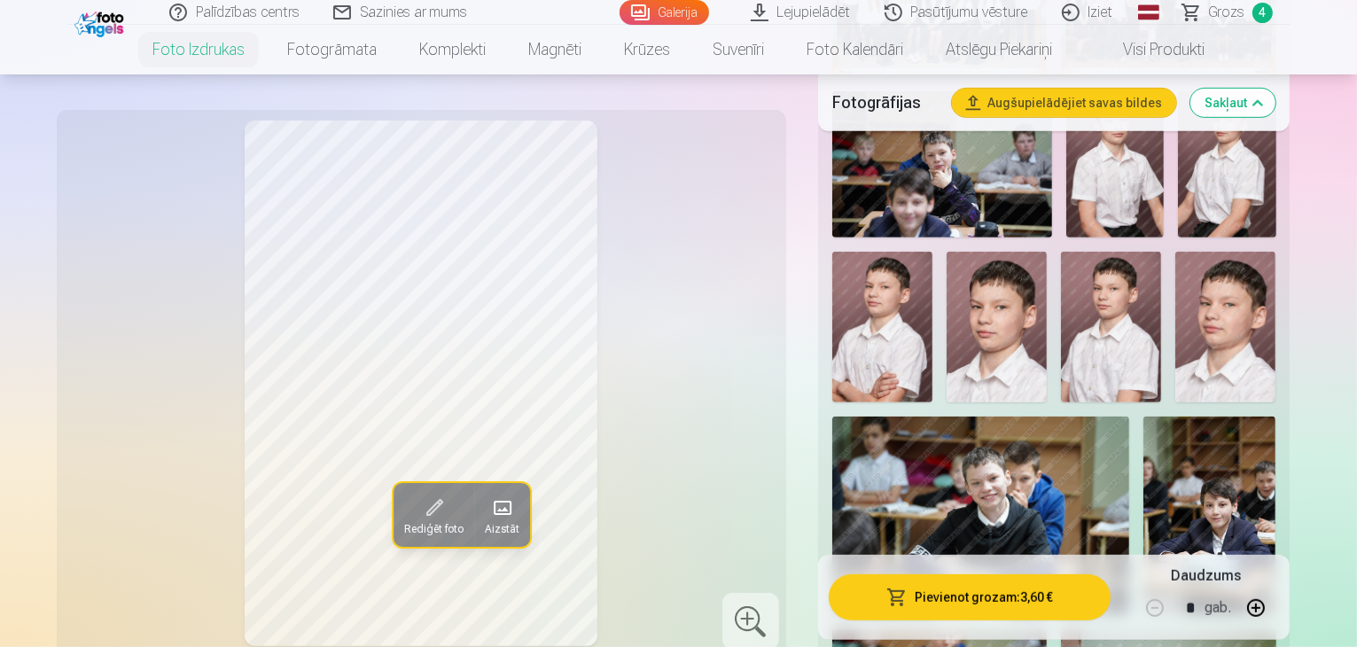
click at [1061, 252] on img at bounding box center [1111, 327] width 100 height 151
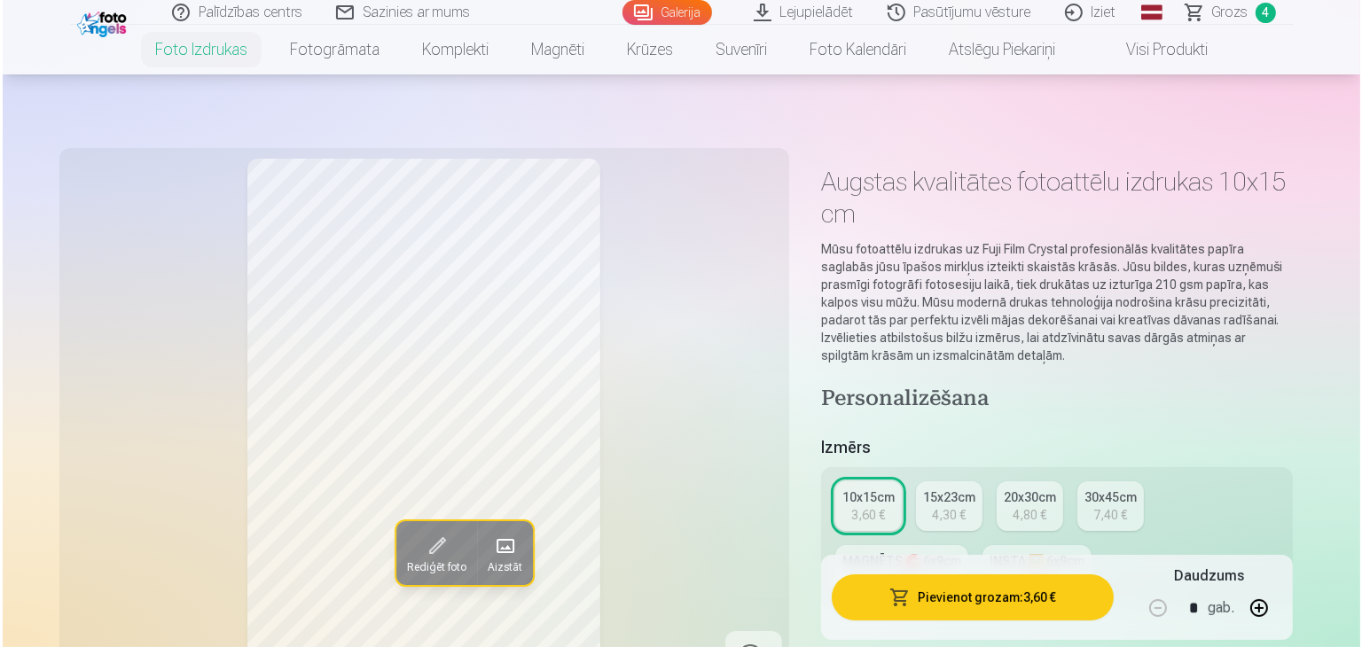
scroll to position [0, 0]
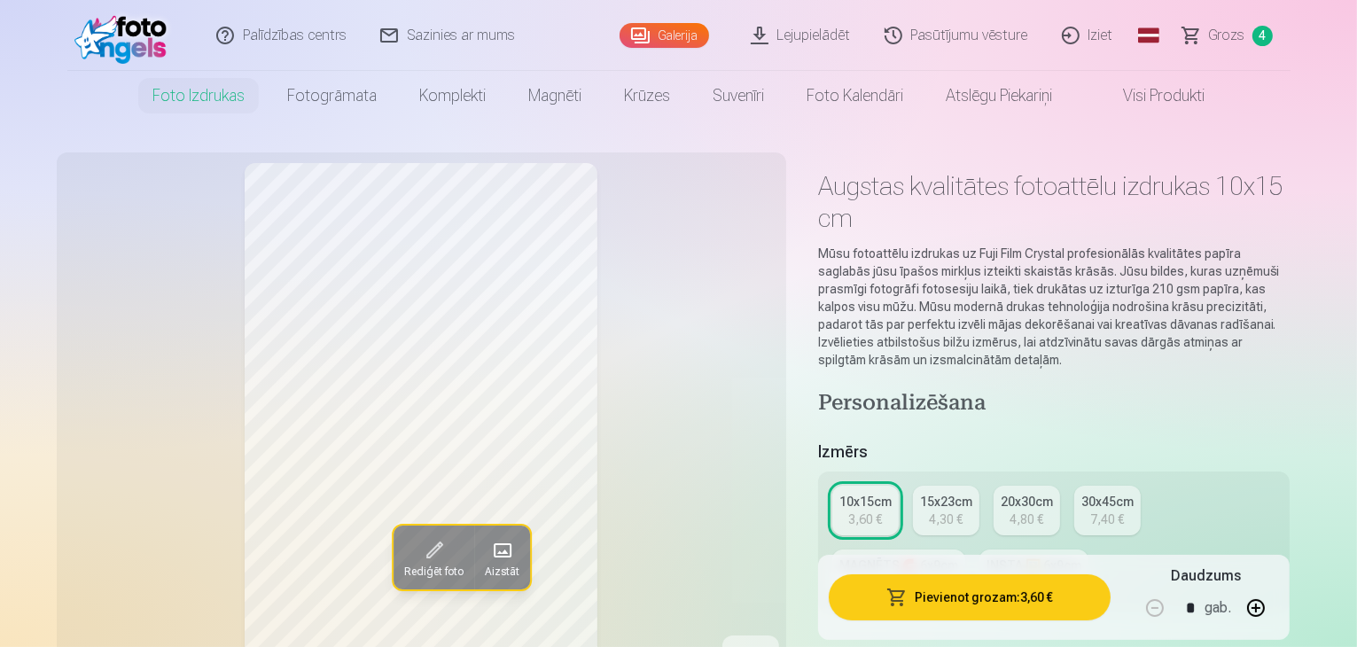
click at [1064, 590] on button "Pievienot grozam : 3,60 €" at bounding box center [970, 597] width 283 height 46
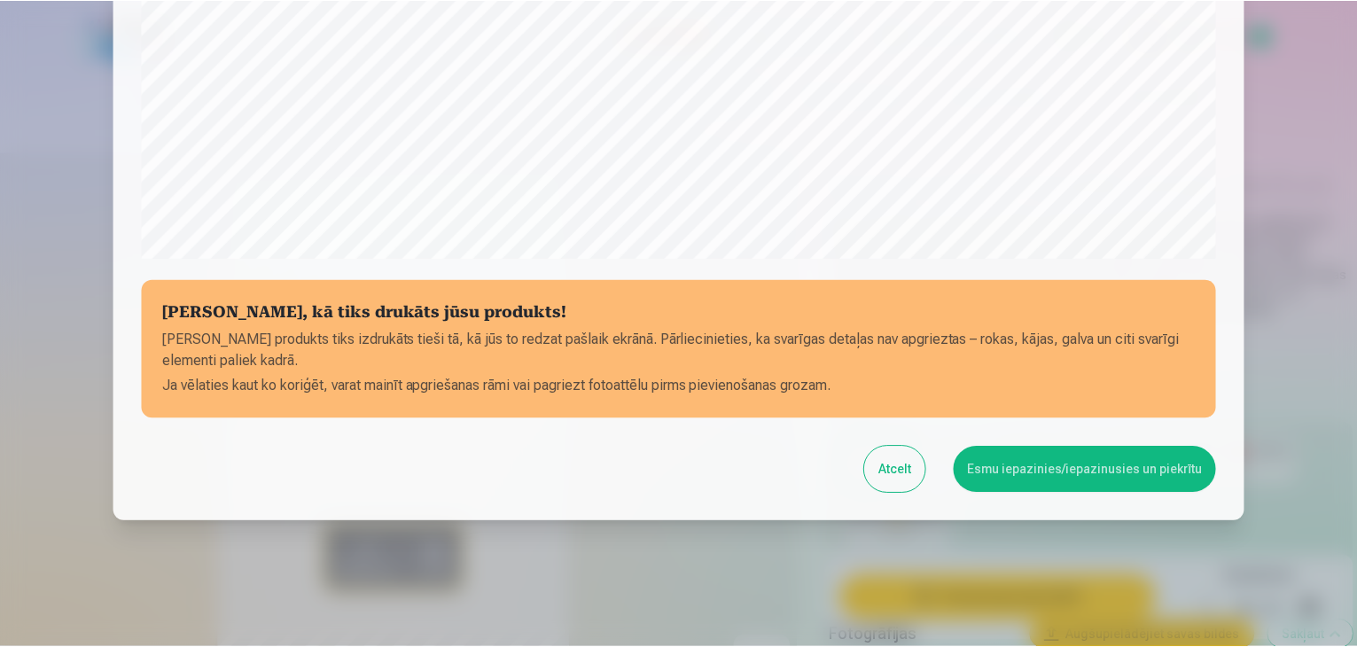
scroll to position [629, 0]
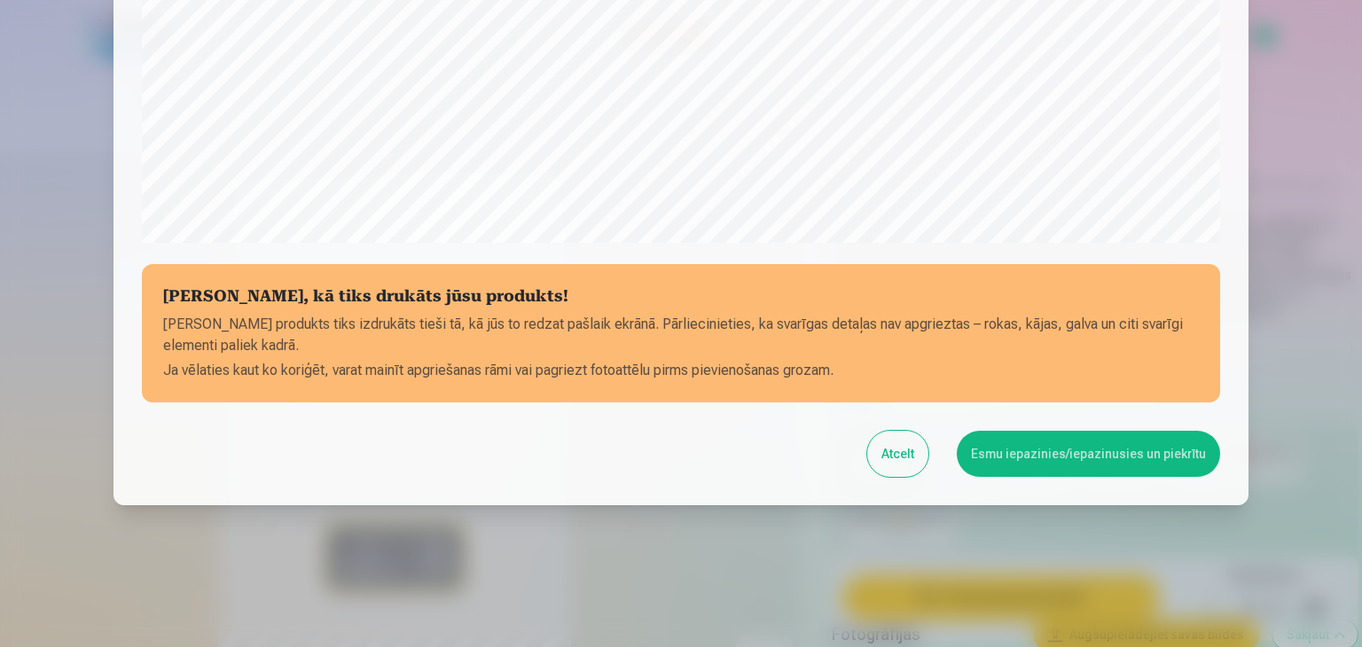
click at [1053, 450] on button "Esmu iepazinies/iepazinusies un piekrītu" at bounding box center [1088, 454] width 263 height 46
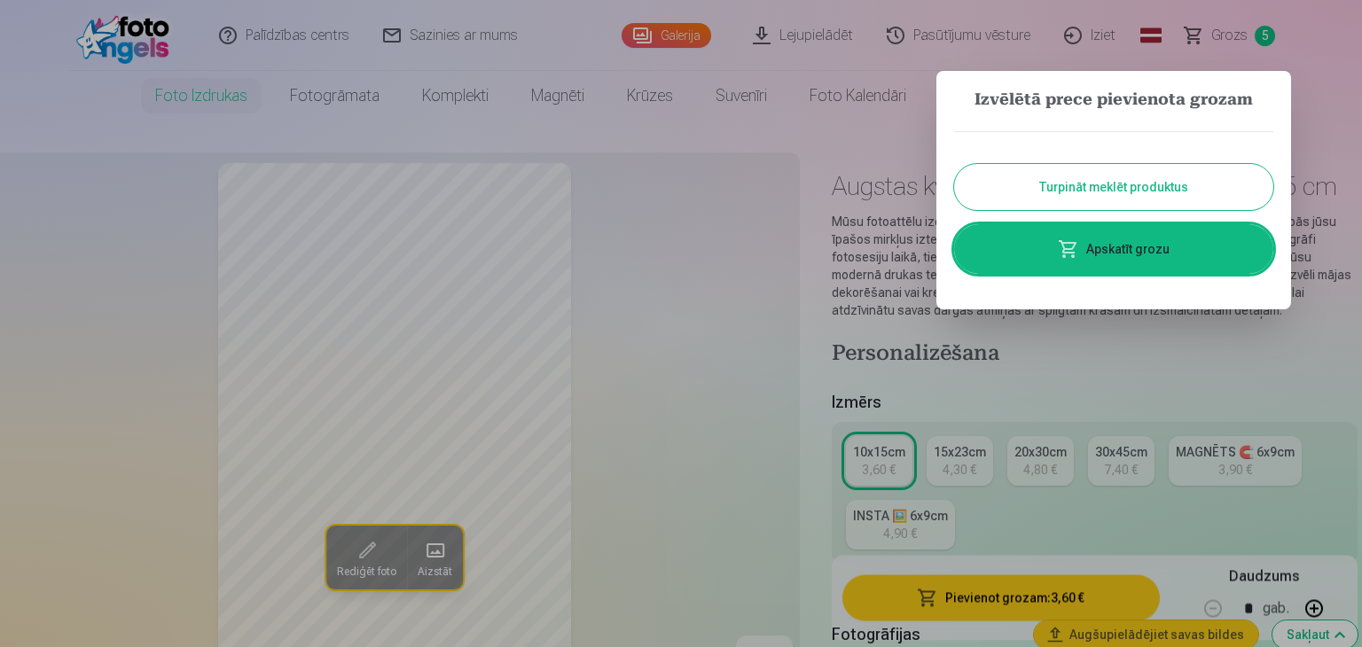
click at [1121, 192] on button "Turpināt meklēt produktus" at bounding box center [1113, 187] width 319 height 46
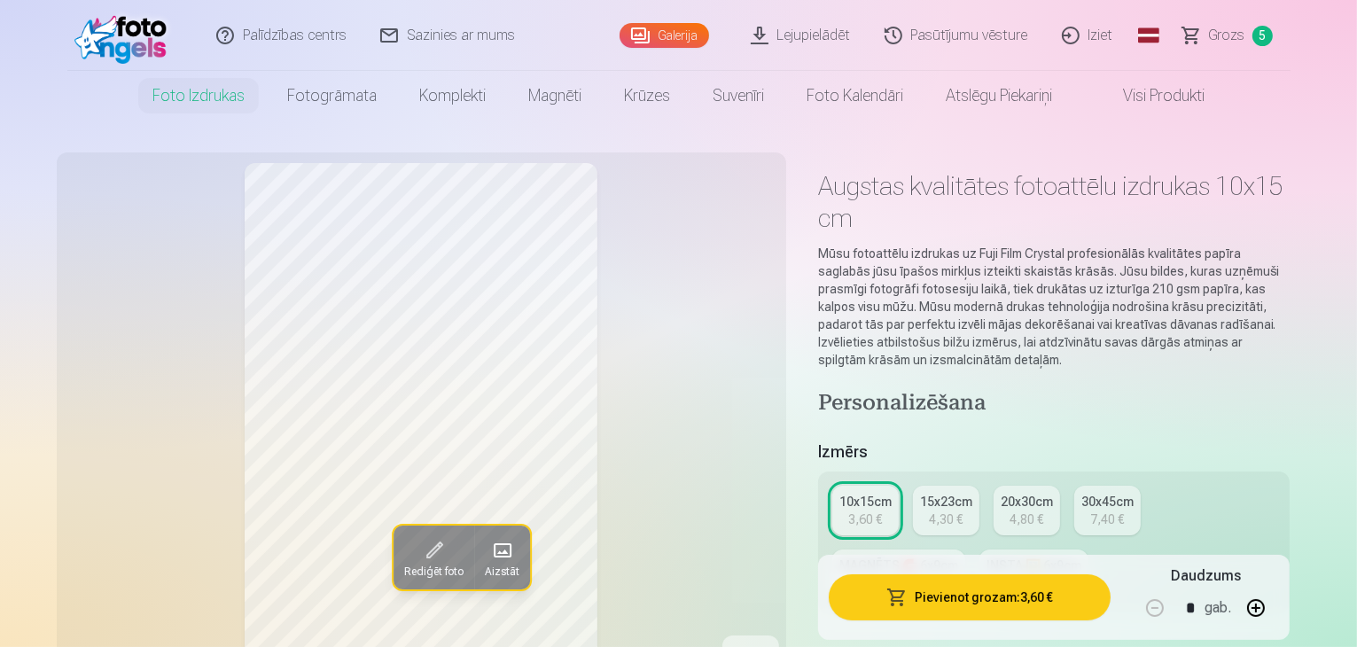
click at [1017, 574] on div "4,90 €" at bounding box center [1034, 583] width 34 height 18
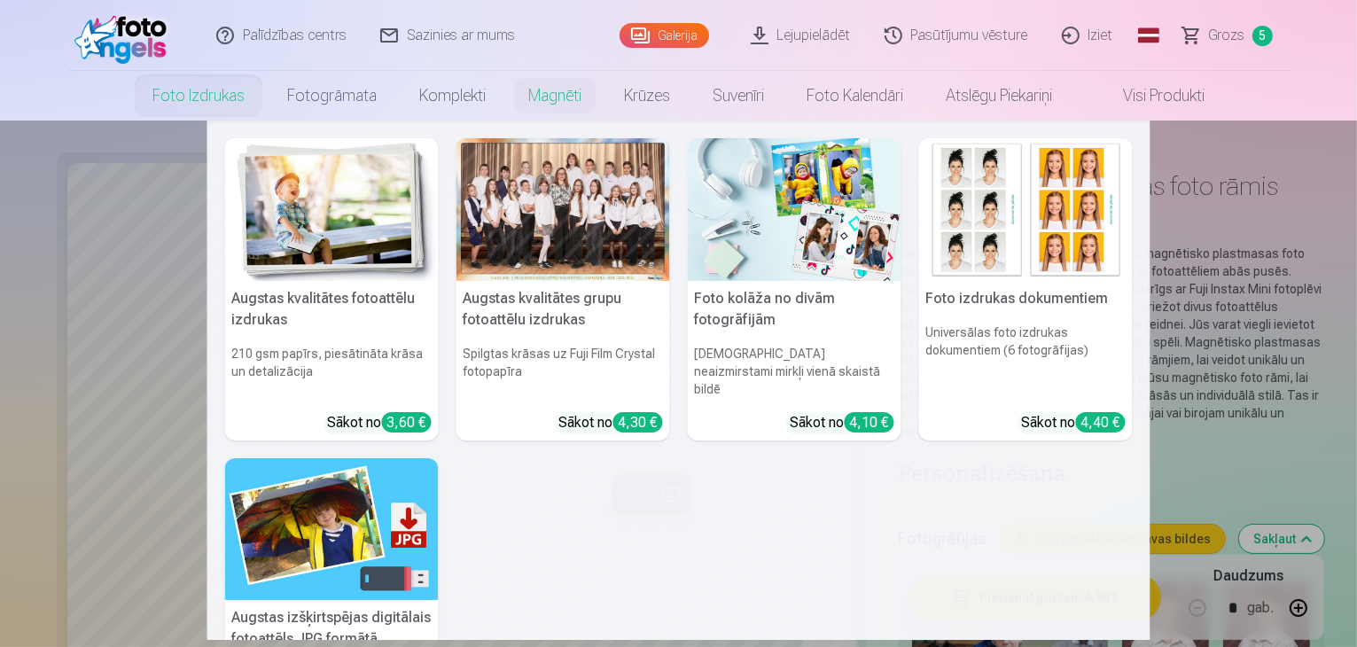
click at [793, 259] on img at bounding box center [795, 209] width 214 height 143
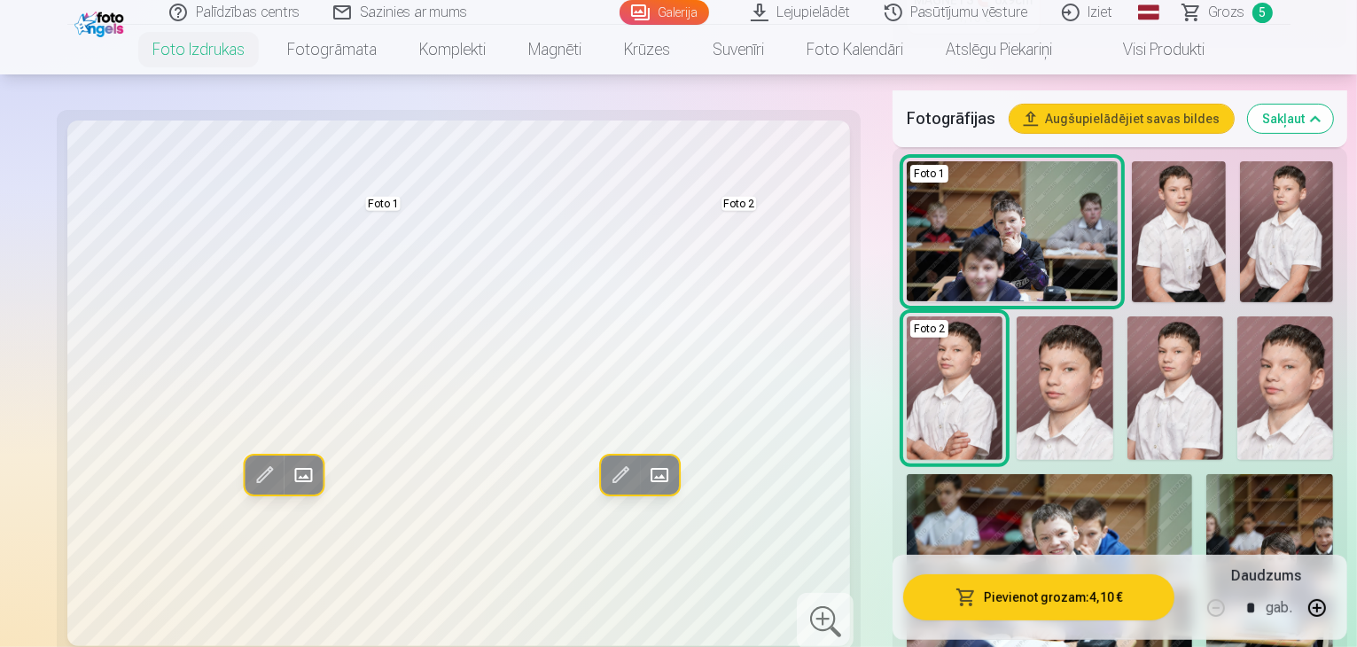
scroll to position [532, 0]
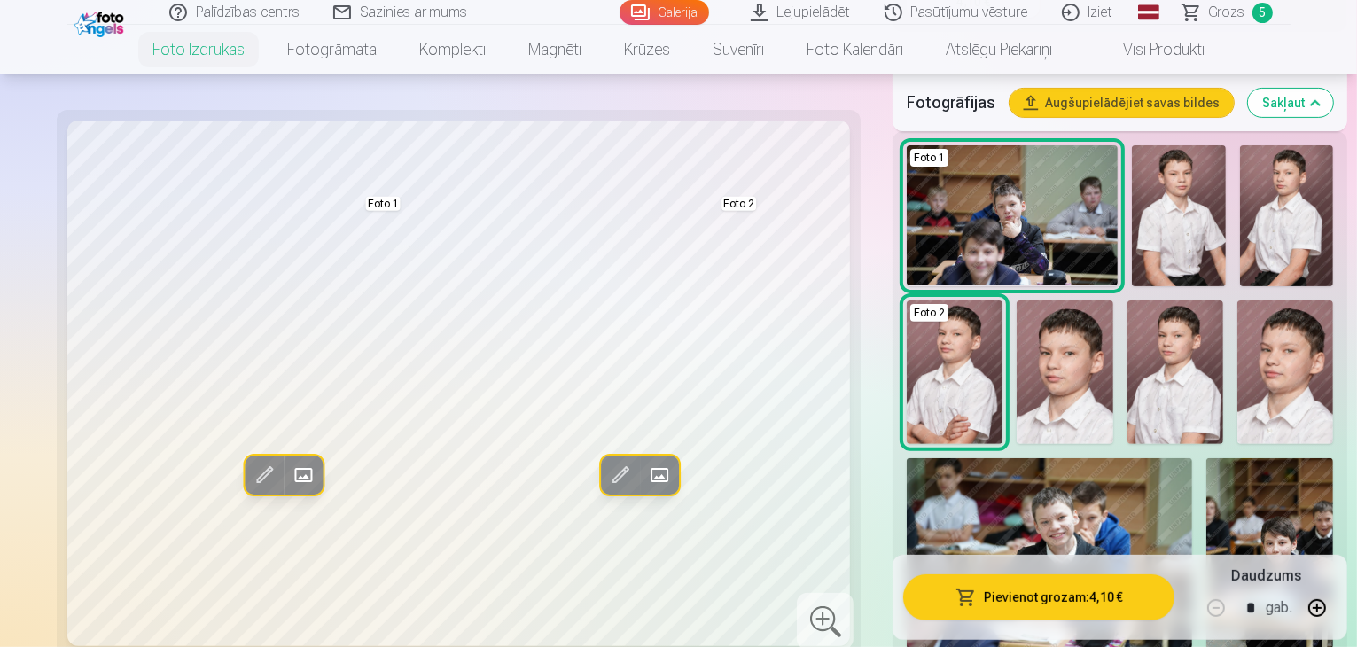
click at [1192, 458] on img at bounding box center [1049, 553] width 285 height 191
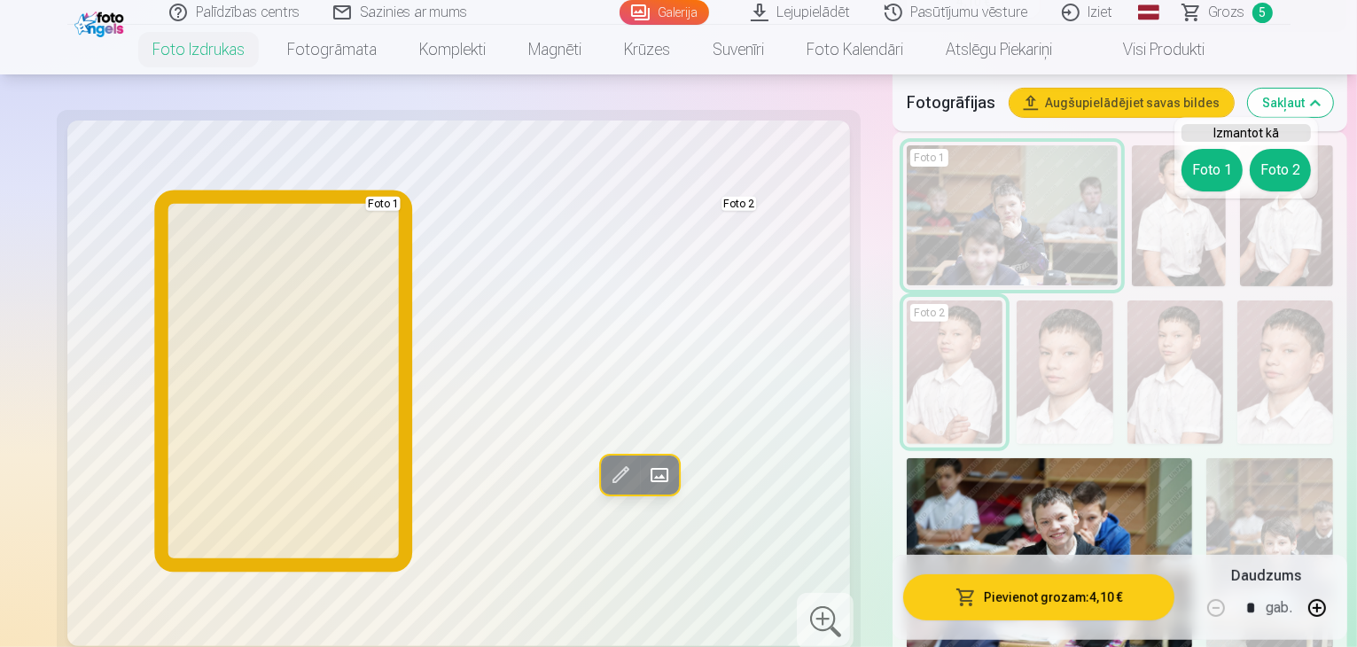
click at [1215, 171] on button "Foto 1" at bounding box center [1212, 170] width 61 height 43
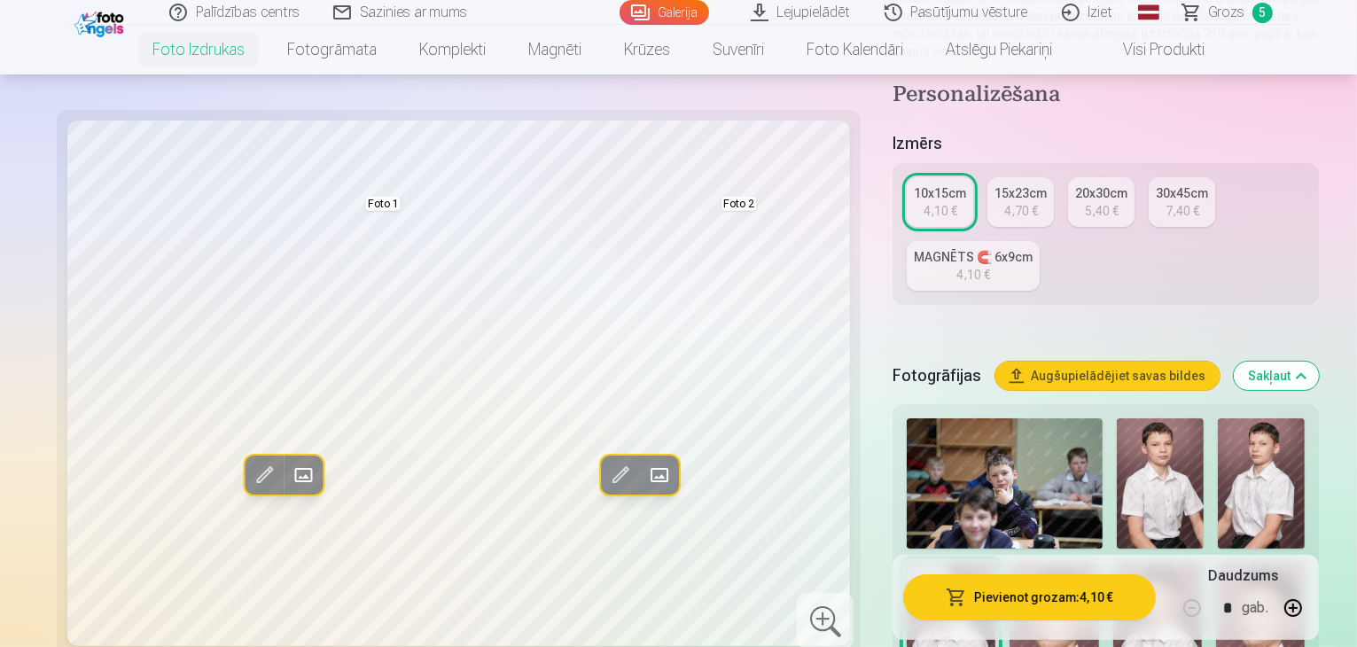
scroll to position [266, 0]
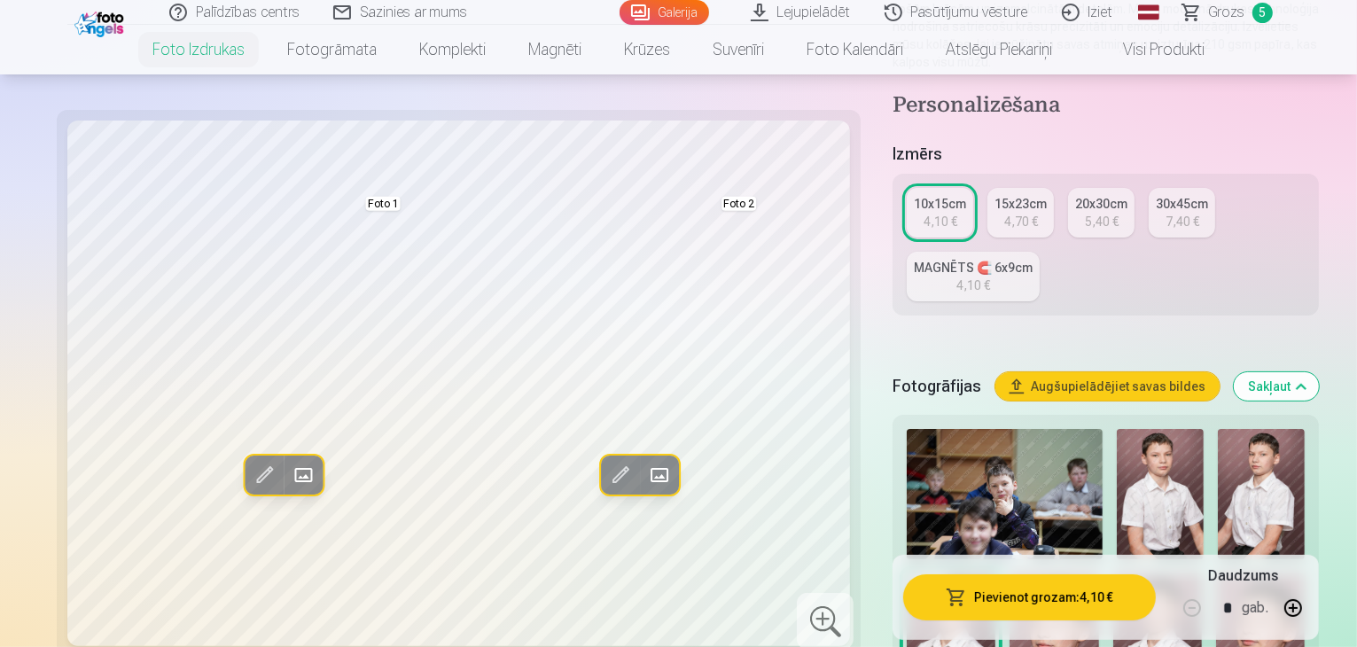
click at [1218, 429] on img at bounding box center [1261, 494] width 87 height 130
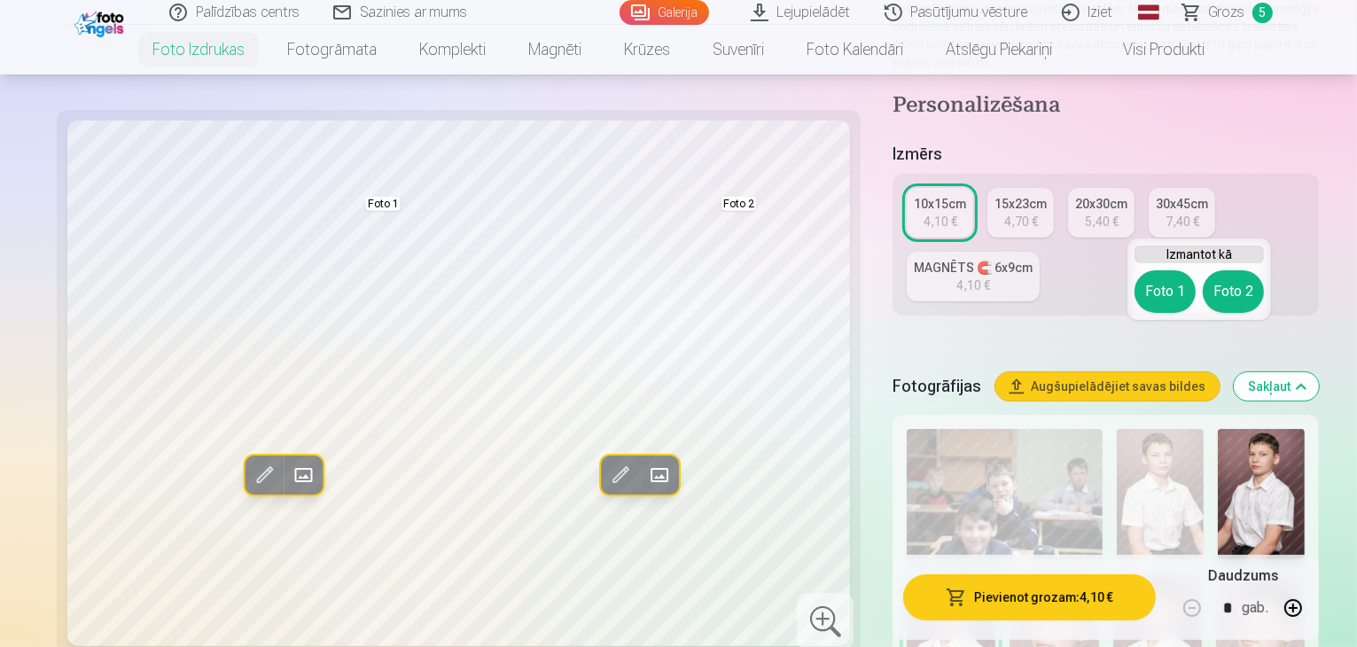
click at [1234, 281] on button "Foto 2" at bounding box center [1233, 291] width 61 height 43
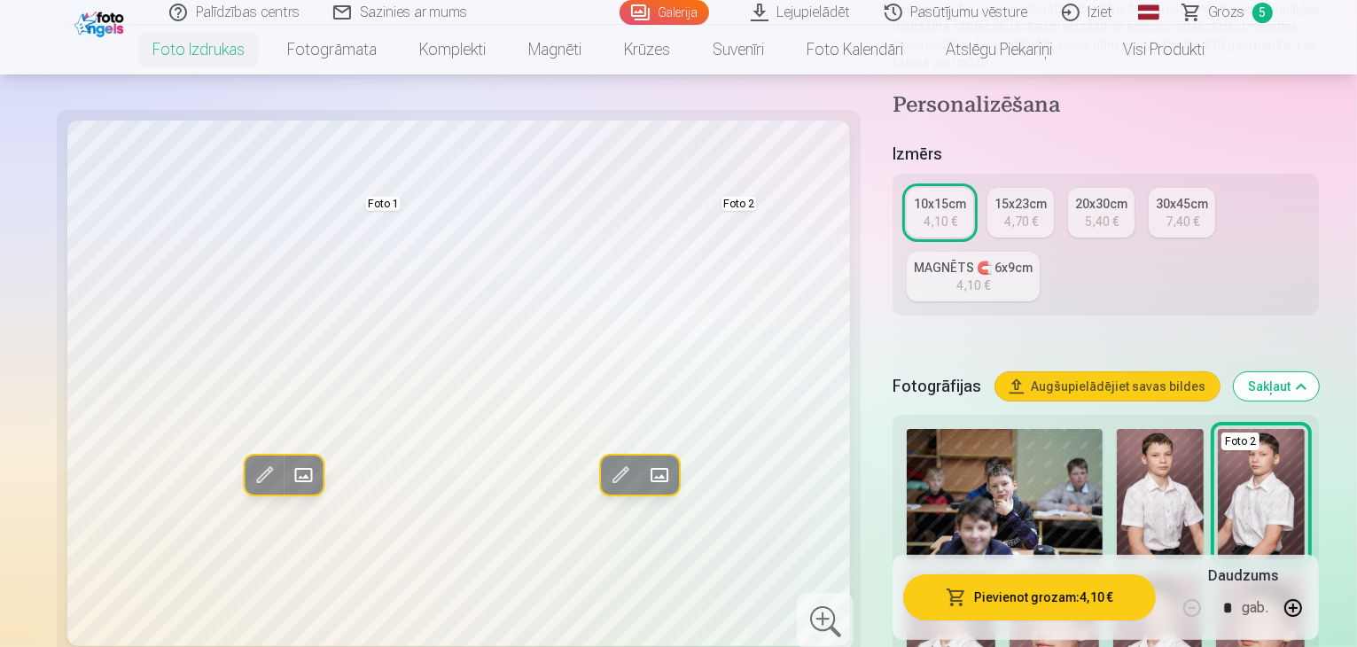
click at [996, 574] on img at bounding box center [951, 640] width 89 height 133
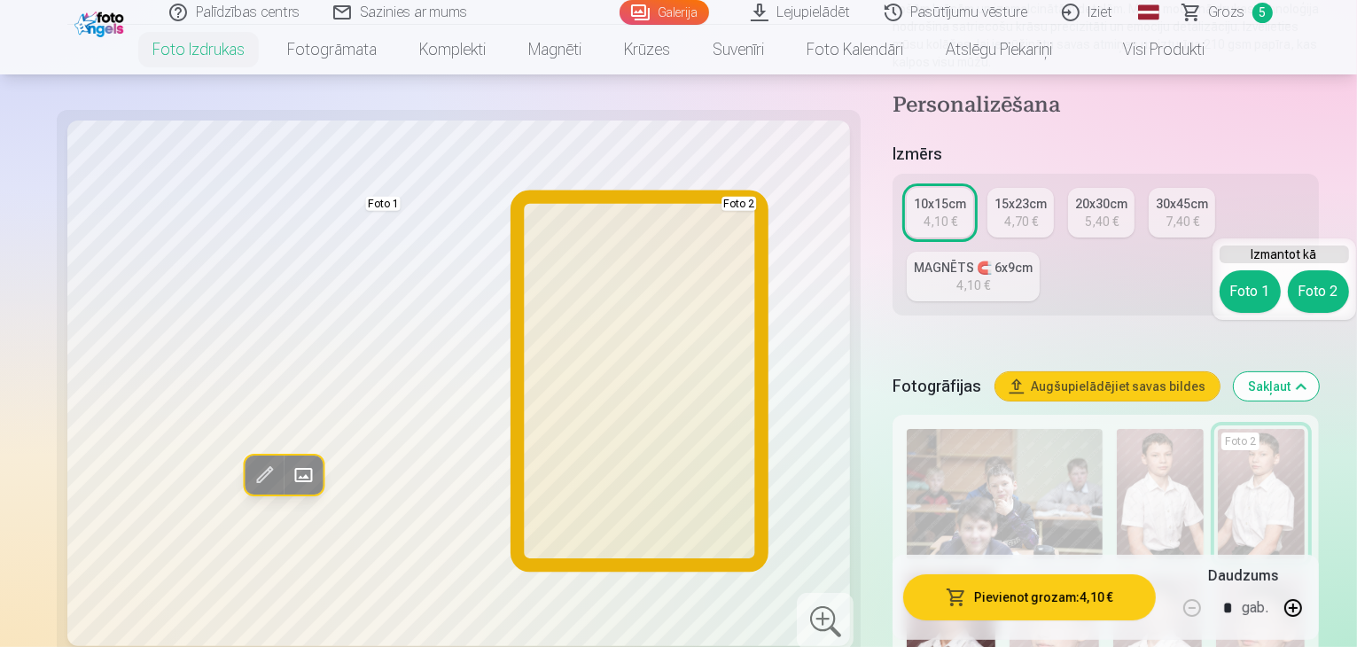
click at [1304, 296] on button "Foto 2" at bounding box center [1318, 291] width 61 height 43
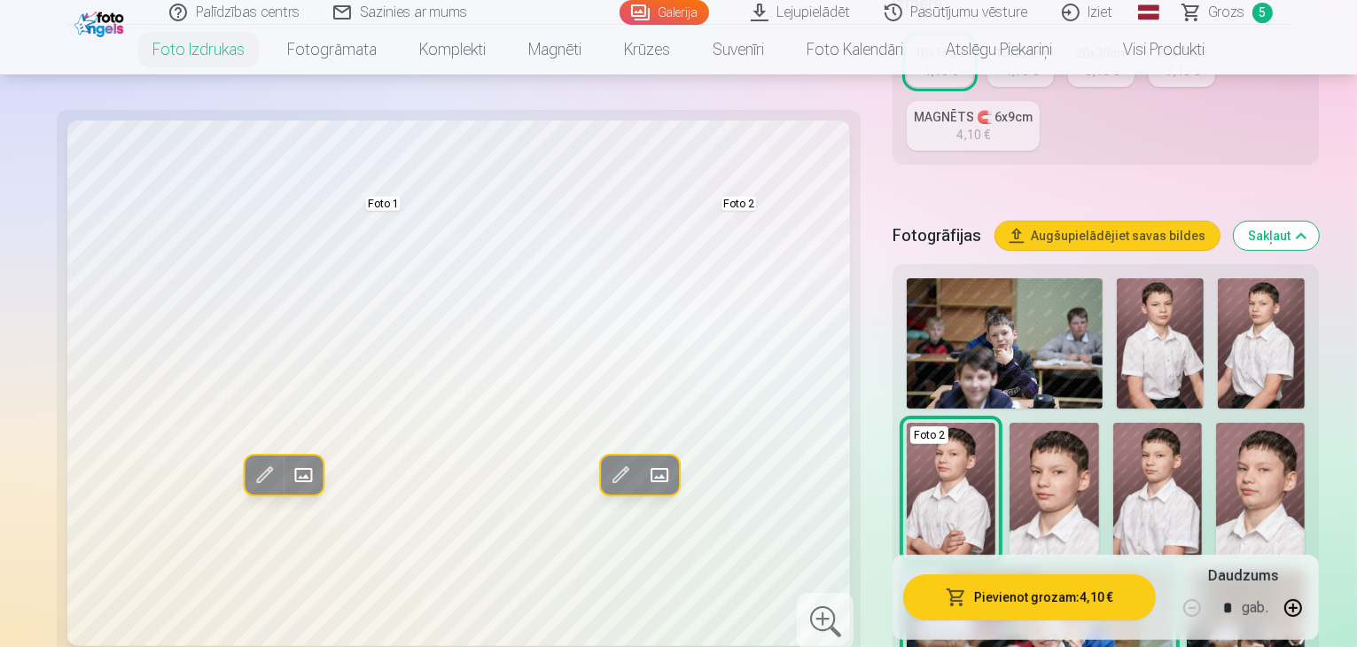
scroll to position [443, 0]
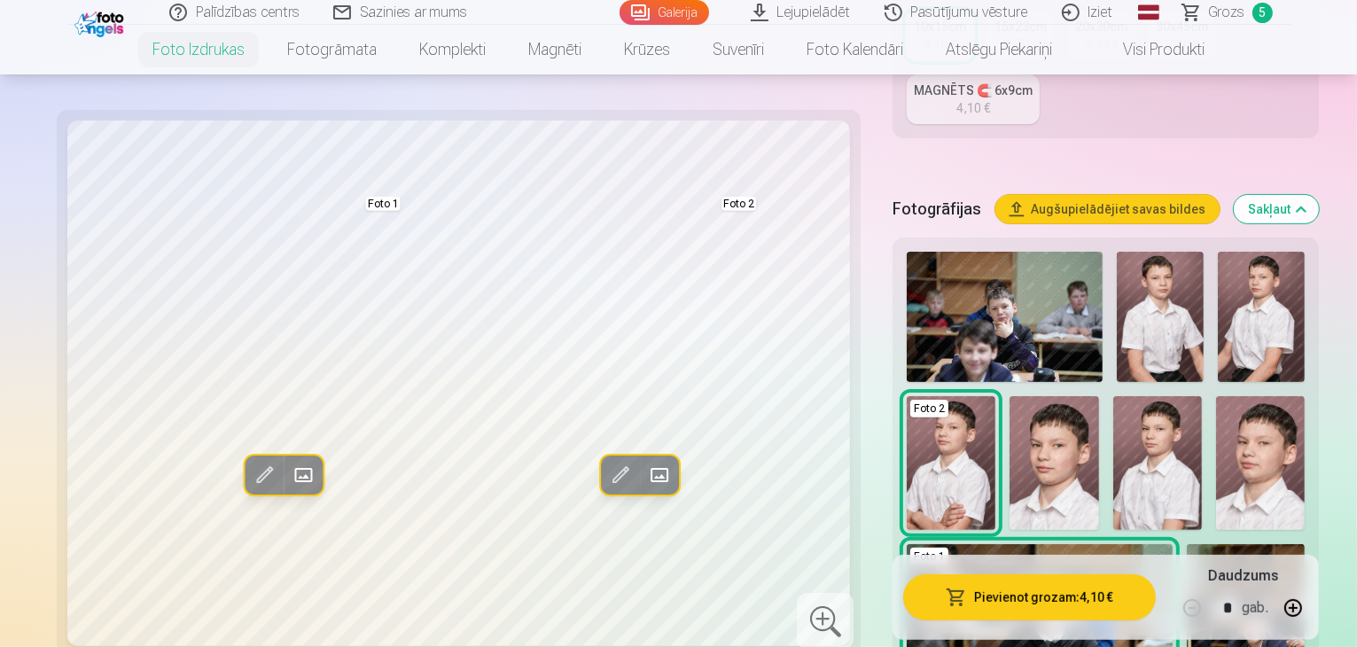
click at [1113, 396] on img at bounding box center [1157, 462] width 89 height 133
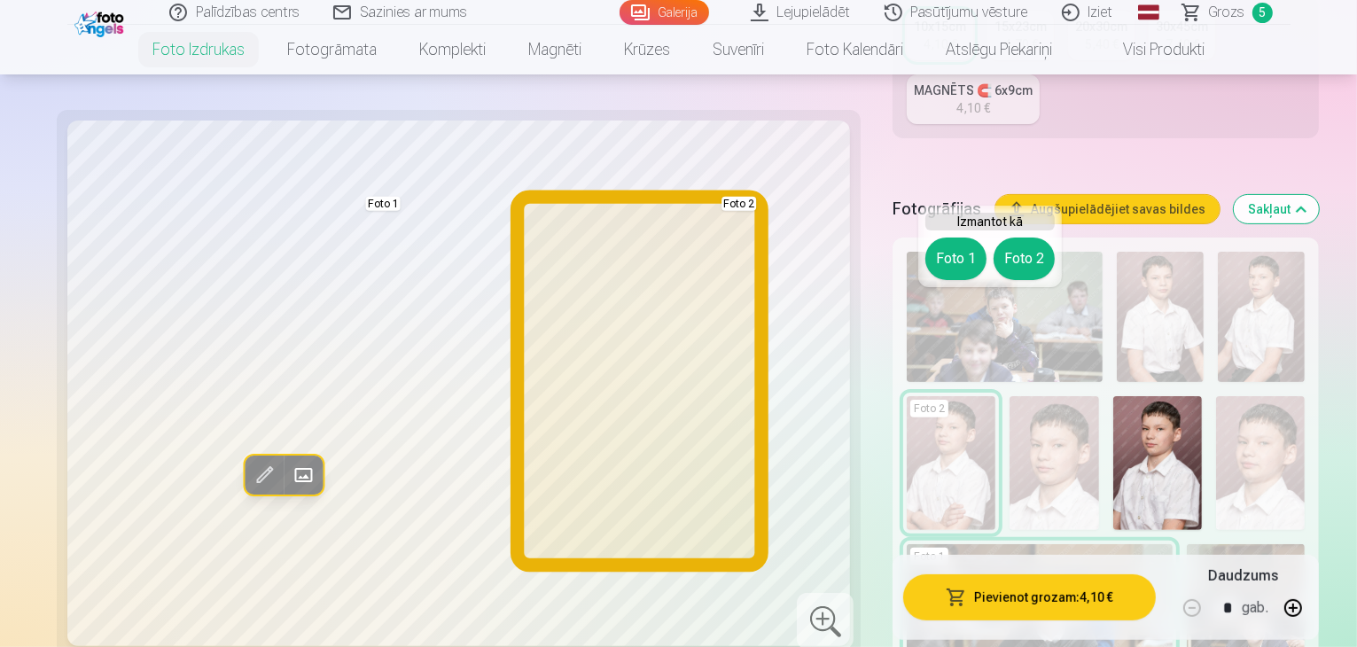
click at [1017, 271] on button "Foto 2" at bounding box center [1024, 259] width 61 height 43
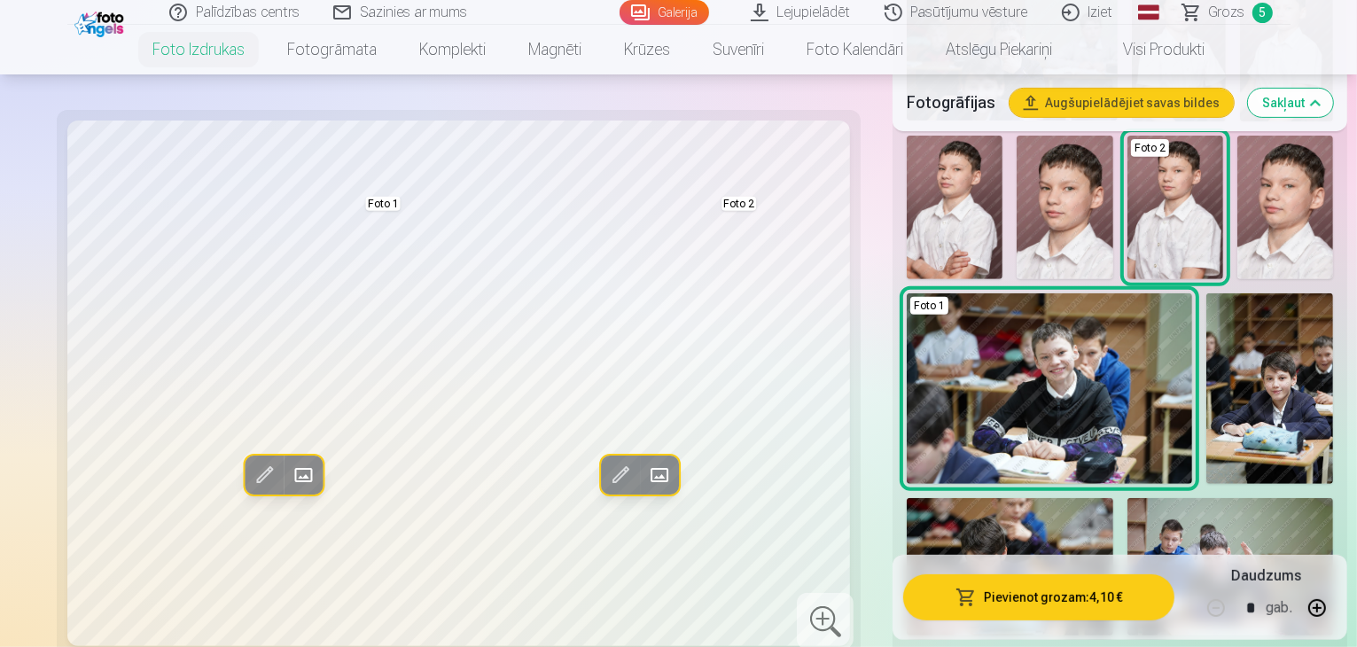
scroll to position [709, 0]
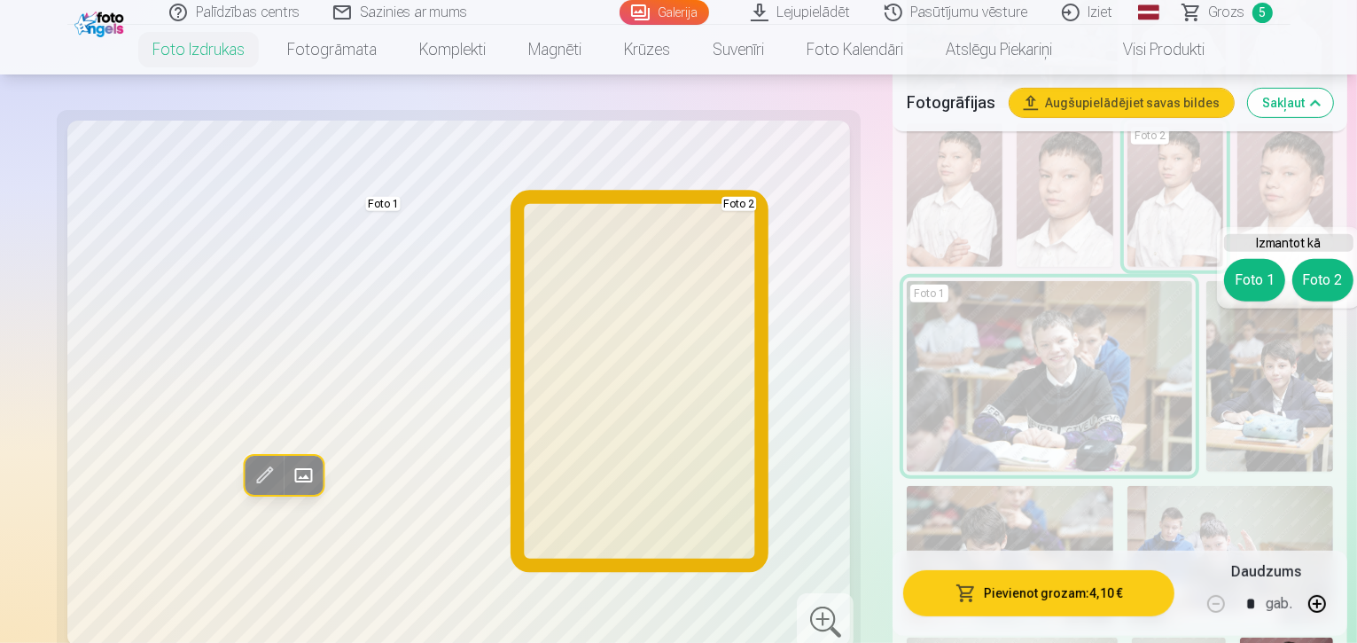
click at [1310, 275] on button "Foto 2" at bounding box center [1323, 280] width 61 height 43
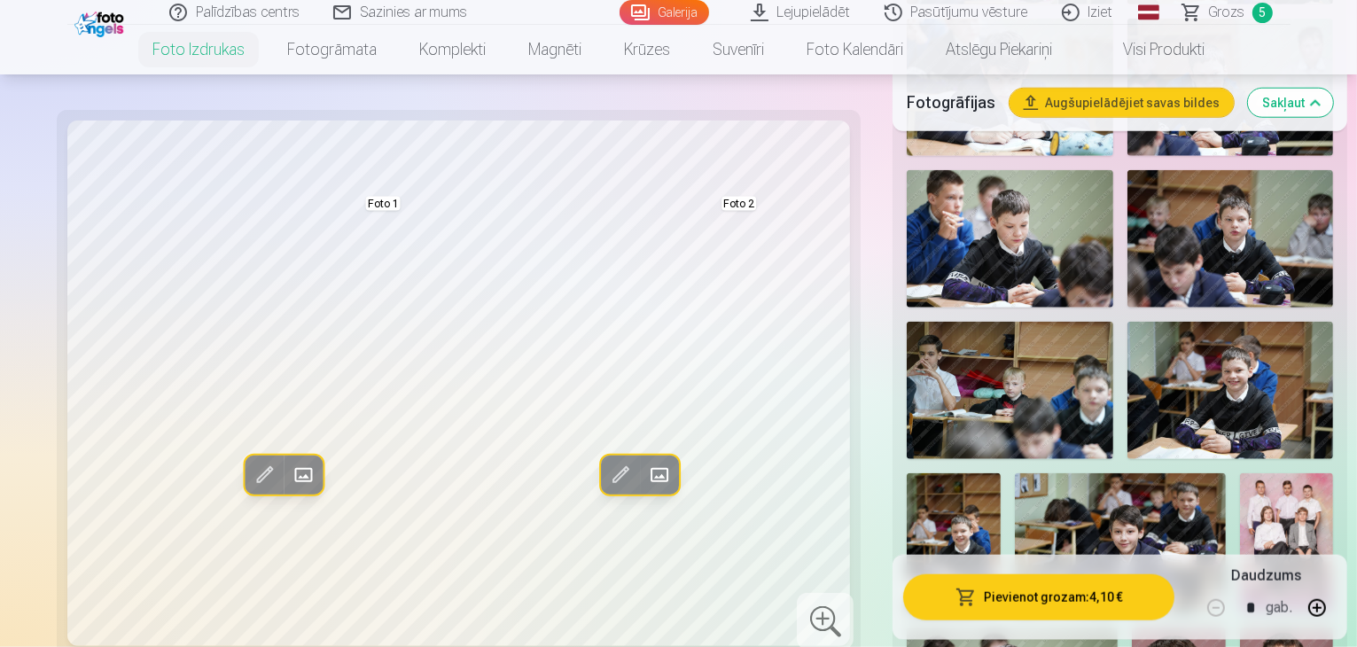
scroll to position [1862, 0]
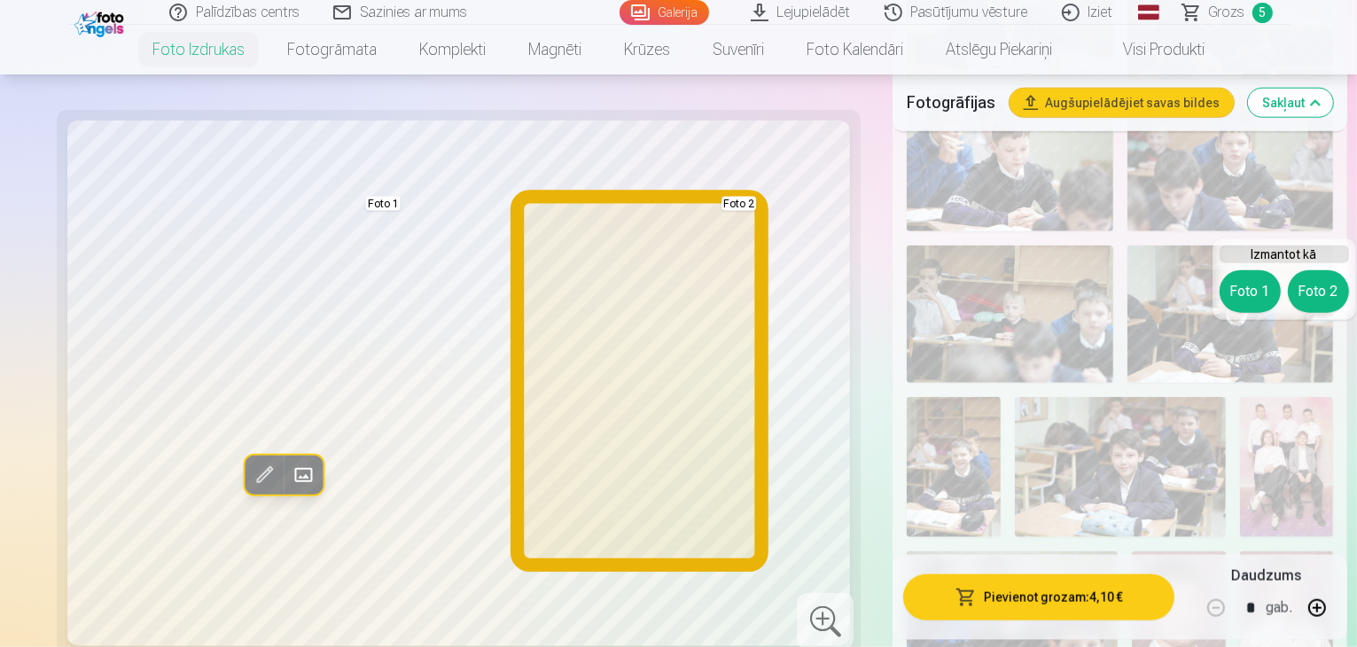
click at [1328, 288] on button "Foto 2" at bounding box center [1318, 291] width 61 height 43
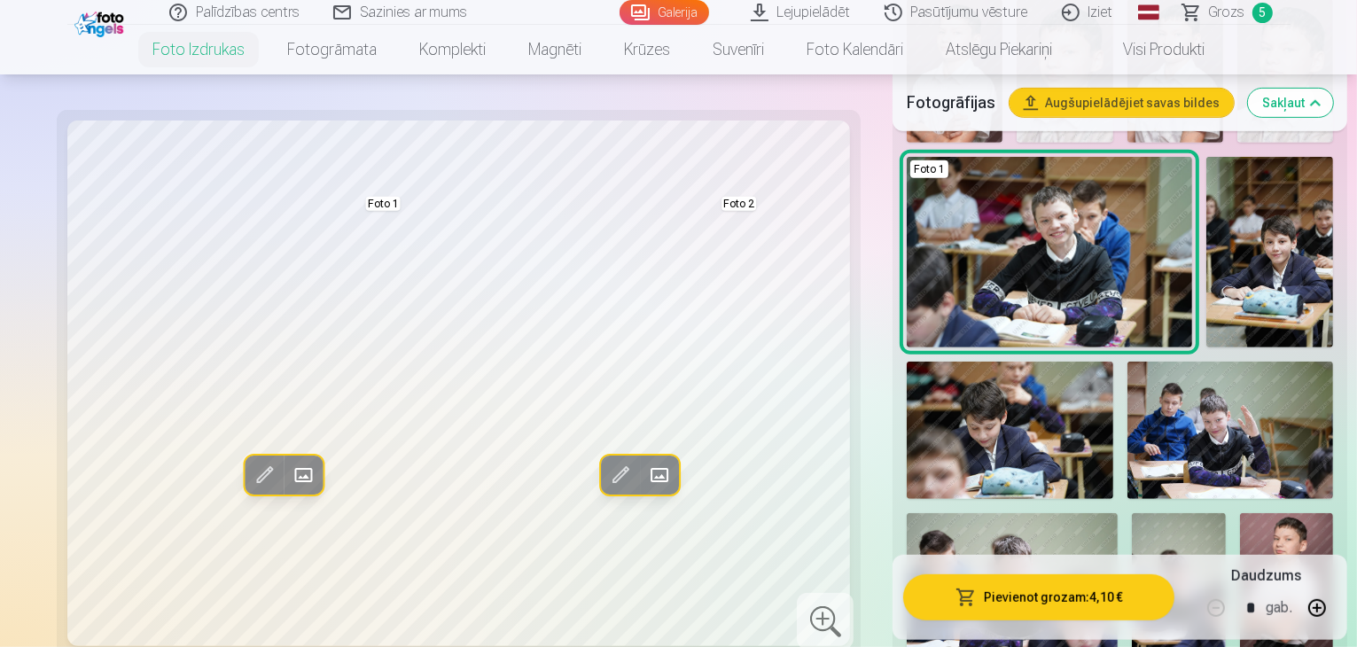
scroll to position [621, 0]
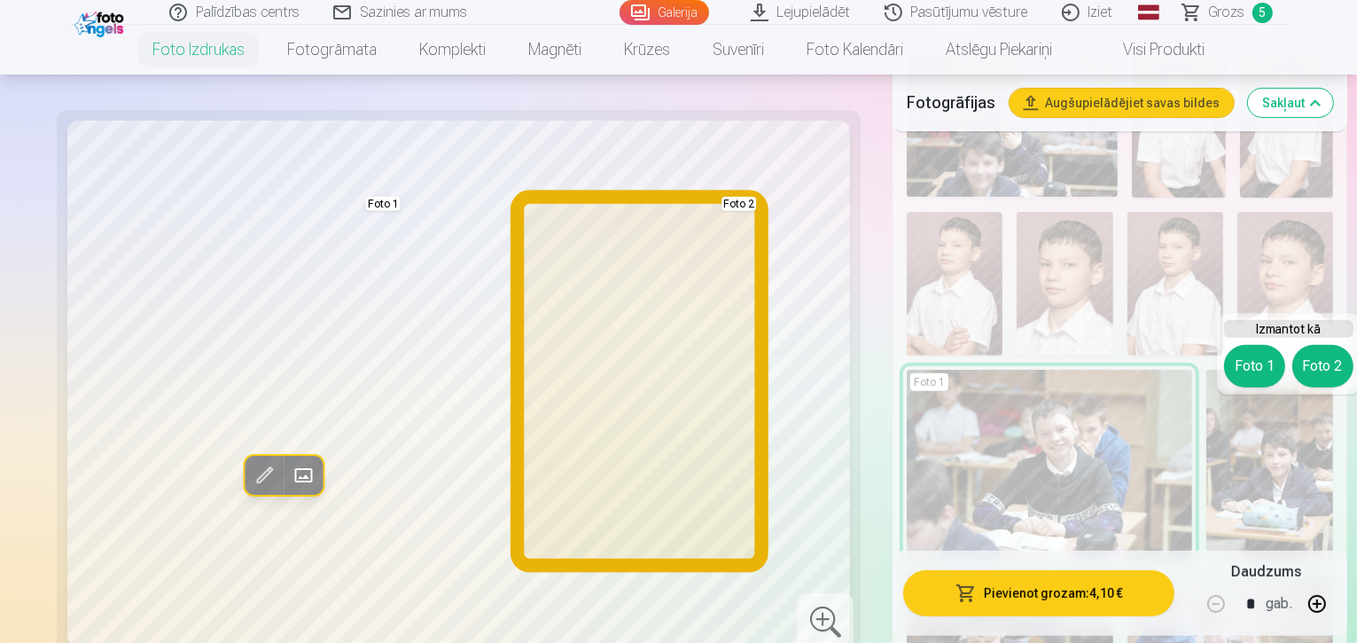
click at [1330, 359] on button "Foto 2" at bounding box center [1323, 366] width 61 height 43
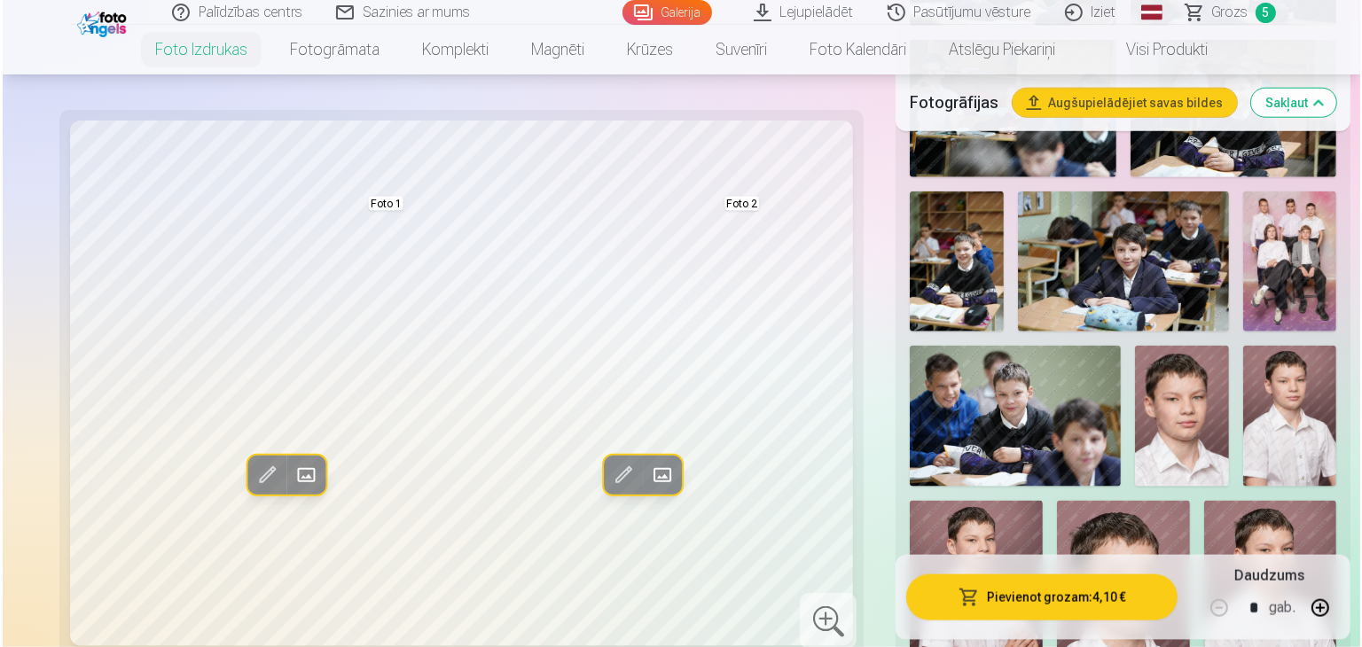
scroll to position [2039, 0]
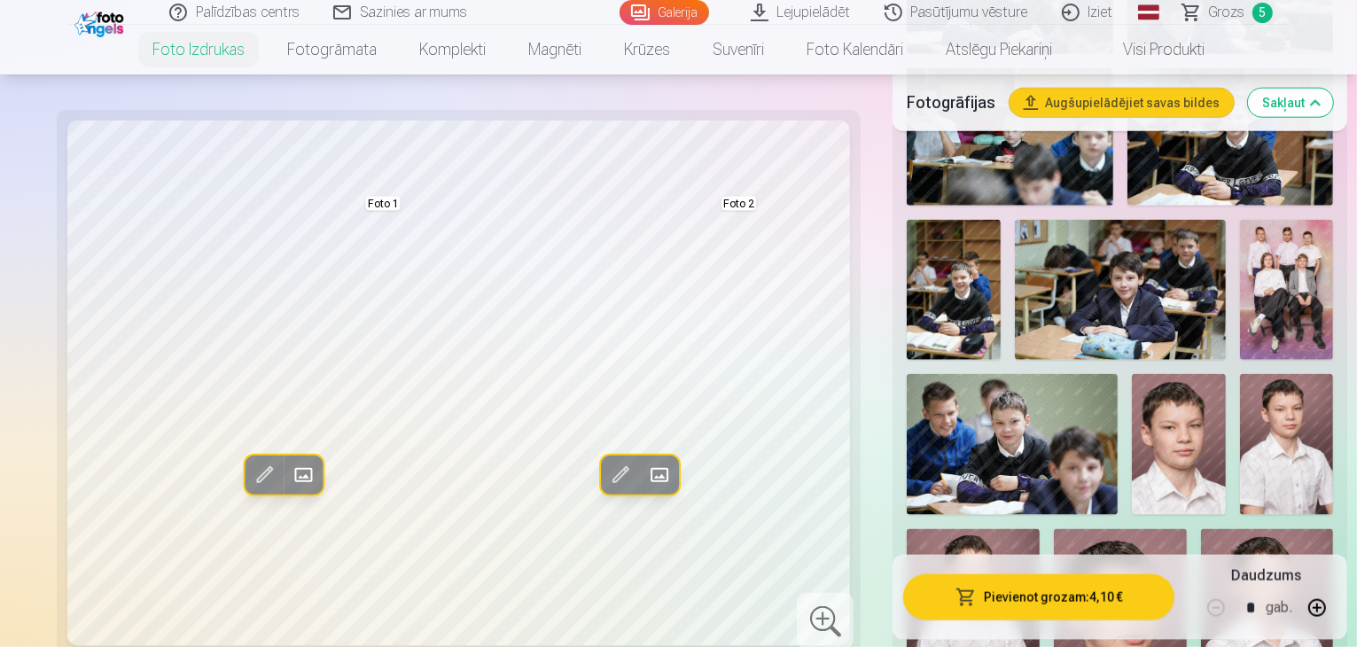
click at [996, 605] on button "Pievienot grozam : 4,10 €" at bounding box center [1038, 597] width 271 height 46
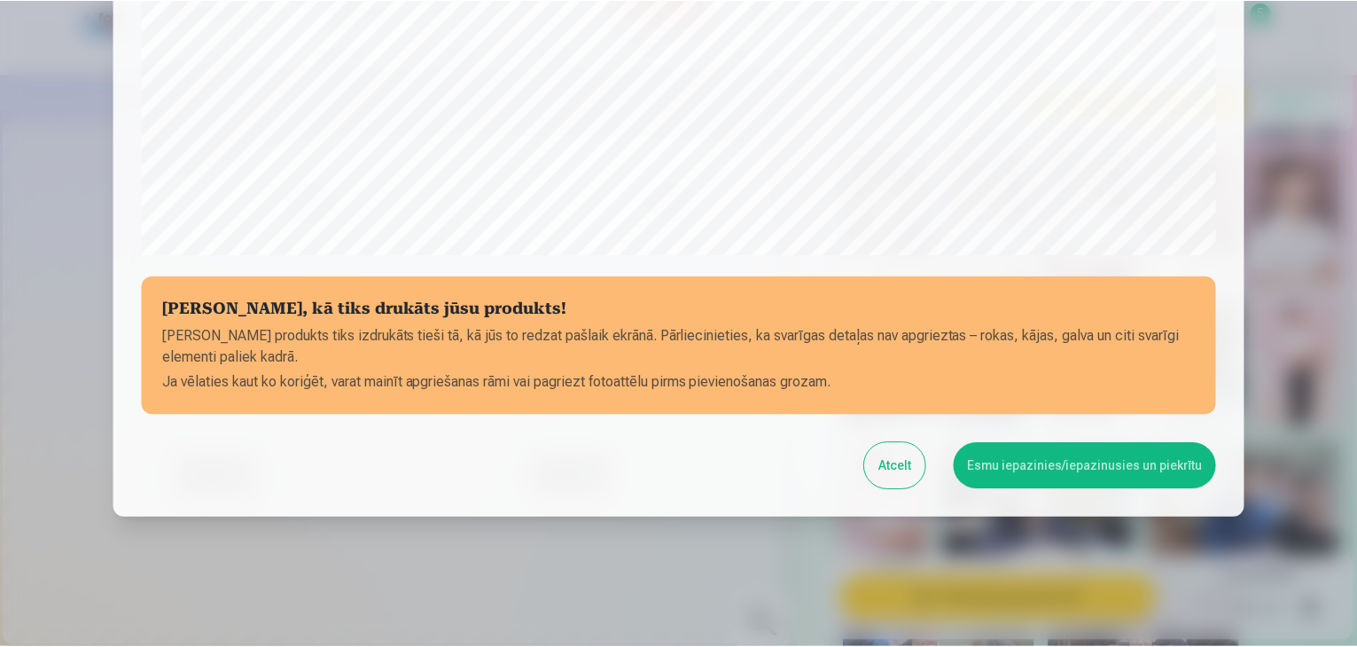
scroll to position [629, 0]
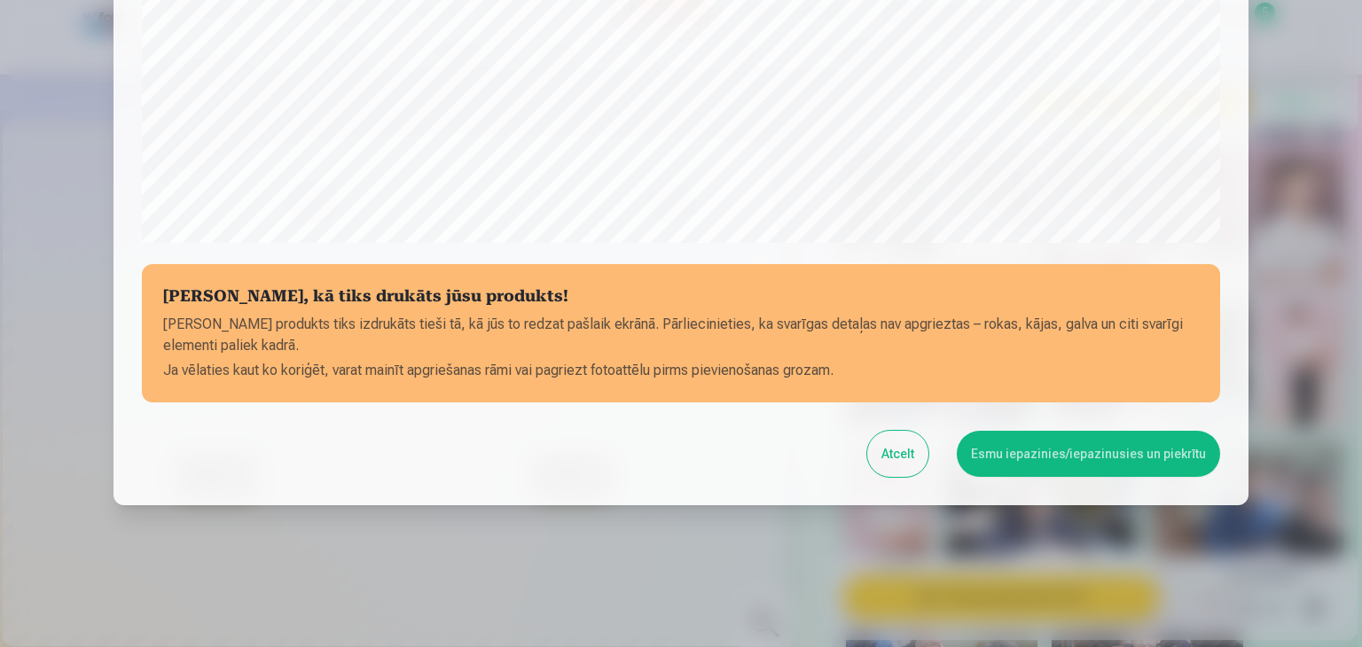
click at [1098, 455] on button "Esmu iepazinies/iepazinusies un piekrītu" at bounding box center [1088, 454] width 263 height 46
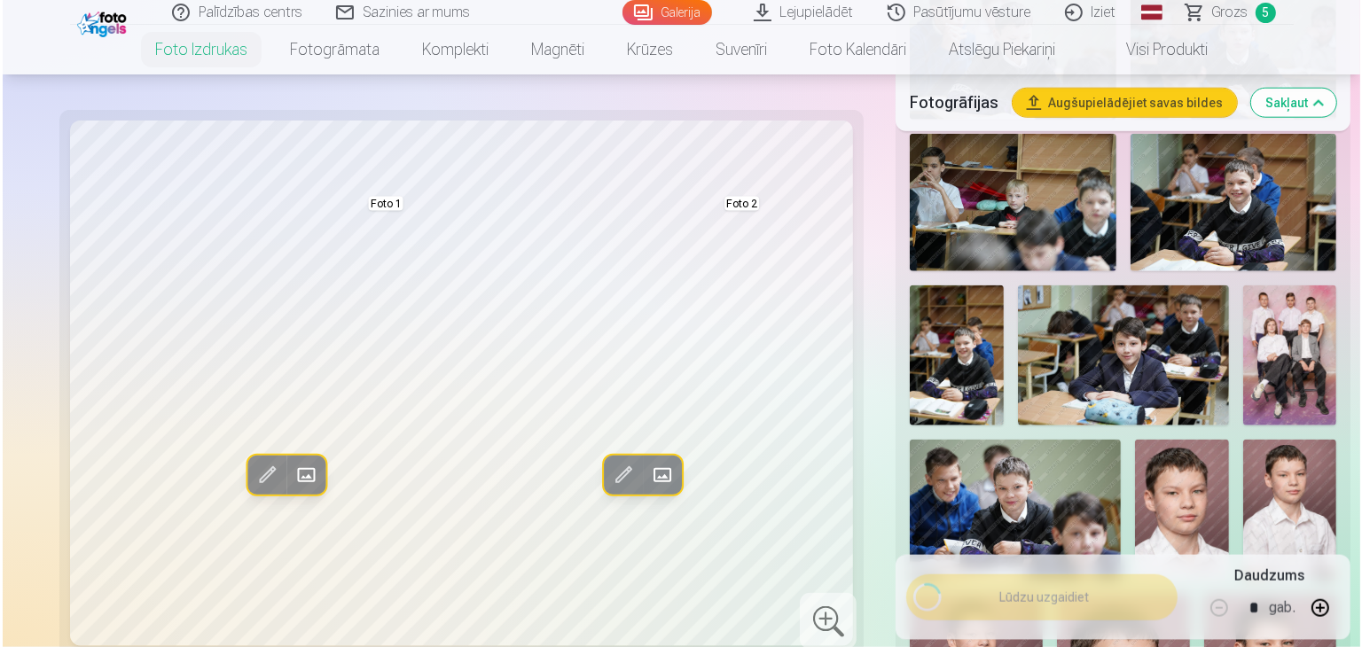
scroll to position [1684, 0]
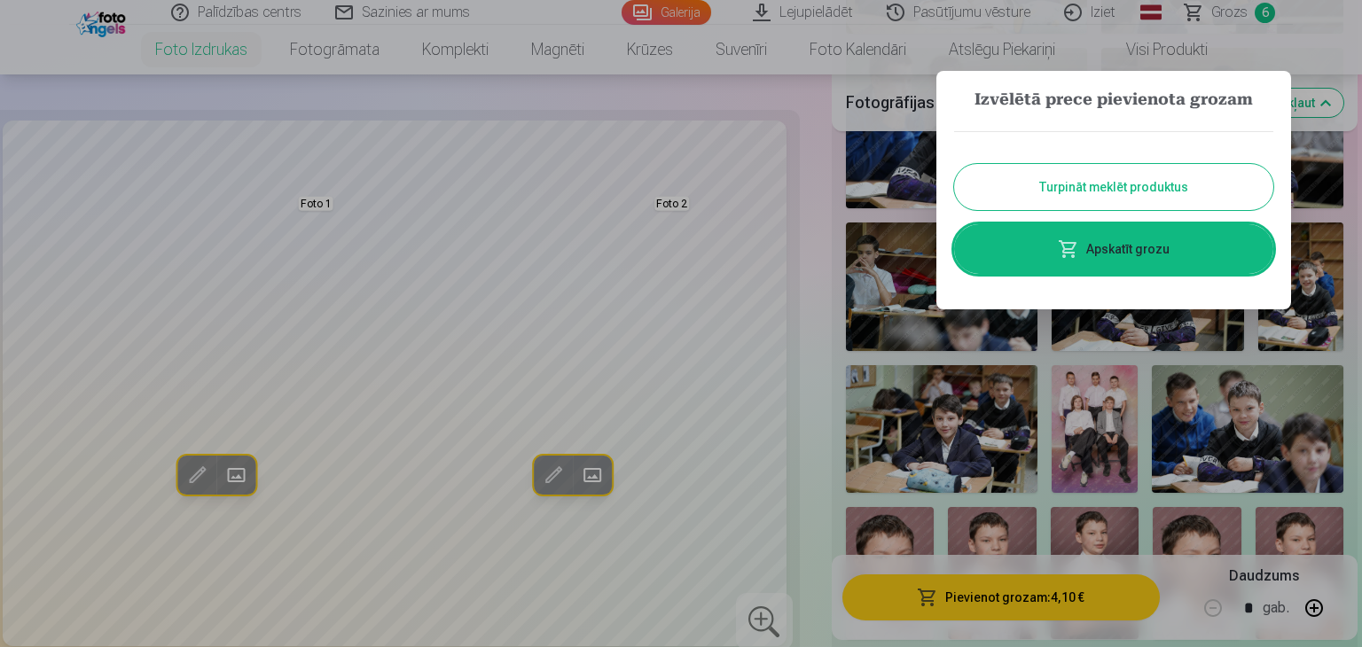
click at [1188, 256] on link "Apskatīt grozu" at bounding box center [1113, 249] width 319 height 50
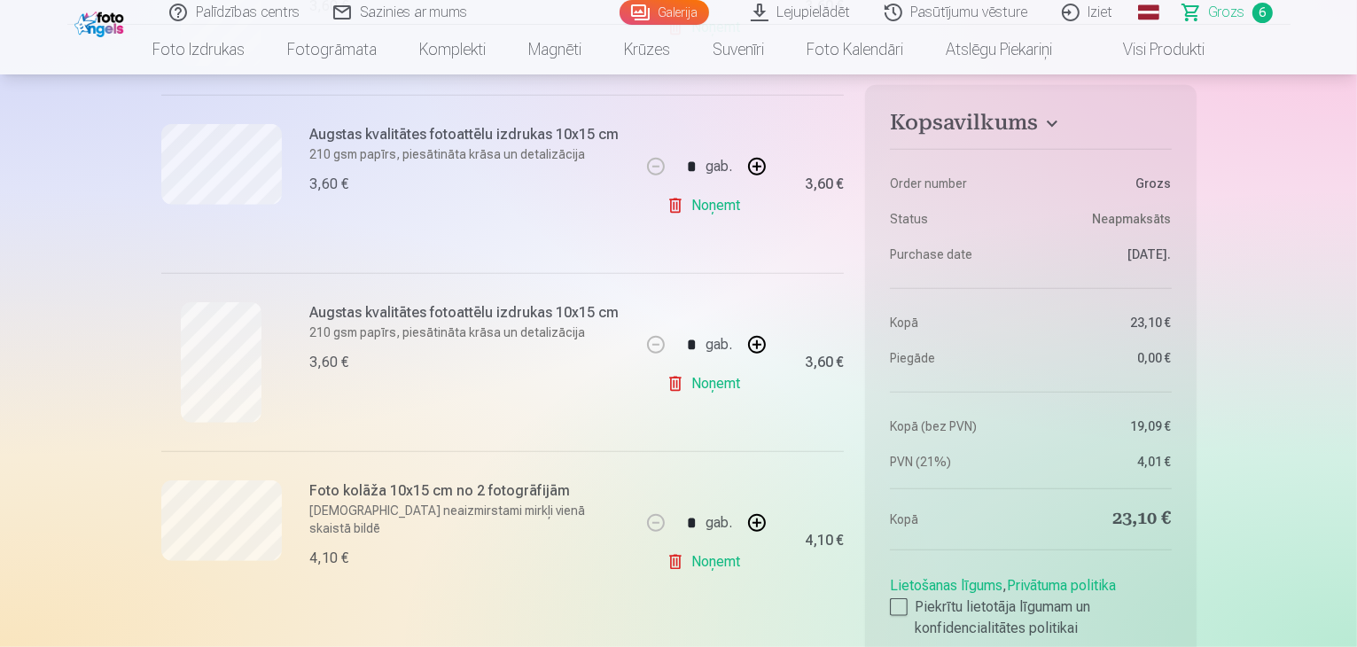
scroll to position [887, 0]
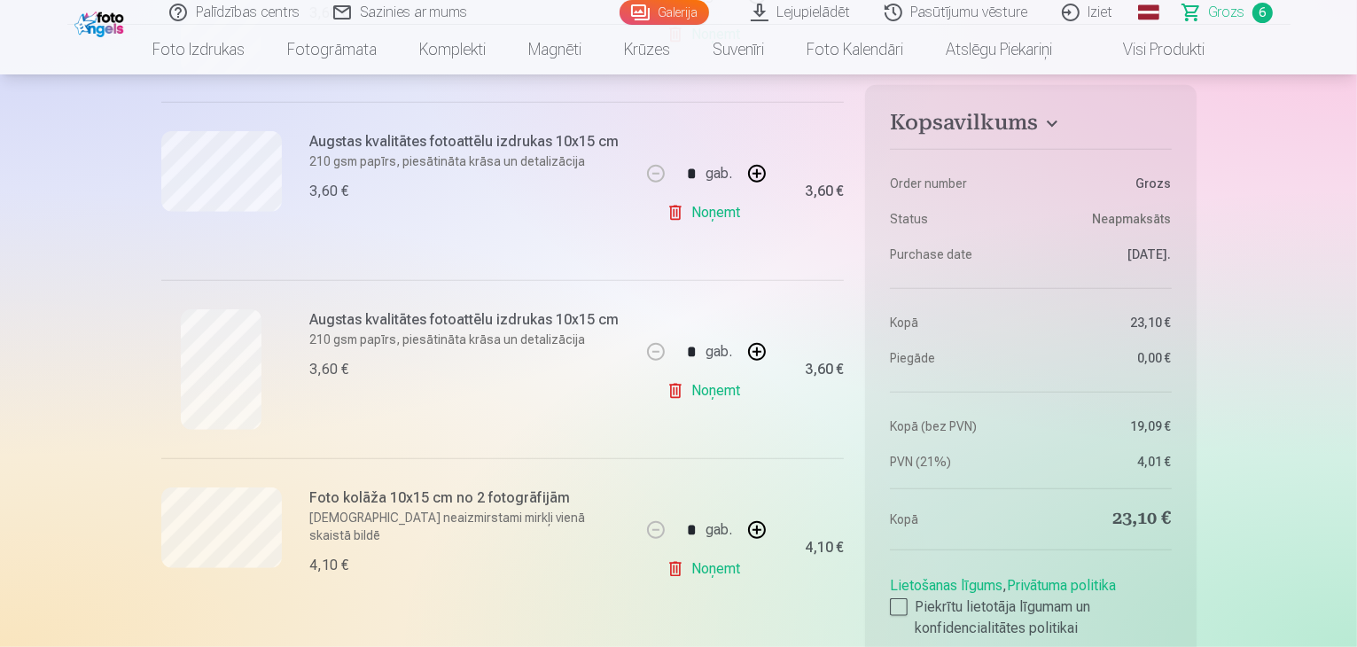
click at [717, 215] on link "Noņemt" at bounding box center [707, 212] width 81 height 35
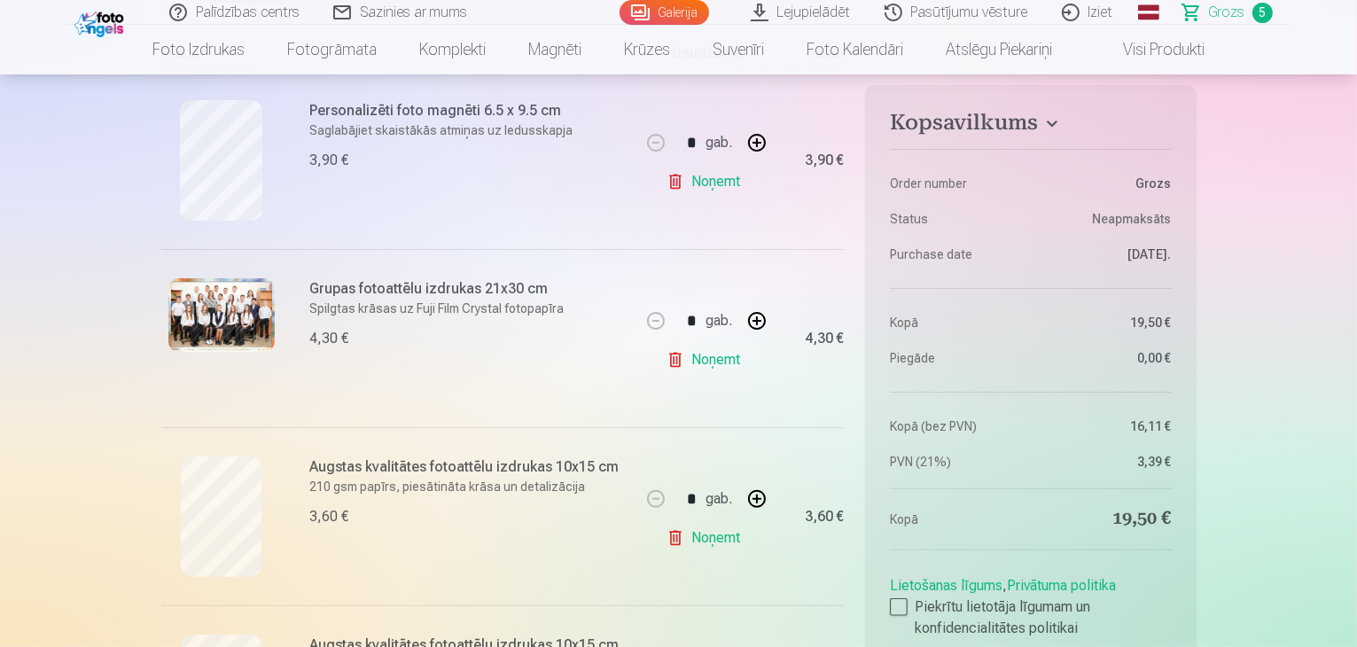
scroll to position [355, 0]
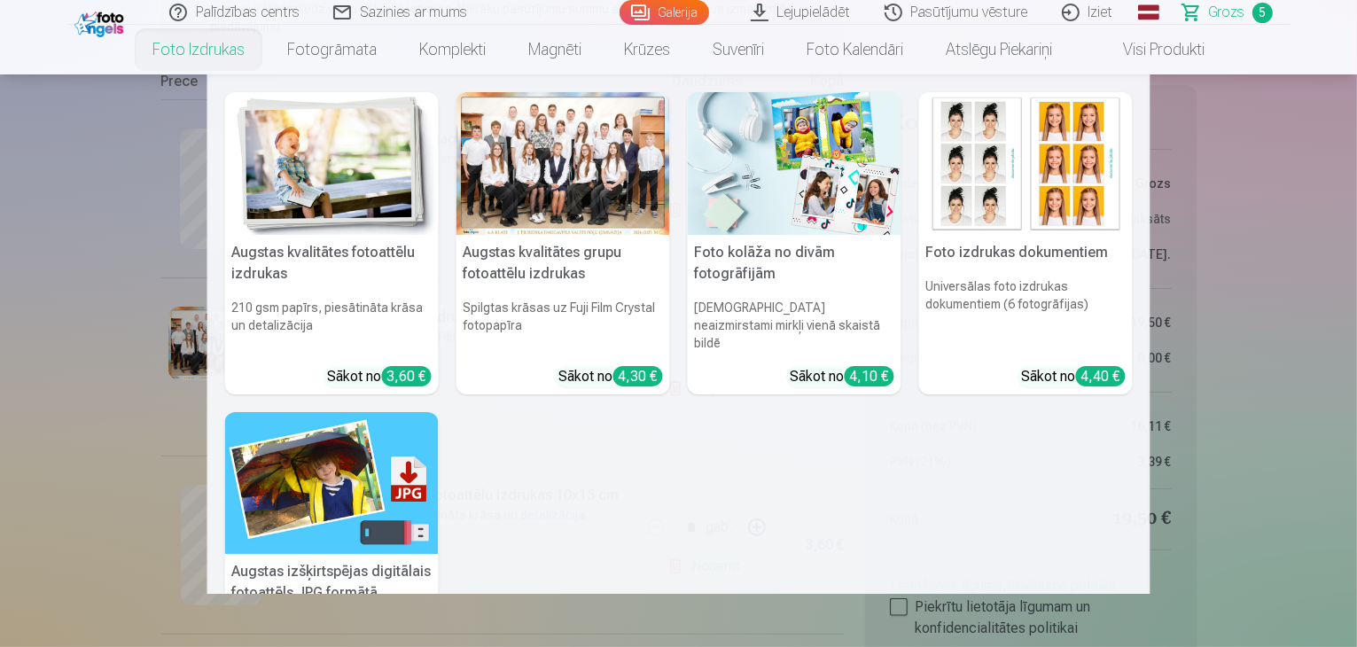
click at [372, 254] on h5 "Augstas kvalitātes fotoattēlu izdrukas" at bounding box center [332, 263] width 214 height 57
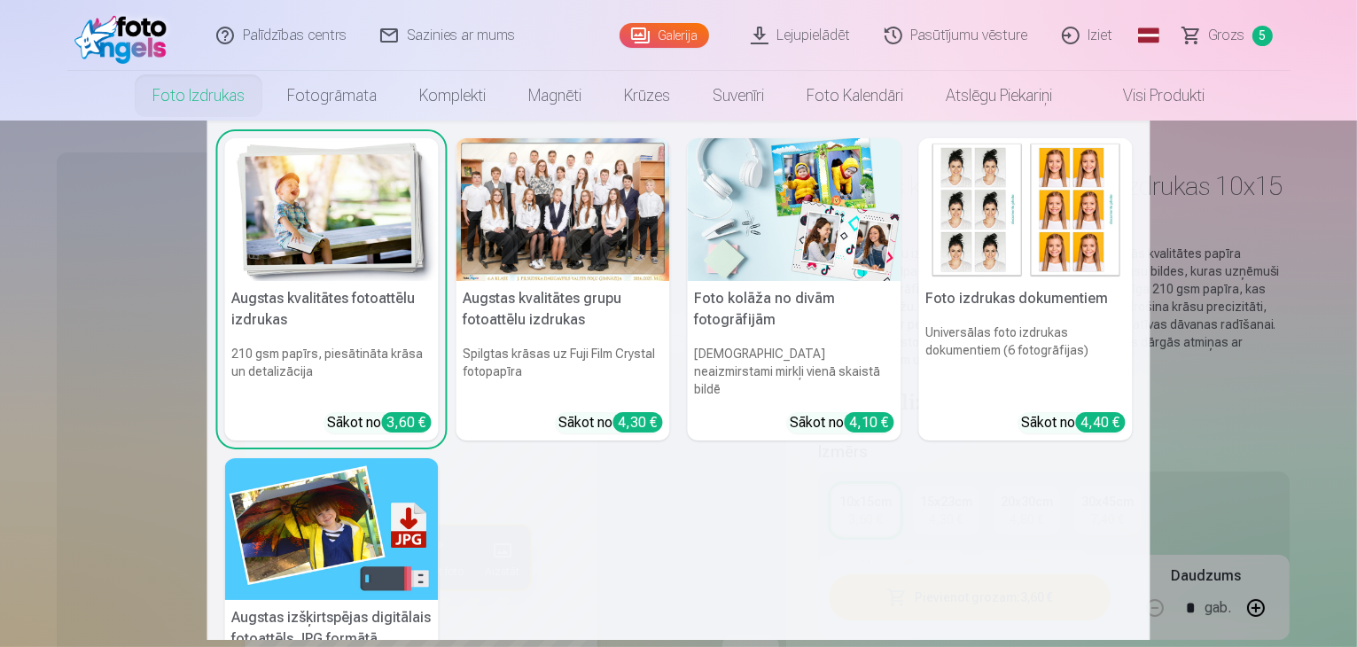
click at [1202, 343] on nav "Augstas kvalitātes fotoattēlu izdrukas 210 gsm papīrs, piesātināta krāsa un det…" at bounding box center [678, 381] width 1357 height 520
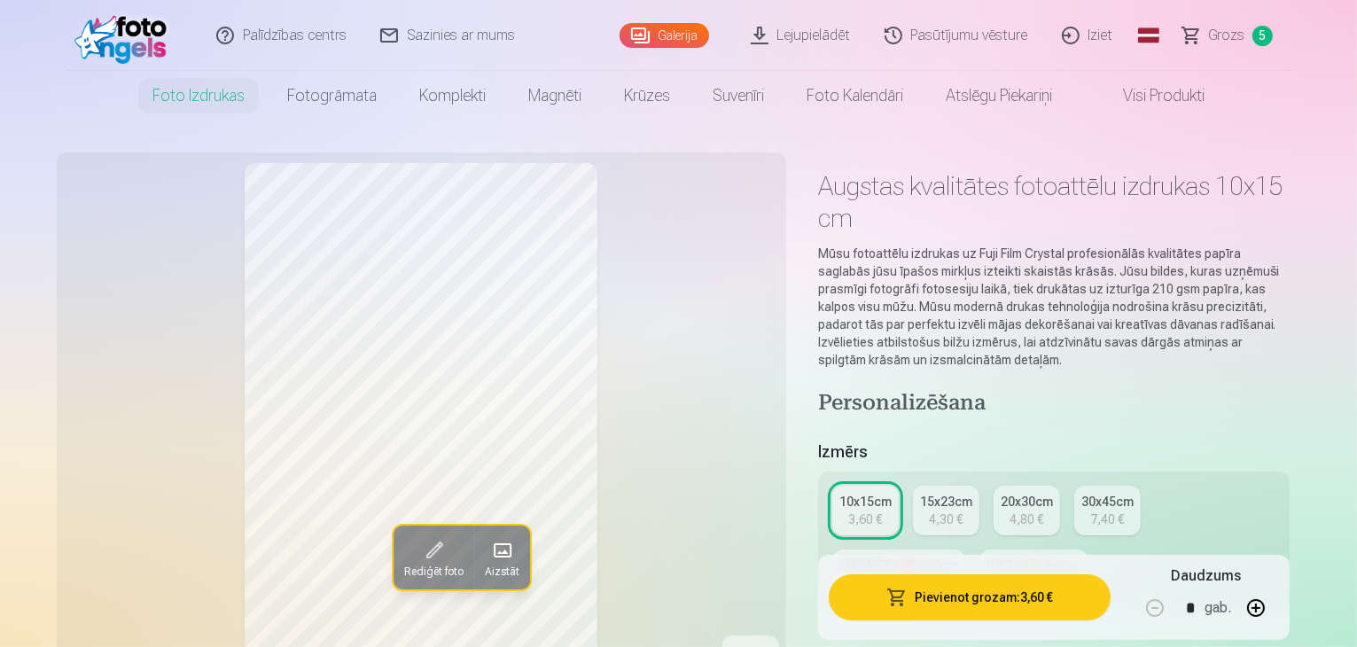
click at [980, 550] on link "INSTA 🖼️ 6x9cm 4,90 €" at bounding box center [1034, 575] width 109 height 50
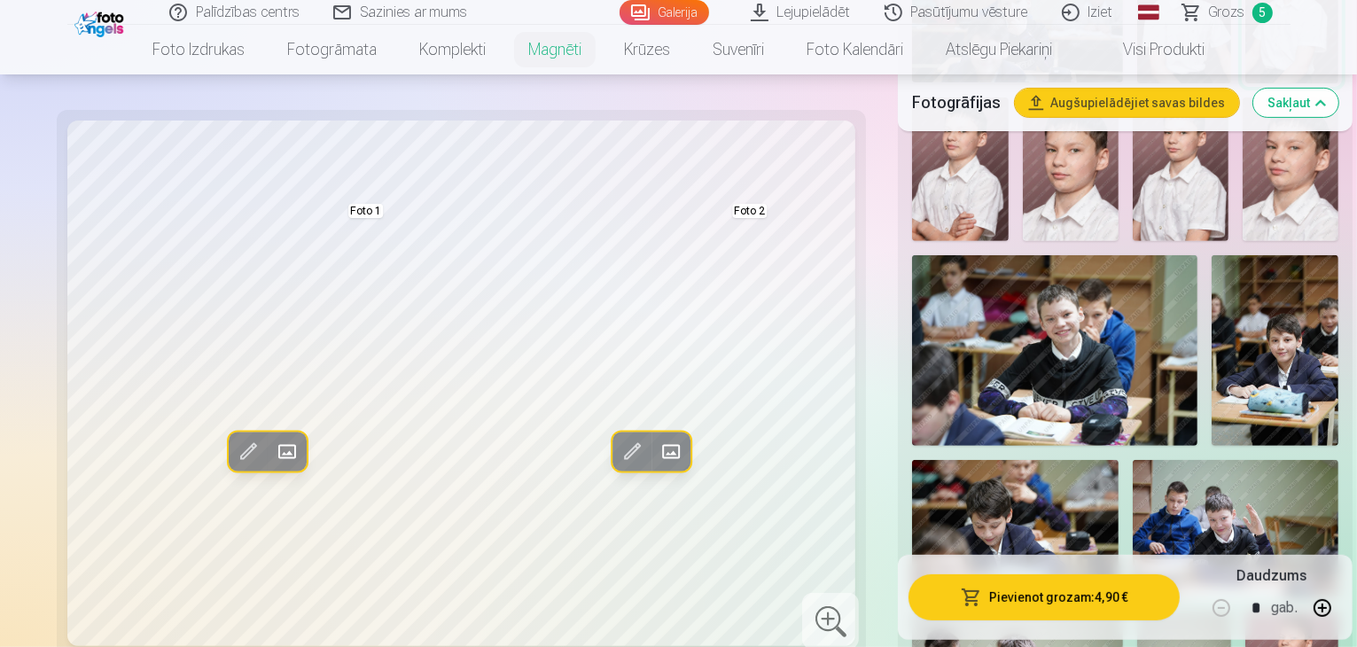
scroll to position [621, 0]
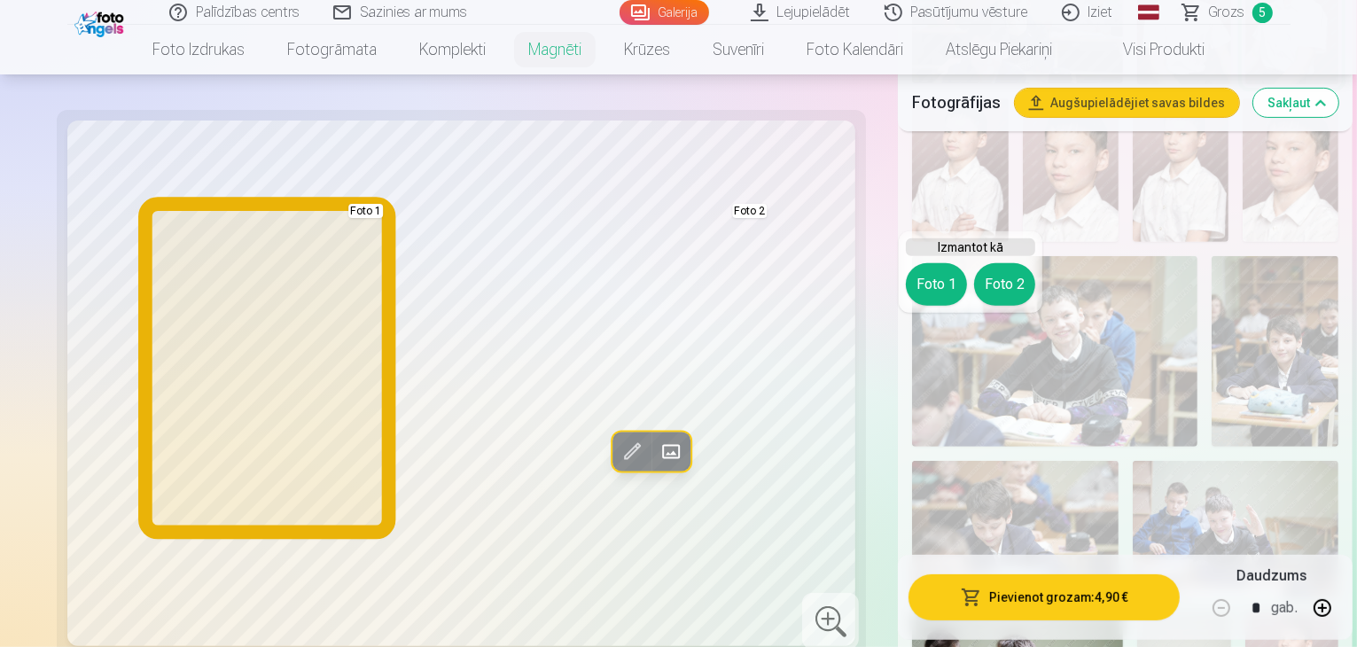
click at [936, 285] on button "Foto 1" at bounding box center [936, 284] width 61 height 43
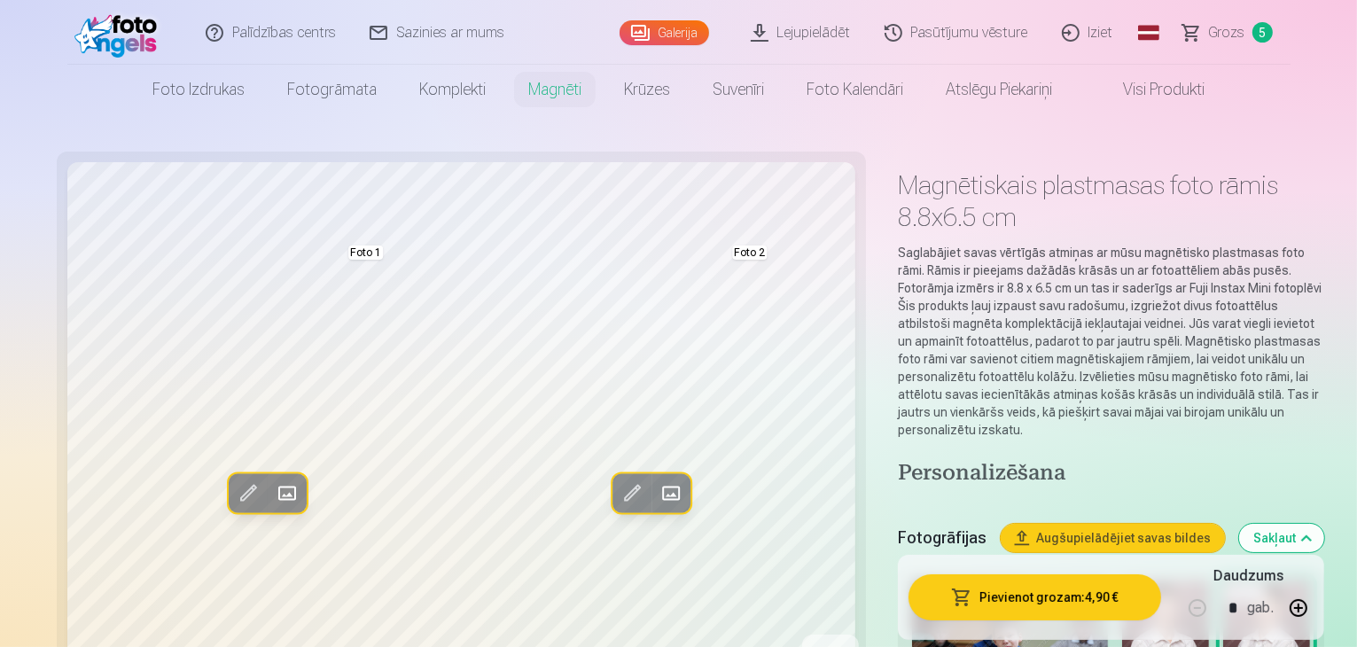
scroll to position [0, 0]
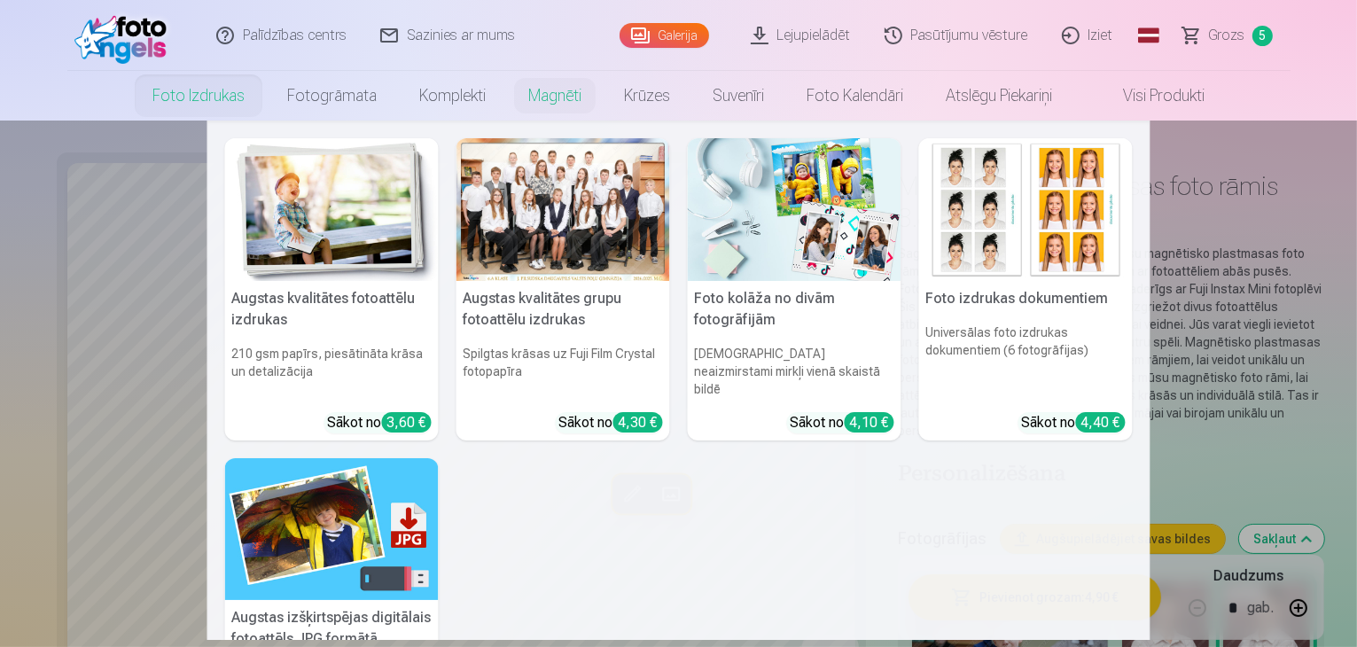
click at [341, 203] on img at bounding box center [332, 209] width 214 height 143
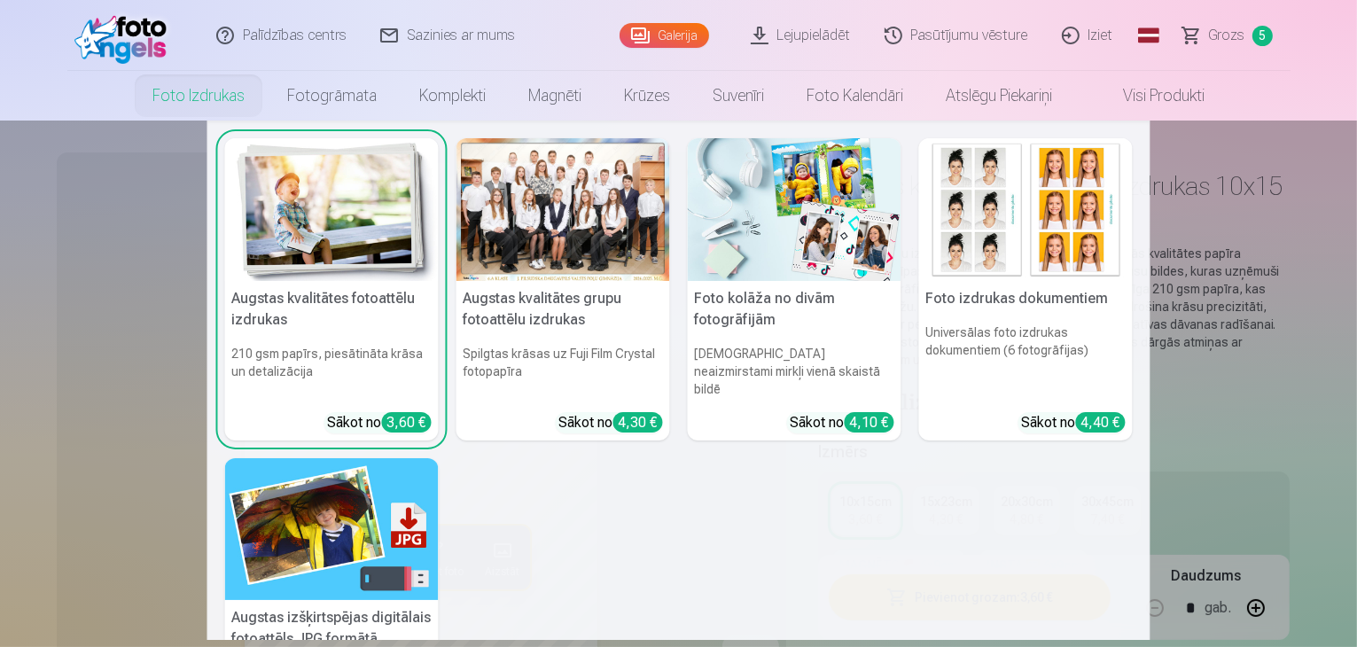
click at [770, 314] on h5 "Foto kolāža no divām fotogrāfijām" at bounding box center [795, 309] width 214 height 57
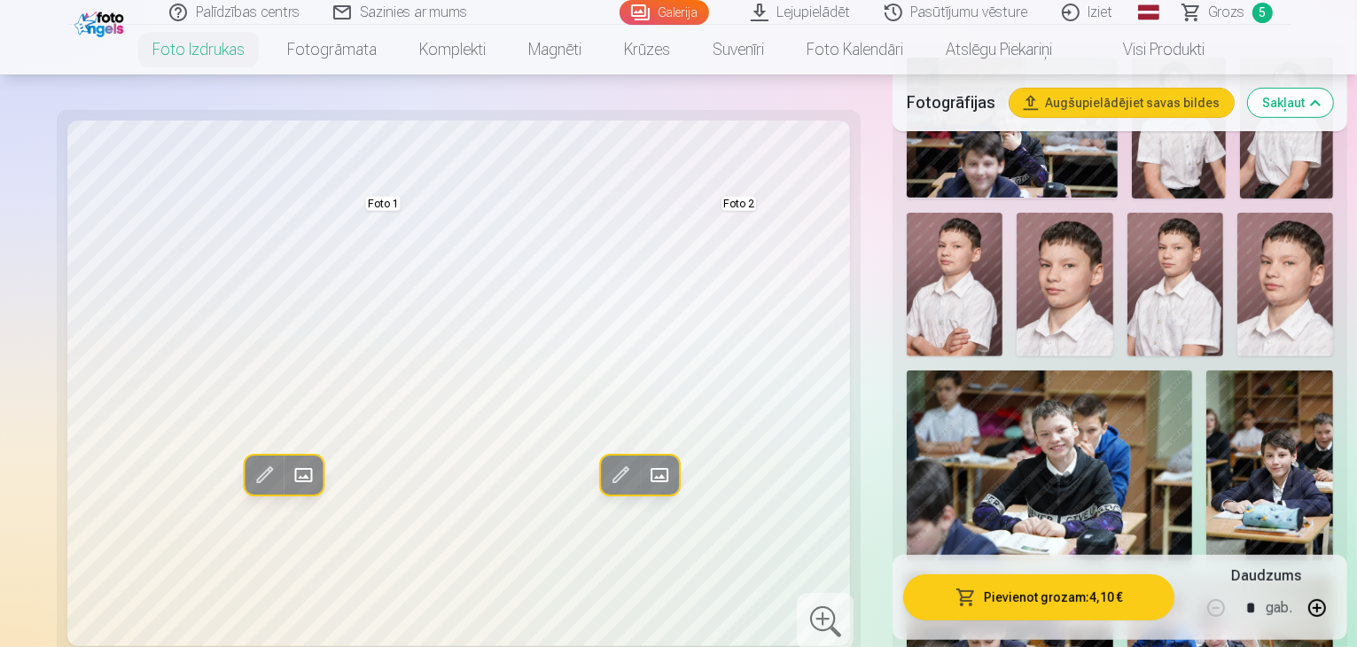
scroll to position [621, 0]
click at [1224, 574] on img at bounding box center [1231, 642] width 207 height 137
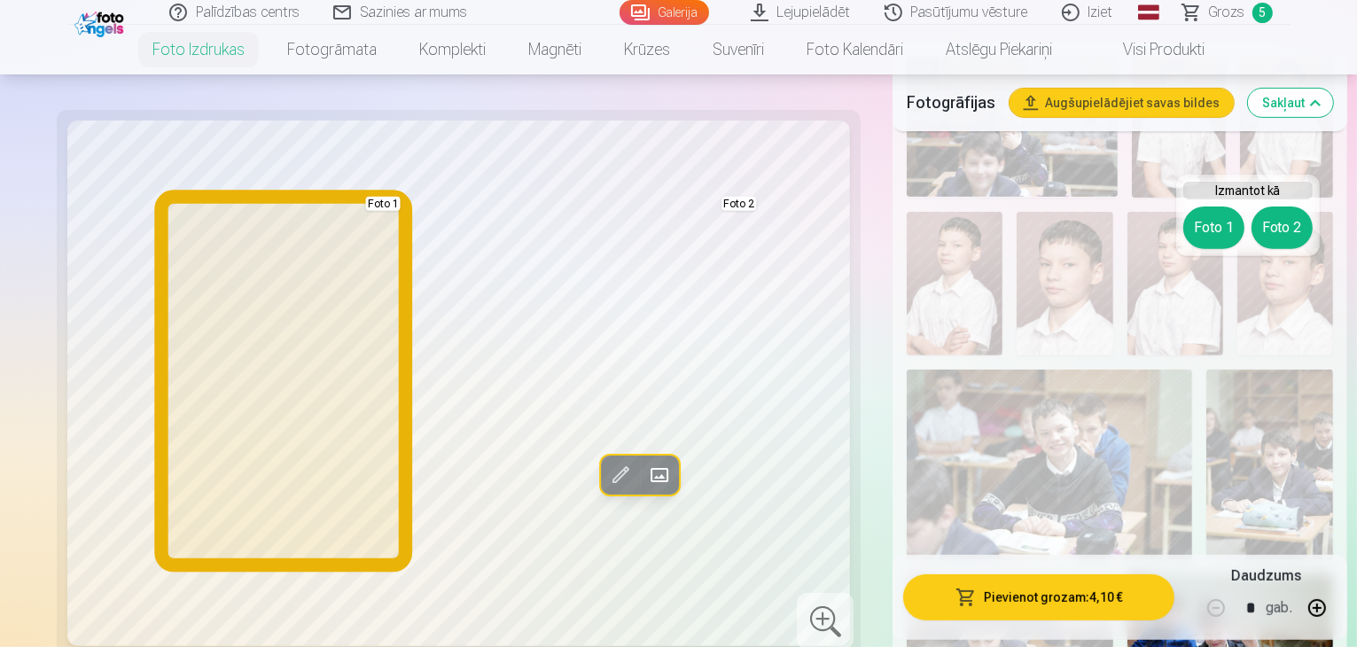
click at [1223, 225] on button "Foto 1" at bounding box center [1214, 228] width 61 height 43
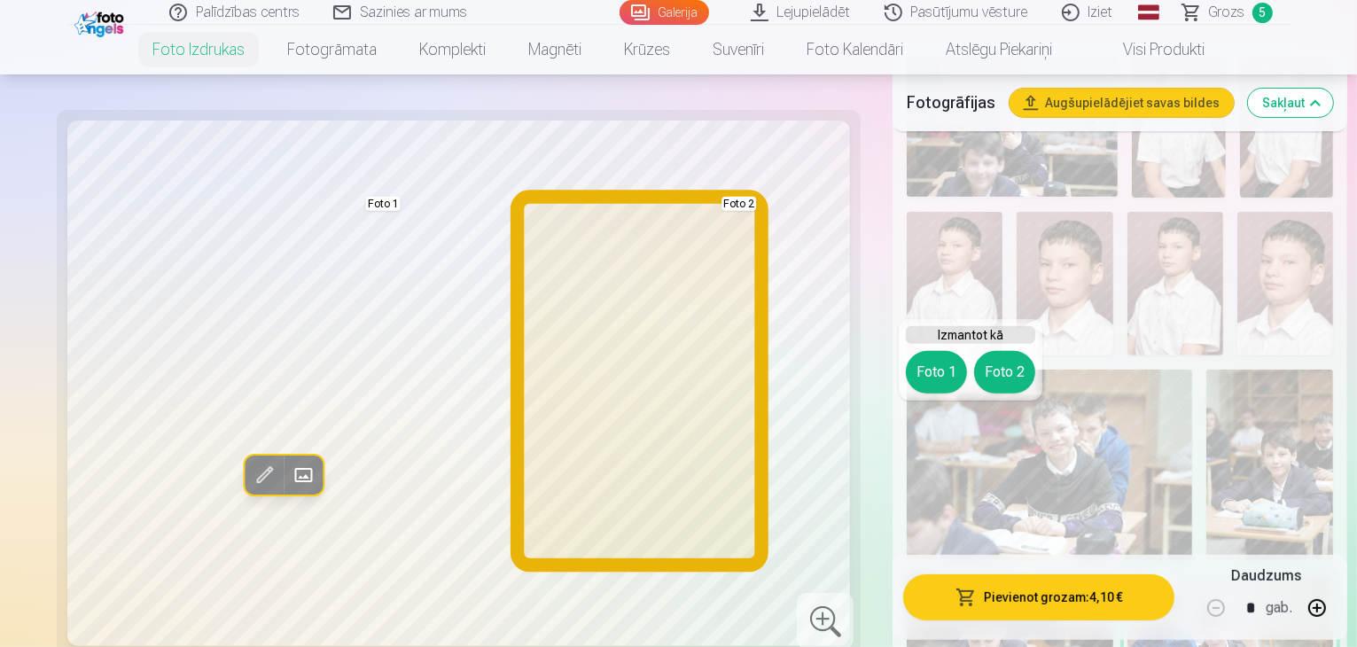
click at [1005, 383] on button "Foto 2" at bounding box center [1004, 372] width 61 height 43
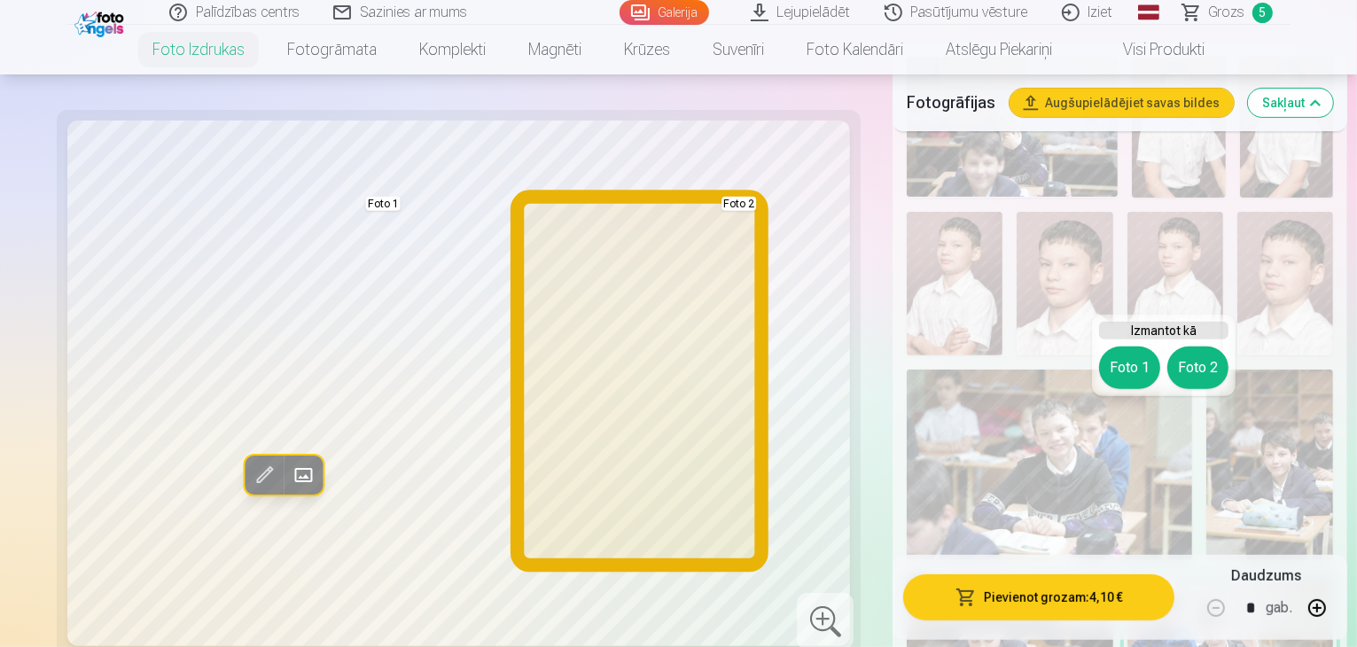
click at [1194, 375] on button "Foto 2" at bounding box center [1198, 368] width 61 height 43
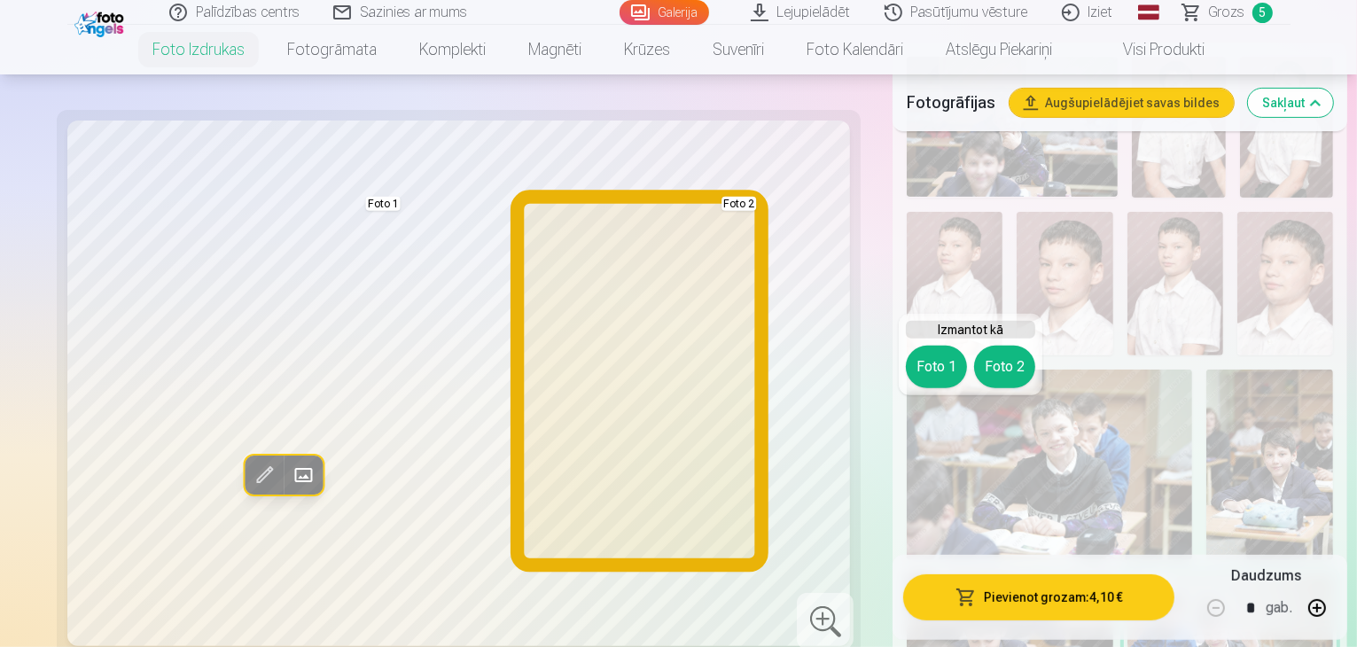
click at [1006, 360] on button "Foto 2" at bounding box center [1004, 367] width 61 height 43
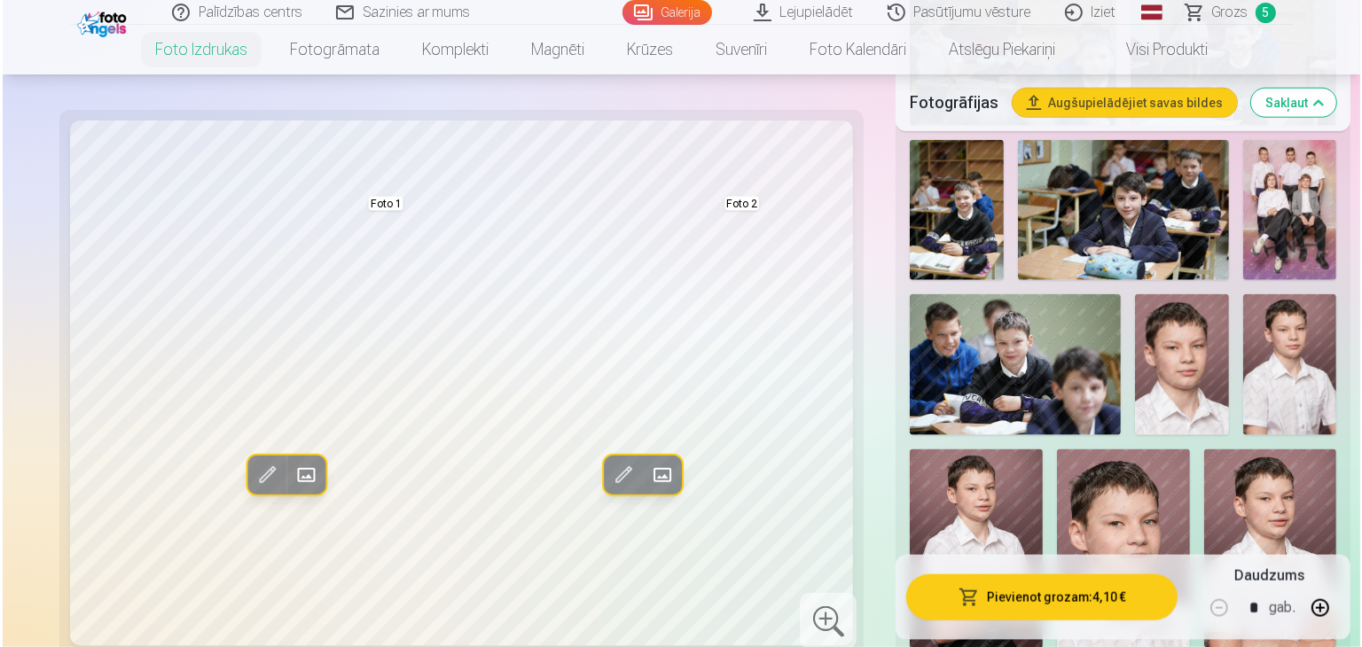
scroll to position [2216, 0]
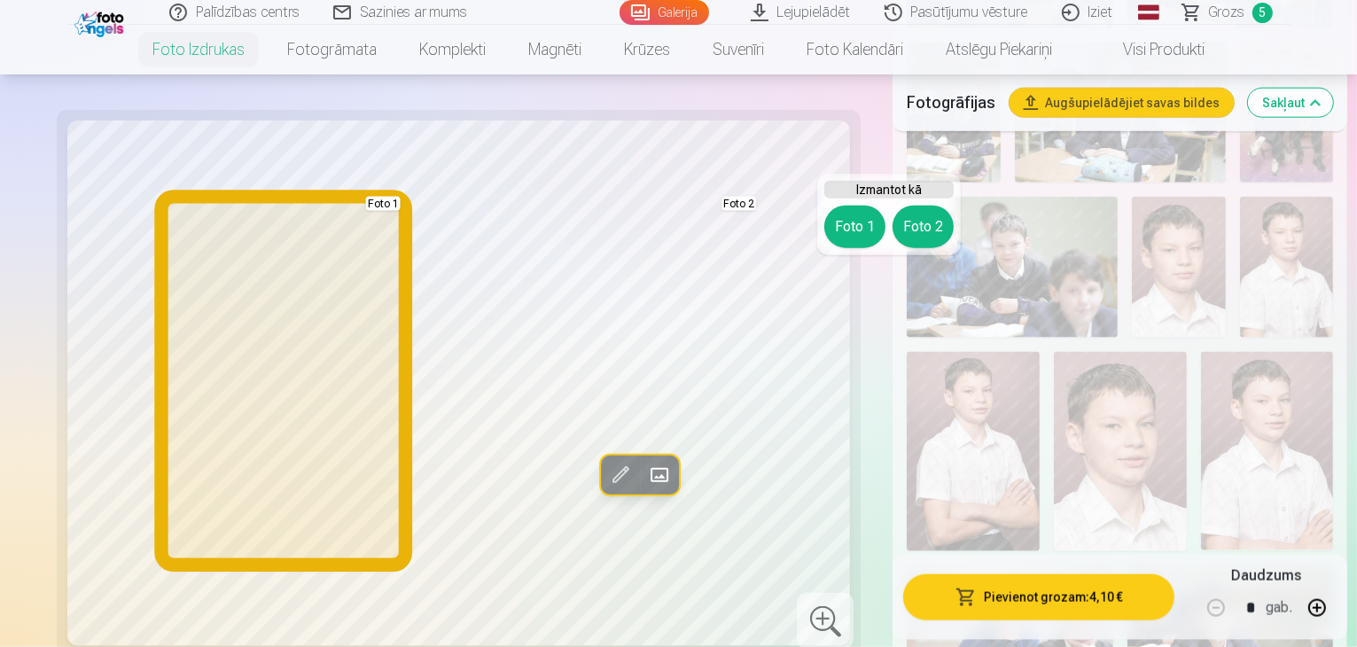
click at [862, 238] on button "Foto 1" at bounding box center [854, 227] width 61 height 43
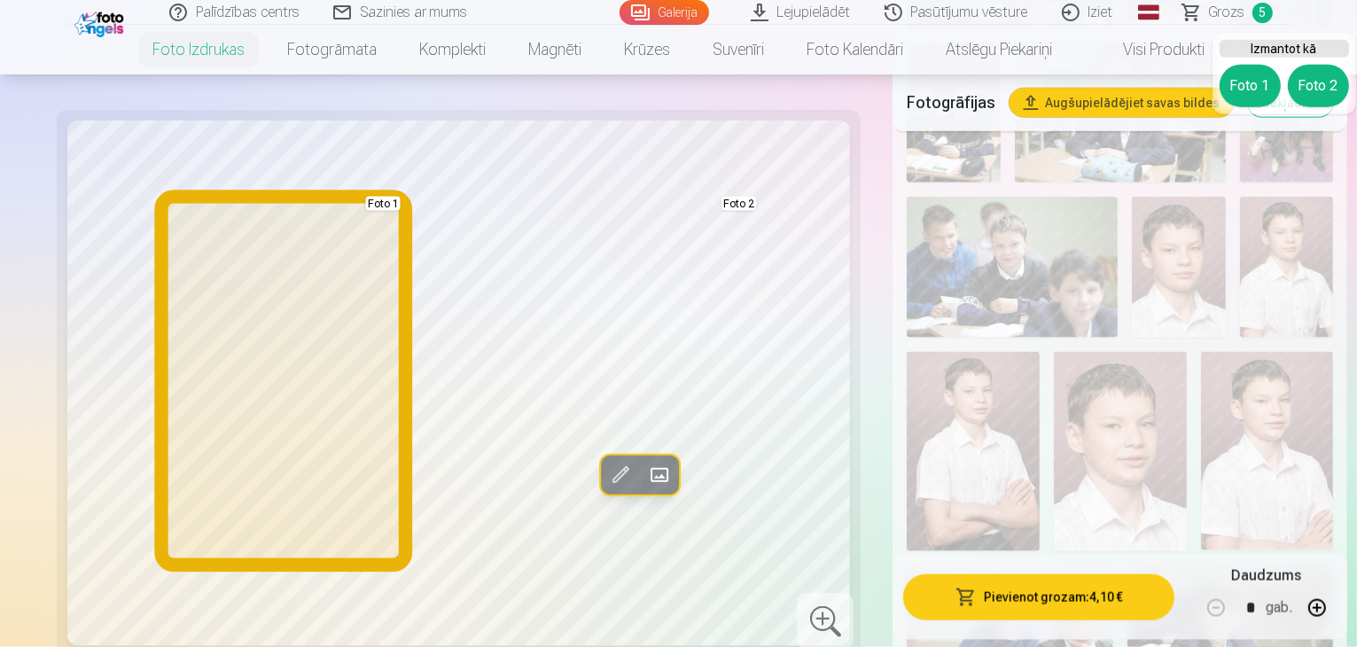
click at [1242, 93] on button "Foto 1" at bounding box center [1250, 86] width 61 height 43
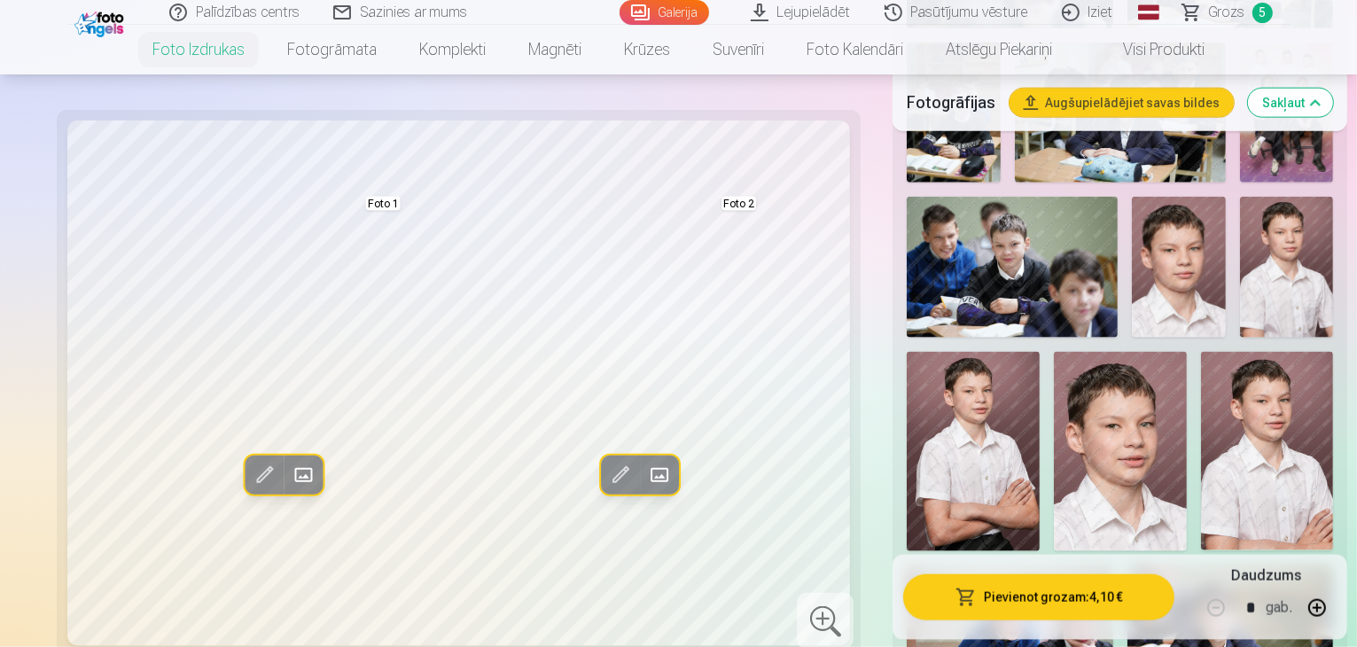
click at [997, 602] on button "Pievienot grozam : 4,10 €" at bounding box center [1038, 597] width 271 height 46
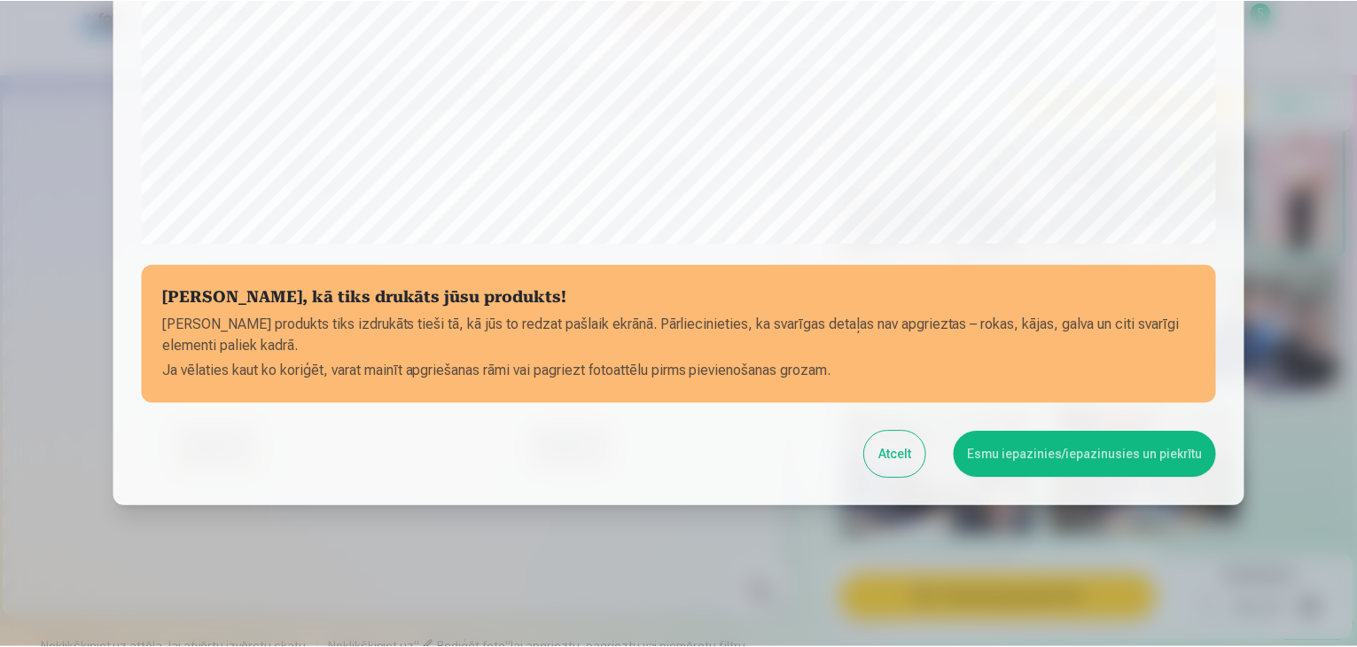
scroll to position [629, 0]
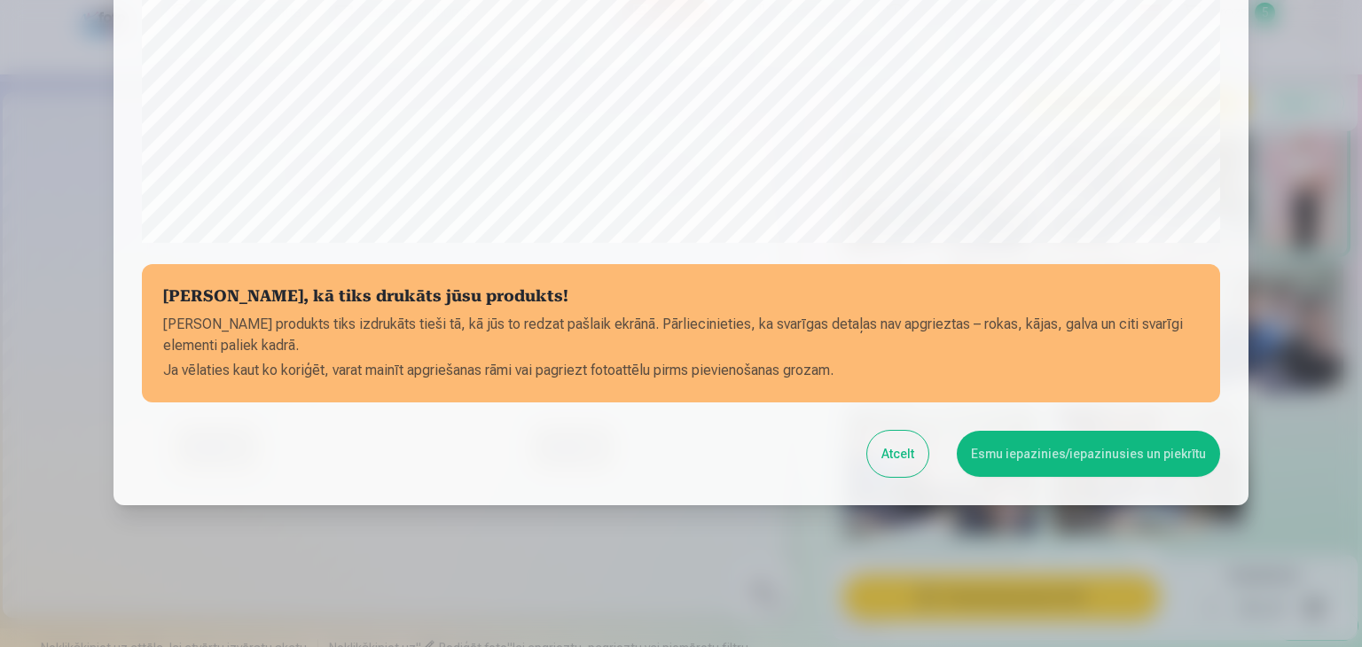
click at [1122, 468] on button "Esmu iepazinies/iepazinusies un piekrītu" at bounding box center [1088, 454] width 263 height 46
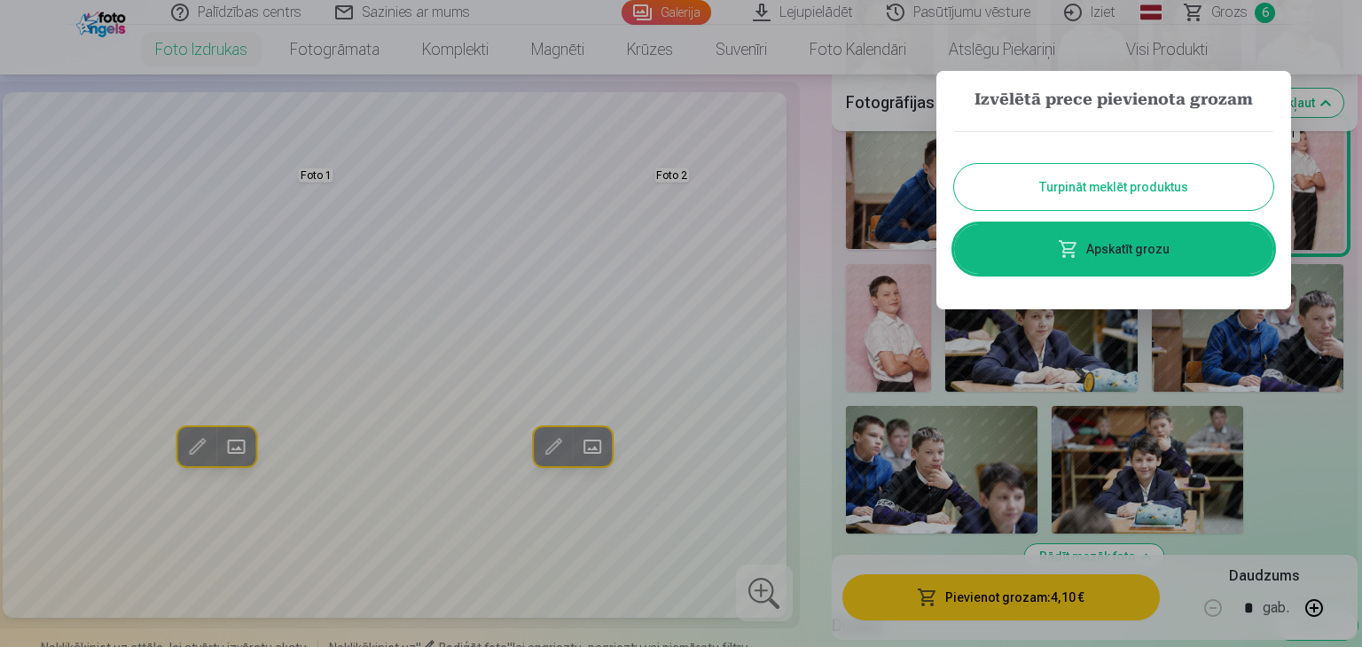
click at [1272, 11] on div at bounding box center [681, 323] width 1362 height 647
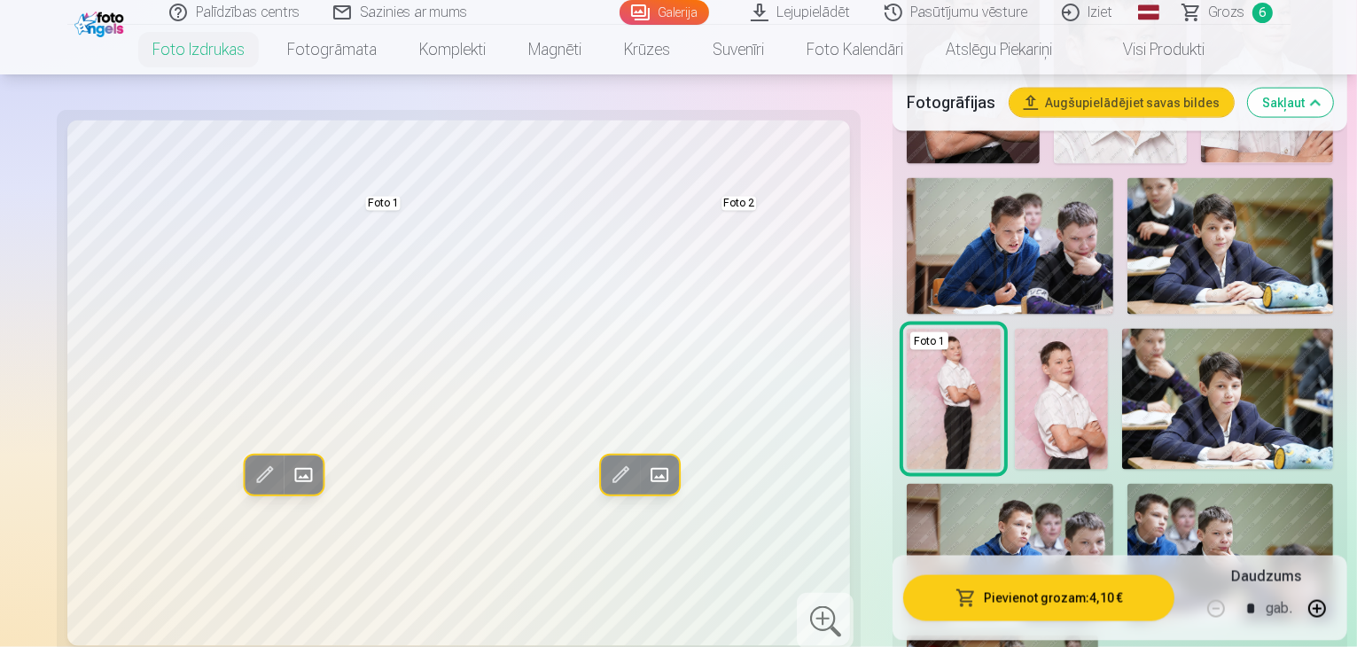
scroll to position [2571, 0]
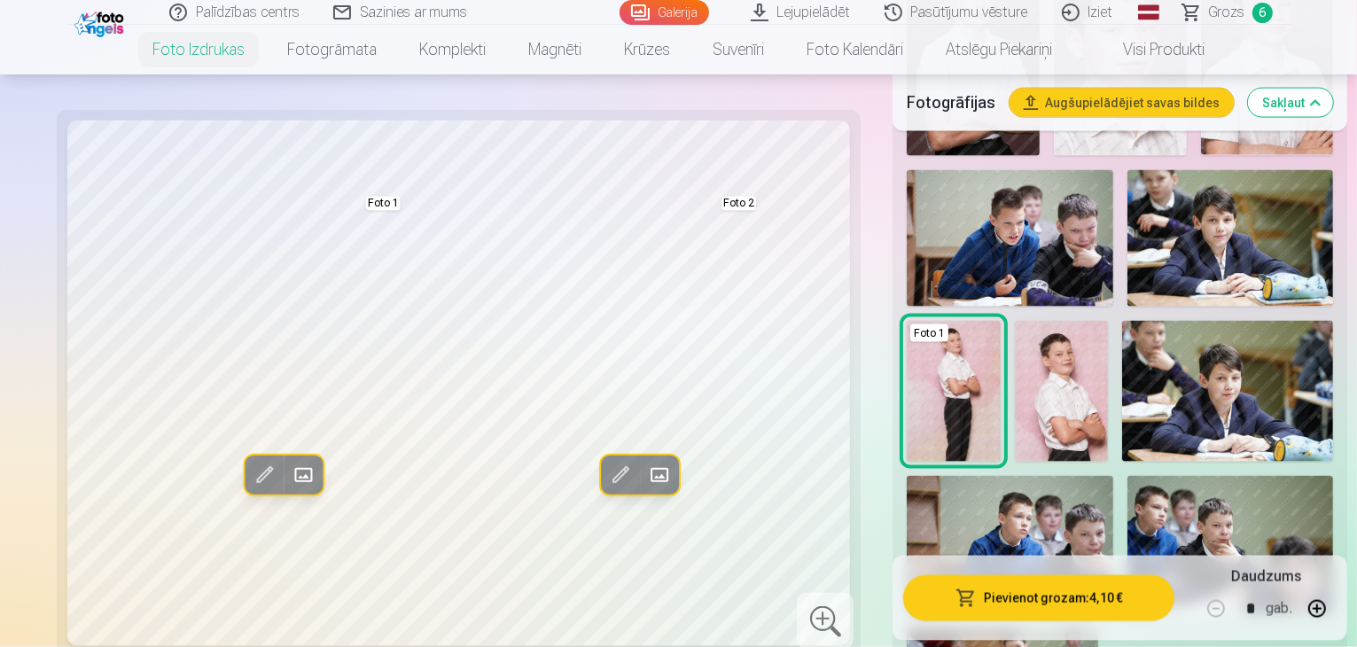
scroll to position [2748, 0]
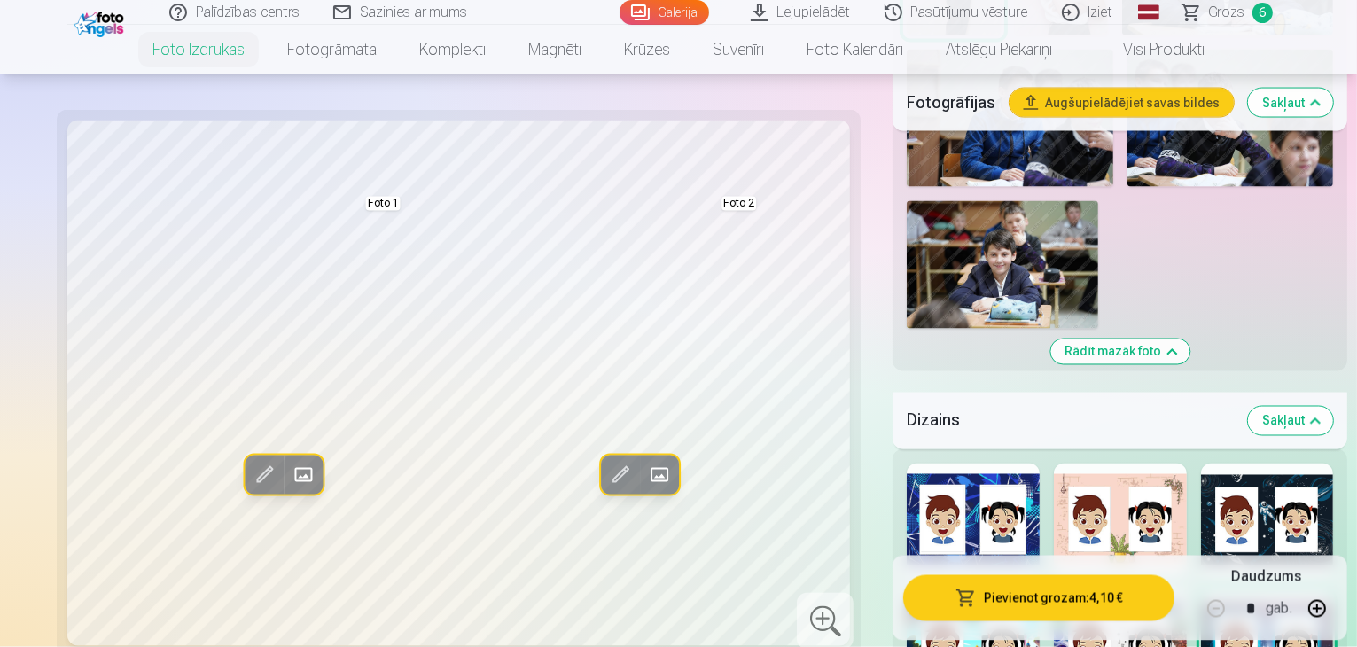
scroll to position [3103, 0]
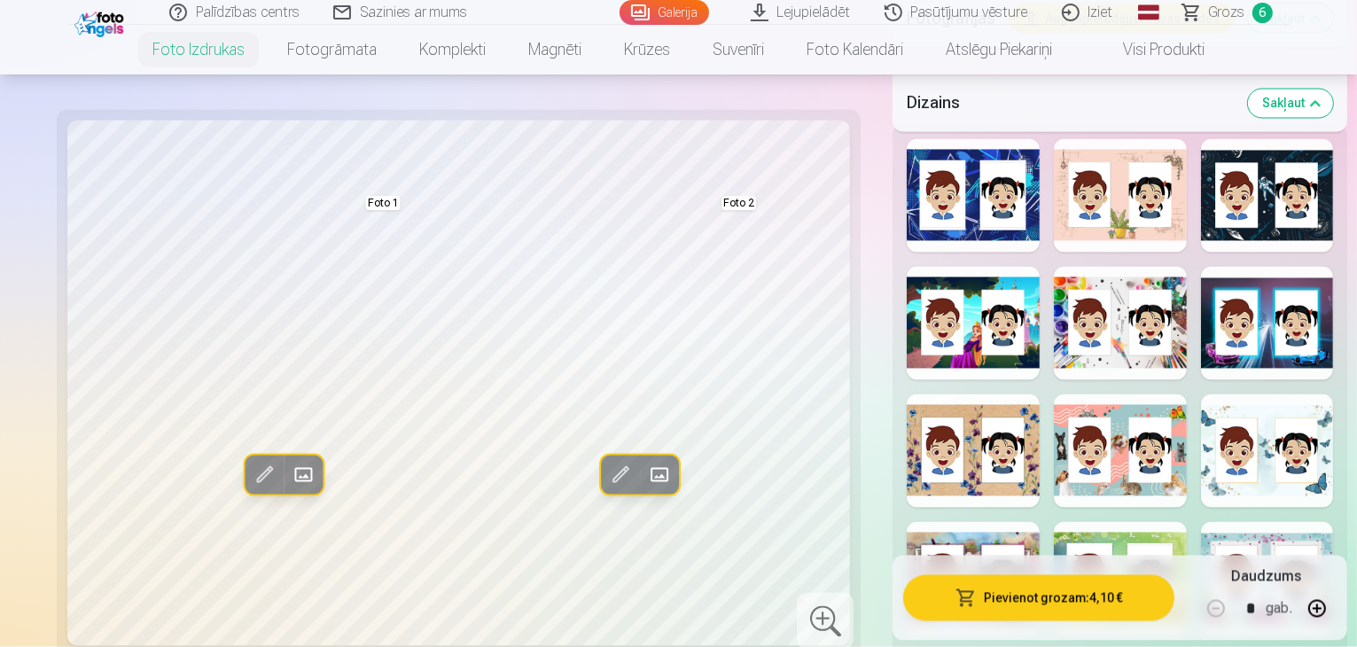
scroll to position [3369, 0]
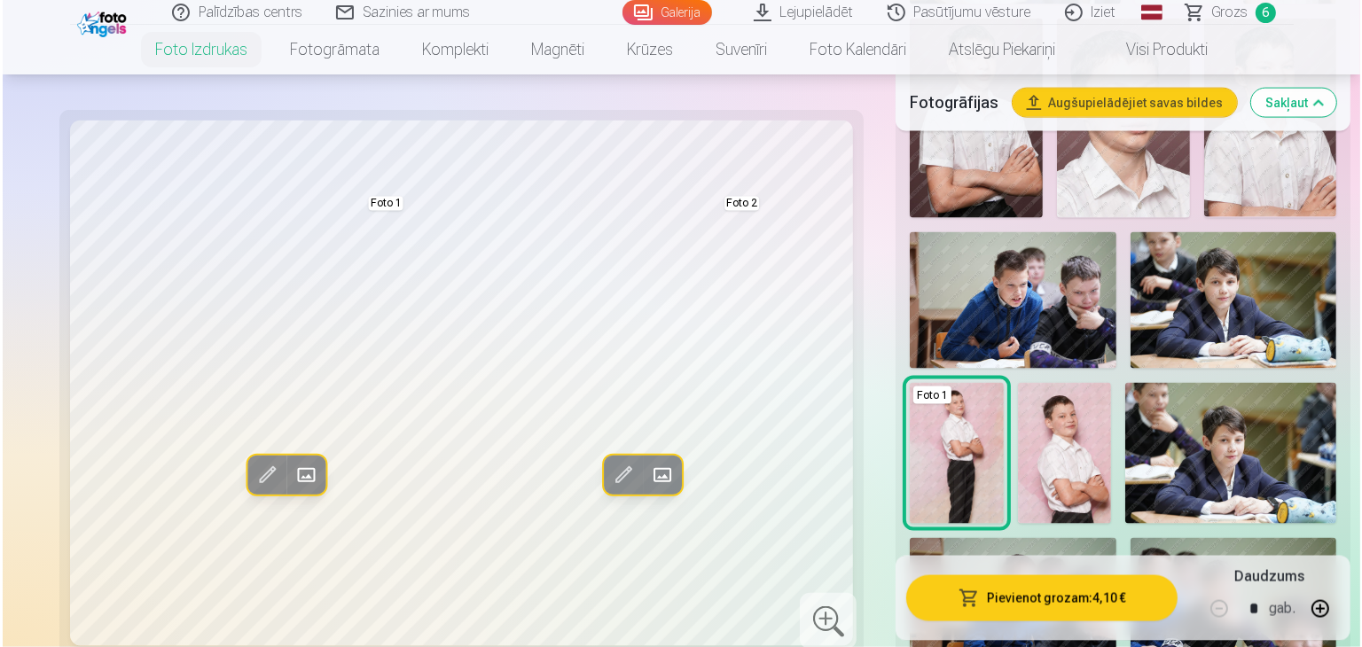
scroll to position [2571, 0]
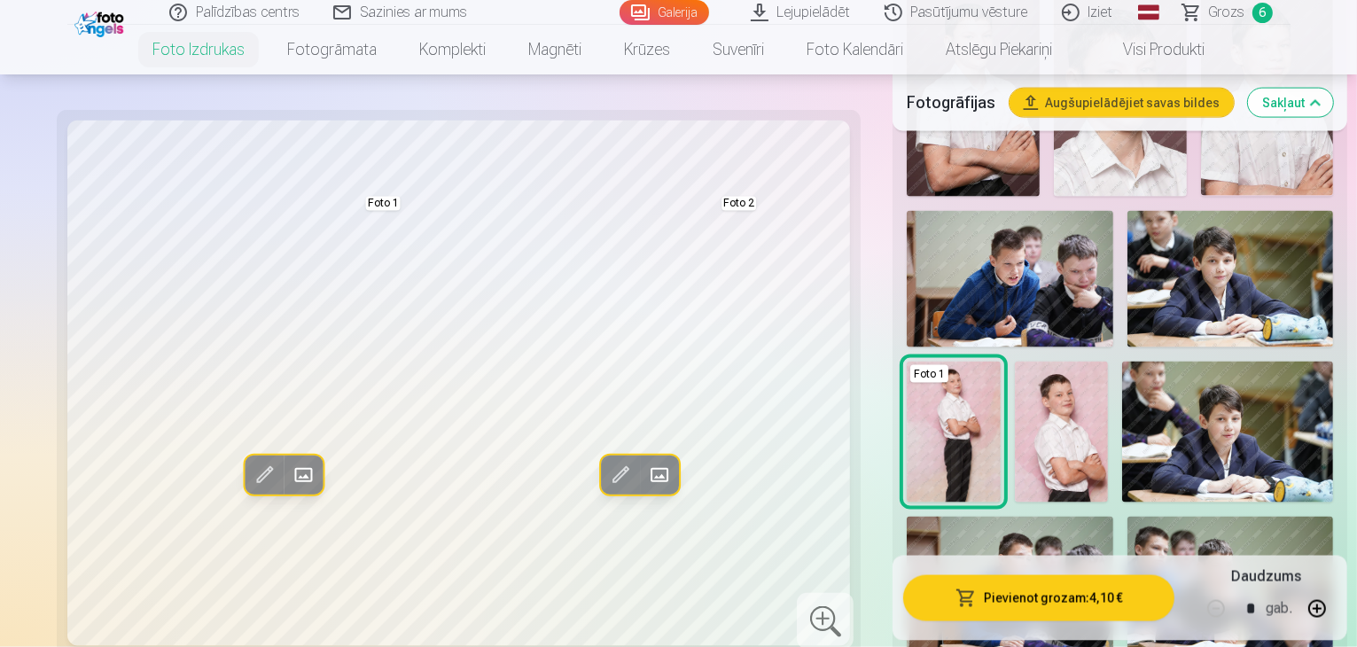
click at [1002, 607] on button "Pievienot grozam : 4,10 €" at bounding box center [1038, 597] width 271 height 46
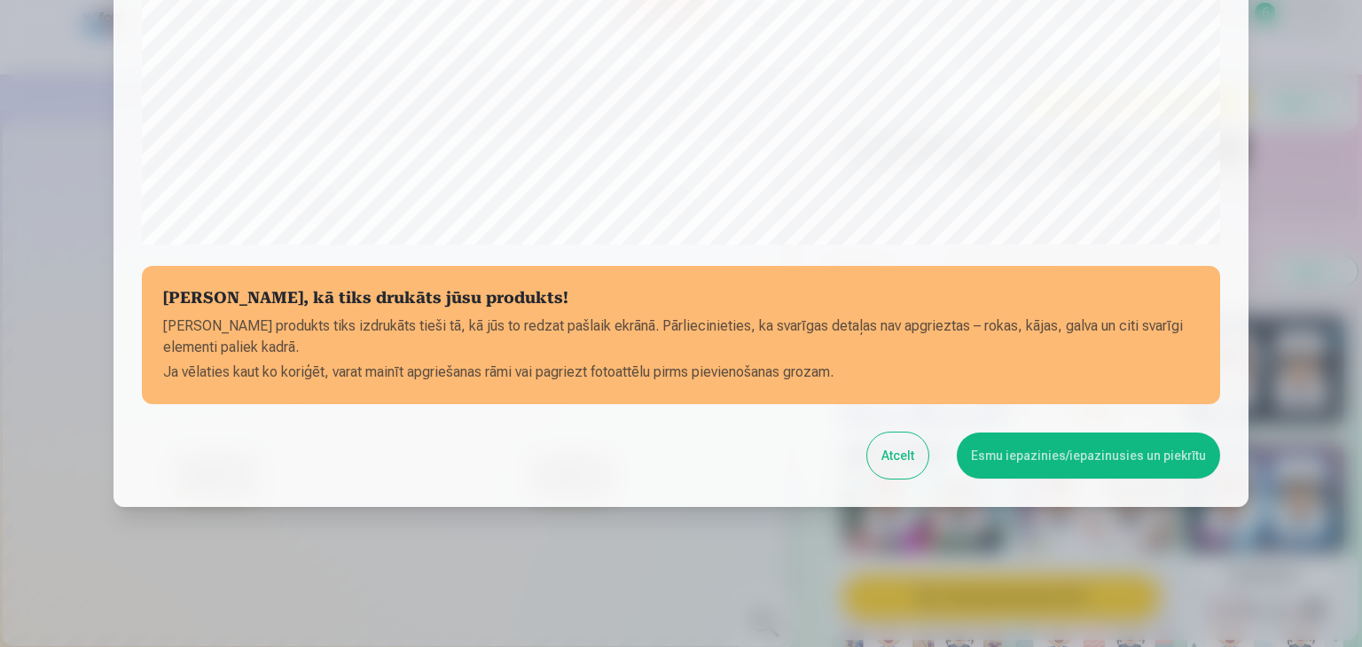
scroll to position [629, 0]
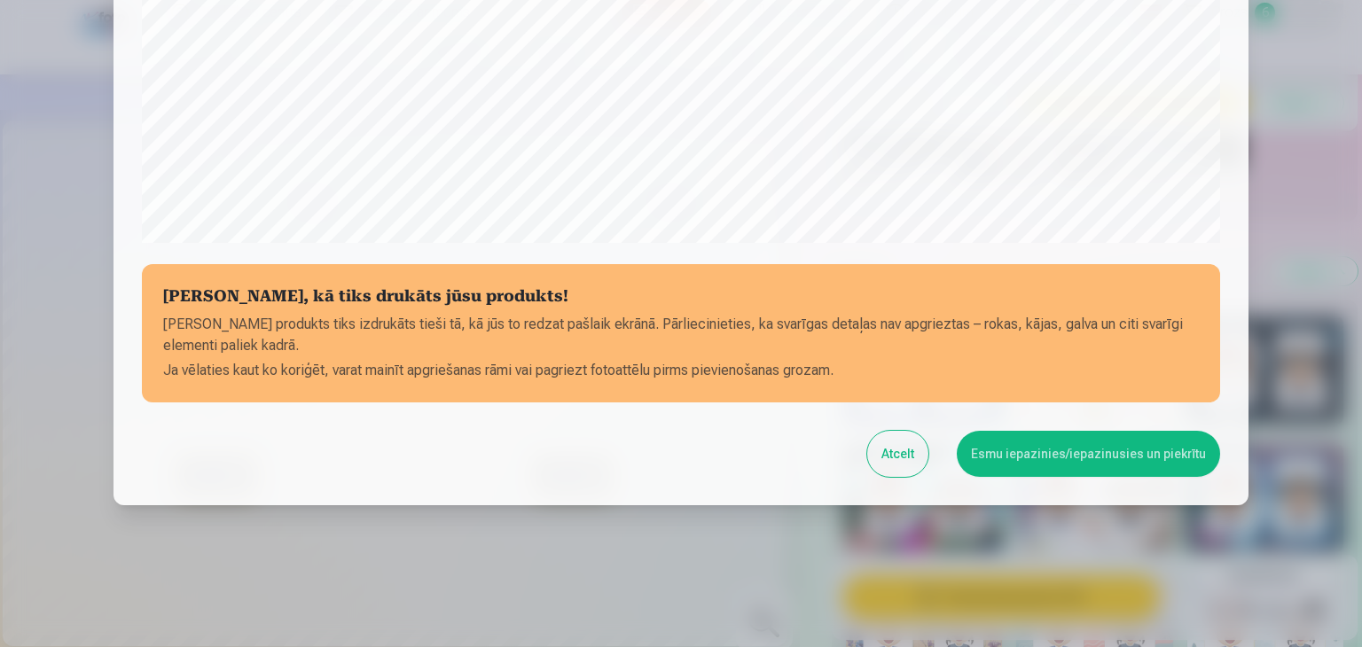
click at [1131, 466] on button "Esmu iepazinies/iepazinusies un piekrītu" at bounding box center [1088, 454] width 263 height 46
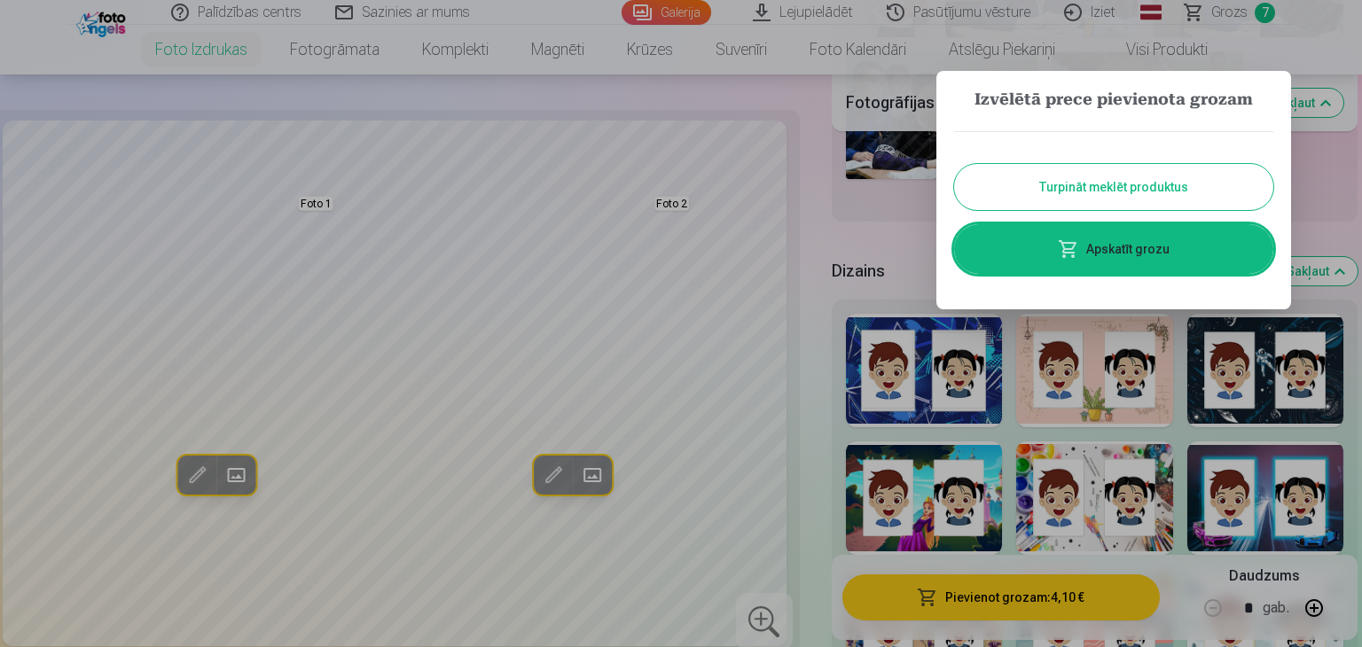
click at [1155, 249] on link "Apskatīt grozu" at bounding box center [1113, 249] width 319 height 50
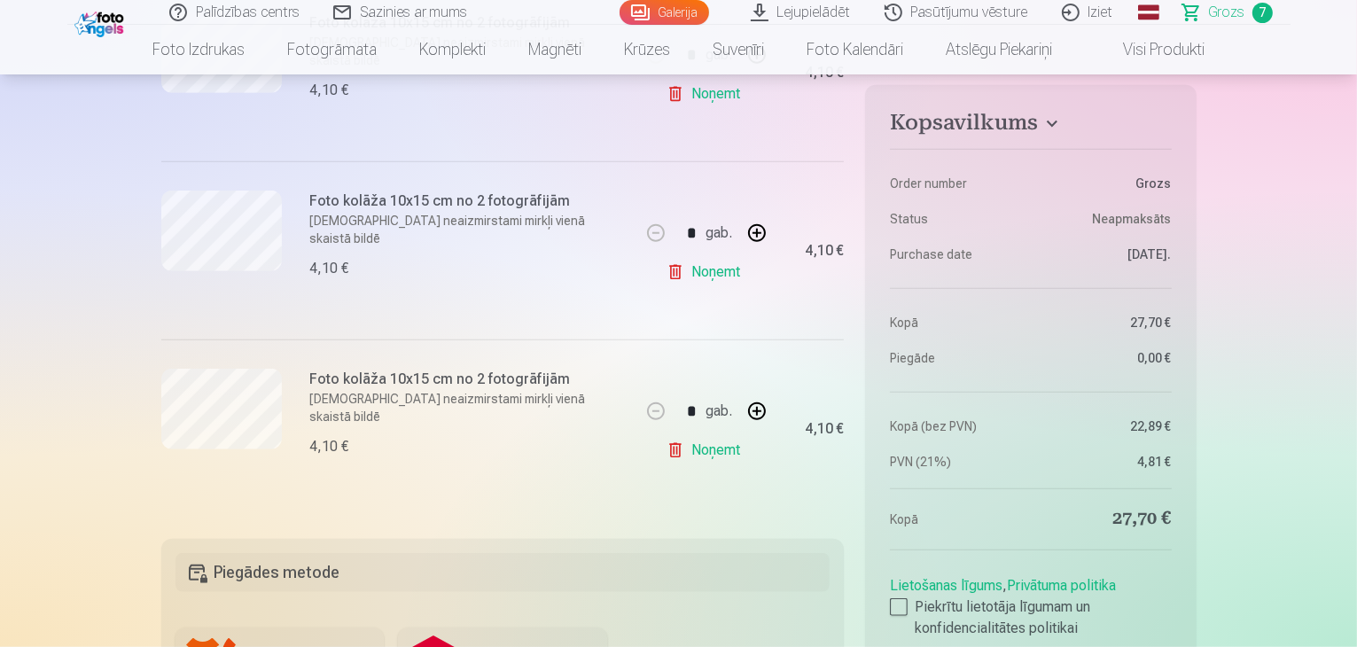
scroll to position [1241, 0]
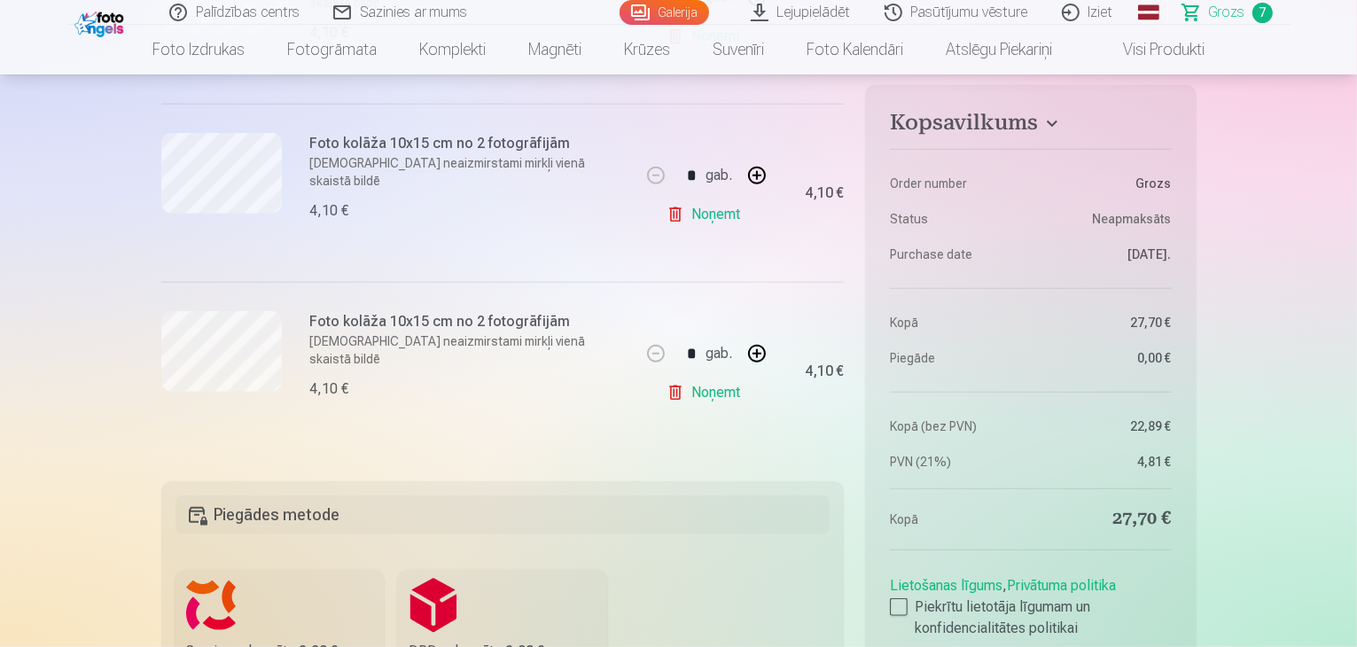
click at [706, 214] on link "Noņemt" at bounding box center [707, 214] width 81 height 35
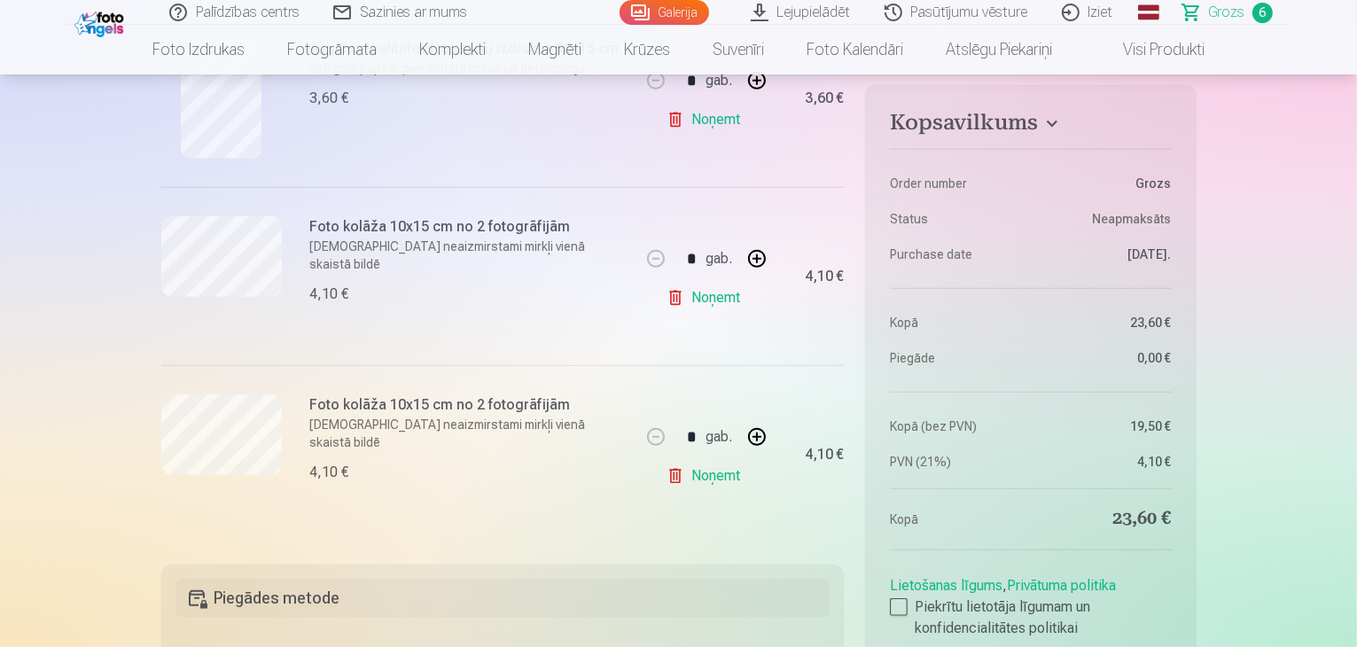
scroll to position [975, 0]
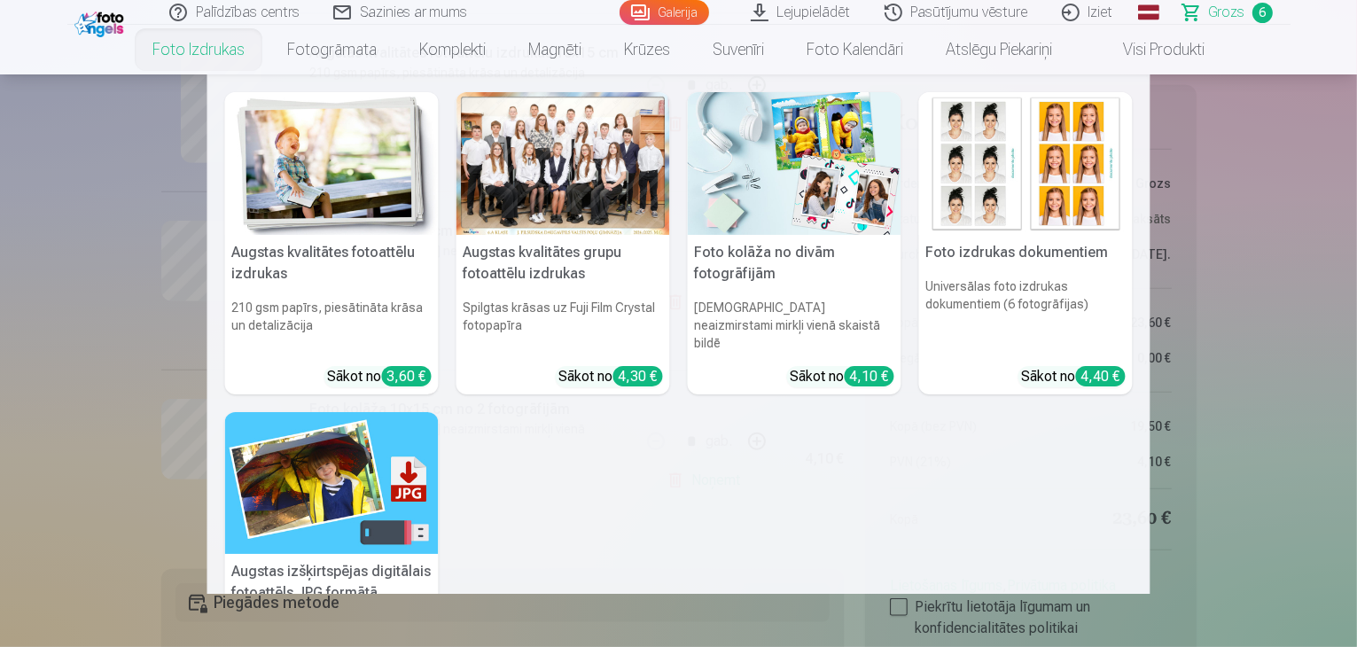
click at [765, 301] on h6 "[DEMOGRAPHIC_DATA] neaizmirstami mirkļi vienā skaistā bildē" at bounding box center [795, 325] width 214 height 67
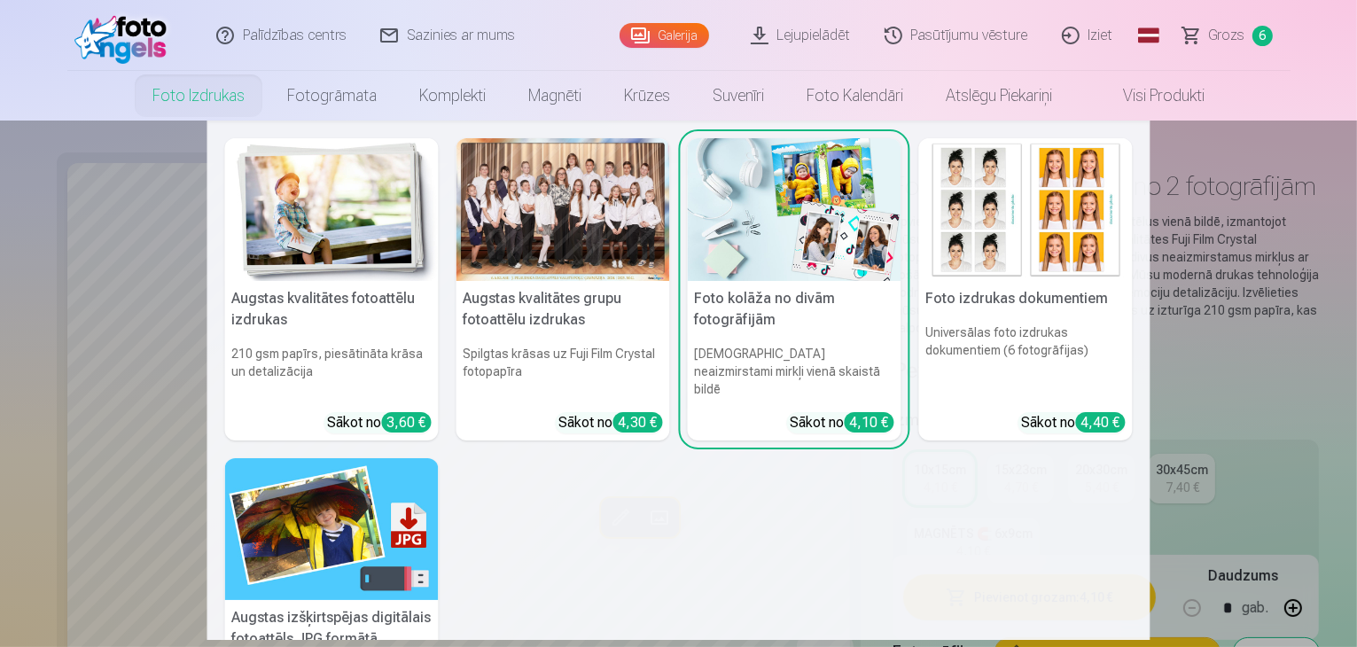
click at [765, 300] on h5 "Foto kolāža no divām fotogrāfijām" at bounding box center [795, 309] width 214 height 57
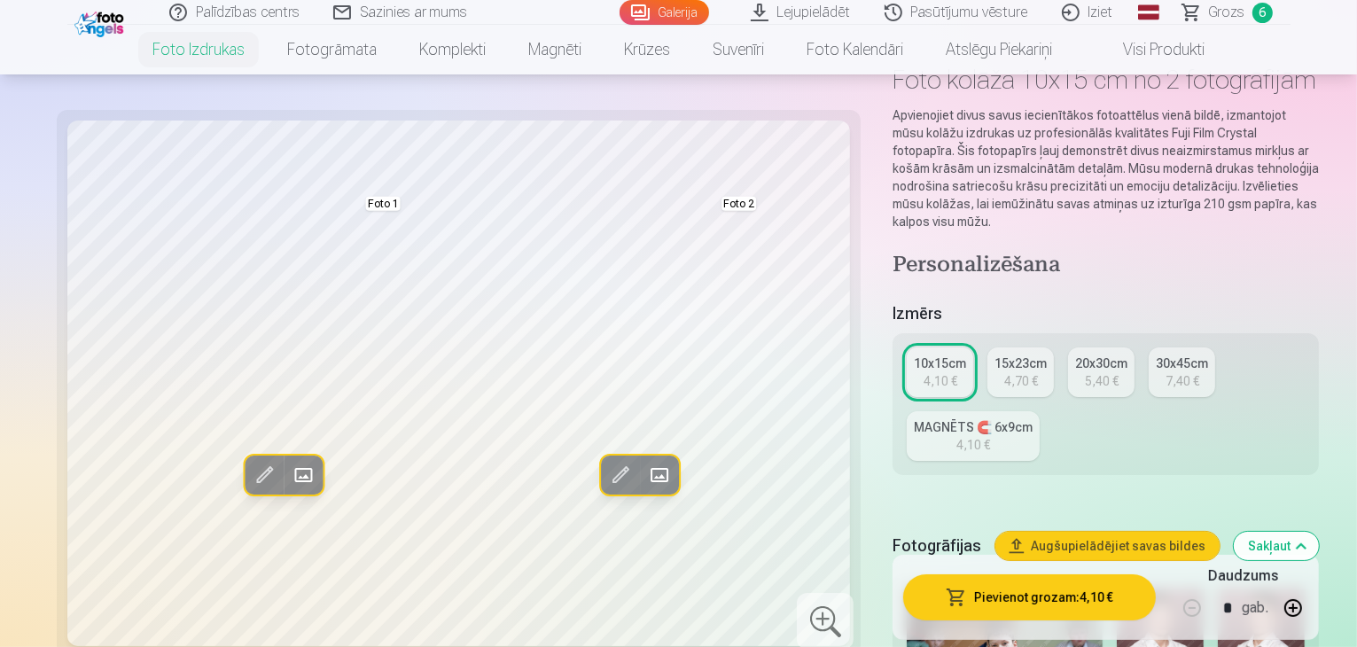
scroll to position [89, 0]
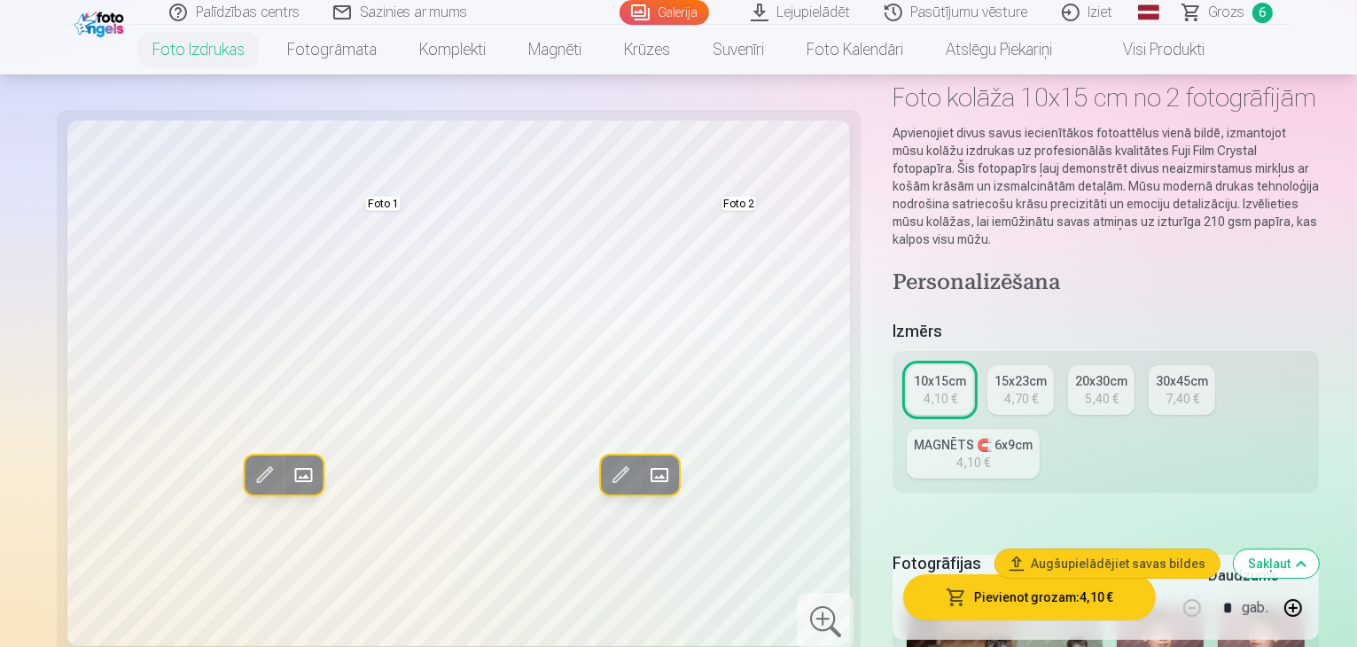
click at [988, 376] on link "15x23cm 4,70 €" at bounding box center [1021, 390] width 66 height 50
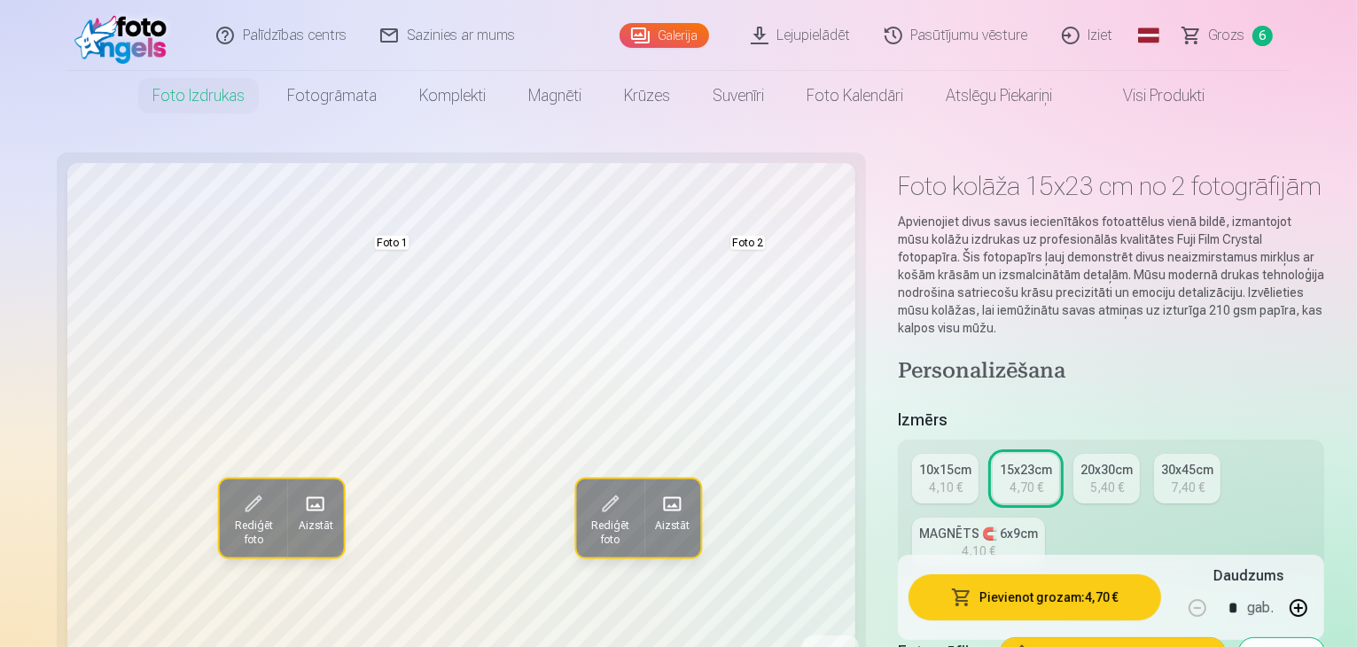
click at [919, 461] on div "10x15cm" at bounding box center [945, 470] width 52 height 18
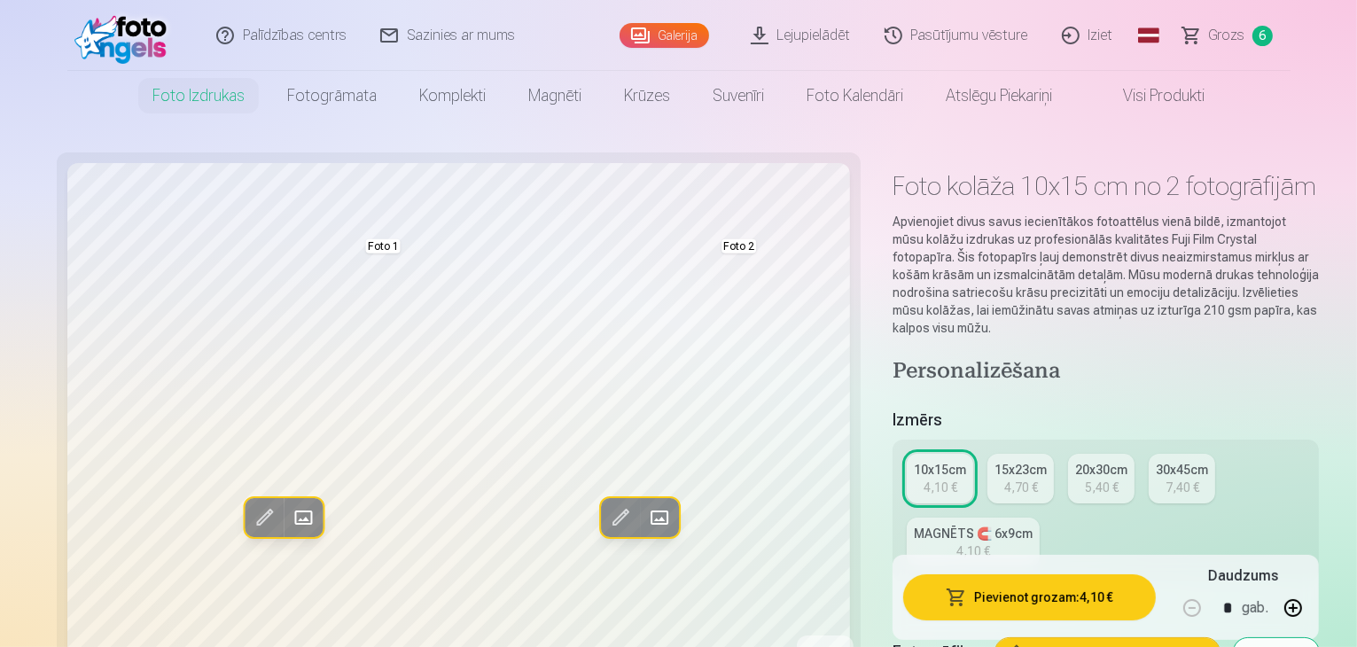
click at [1040, 518] on link "MAGNĒTS 🧲 6x9cm 4,10 €" at bounding box center [973, 543] width 133 height 50
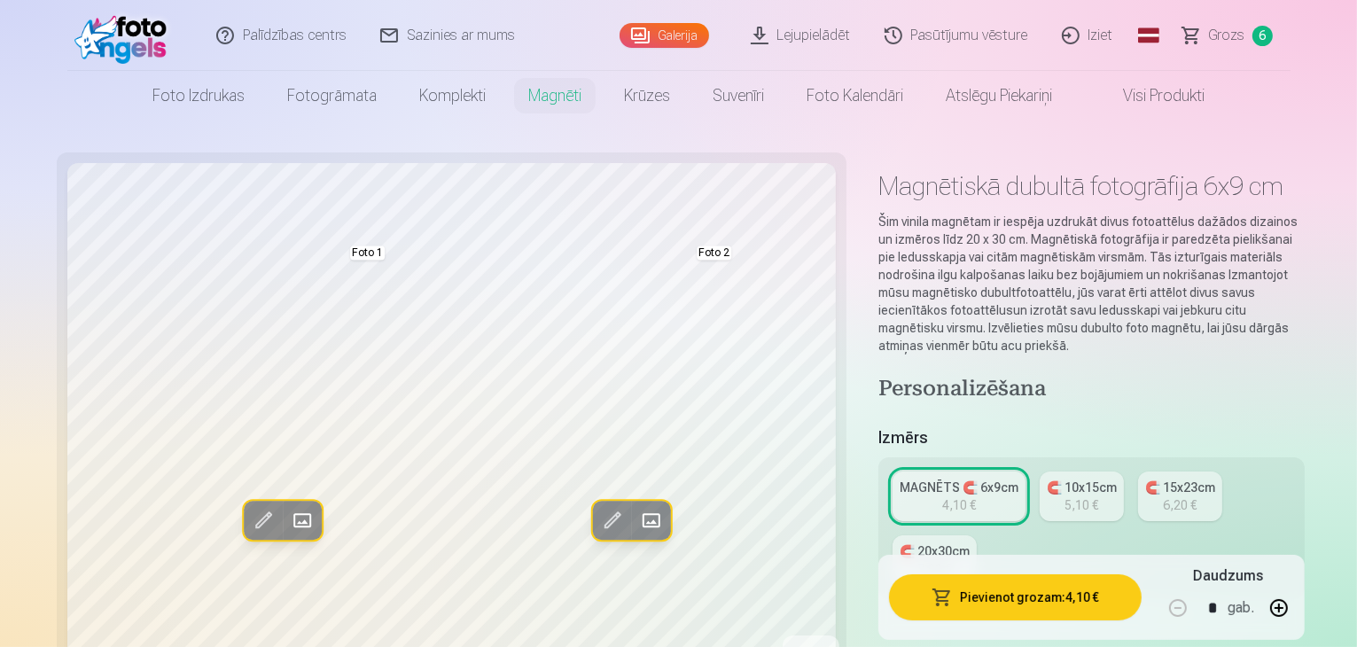
click at [900, 479] on div "MAGNĒTS 🧲 6x9cm" at bounding box center [959, 488] width 119 height 18
click at [1047, 479] on div "🧲 10x15cm" at bounding box center [1082, 488] width 70 height 18
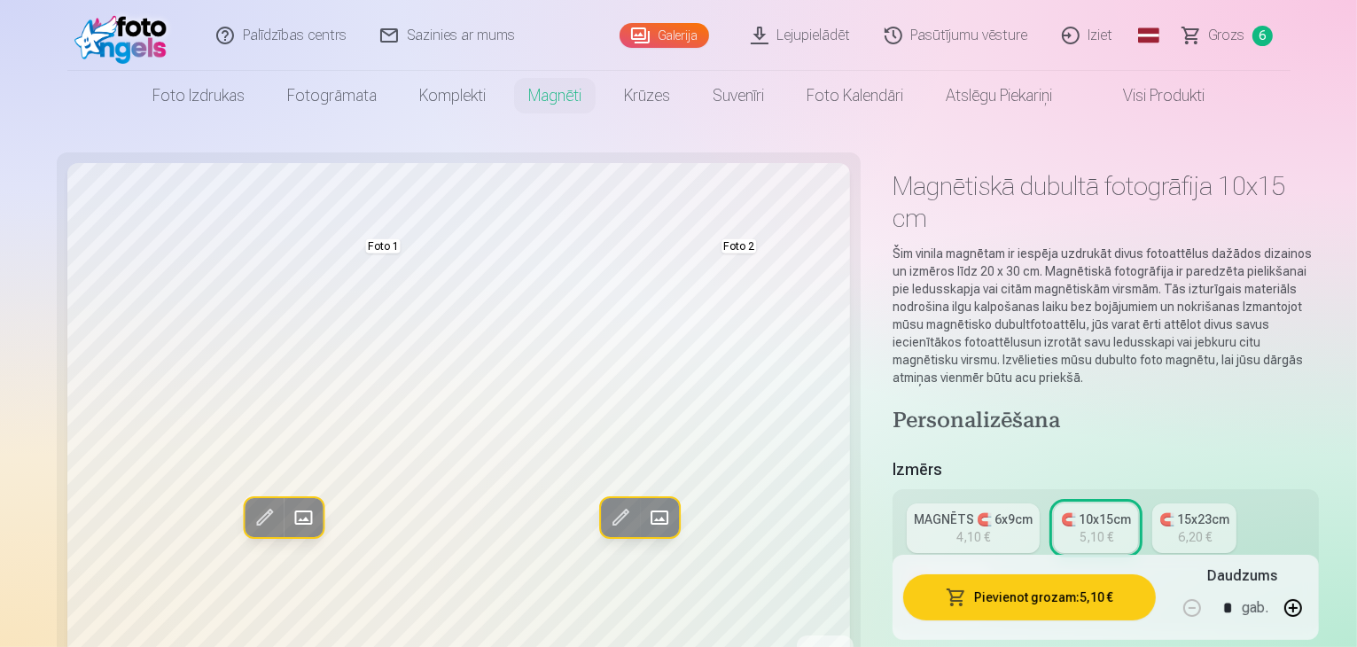
click at [1160, 511] on div "🧲 15x23cm" at bounding box center [1195, 520] width 70 height 18
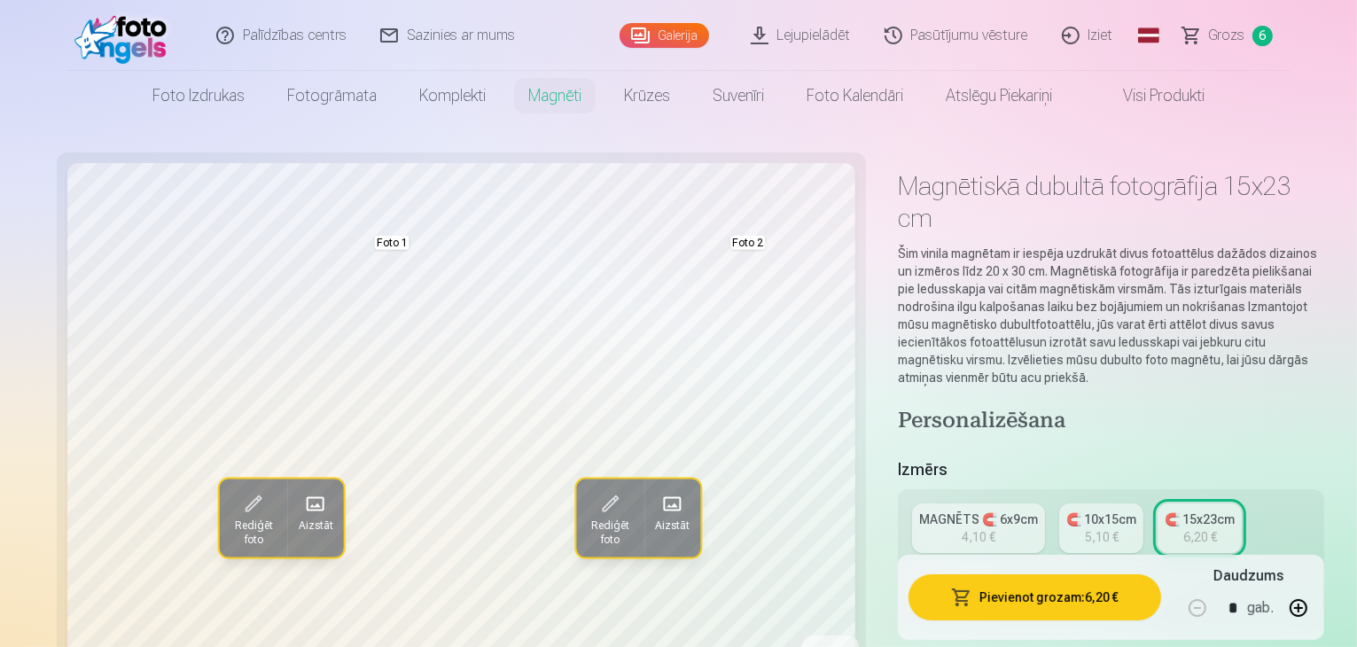
click at [972, 592] on div "7,00 €" at bounding box center [955, 601] width 34 height 18
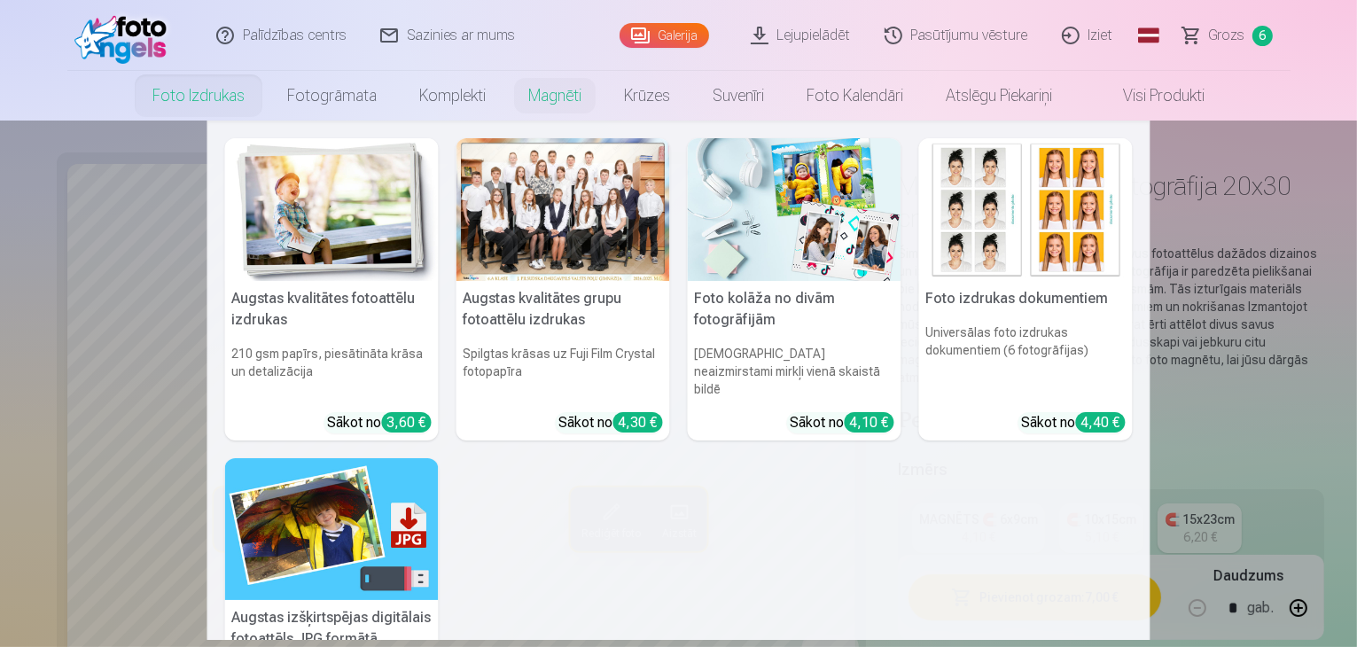
click at [759, 258] on img at bounding box center [795, 209] width 214 height 143
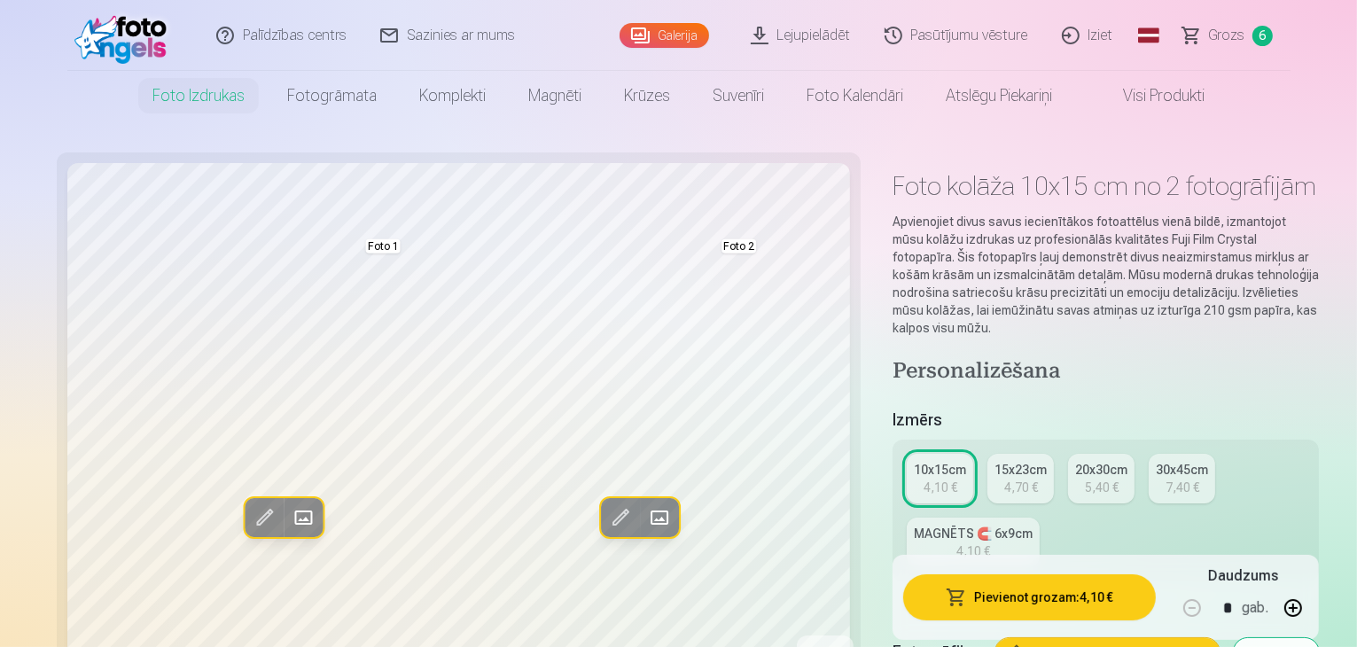
click at [111, 43] on img at bounding box center [125, 35] width 102 height 57
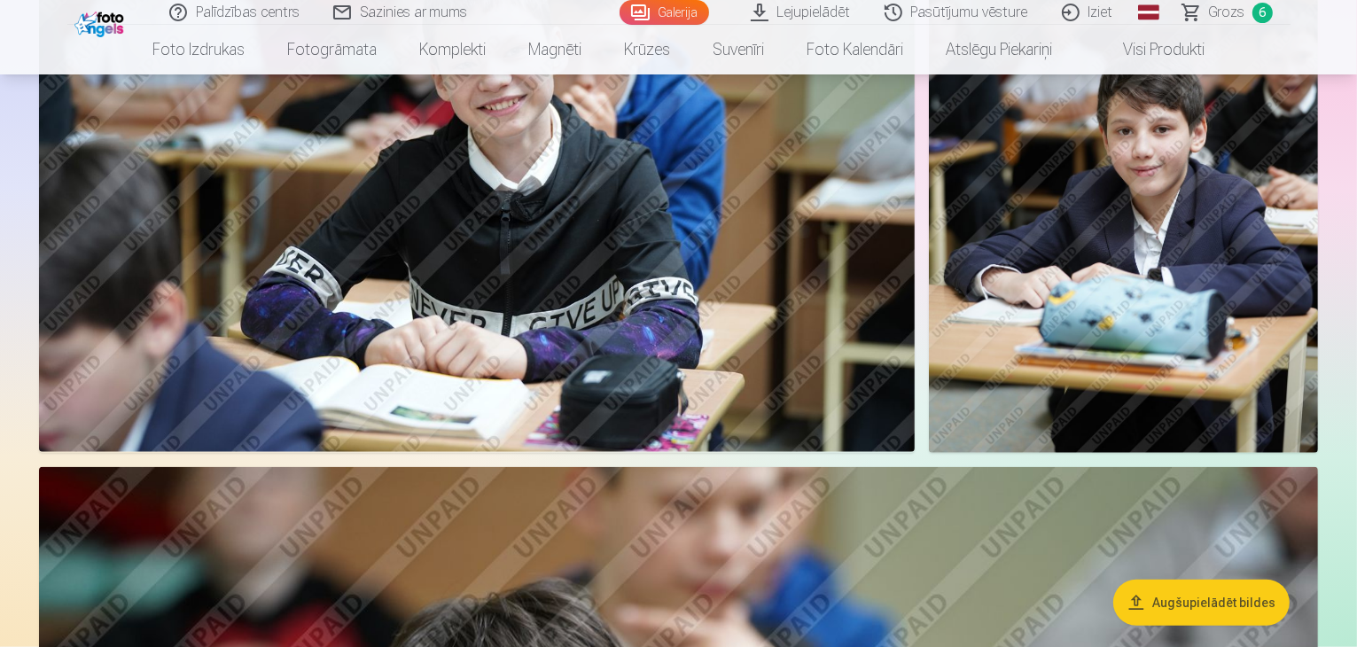
scroll to position [1684, 0]
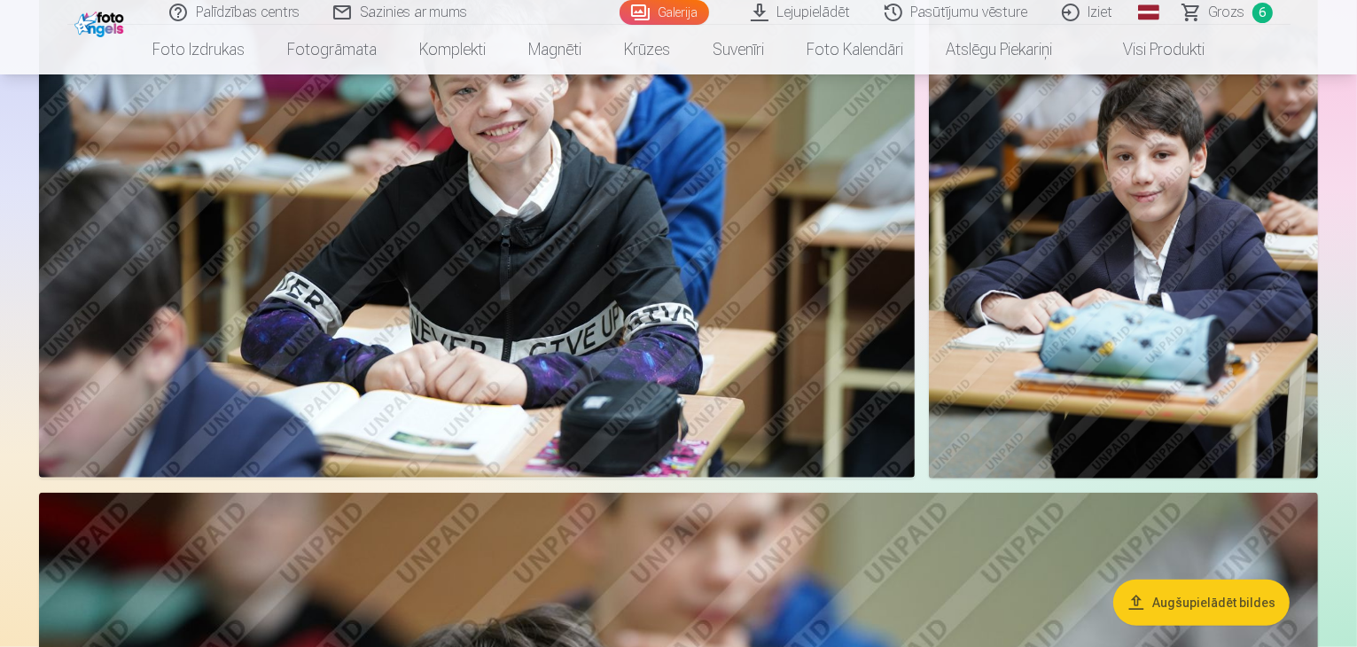
click at [825, 13] on link "Lejupielādēt" at bounding box center [802, 12] width 134 height 25
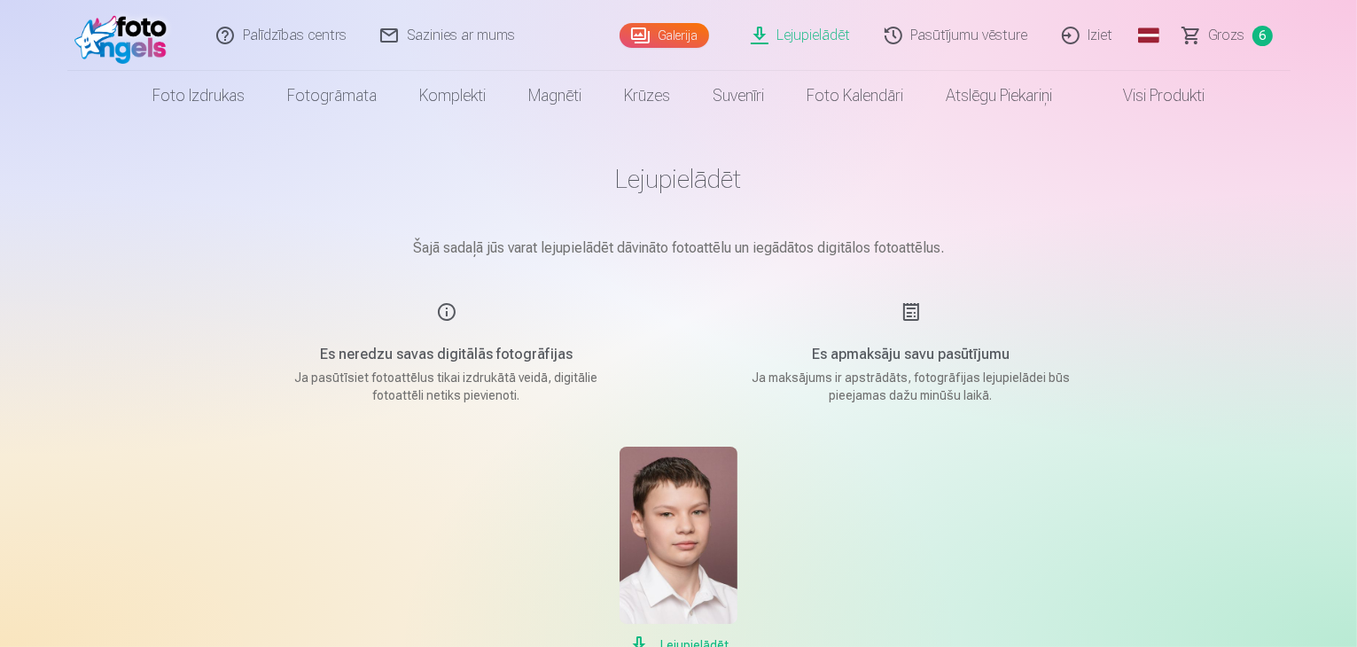
click at [1232, 31] on span "Grozs" at bounding box center [1227, 35] width 36 height 21
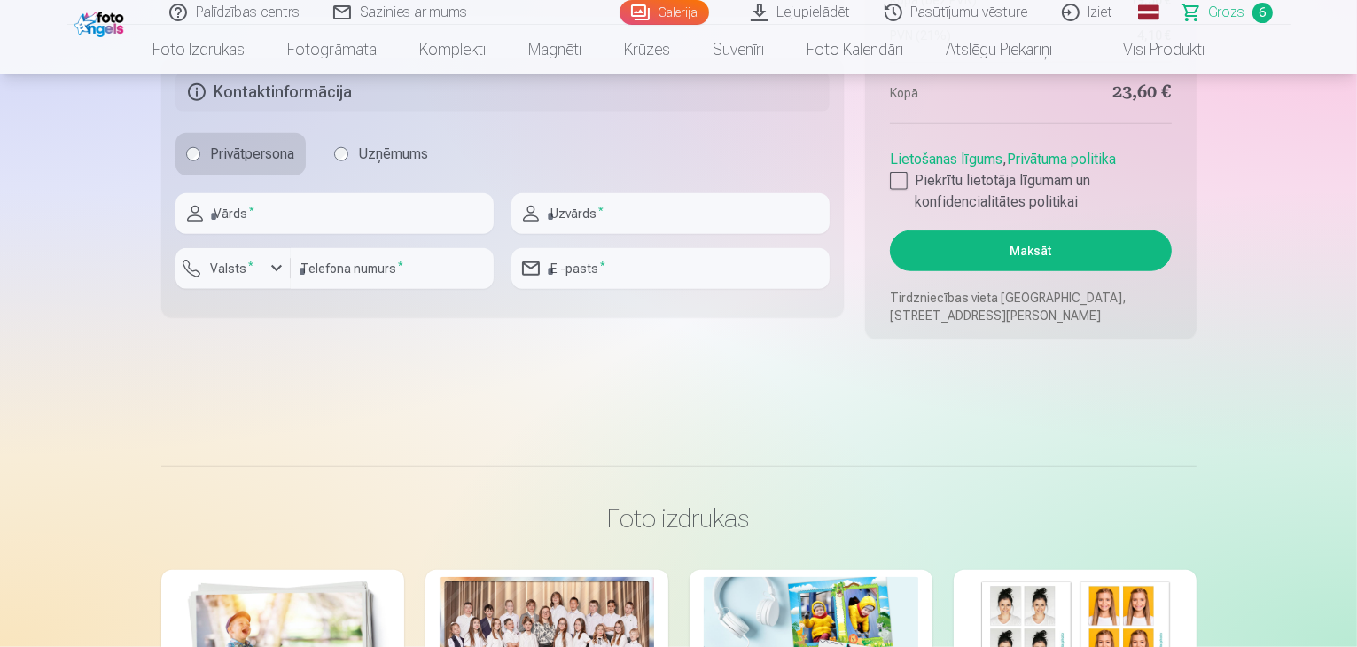
scroll to position [1684, 0]
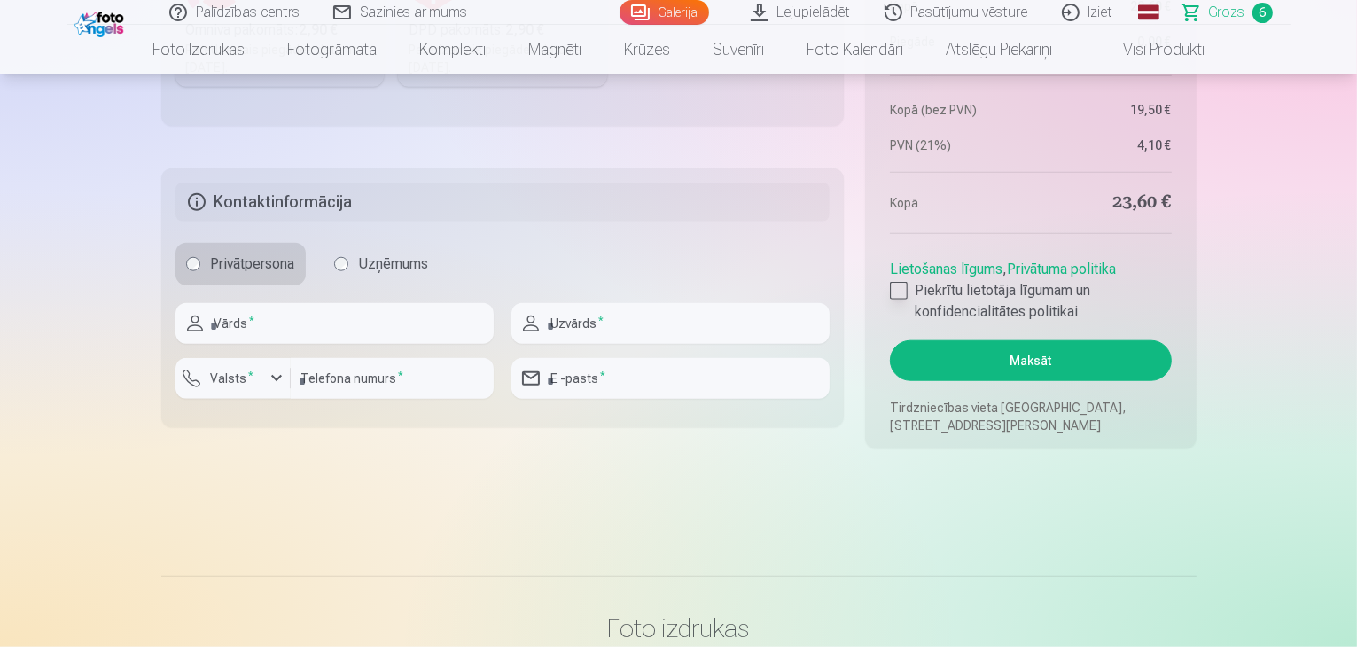
click at [901, 294] on div at bounding box center [899, 291] width 18 height 18
click at [1014, 363] on button "Maksāt" at bounding box center [1030, 360] width 281 height 41
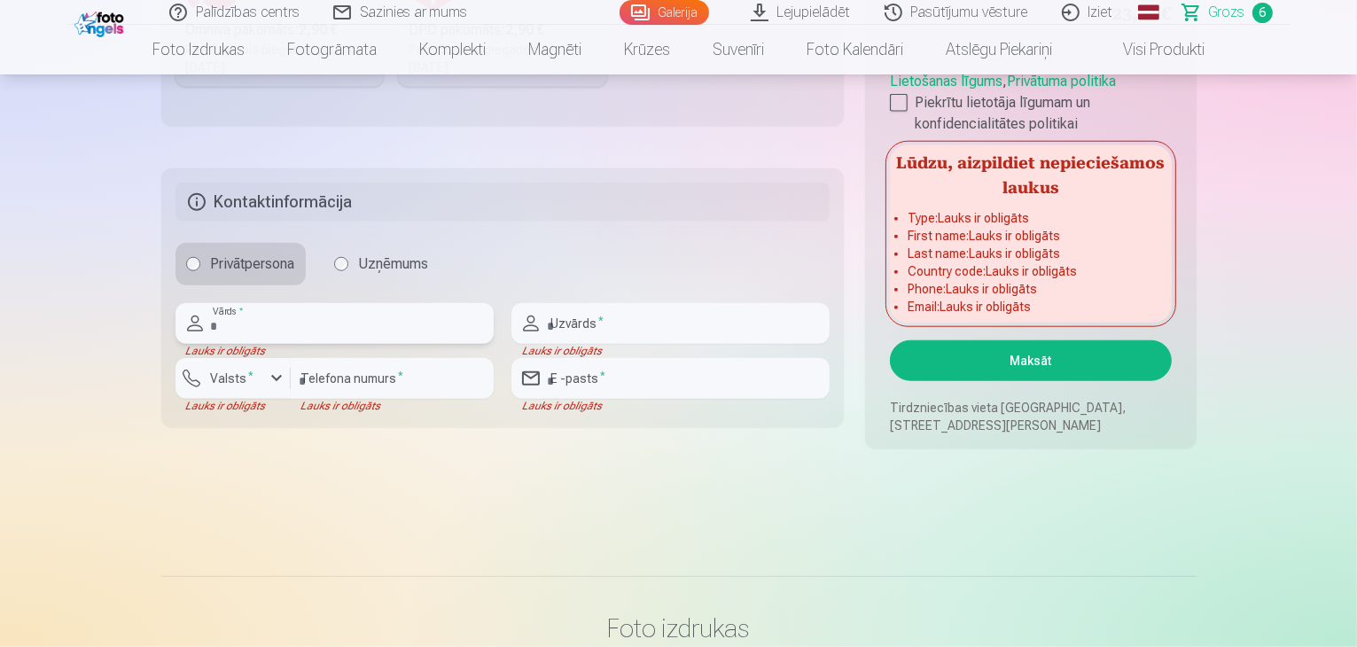
click at [290, 327] on input "text" at bounding box center [335, 323] width 318 height 41
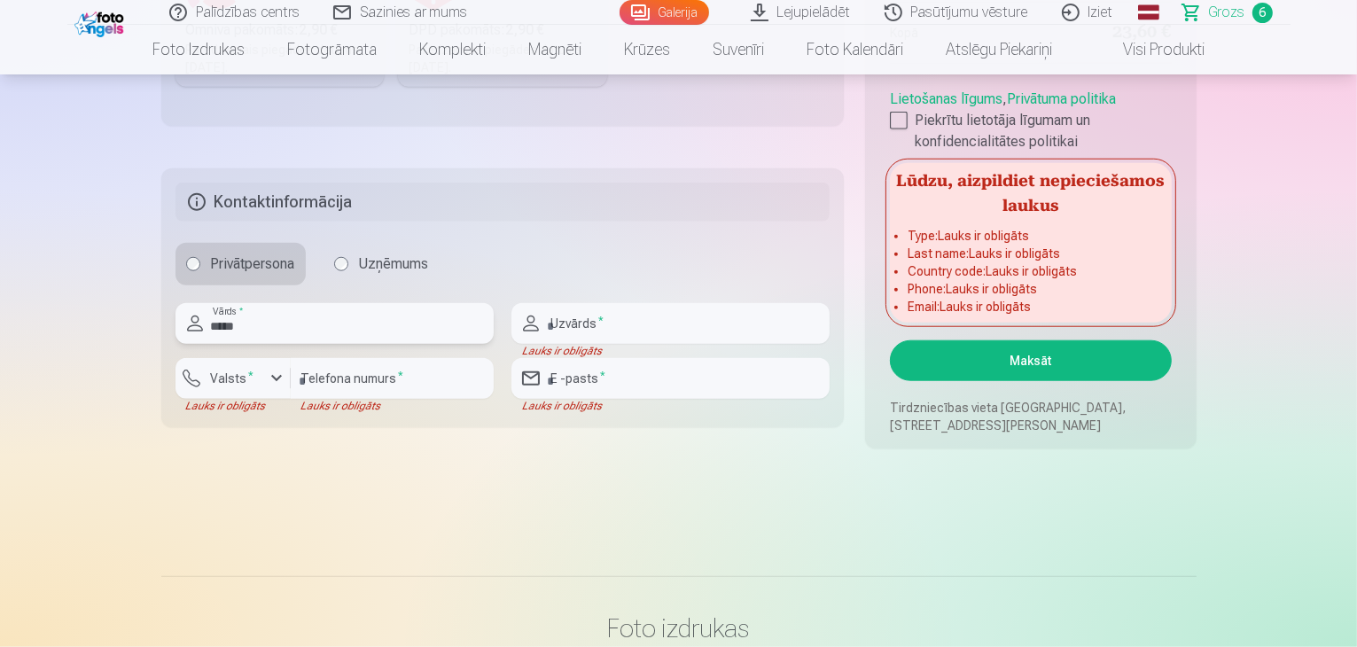
type input "*****"
click at [537, 311] on div "Uzvārds *" at bounding box center [671, 323] width 318 height 41
click at [622, 335] on input "text" at bounding box center [671, 323] width 318 height 41
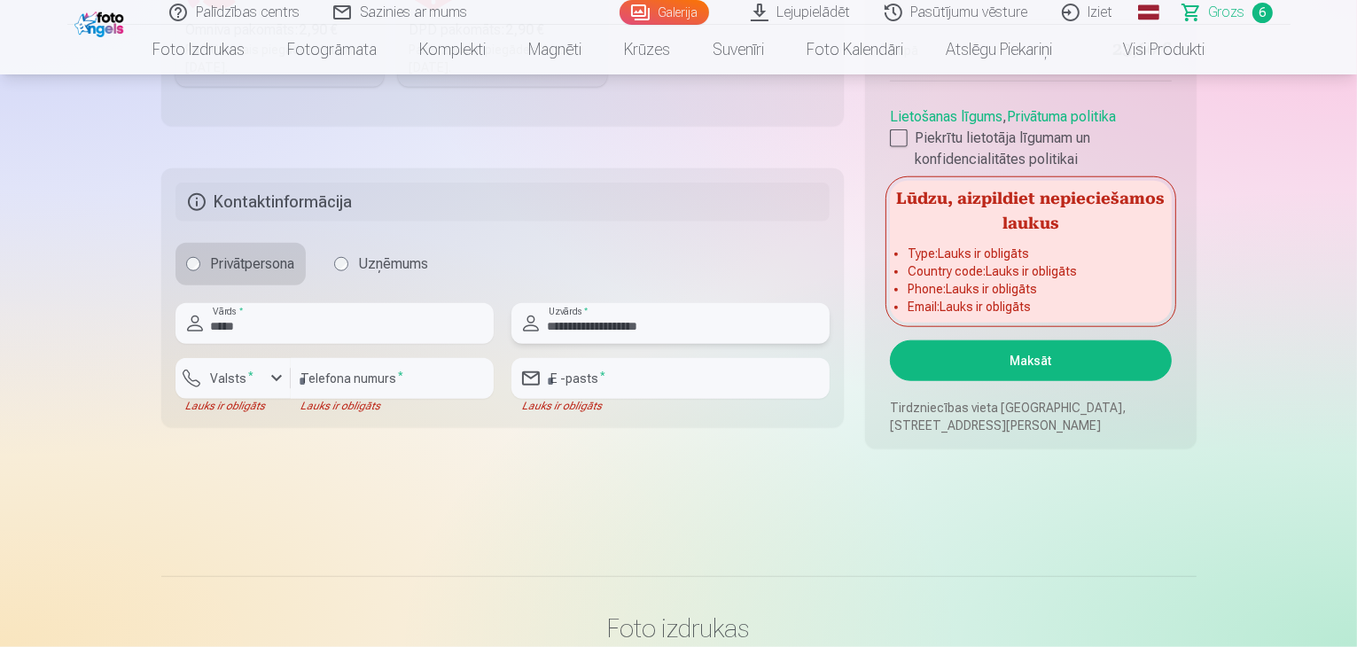
type input "**********"
click at [339, 372] on input "number" at bounding box center [392, 378] width 203 height 41
type input "********"
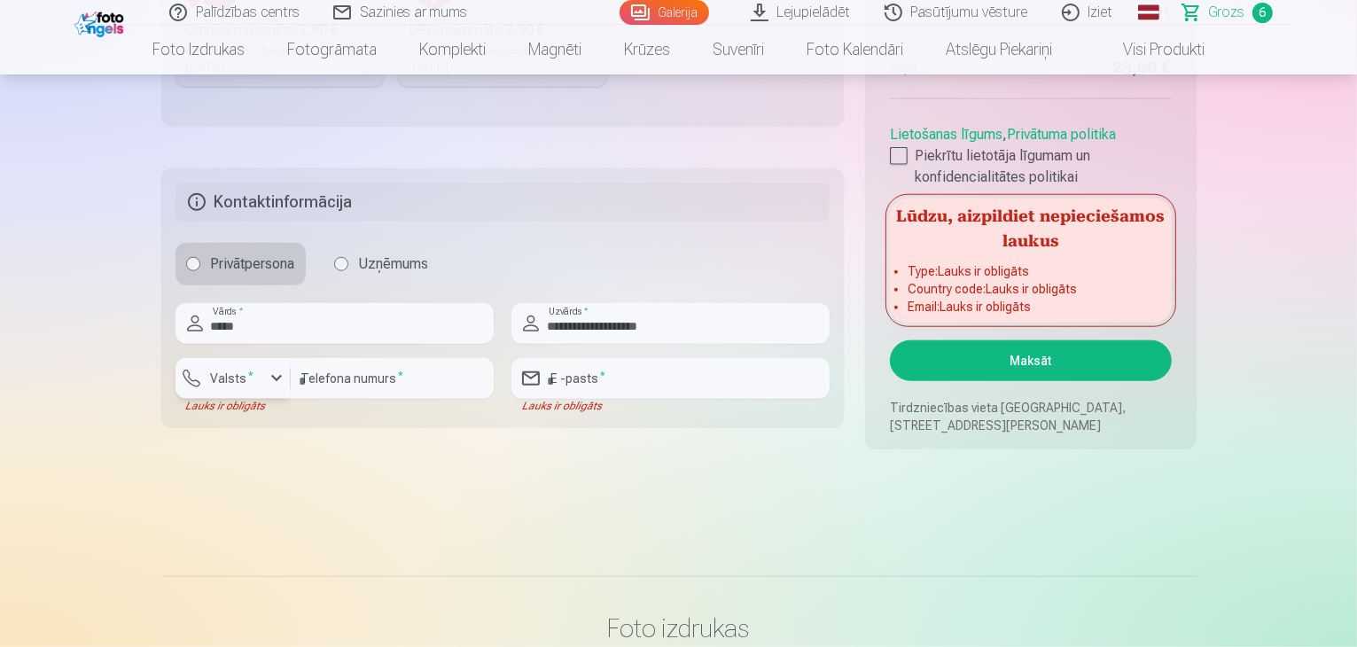
click at [245, 382] on label "Valsts *" at bounding box center [233, 379] width 58 height 18
click at [247, 417] on div "+371" at bounding box center [242, 420] width 35 height 21
click at [633, 377] on input "email" at bounding box center [671, 378] width 318 height 41
type input "**********"
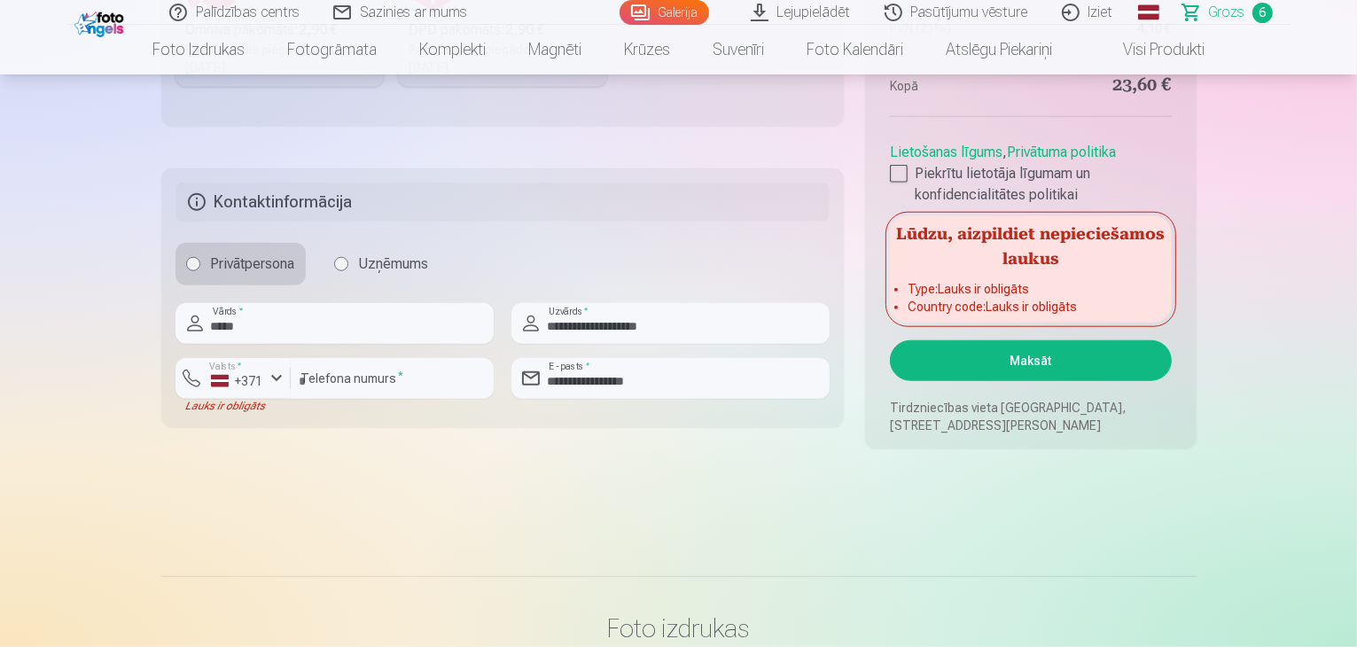
click at [1000, 360] on button "Maksāt" at bounding box center [1030, 360] width 281 height 41
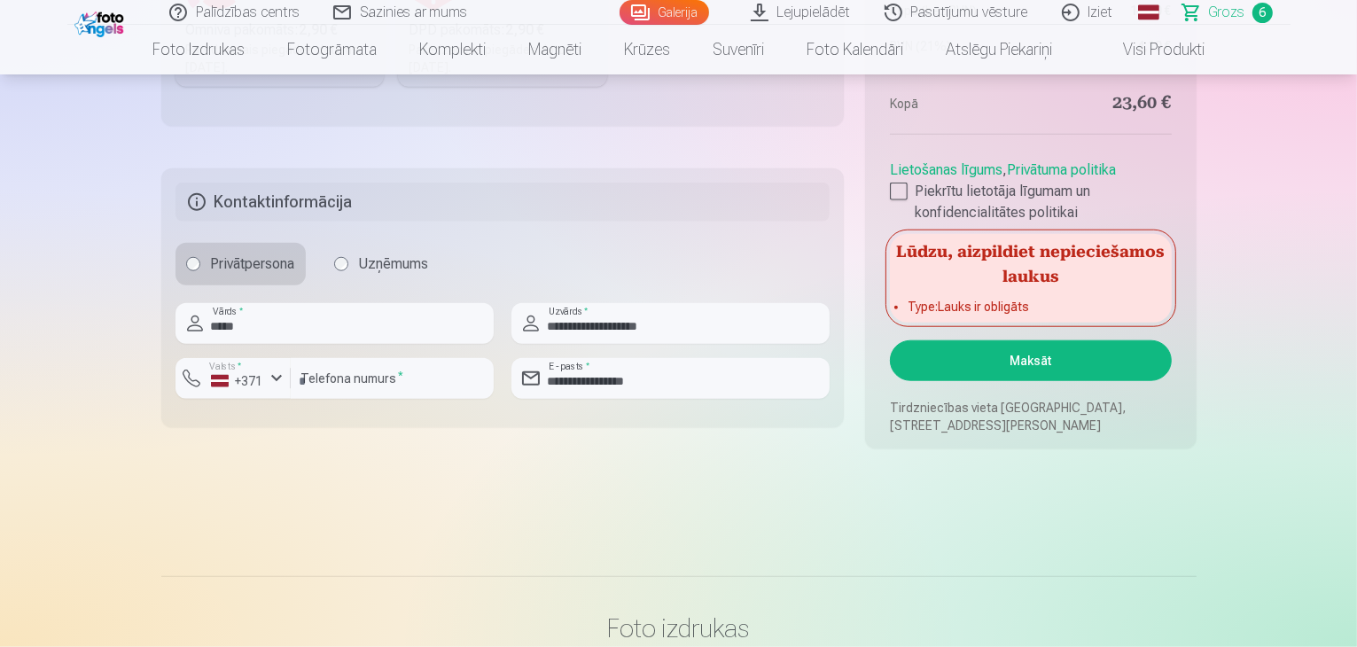
click at [1043, 304] on li "Type : Lauks ir obligāts" at bounding box center [1031, 307] width 246 height 18
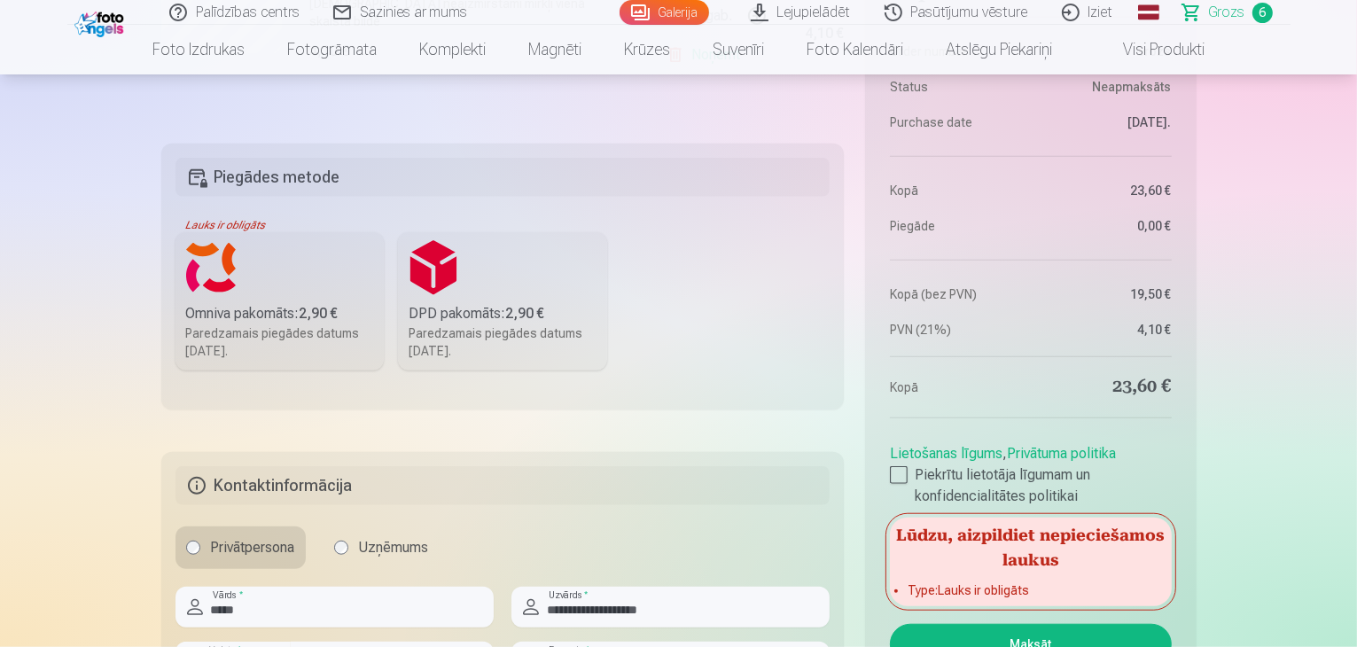
scroll to position [1418, 0]
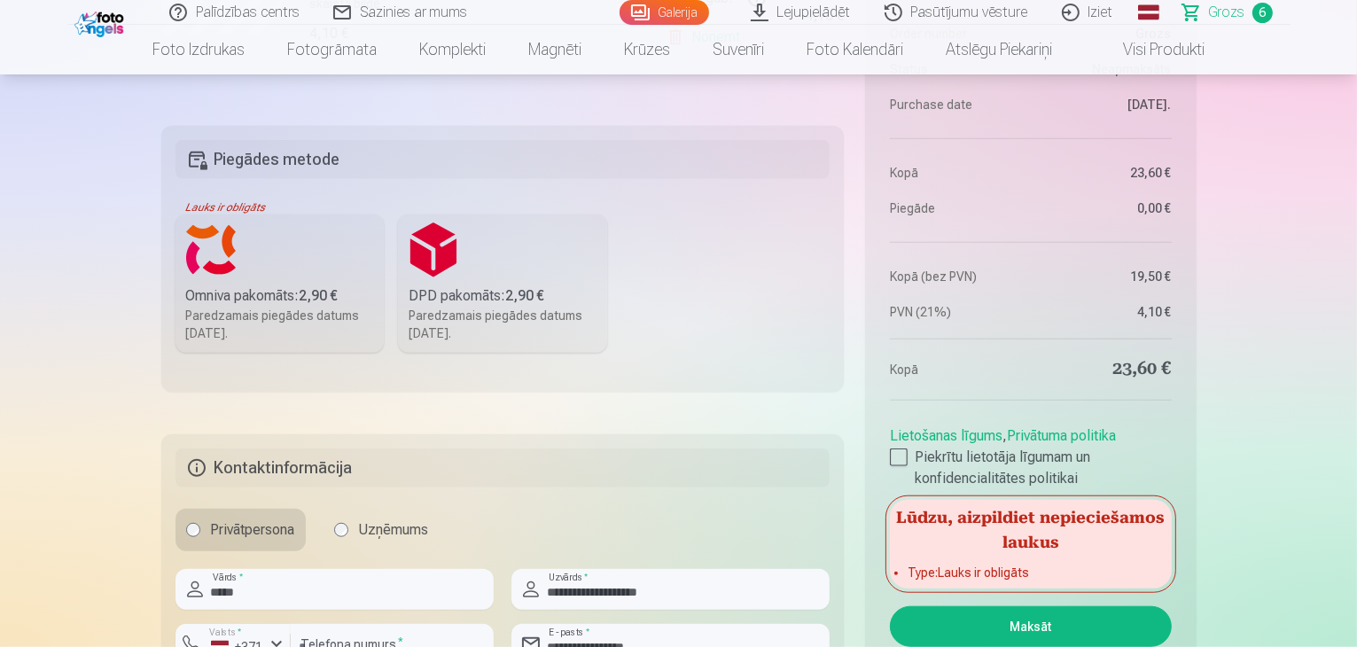
click at [294, 287] on div "Omniva pakomāts : 2,90 €" at bounding box center [280, 295] width 188 height 21
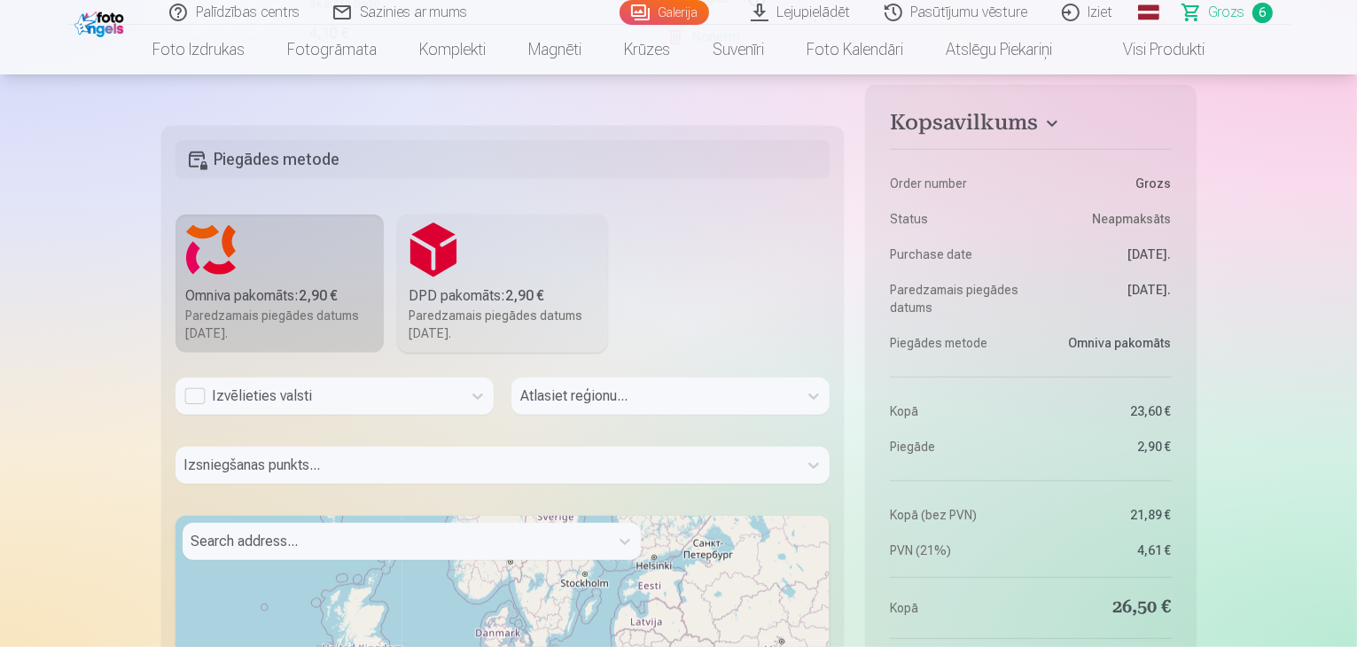
click at [353, 398] on div "Izvēlieties valsti" at bounding box center [318, 396] width 269 height 21
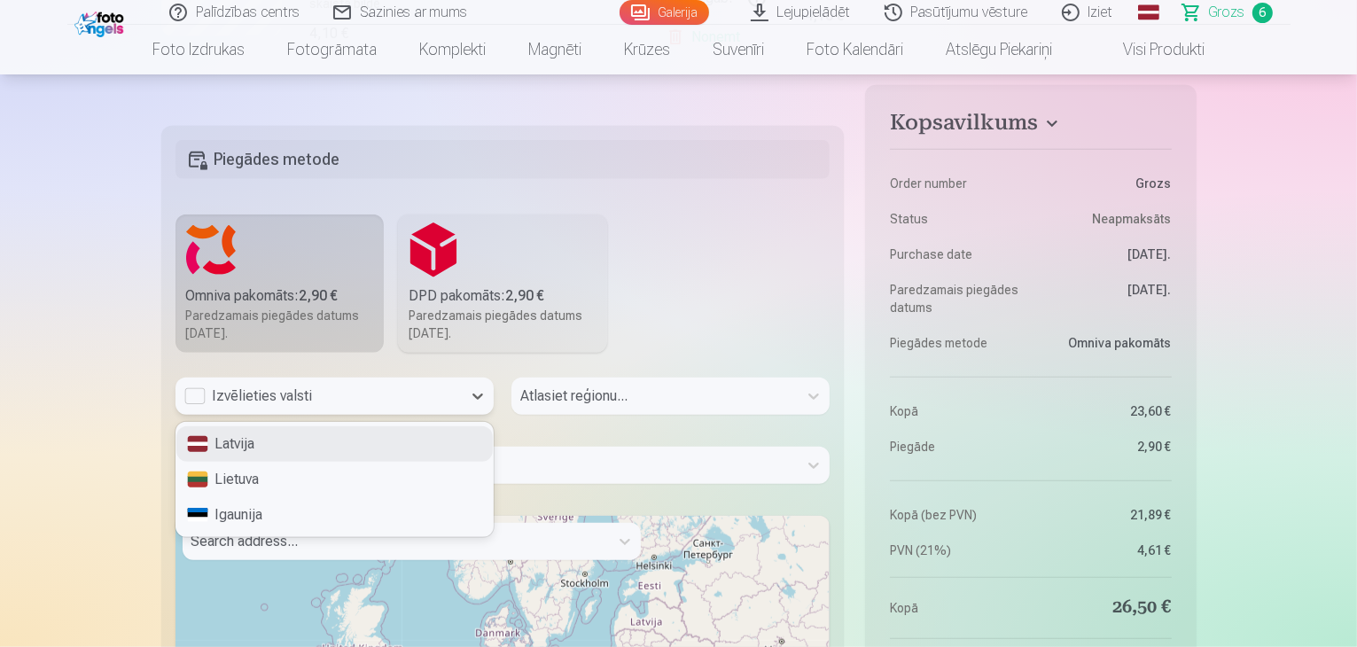
click at [322, 444] on div "Latvija" at bounding box center [334, 443] width 316 height 35
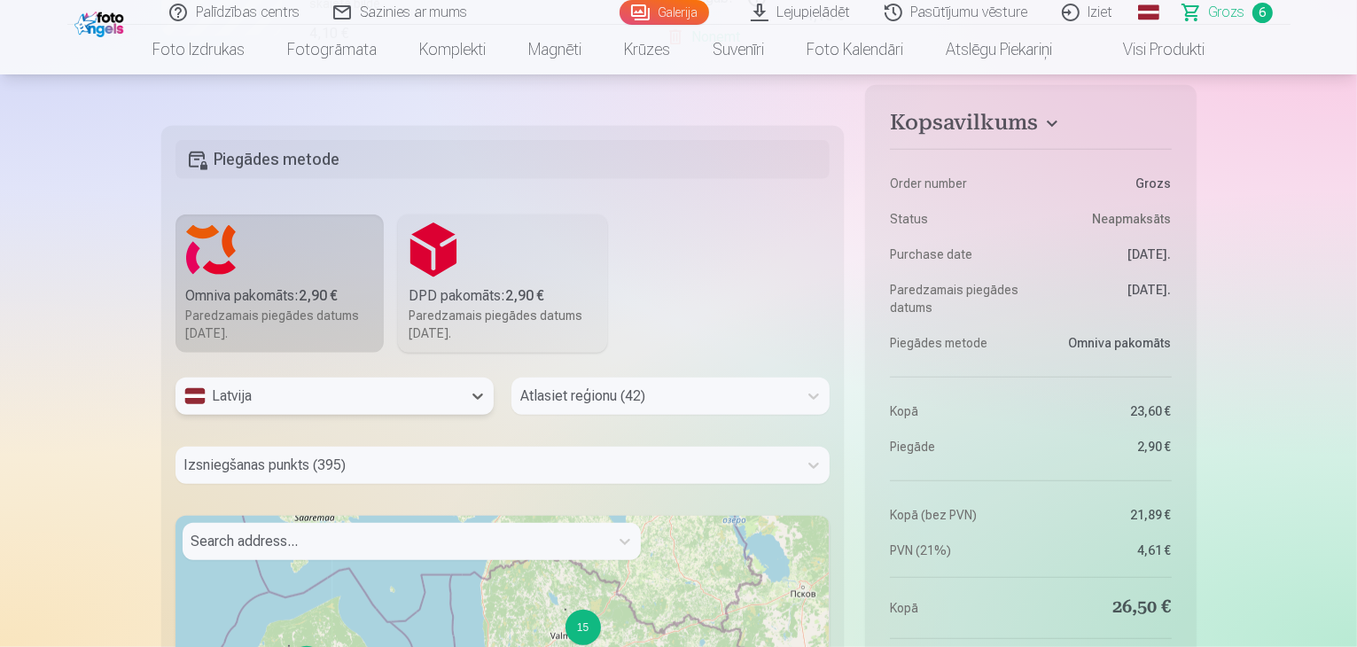
scroll to position [1535, 0]
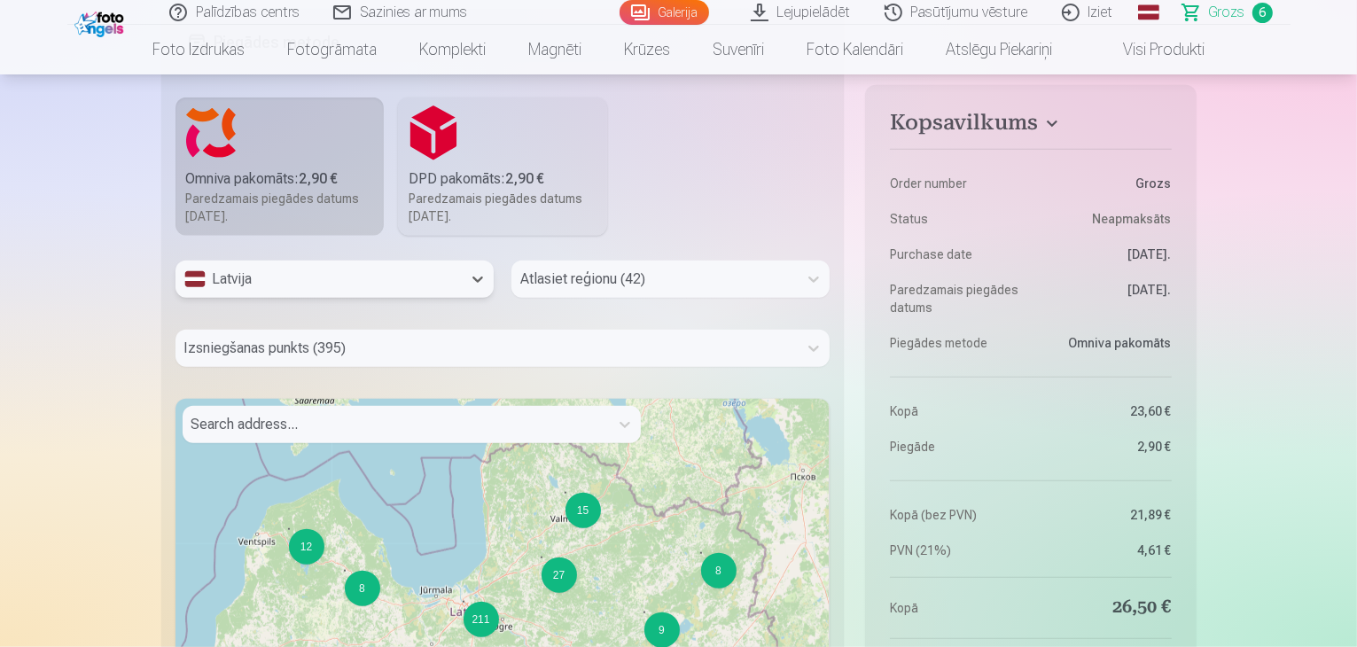
click at [509, 367] on div "Izsniegšanas punkts (395)" at bounding box center [503, 348] width 655 height 37
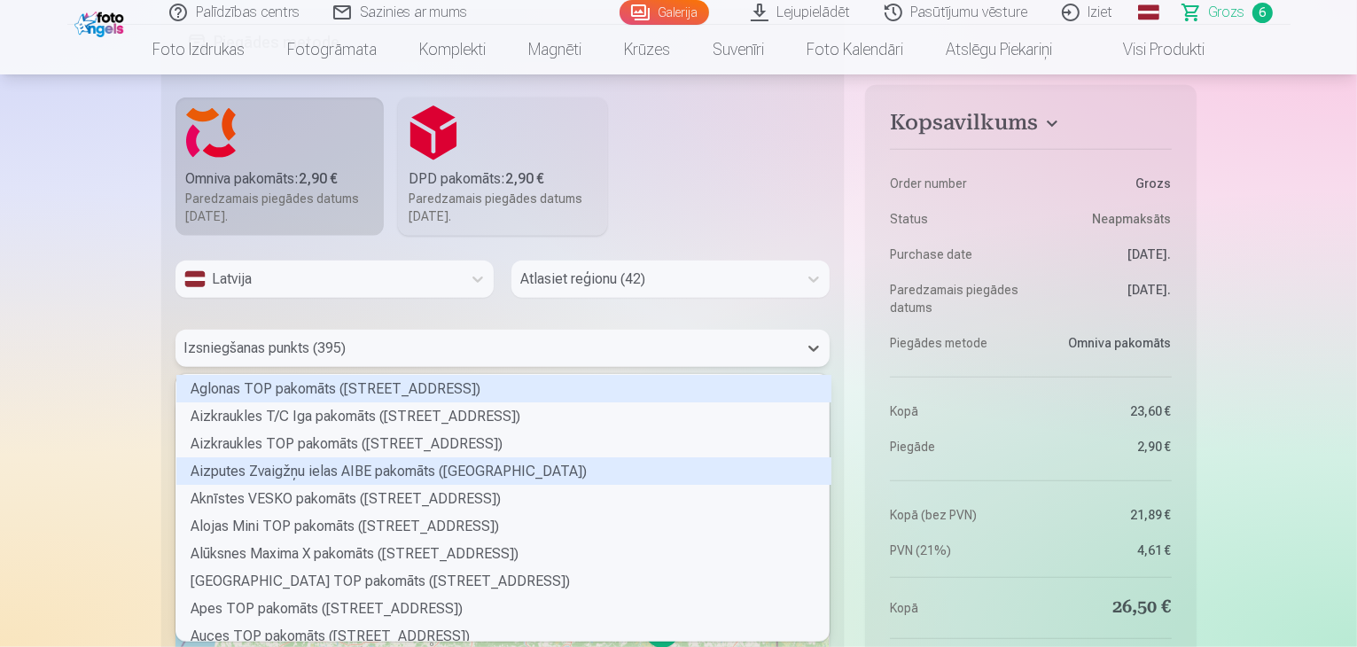
scroll to position [262, 649]
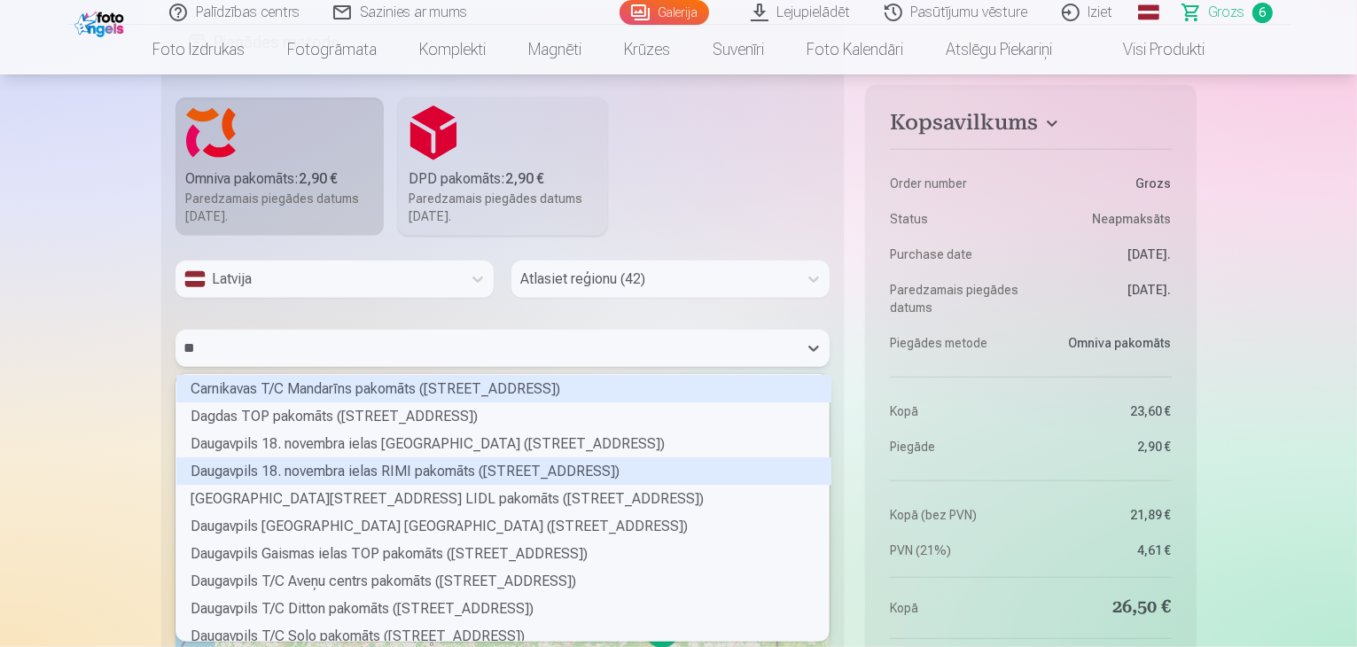
type input "***"
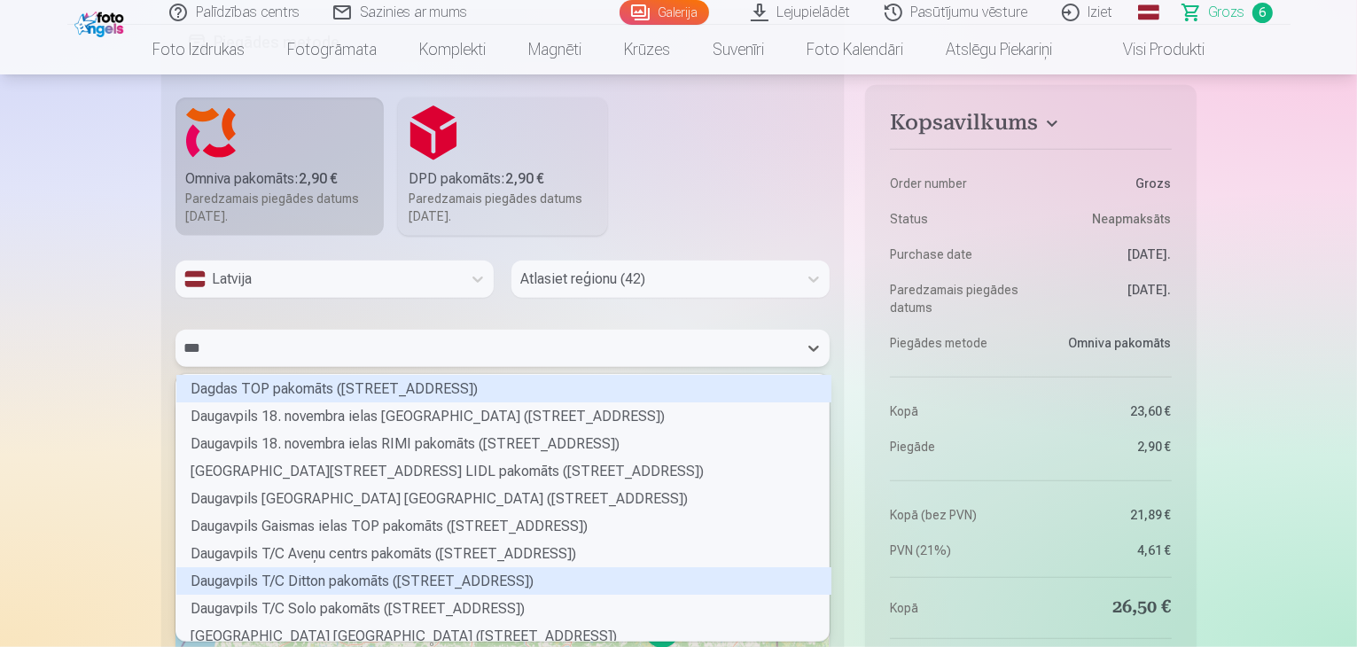
click at [484, 578] on div "Daugavpils T/C Ditton pakomāts (Cietokšņa iela 60)" at bounding box center [503, 580] width 655 height 27
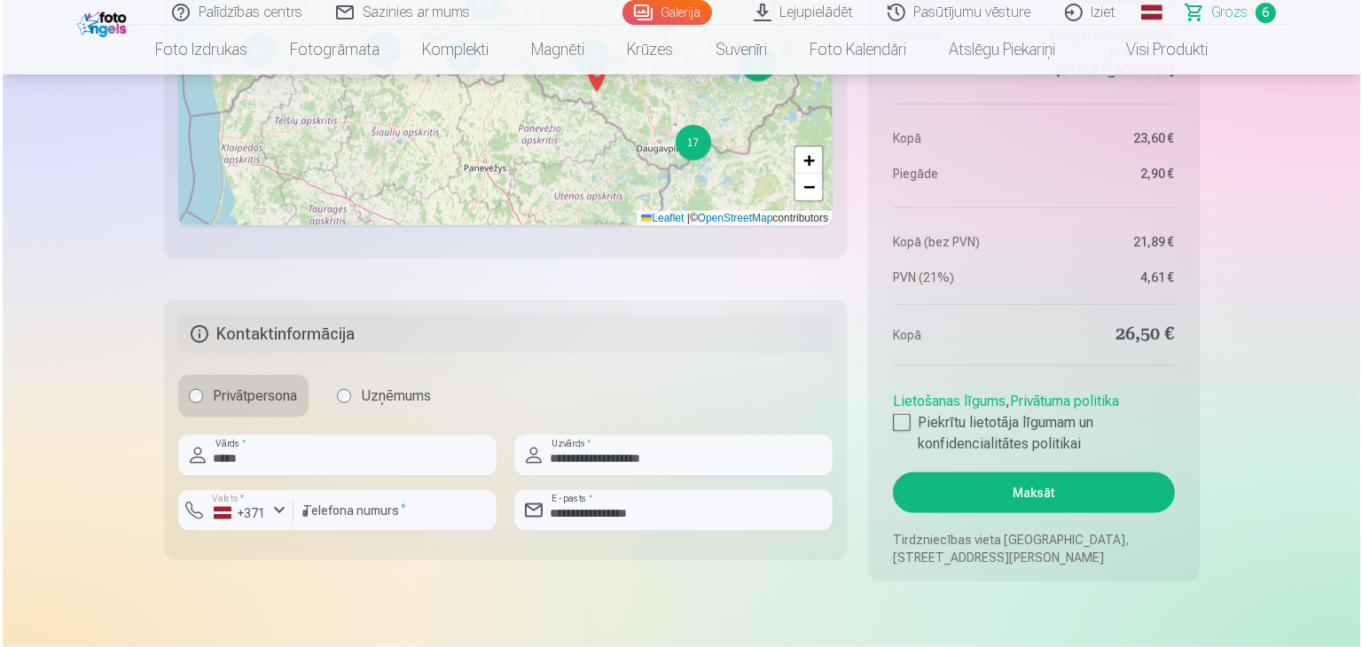
scroll to position [2156, 0]
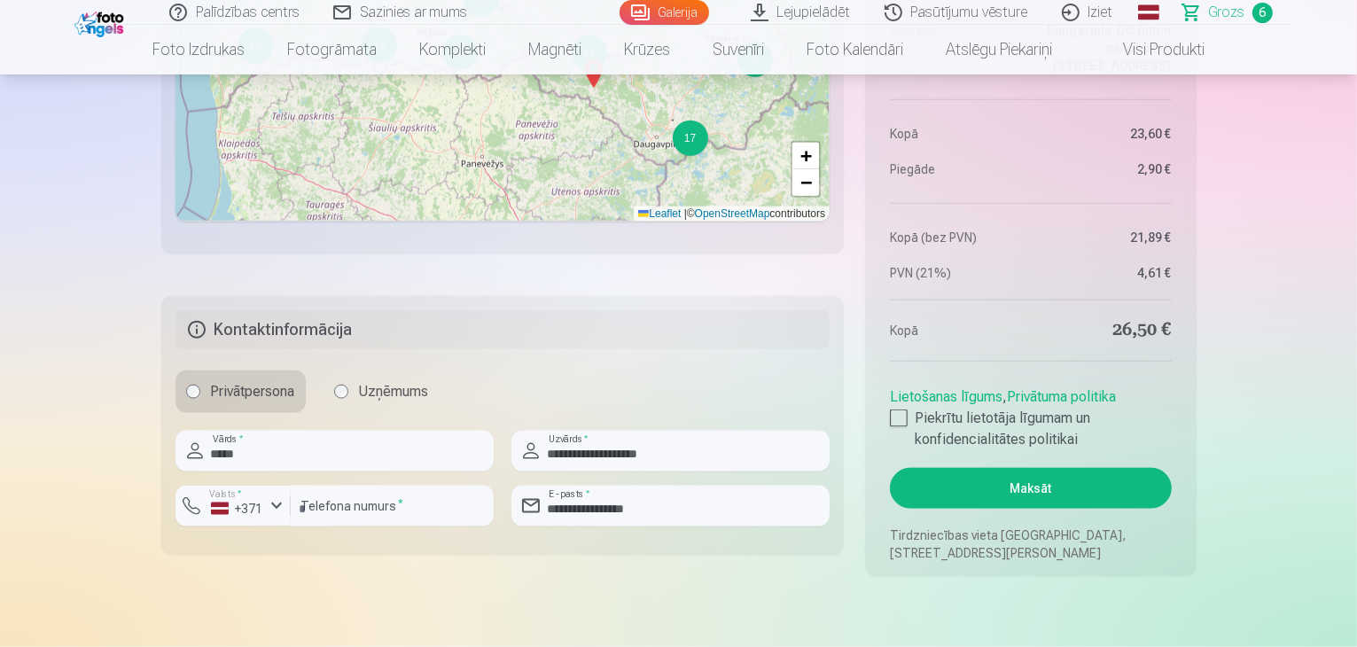
click at [1036, 486] on button "Maksāt" at bounding box center [1030, 488] width 281 height 41
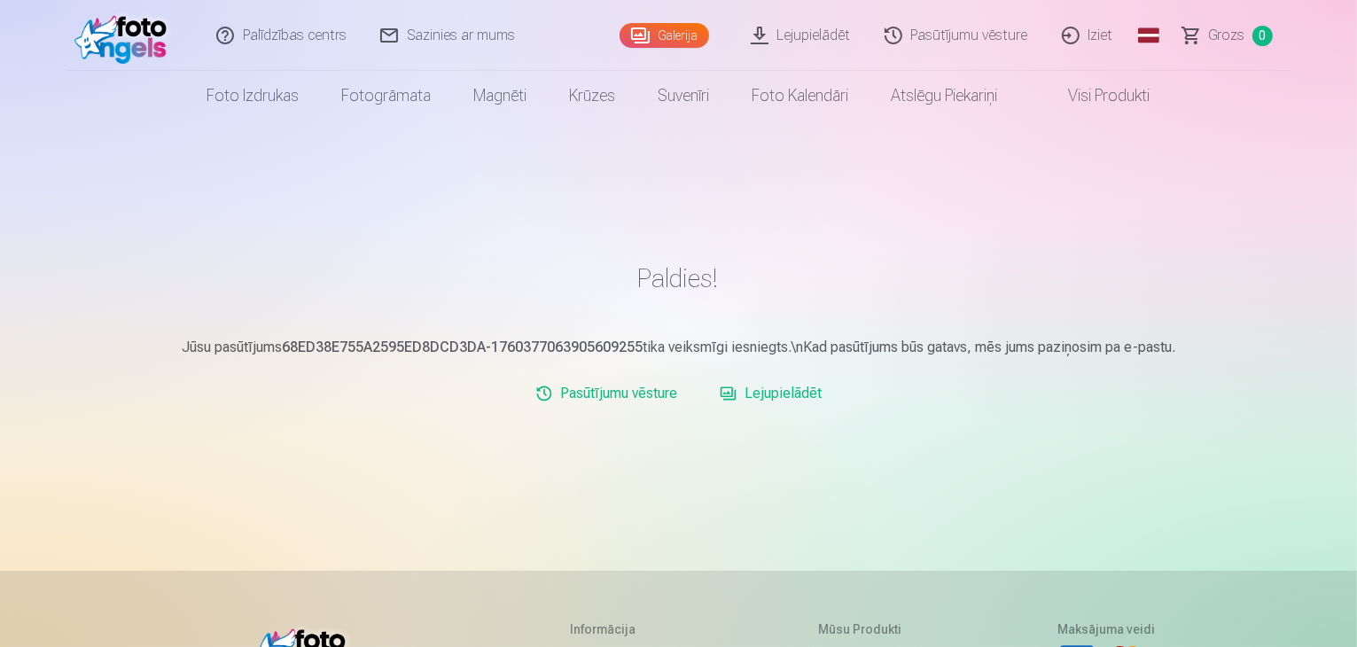
click at [793, 35] on link "Lejupielādēt" at bounding box center [802, 35] width 134 height 71
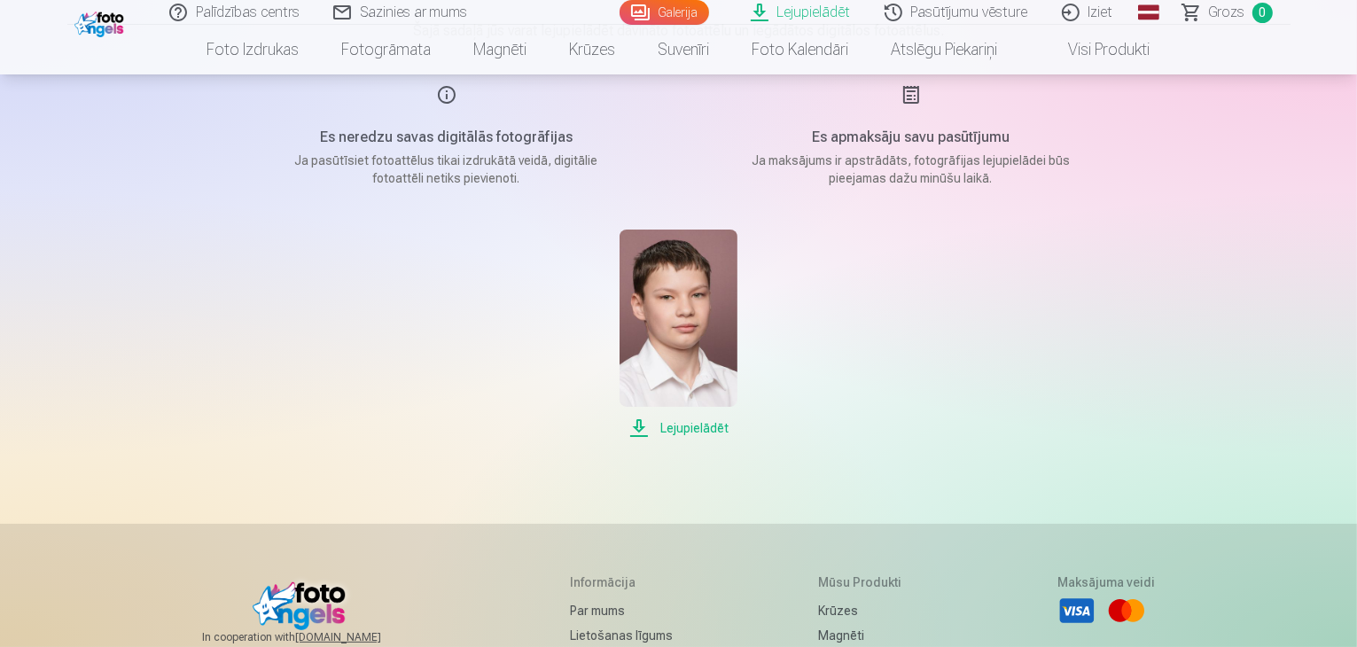
scroll to position [266, 0]
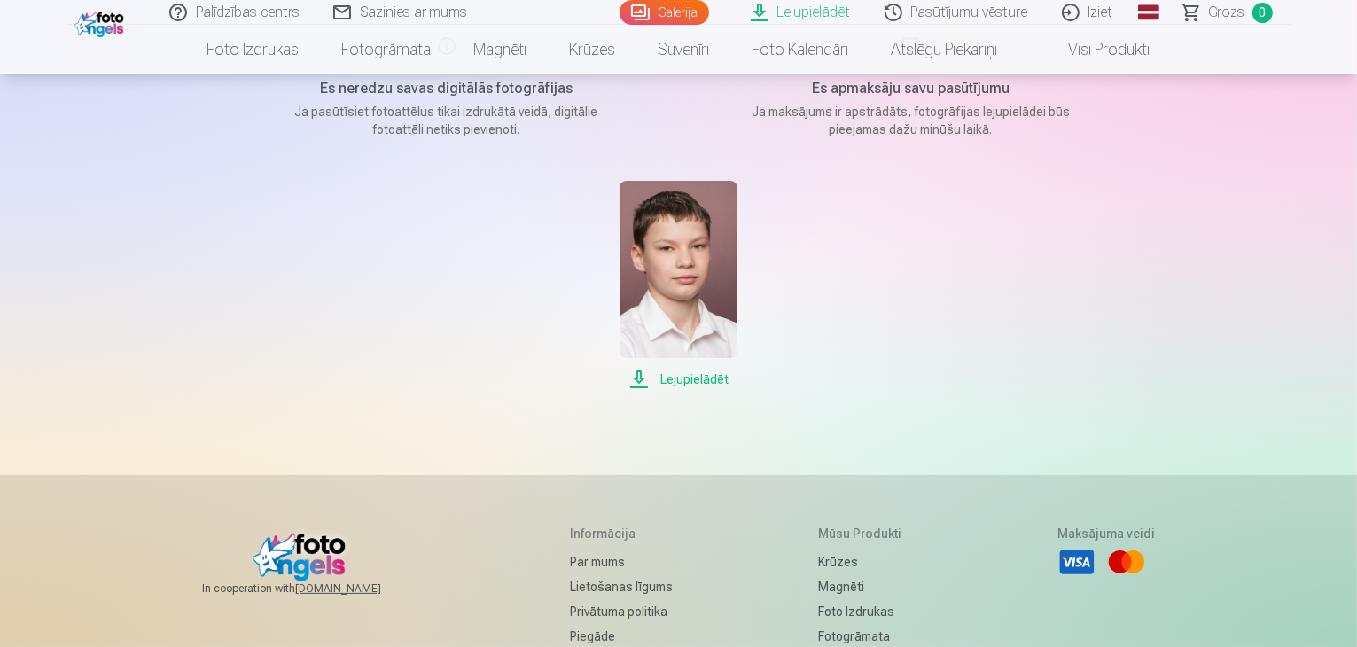
click at [674, 379] on span "Lejupielādēt" at bounding box center [679, 379] width 118 height 21
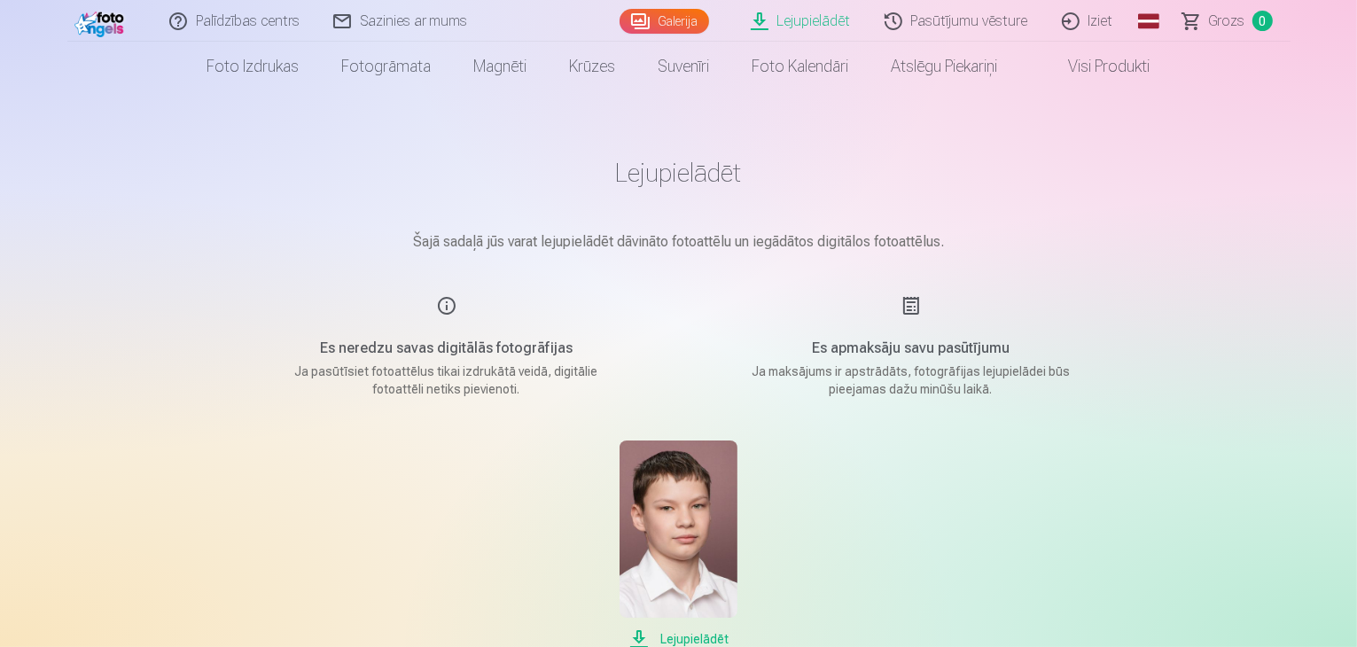
scroll to position [0, 0]
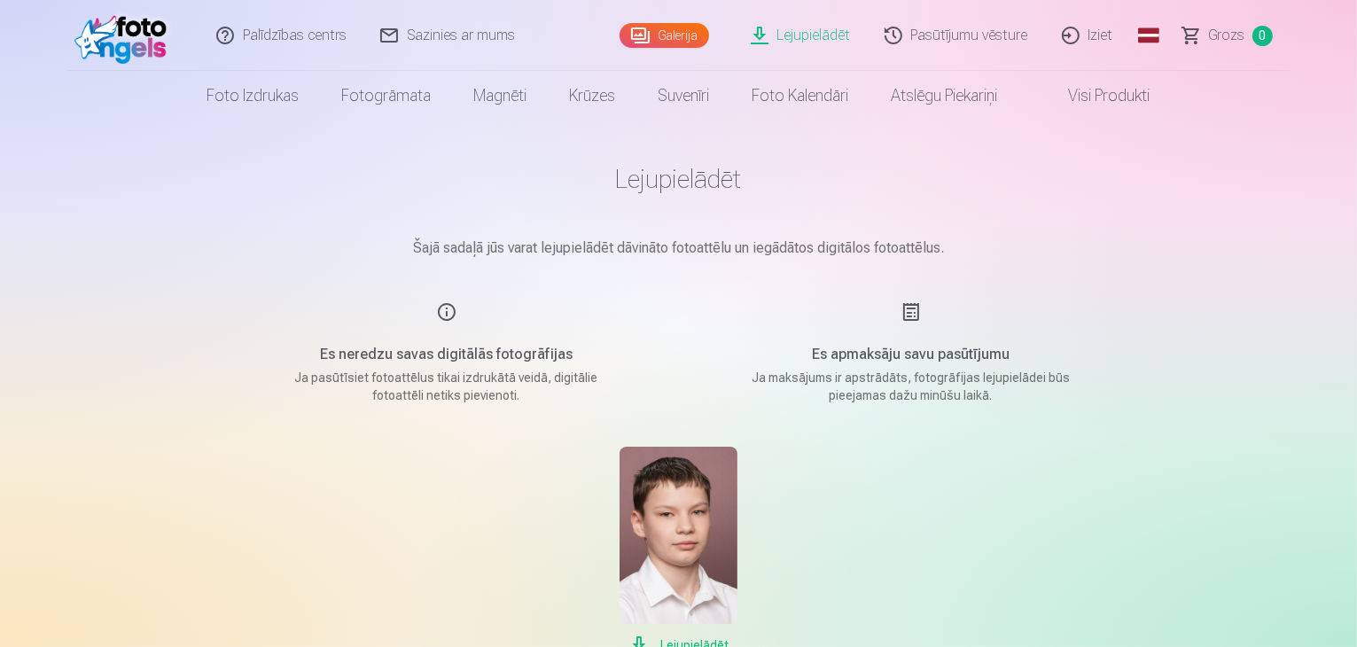
click at [921, 372] on p "Ja maksājums ir apstrādāts, fotogrāfijas lejupielādei būs pieejamas dažu minūšu…" at bounding box center [911, 386] width 337 height 35
click at [690, 34] on link "Galerija" at bounding box center [665, 35] width 90 height 25
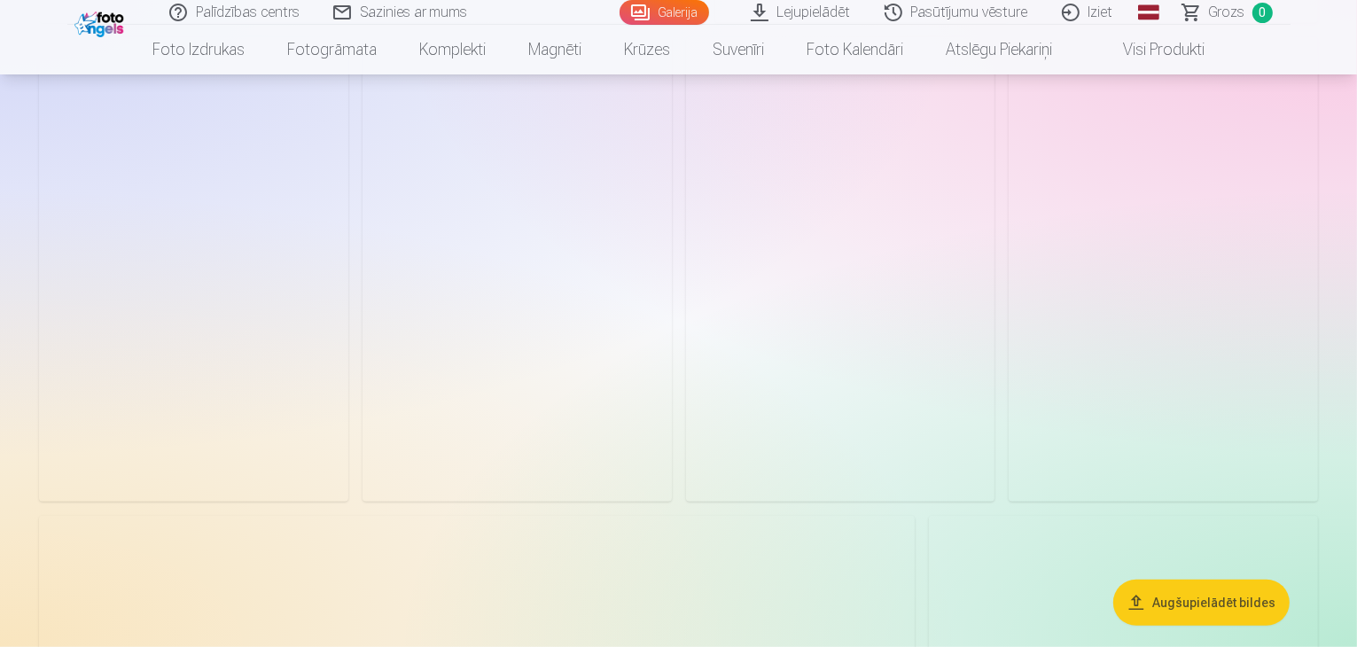
scroll to position [1064, 0]
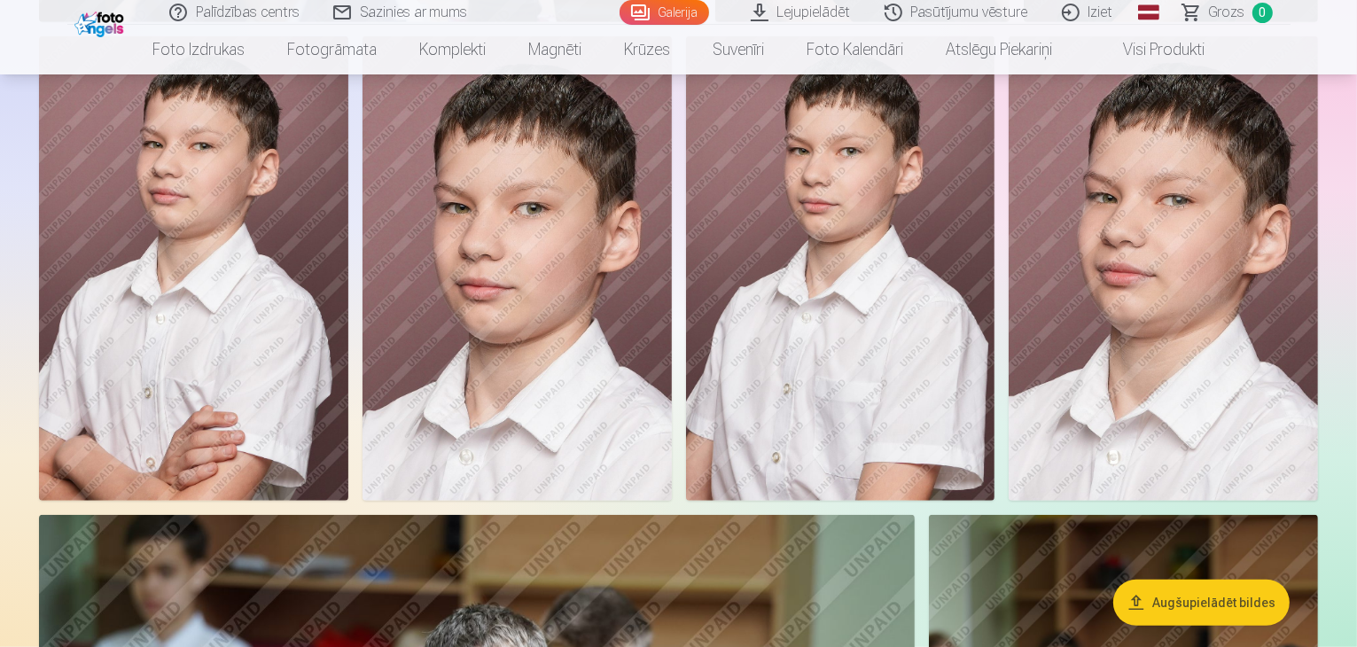
click at [1253, 608] on button "Augšupielādēt bildes" at bounding box center [1201, 603] width 176 height 46
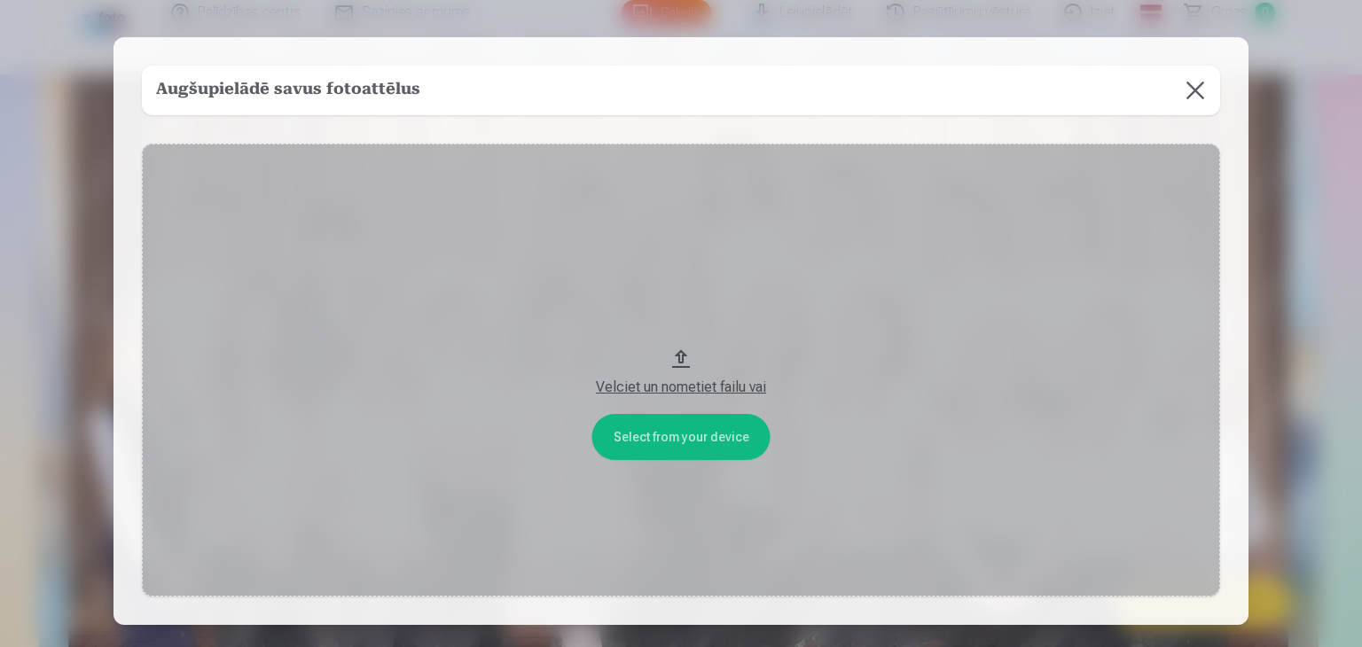
click at [1191, 95] on button at bounding box center [1195, 91] width 50 height 50
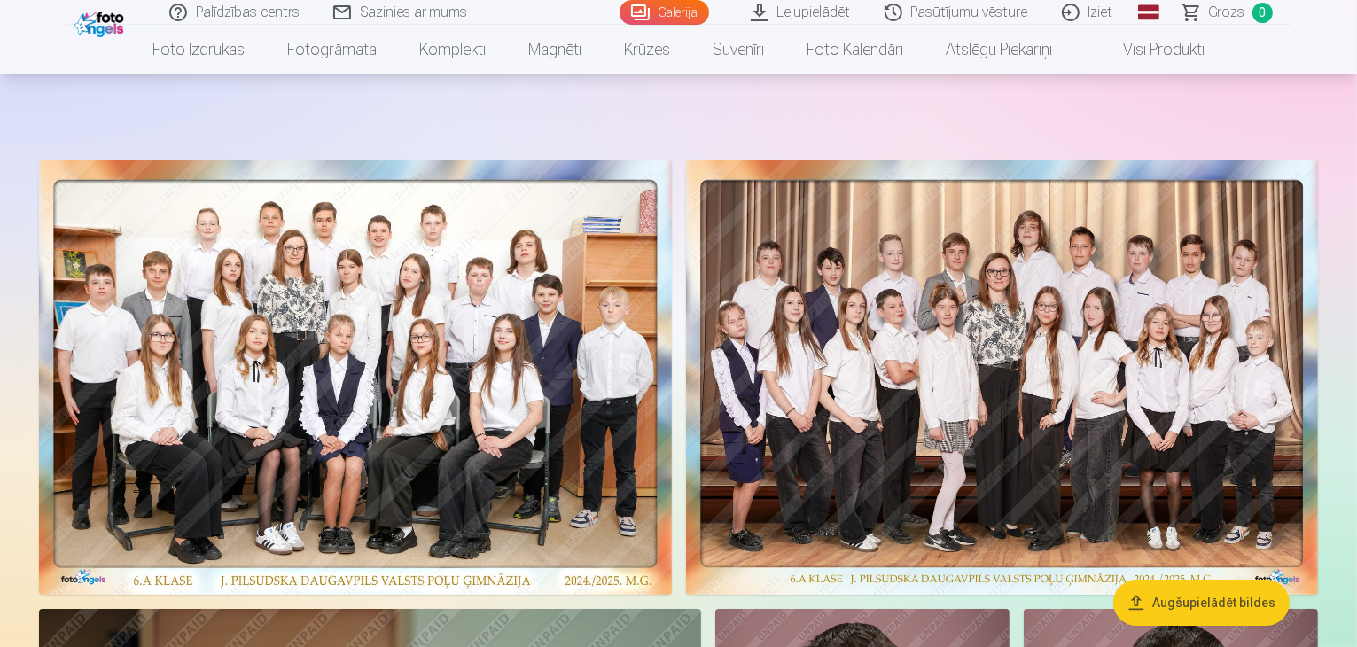
scroll to position [0, 0]
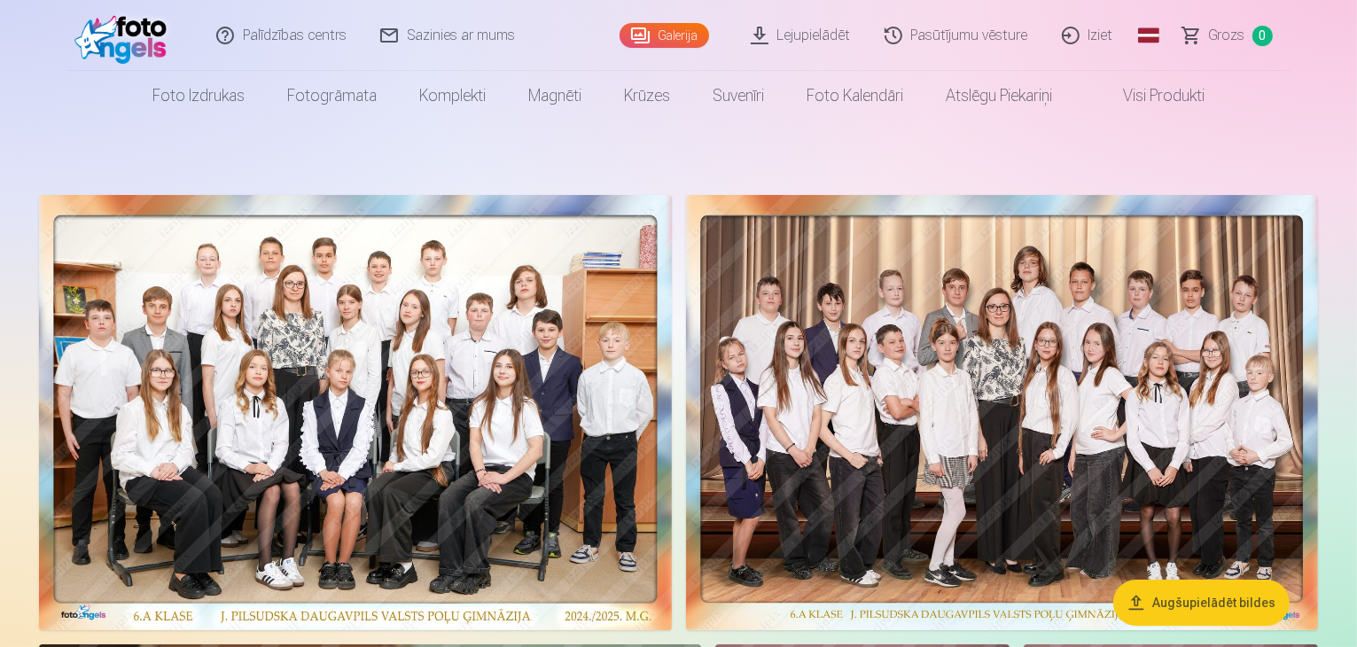
click at [830, 44] on link "Lejupielādēt" at bounding box center [802, 35] width 134 height 71
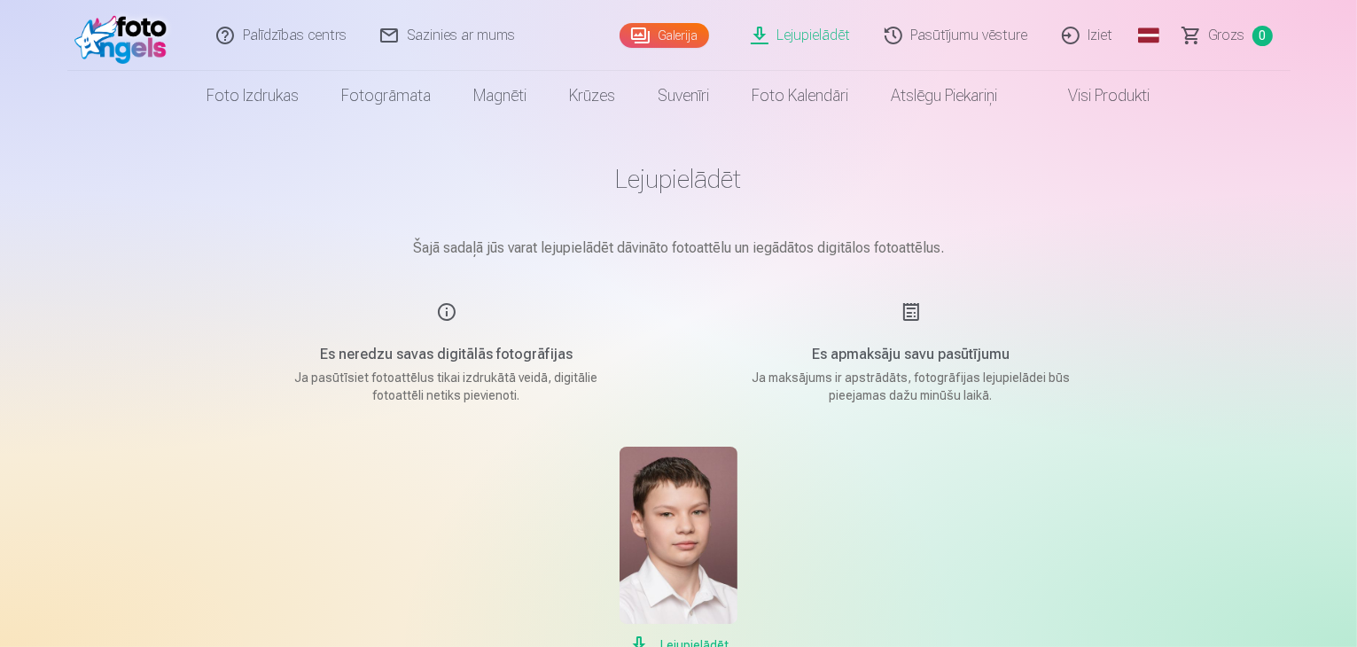
click at [1020, 36] on link "Pasūtījumu vēsture" at bounding box center [957, 35] width 177 height 71
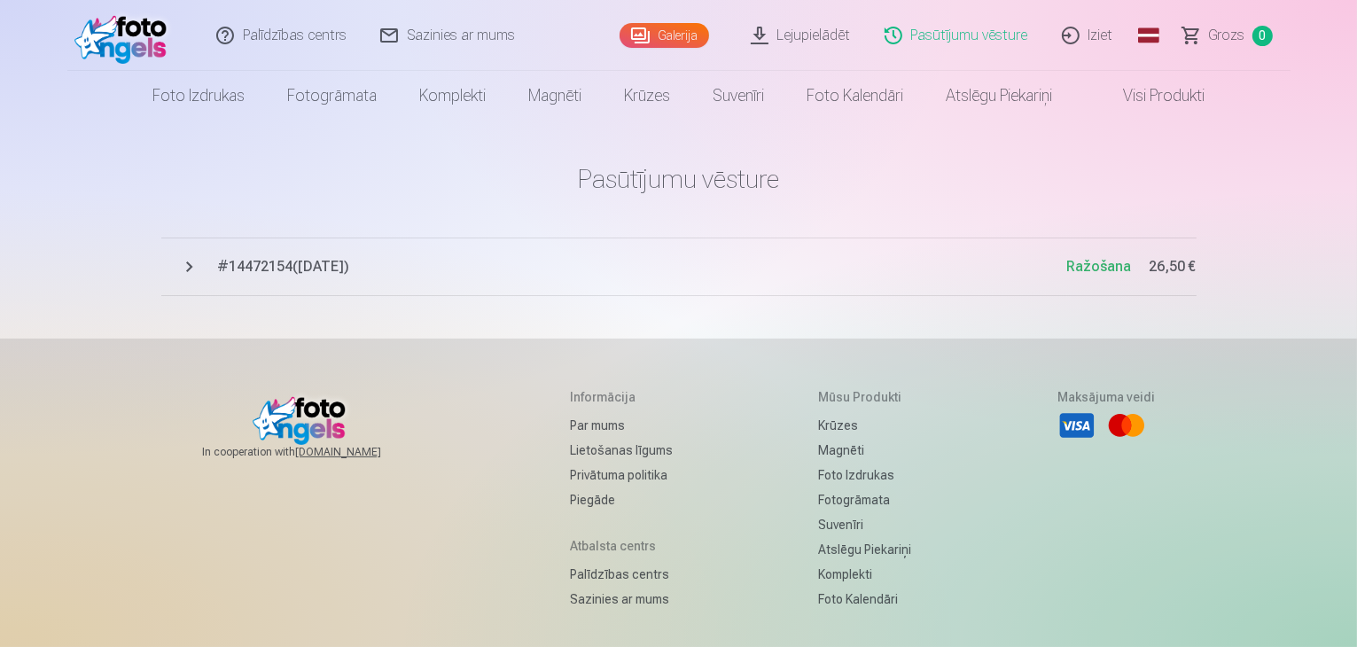
click at [784, 34] on link "Lejupielādēt" at bounding box center [802, 35] width 134 height 71
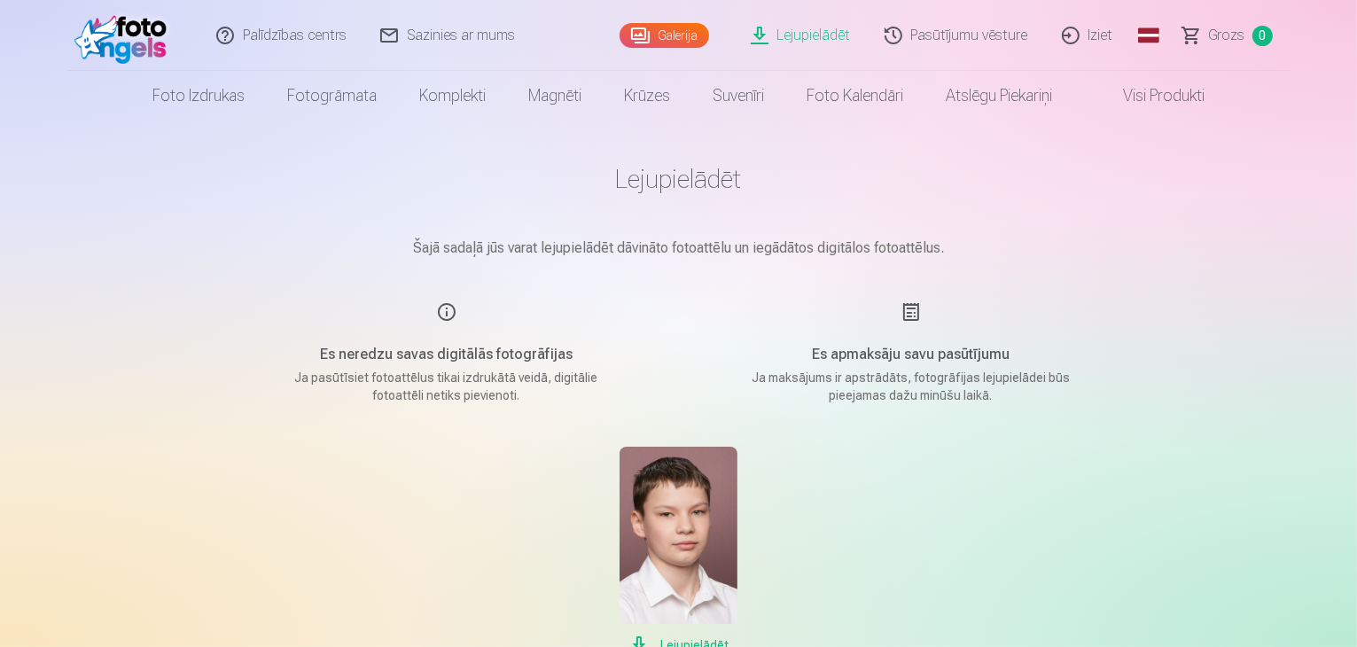
click at [662, 32] on link "Galerija" at bounding box center [665, 35] width 90 height 25
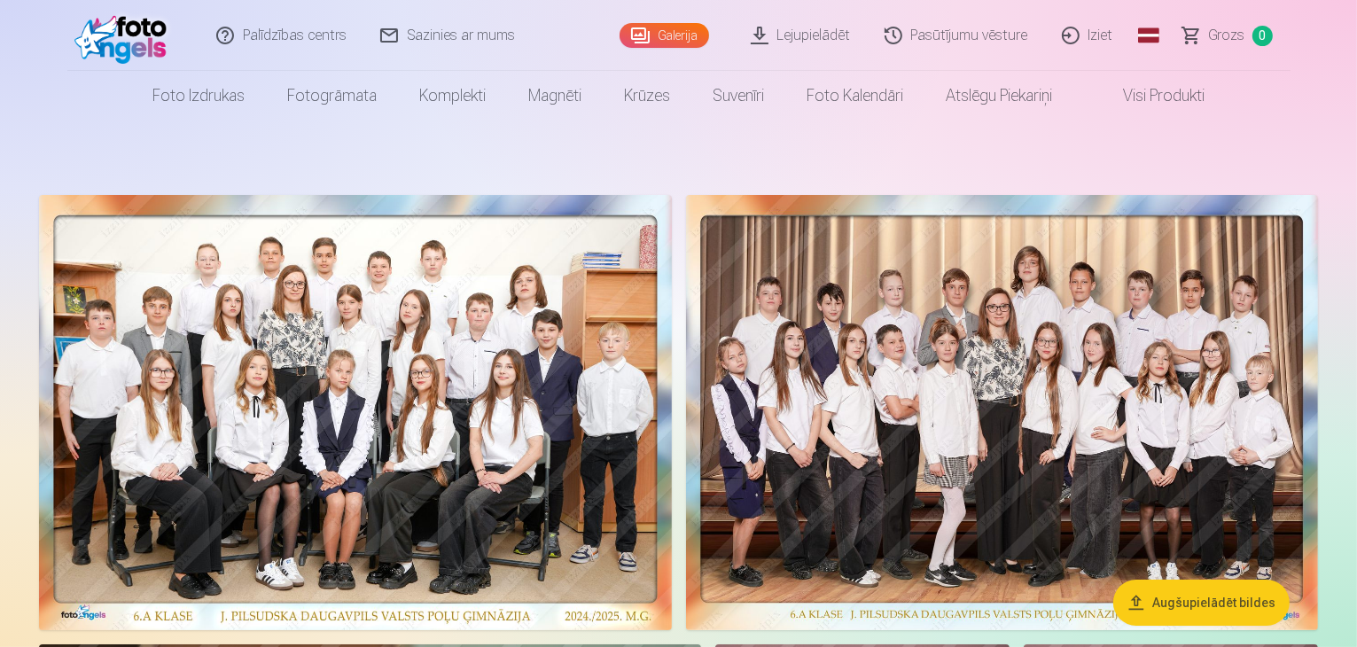
click at [808, 34] on link "Lejupielādēt" at bounding box center [802, 35] width 134 height 71
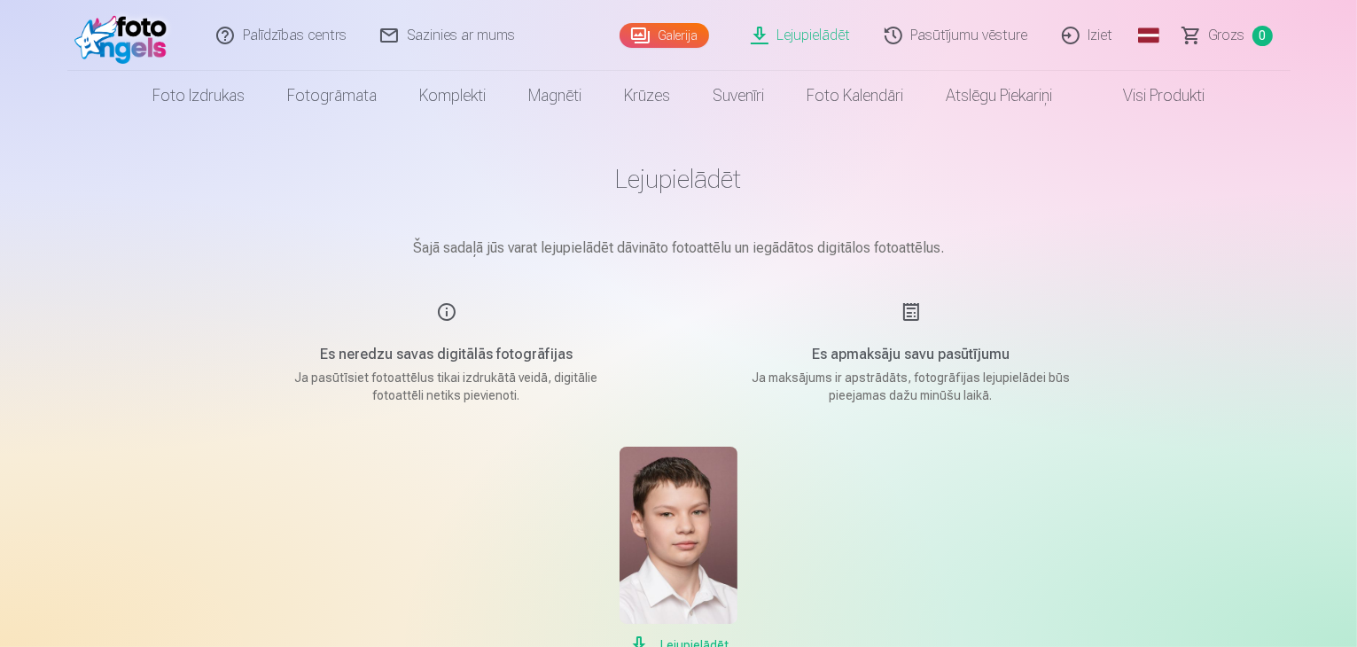
click at [903, 361] on h5 "Es apmaksāju savu pasūtījumu" at bounding box center [911, 354] width 337 height 21
click at [924, 263] on main "Lejupielādēt Šajā sadaļā jūs varat lejupielādēt dāvināto fotoattēlu un iegādāto…" at bounding box center [679, 410] width 887 height 578
click at [668, 160] on main "Lejupielādēt Šajā sadaļā jūs varat lejupielādēt dāvināto fotoattēlu un iegādāto…" at bounding box center [679, 410] width 887 height 578
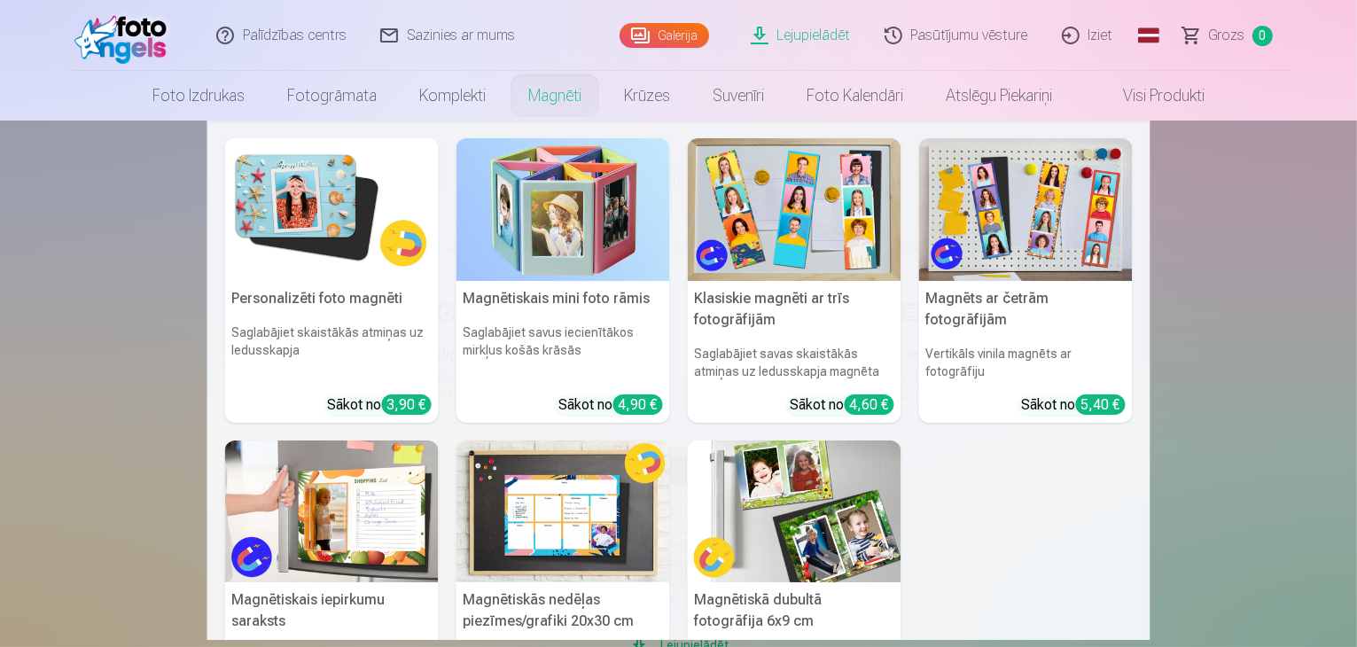
click at [1074, 241] on img at bounding box center [1026, 209] width 214 height 143
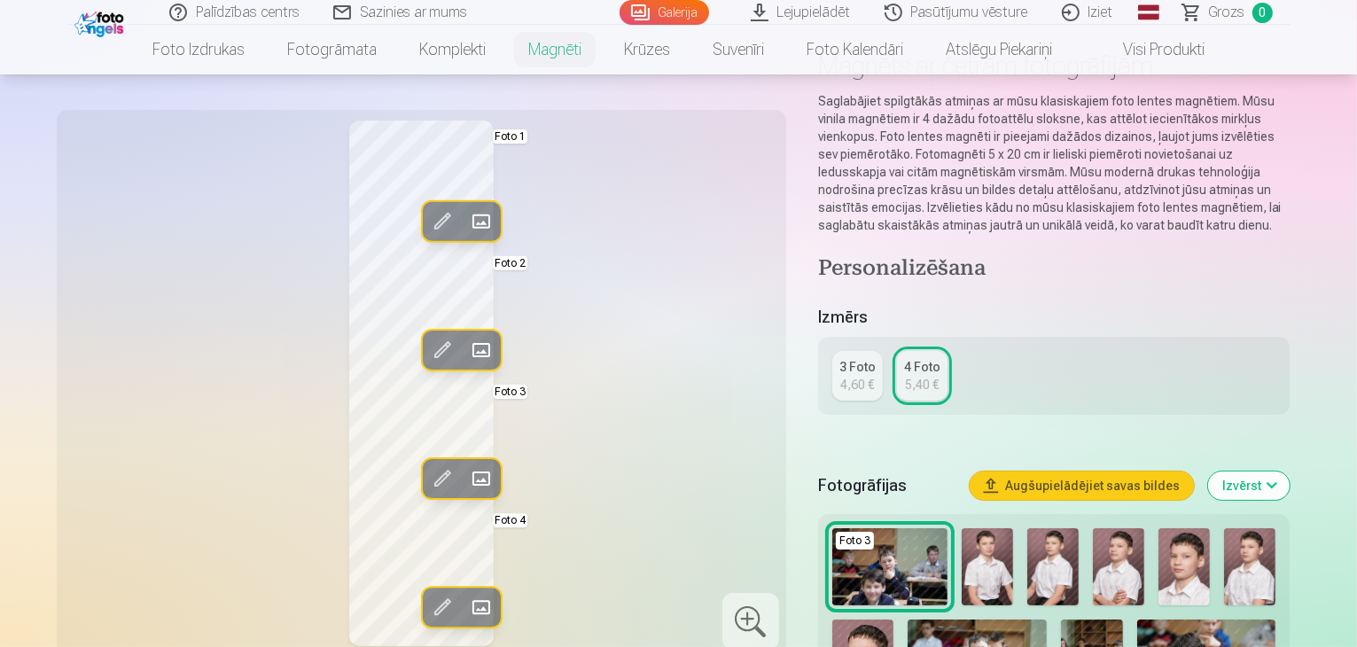
scroll to position [89, 0]
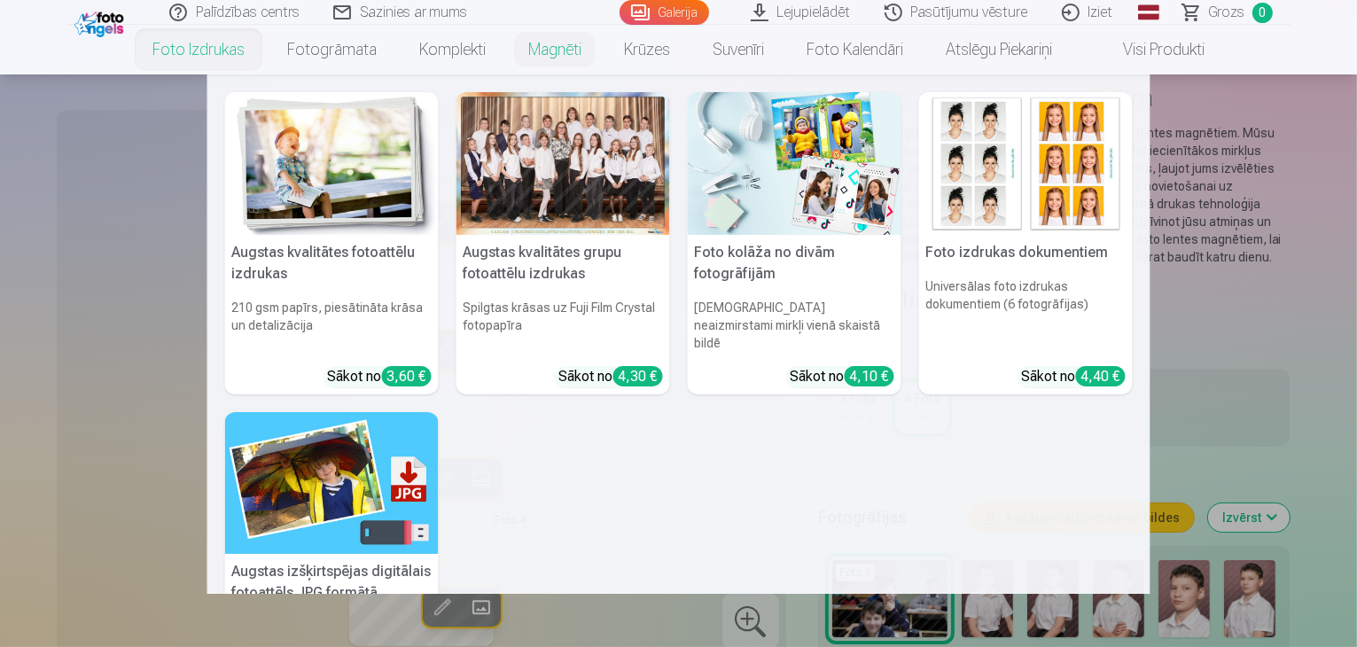
click at [205, 48] on link "Foto izdrukas" at bounding box center [198, 50] width 135 height 50
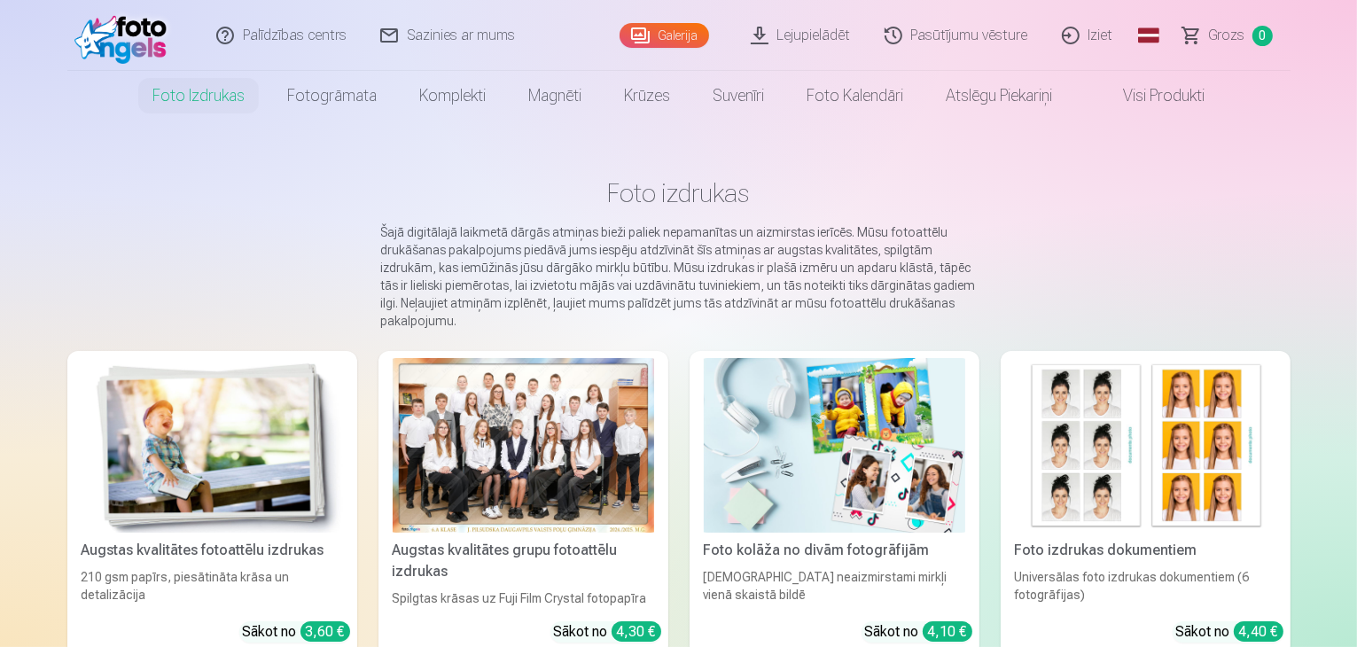
click at [834, 33] on link "Lejupielādēt" at bounding box center [802, 35] width 134 height 71
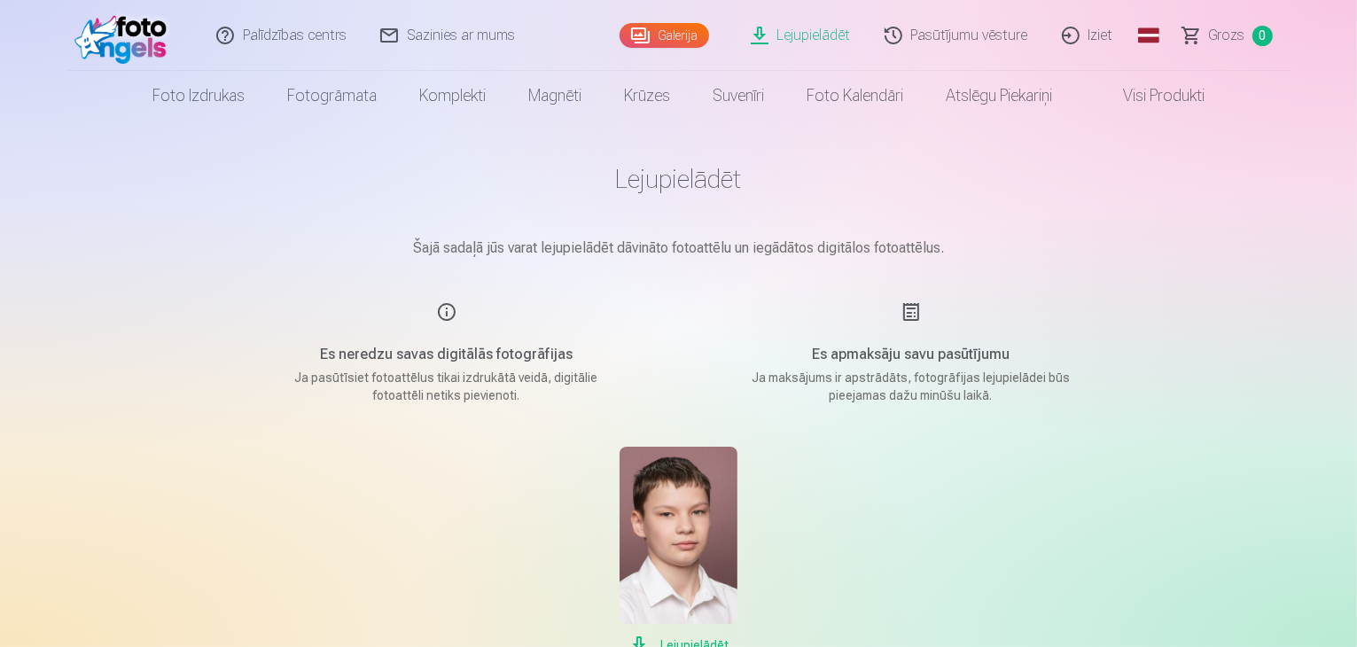
click at [926, 381] on p "Ja maksājums ir apstrādāts, fotogrāfijas lejupielādei būs pieejamas dažu minūšu…" at bounding box center [911, 386] width 337 height 35
click at [1173, 82] on link "Visi produkti" at bounding box center [1150, 96] width 152 height 50
